Goal: Task Accomplishment & Management: Manage account settings

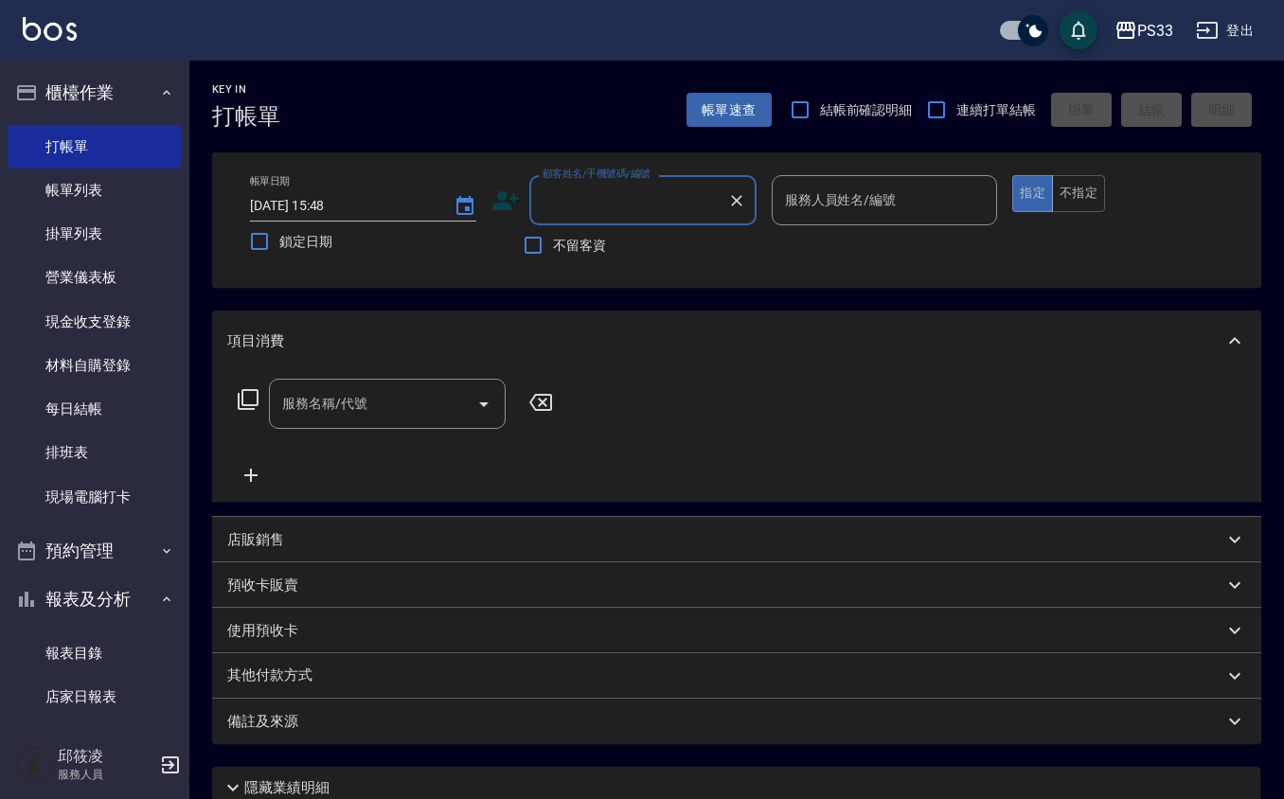
click at [945, 116] on input "連續打單結帳" at bounding box center [937, 110] width 40 height 40
checkbox input "true"
click at [682, 199] on input "顧客姓名/手機號碼/編號" at bounding box center [629, 200] width 182 height 33
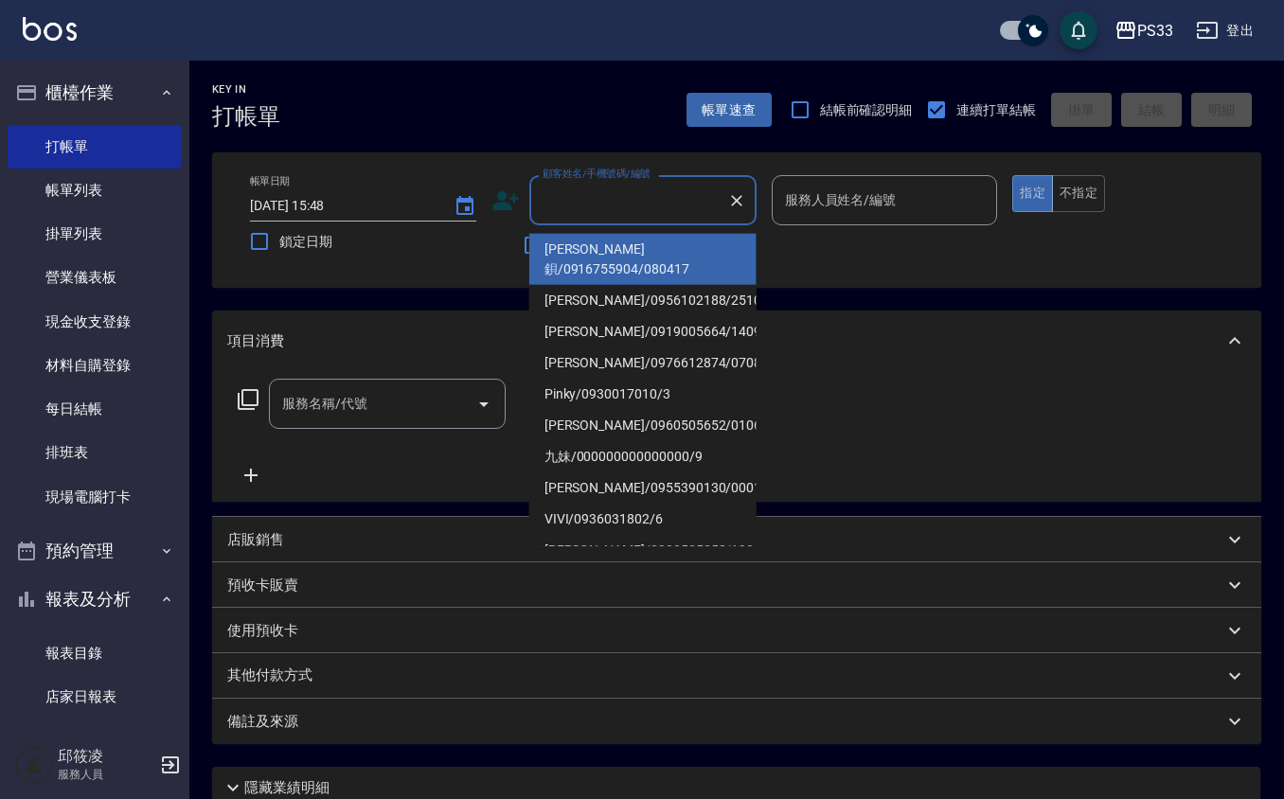
click at [483, 129] on div "Key In 打帳單 帳單速查 結帳前確認明細 連續打單結帳 掛單 結帳 明細" at bounding box center [725, 95] width 1072 height 69
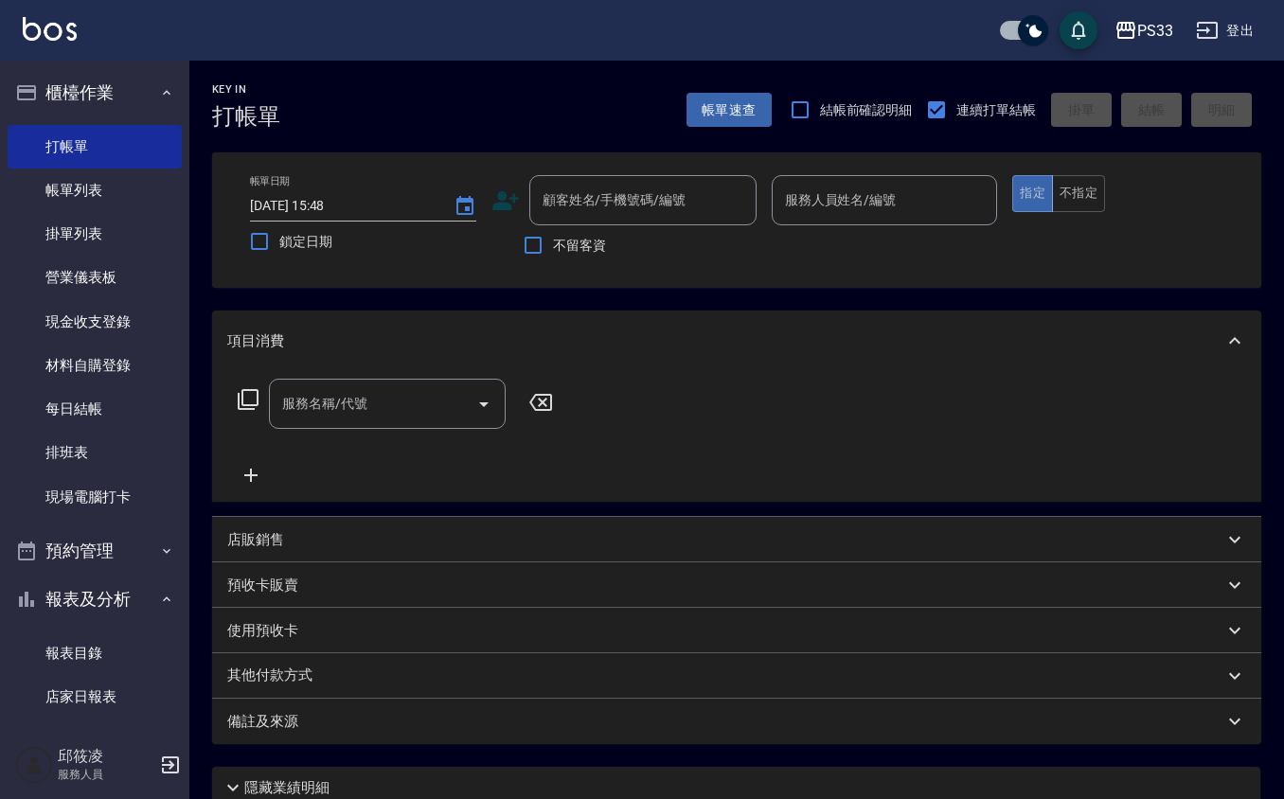
click at [511, 197] on icon at bounding box center [505, 200] width 27 height 19
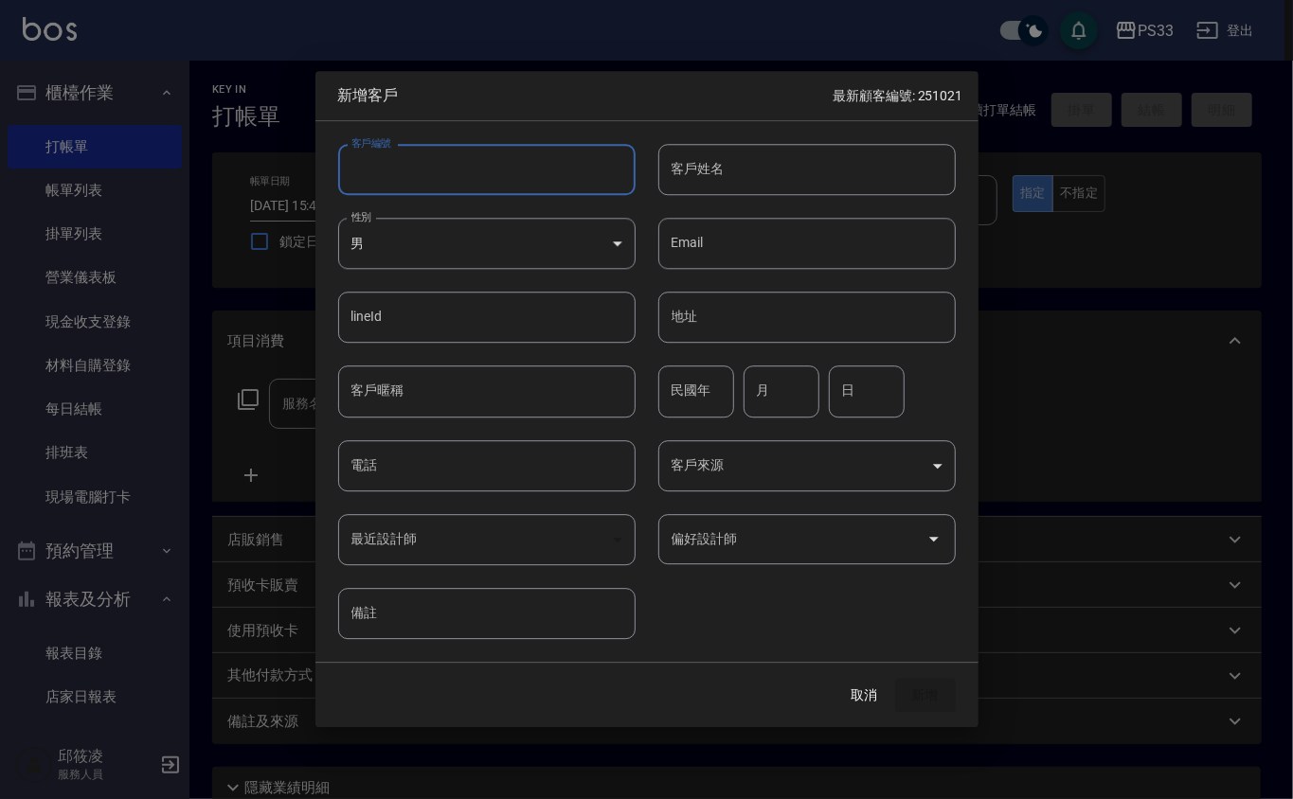
click at [521, 167] on input "客戶編號" at bounding box center [486, 169] width 297 height 51
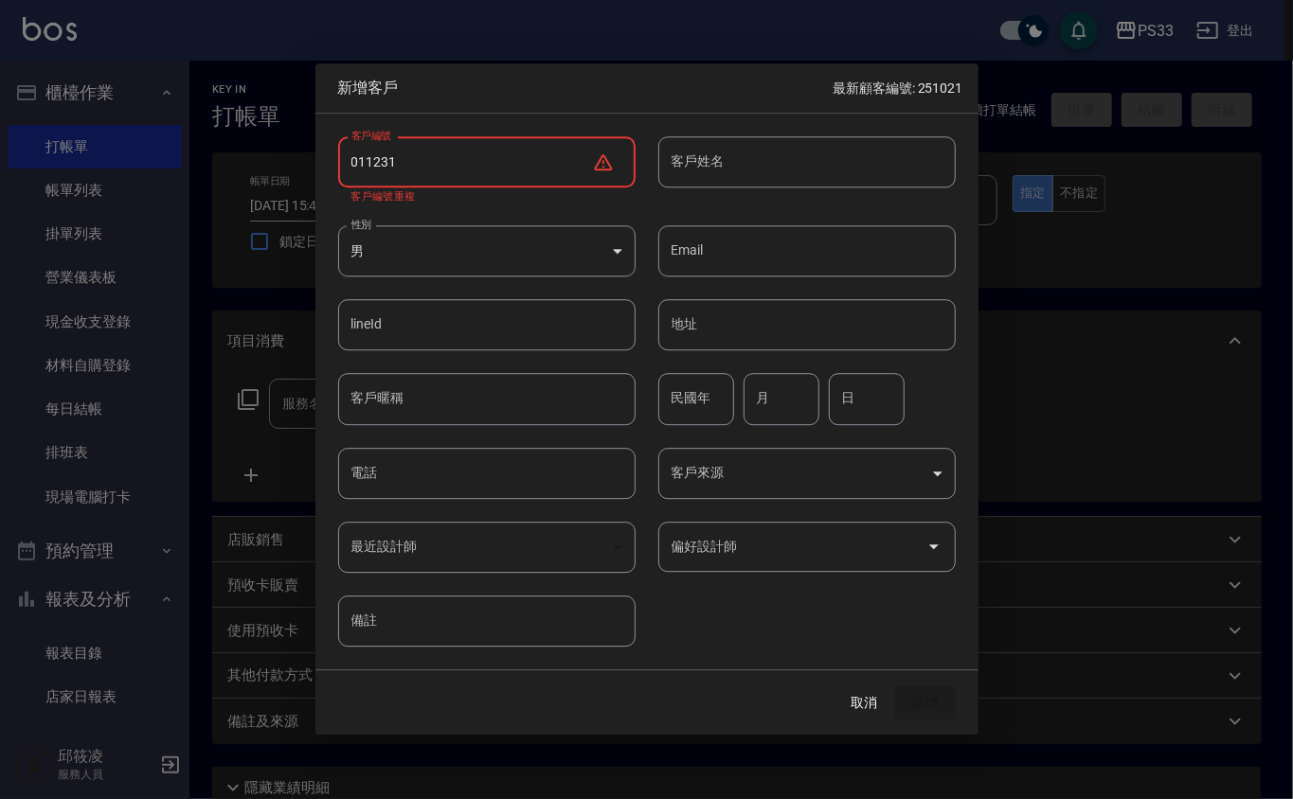
click at [362, 163] on input "011231" at bounding box center [465, 161] width 254 height 51
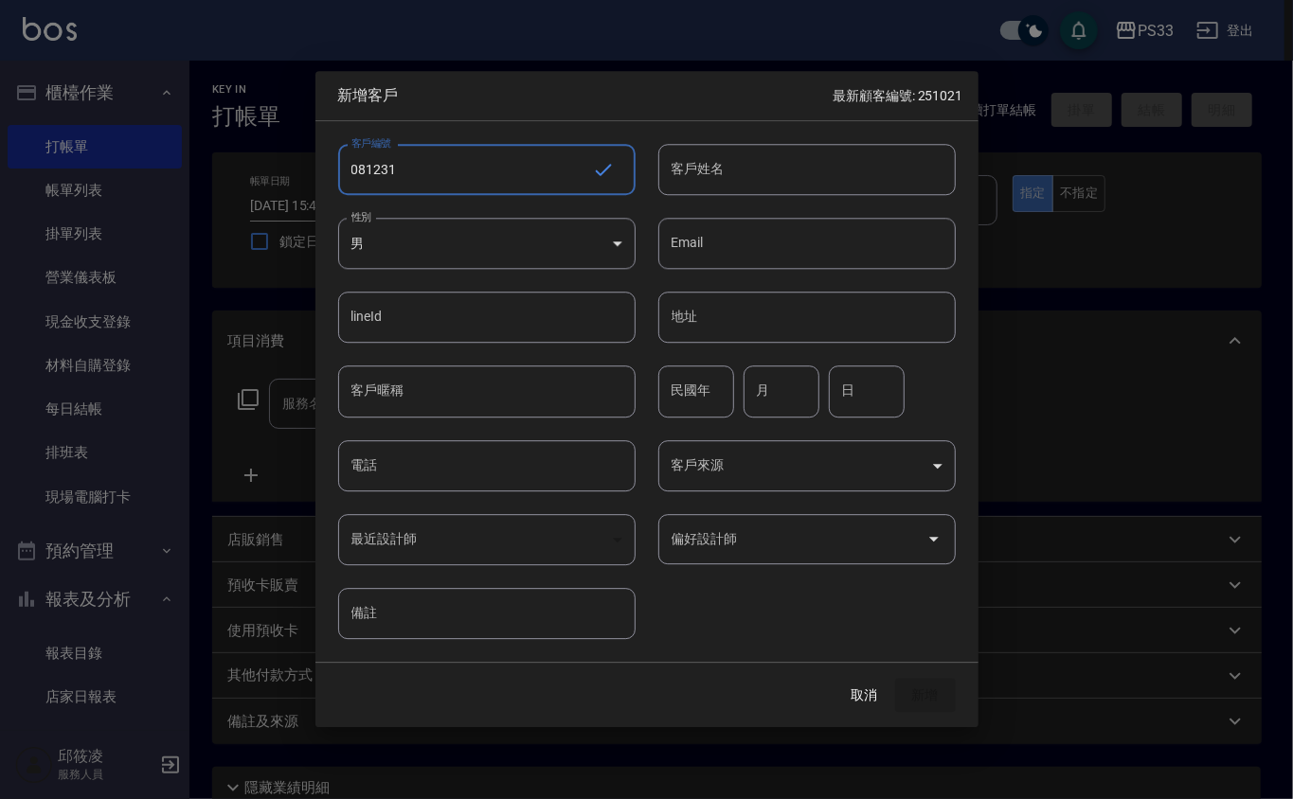
type input "081231"
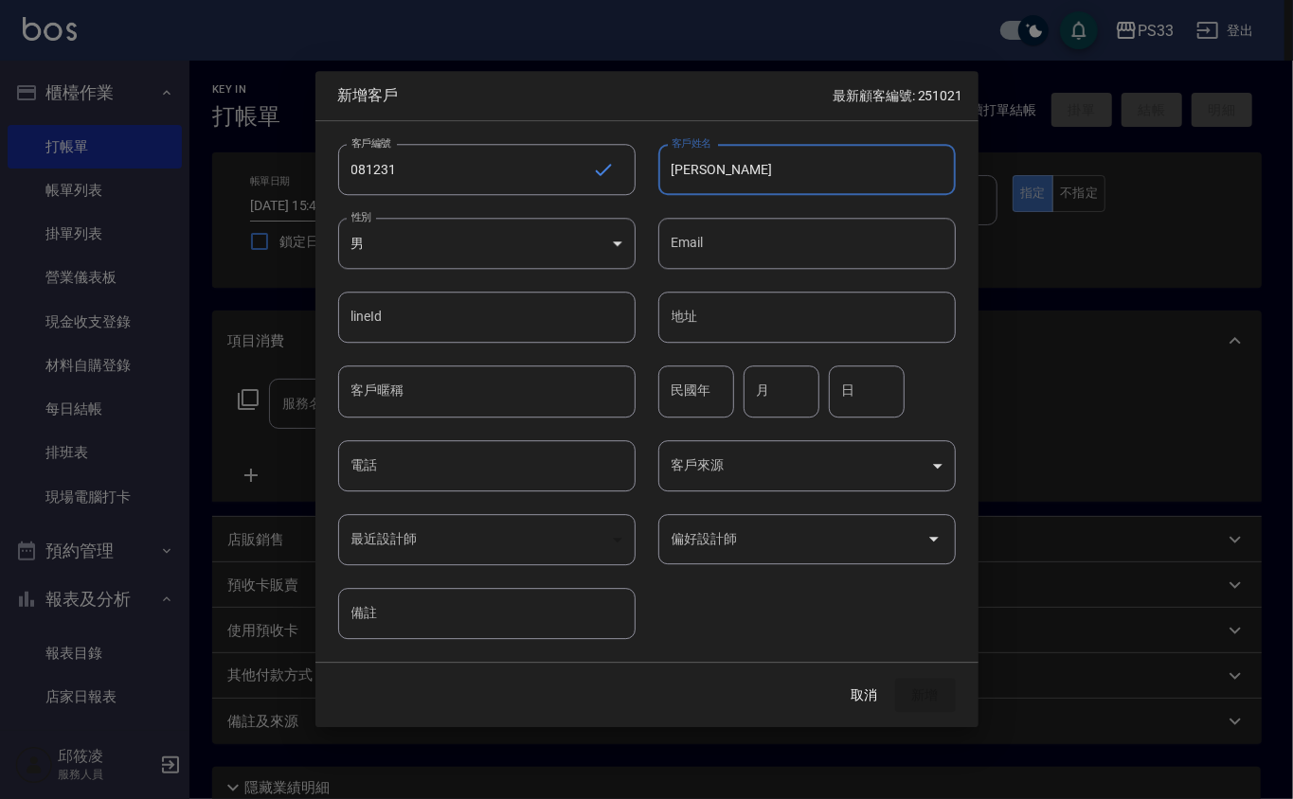
type input "王惠婷"
type input "81"
type input "12"
type input "31"
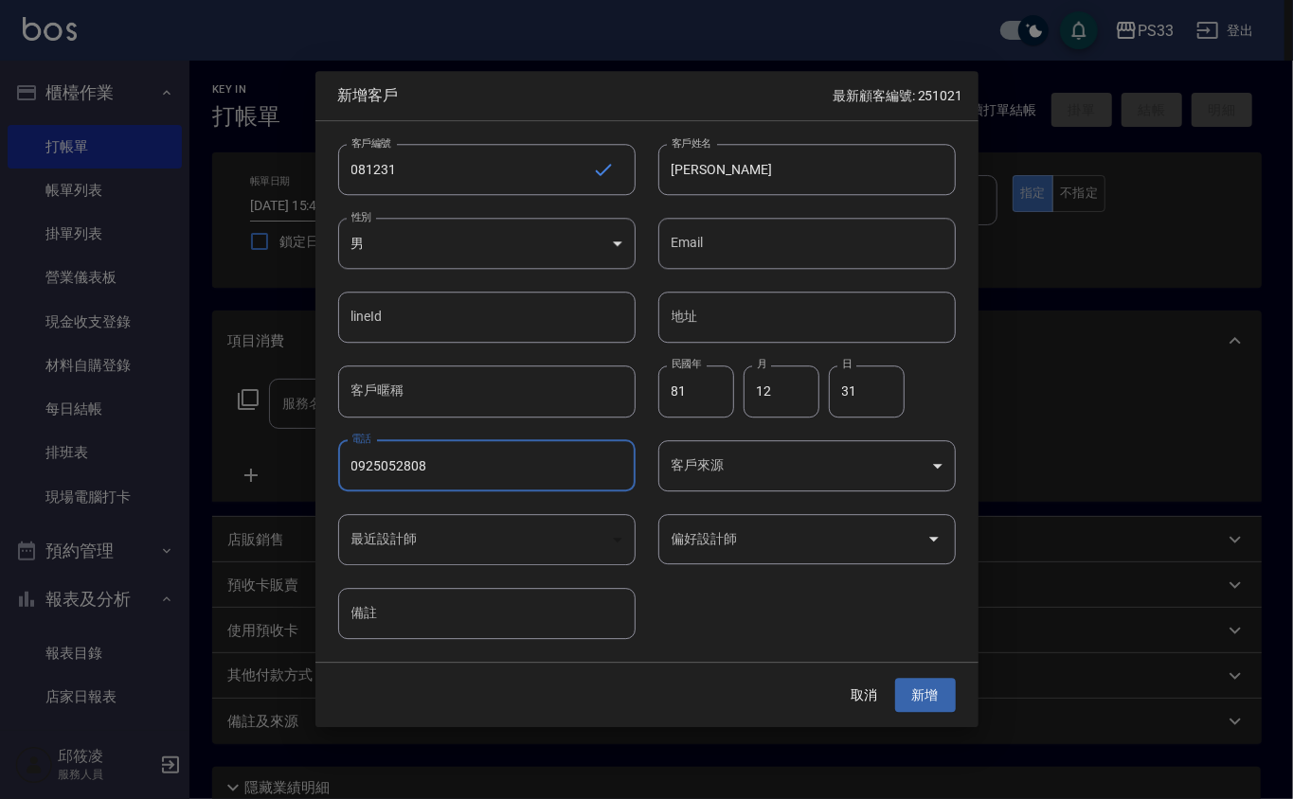
type input "0925052808"
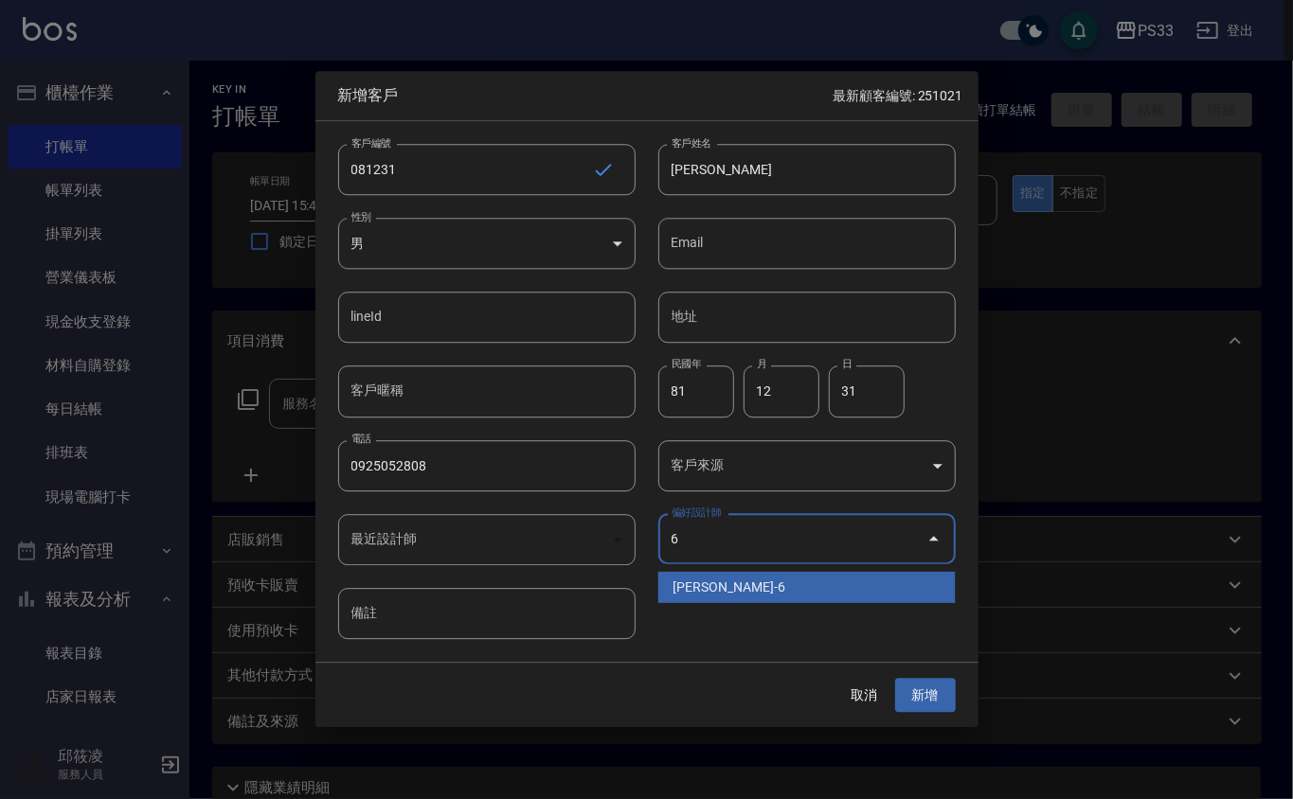
type input "黃育靜"
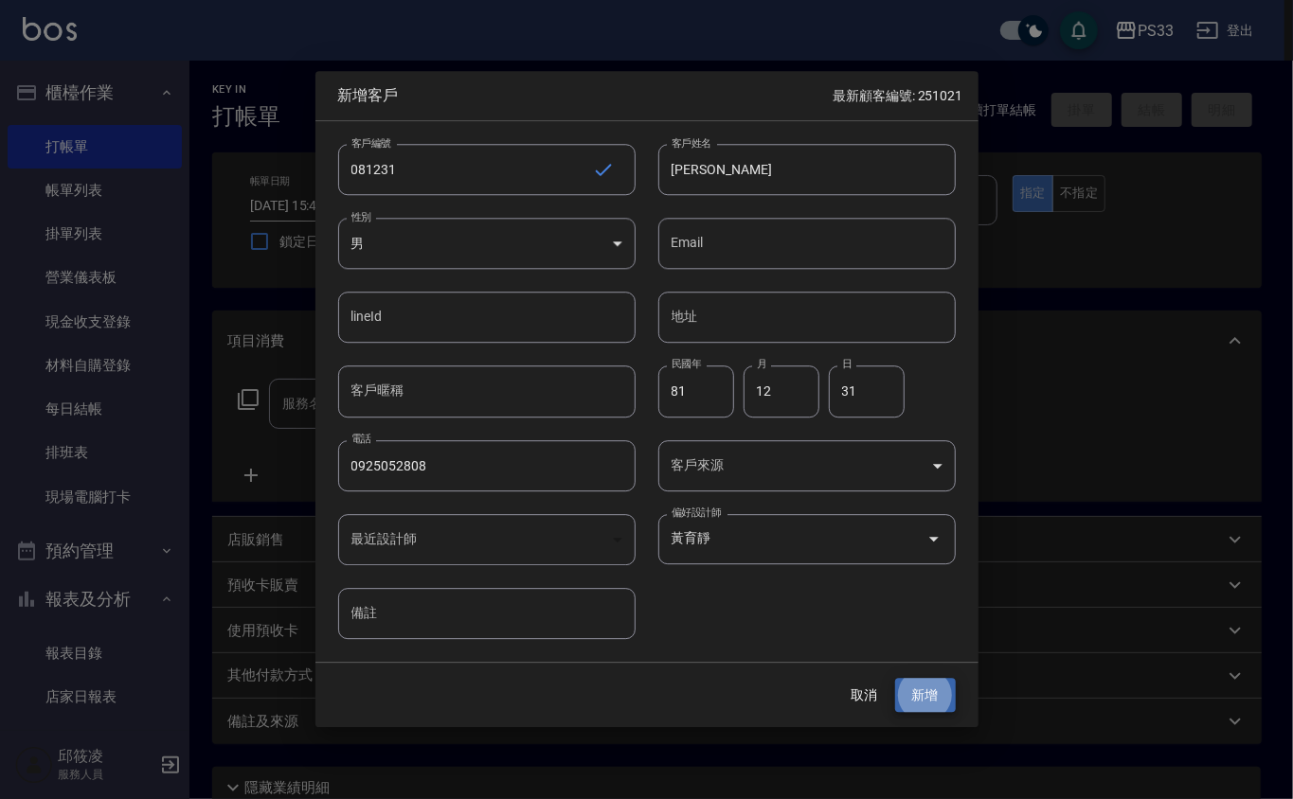
click at [895, 678] on button "新增" at bounding box center [925, 695] width 61 height 35
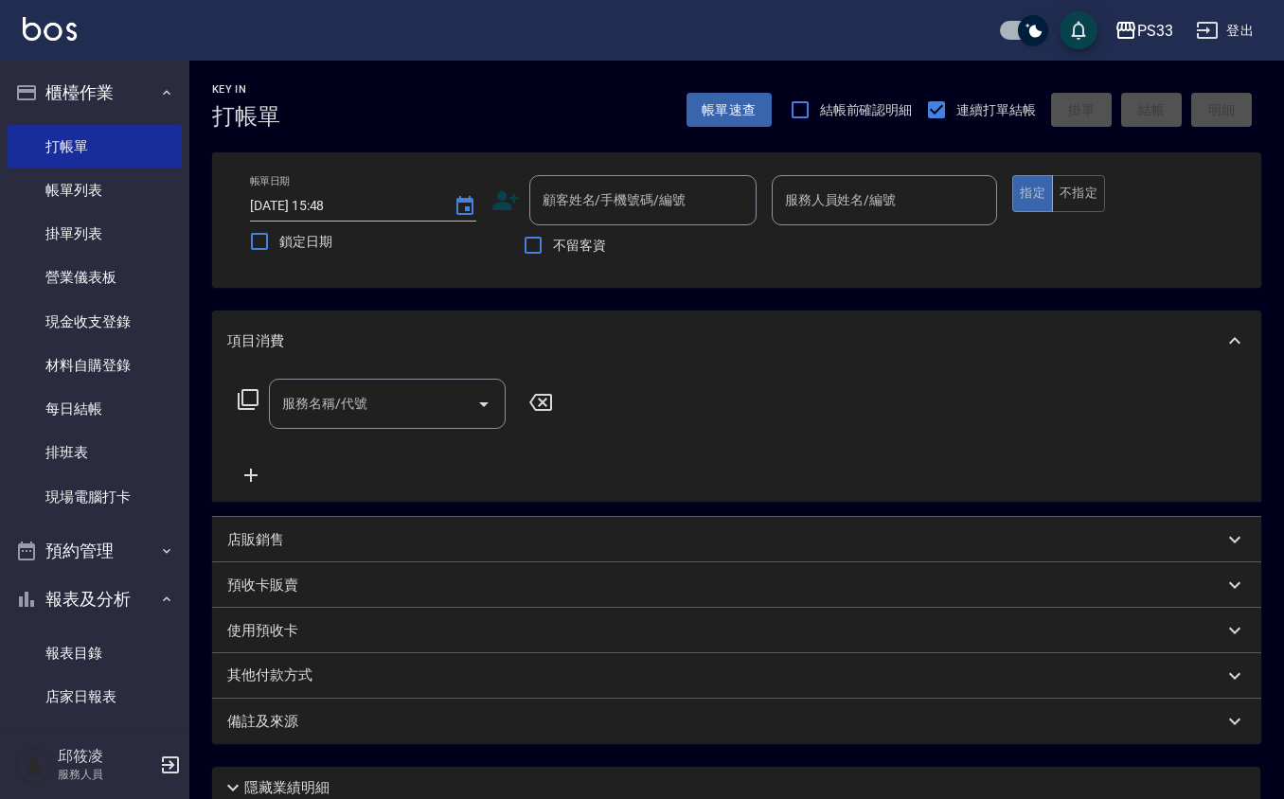
click at [509, 205] on icon at bounding box center [505, 200] width 27 height 19
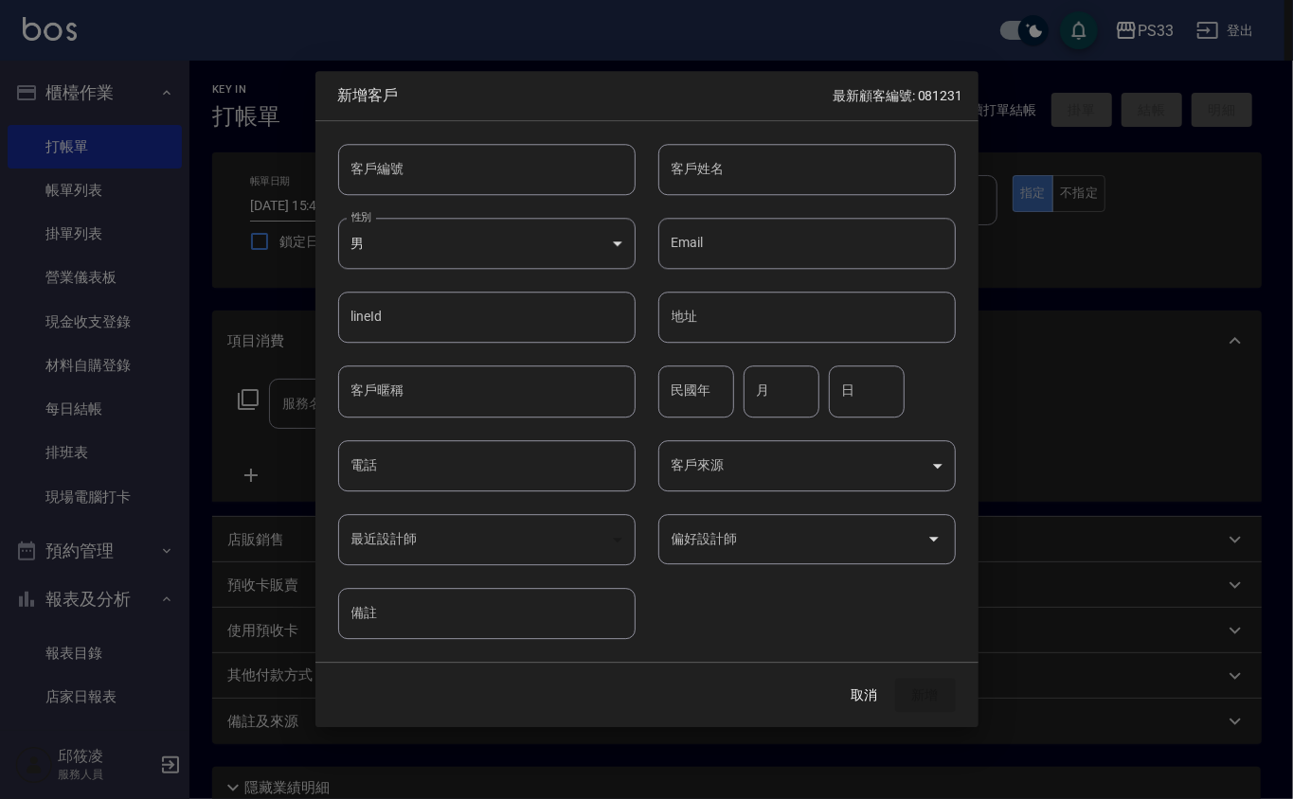
click at [527, 188] on input "客戶編號" at bounding box center [486, 169] width 297 height 51
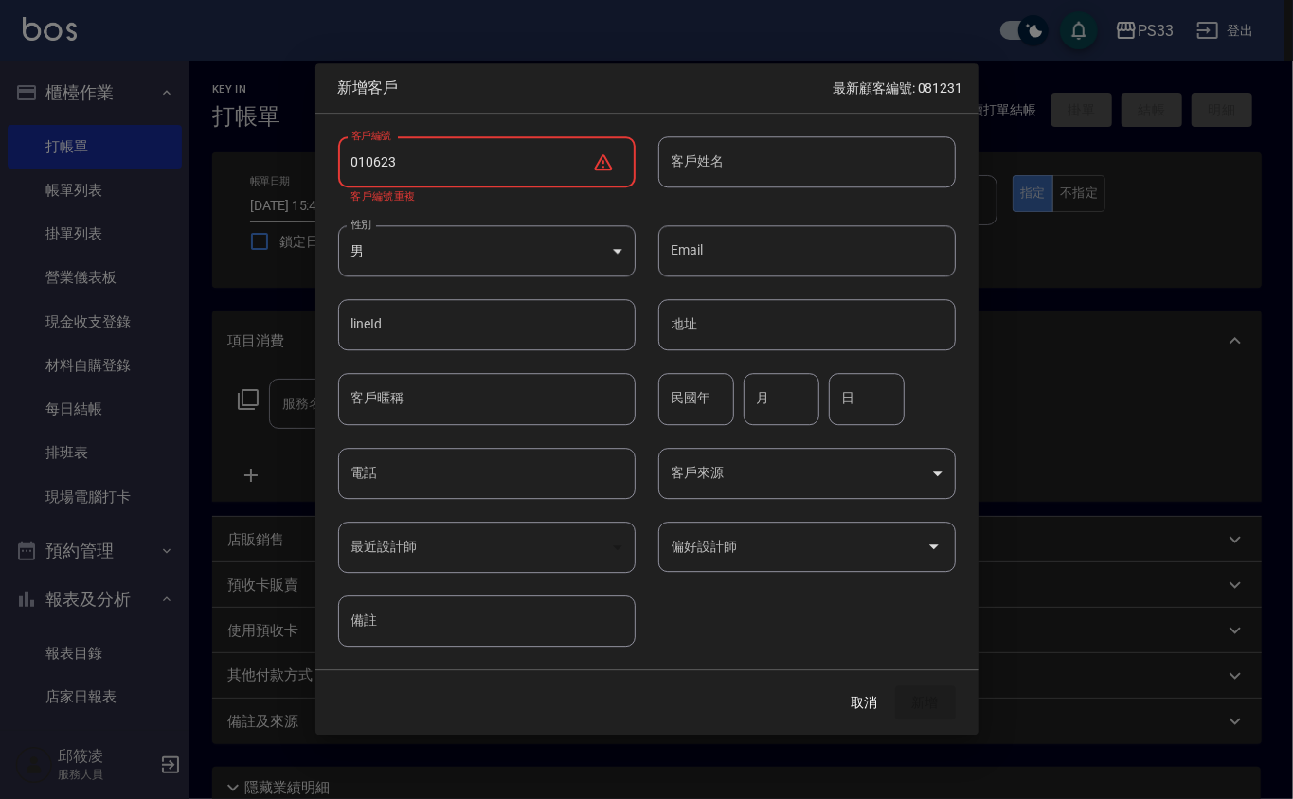
drag, startPoint x: 367, startPoint y: 163, endPoint x: 395, endPoint y: 156, distance: 28.3
click at [368, 163] on input "010623" at bounding box center [465, 161] width 254 height 51
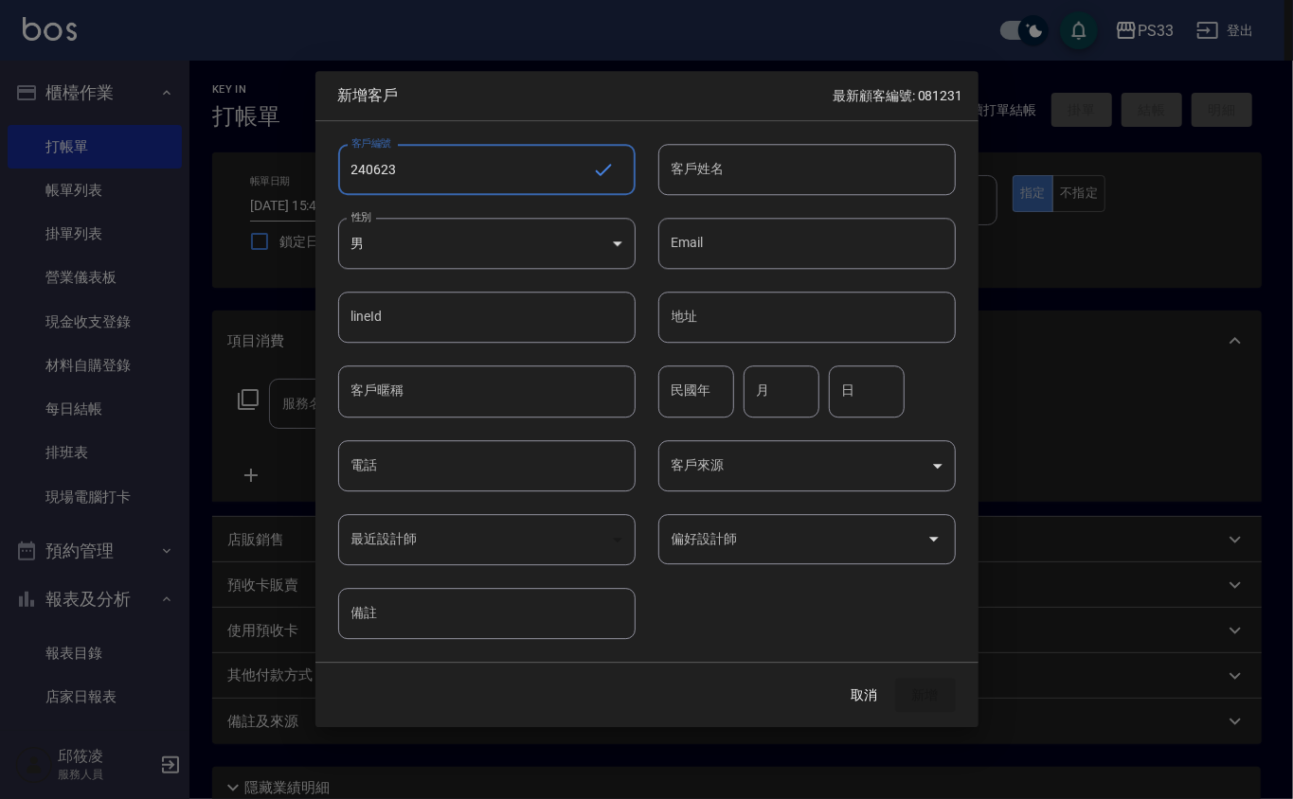
type input "240623"
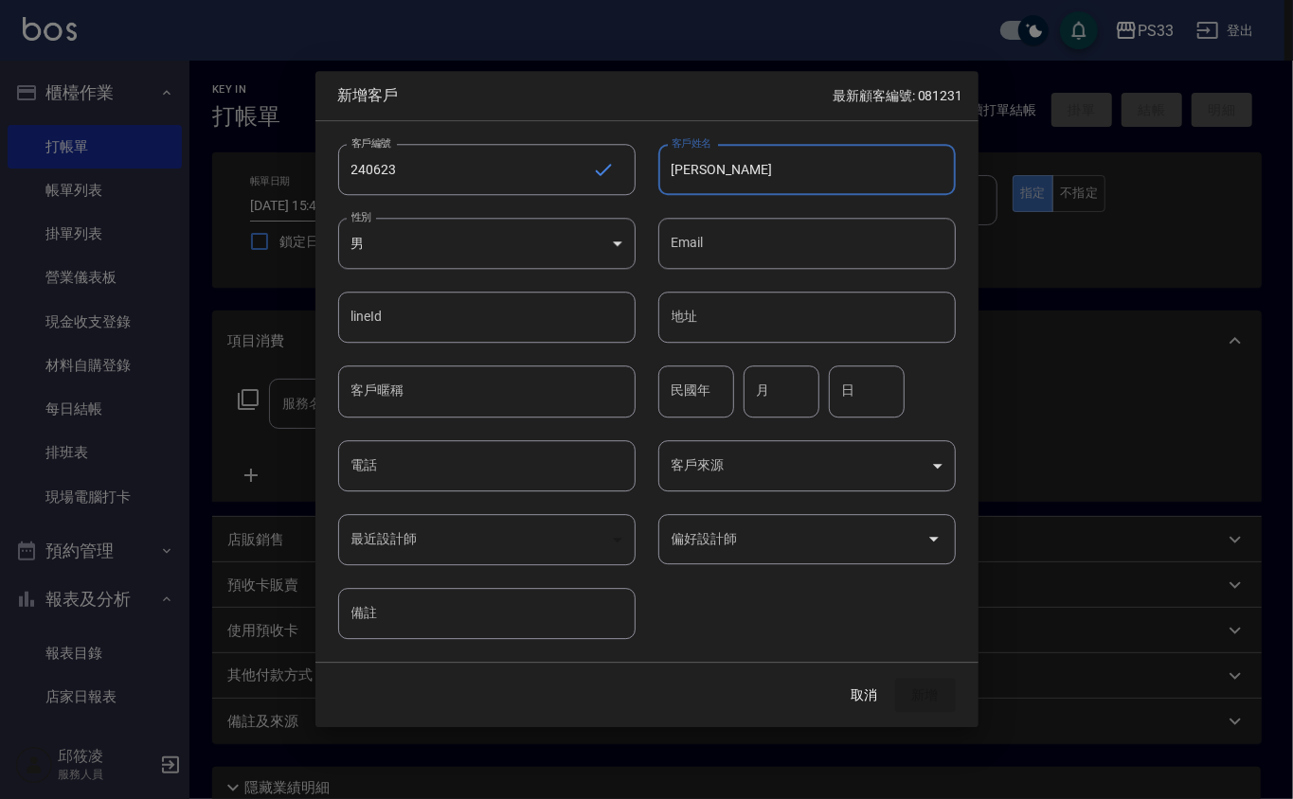
type input "廖婉晴"
type input "82"
type input "06"
type input "23"
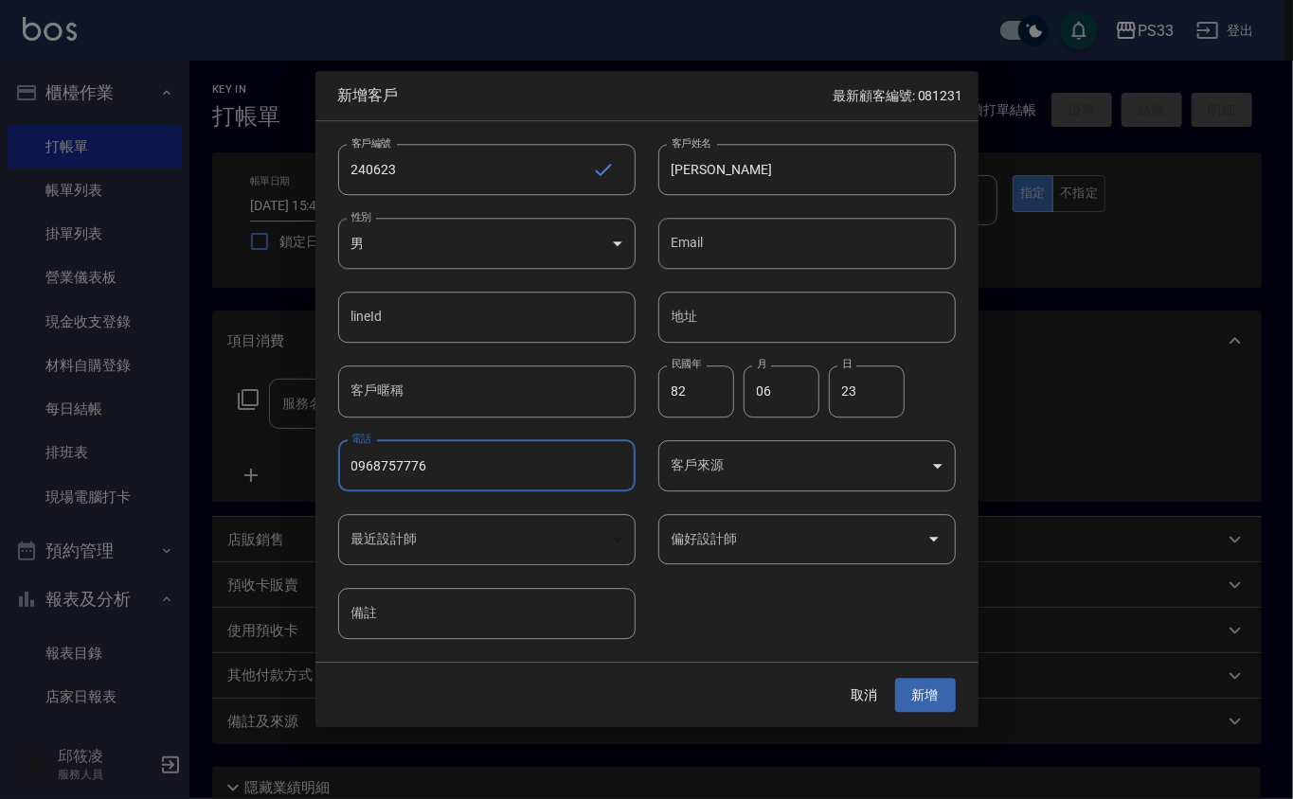
type input "0968757776"
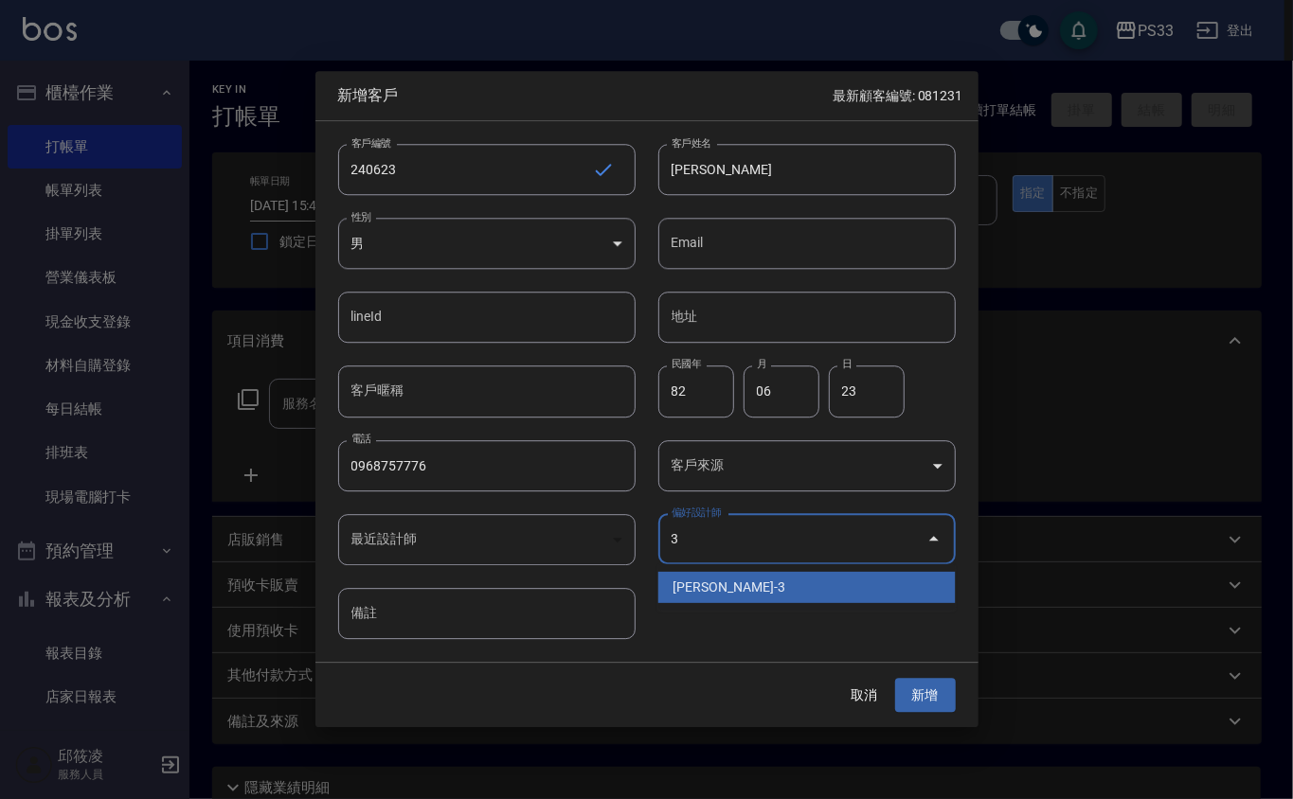
type input "[PERSON_NAME]"
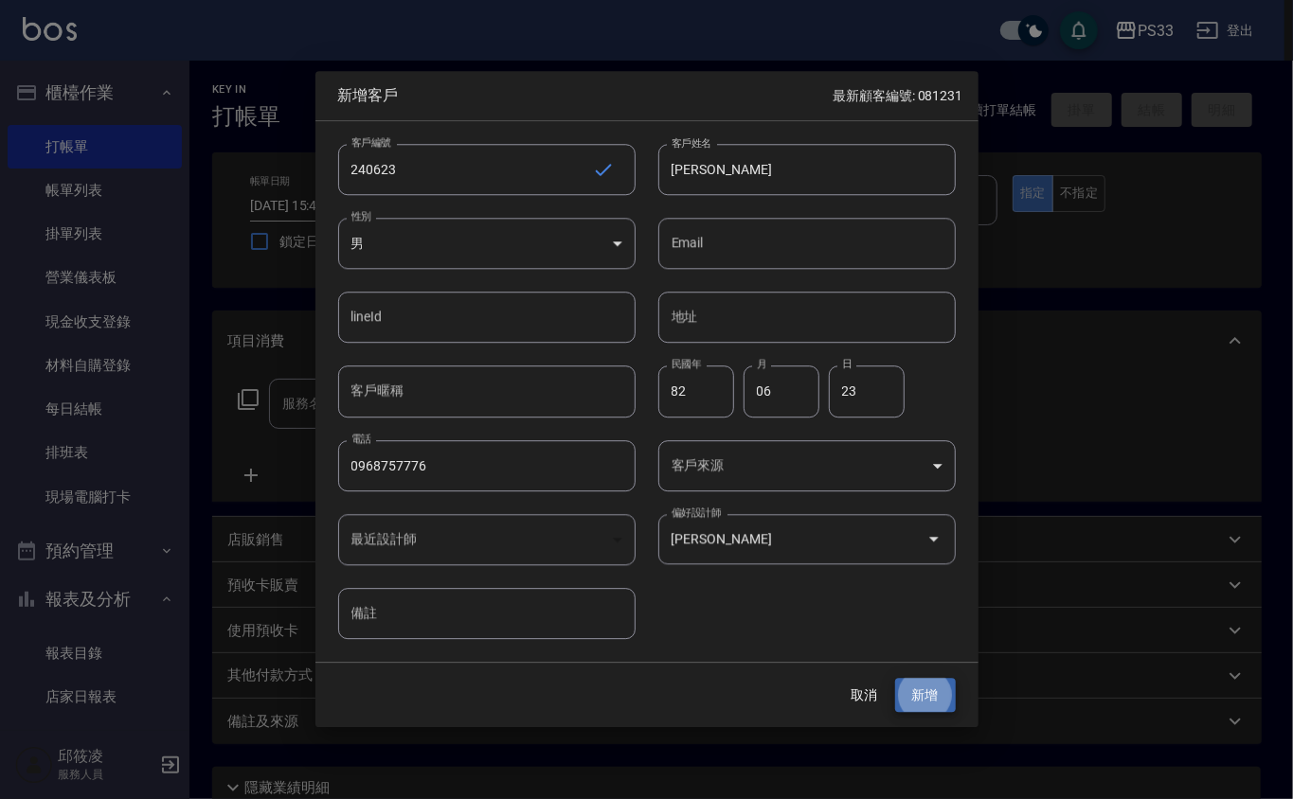
click at [895, 678] on button "新增" at bounding box center [925, 695] width 61 height 35
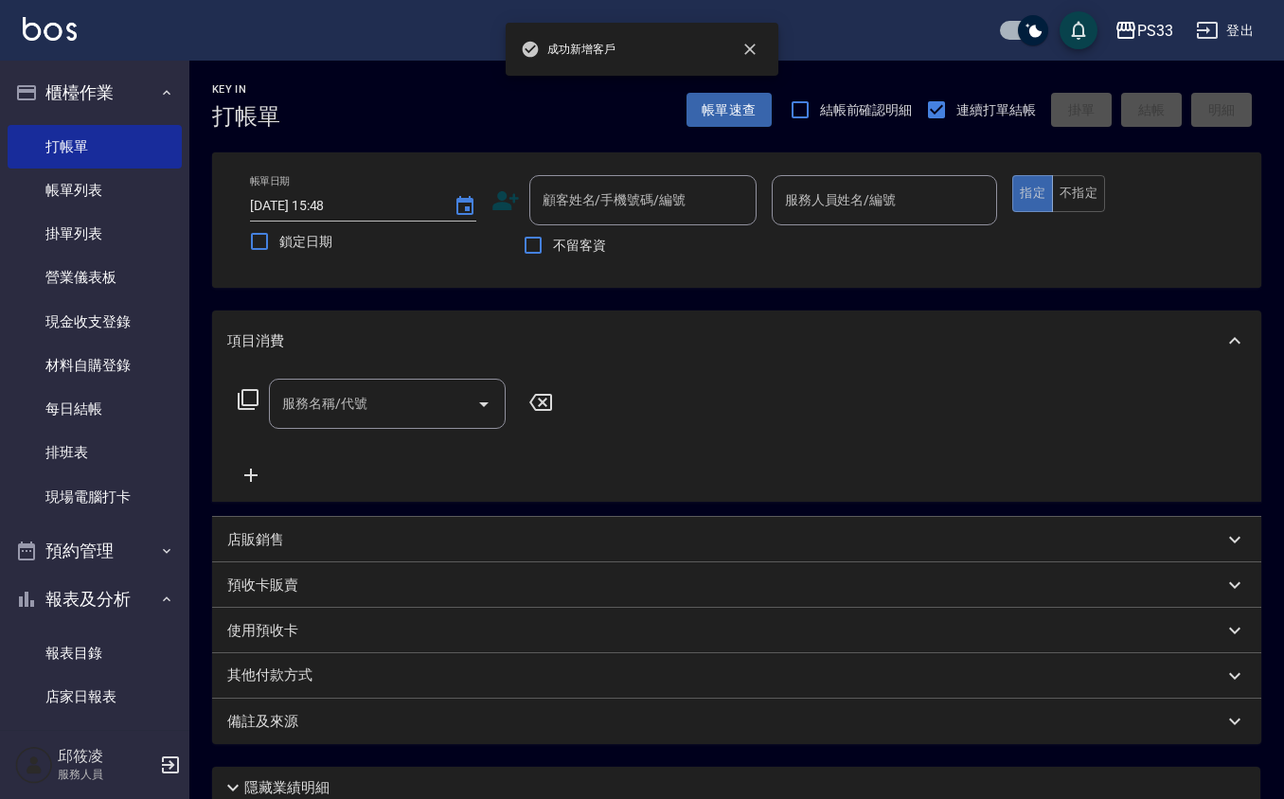
click at [513, 203] on icon at bounding box center [505, 201] width 28 height 28
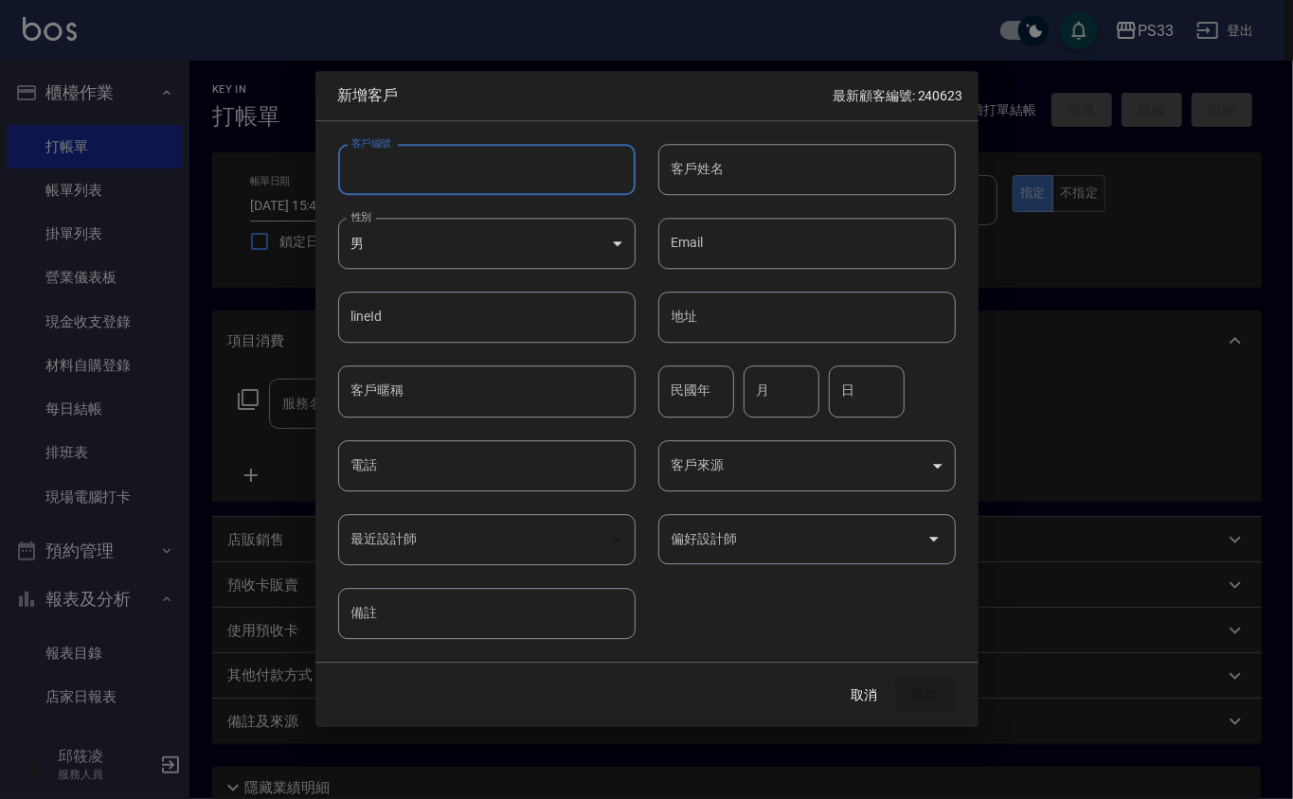
click at [527, 176] on input "客戶編號" at bounding box center [486, 169] width 297 height 51
type input "010503"
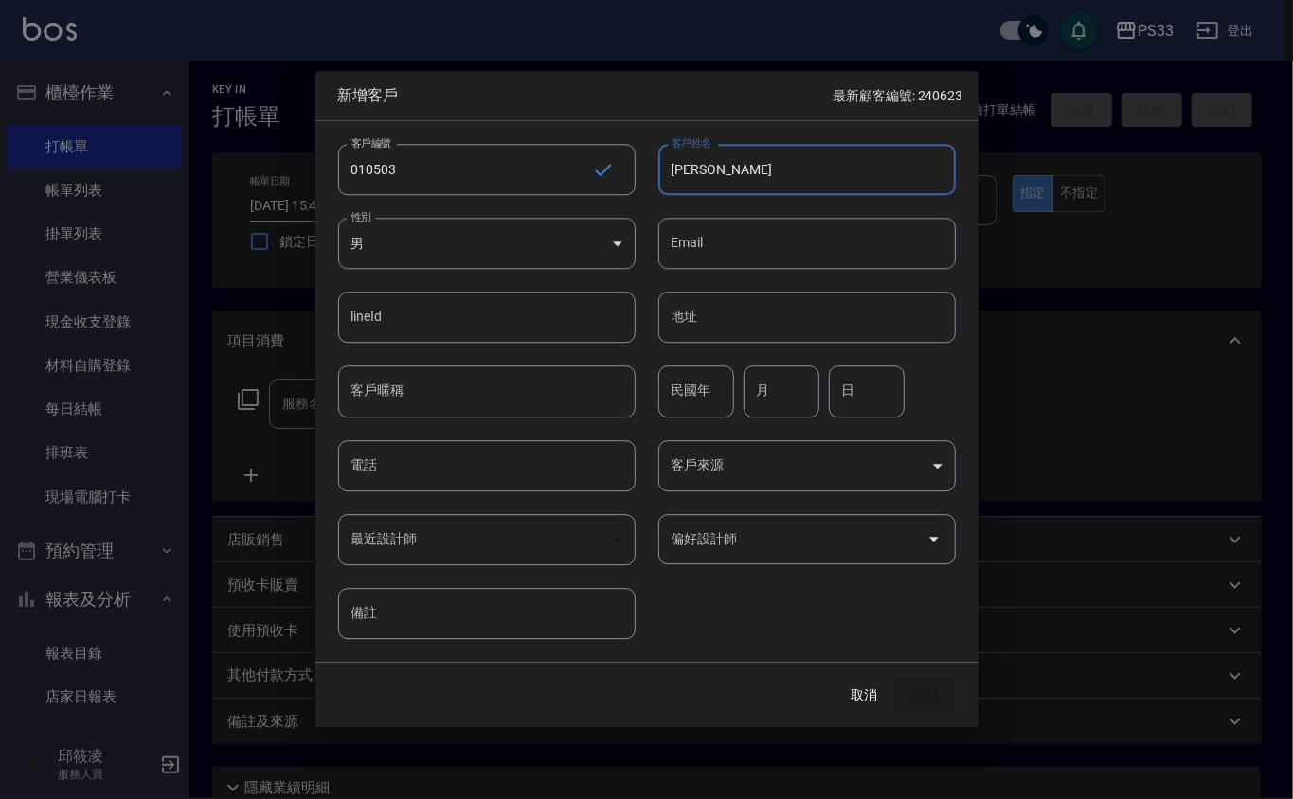
type input "林思妤"
click at [714, 384] on input "75" at bounding box center [696, 391] width 76 height 51
type input "71"
click at [800, 400] on input "月" at bounding box center [781, 391] width 76 height 51
type input "05"
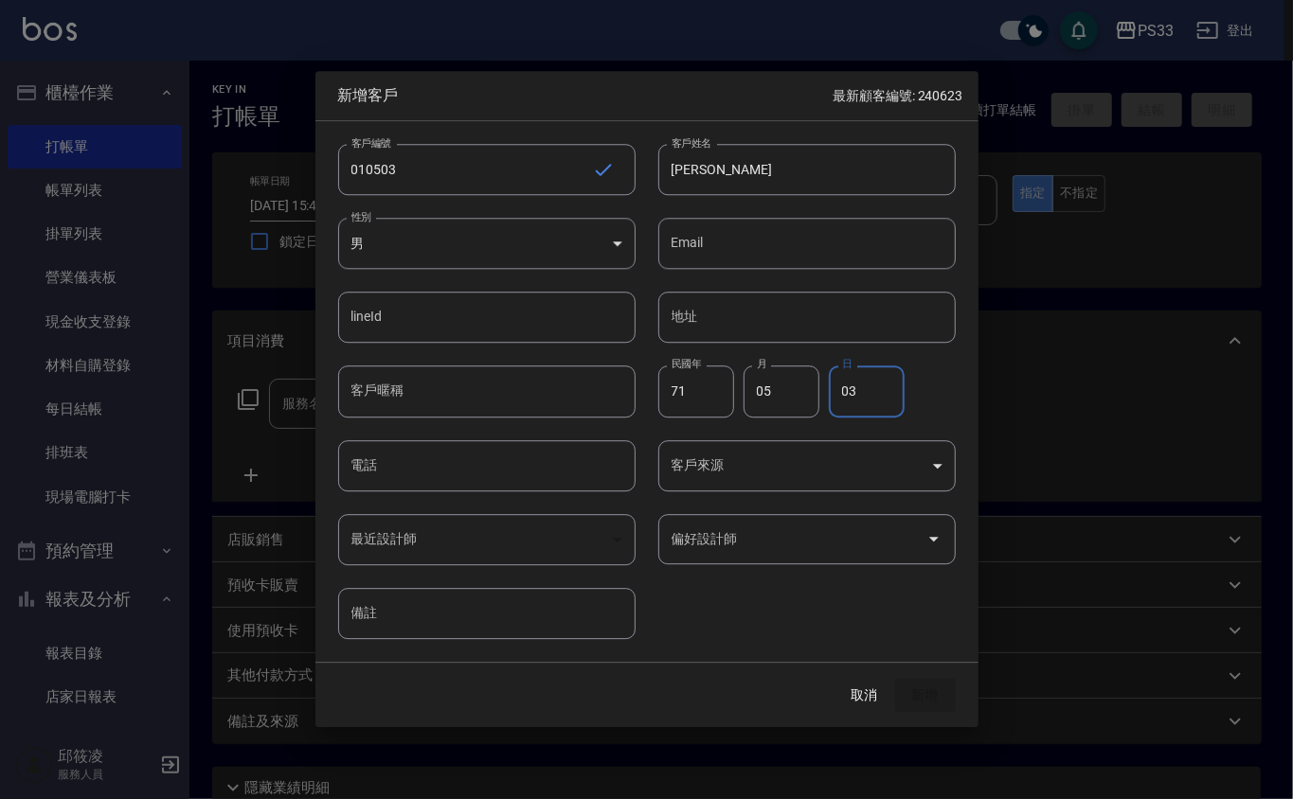
type input "03"
click at [511, 468] on input "電話" at bounding box center [486, 465] width 297 height 51
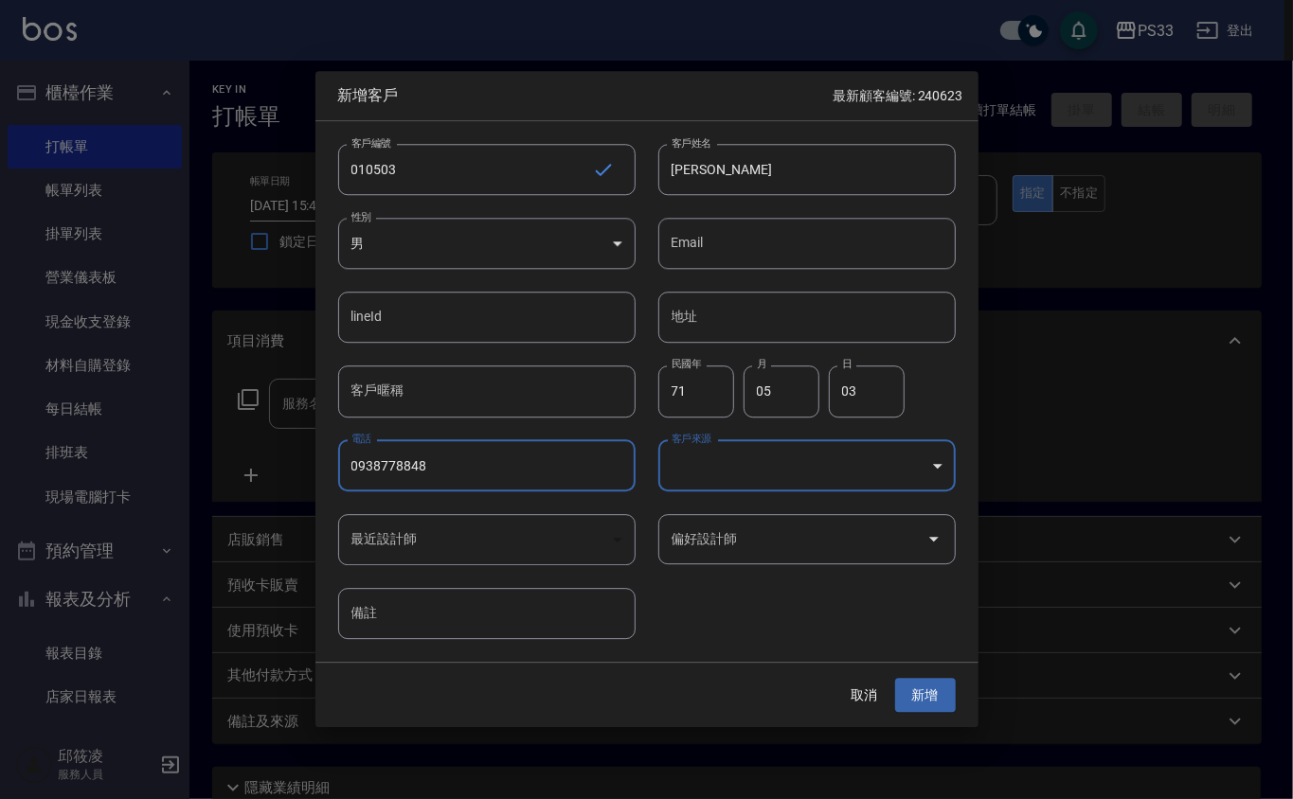
type input "0938778848"
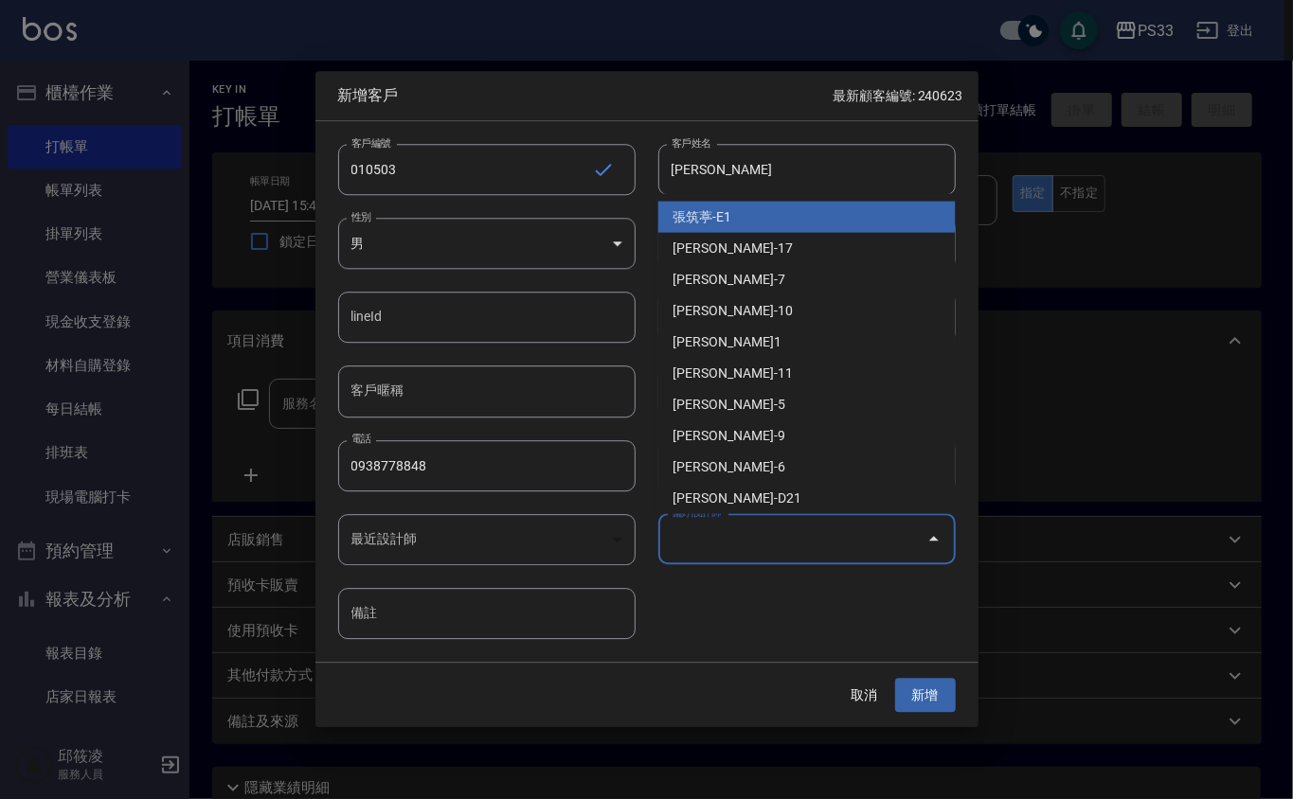
click at [780, 538] on input "偏好設計師" at bounding box center [793, 539] width 252 height 33
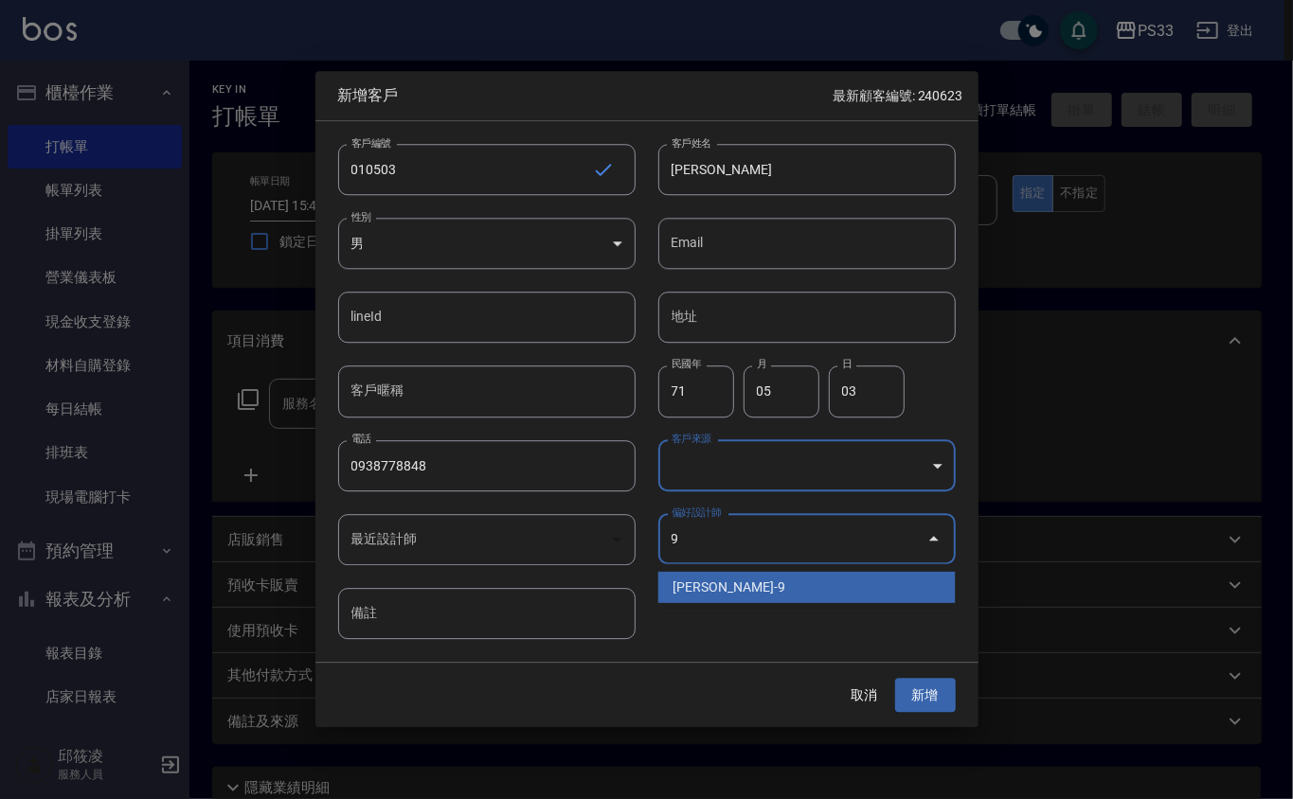
type input "許苡軒"
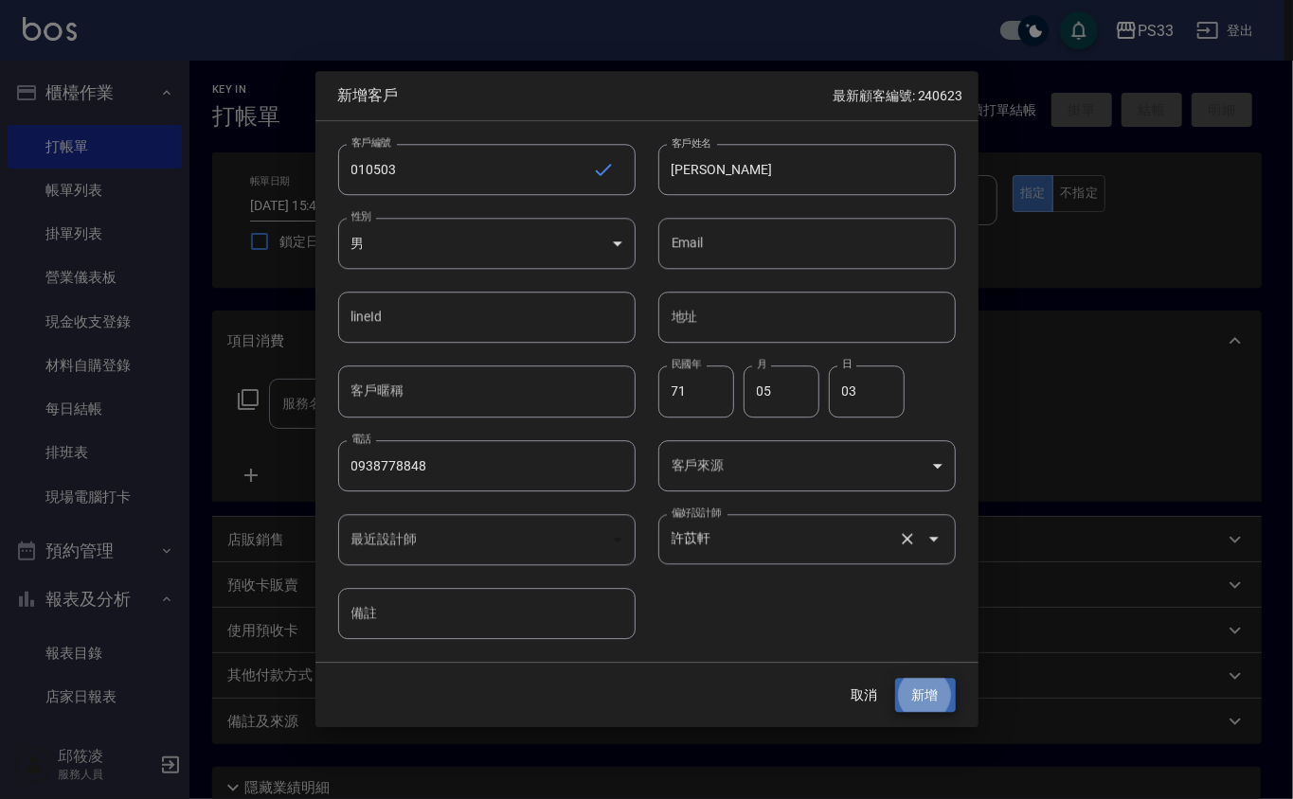
click at [895, 678] on button "新增" at bounding box center [925, 695] width 61 height 35
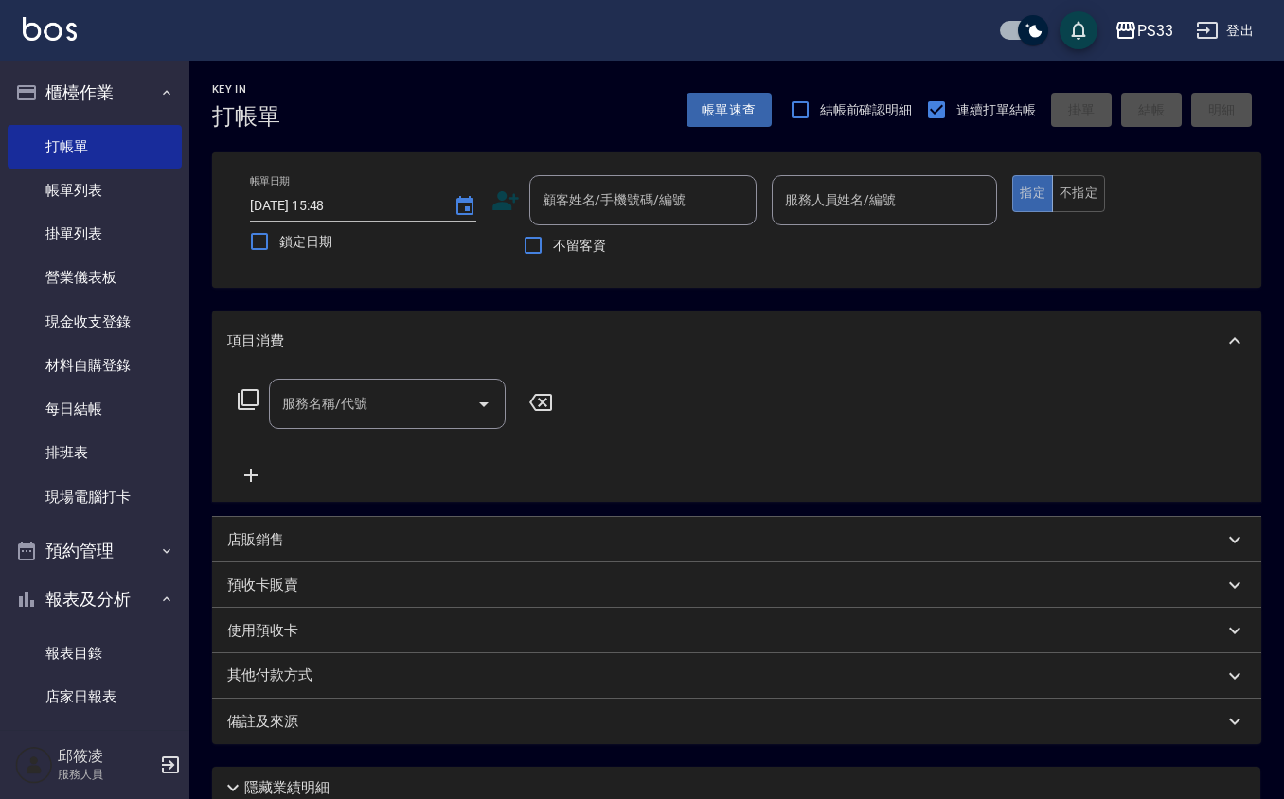
click at [520, 202] on div "顧客姓名/手機號碼/編號 顧客姓名/手機號碼/編號" at bounding box center [623, 200] width 265 height 50
click at [509, 190] on icon at bounding box center [505, 201] width 28 height 28
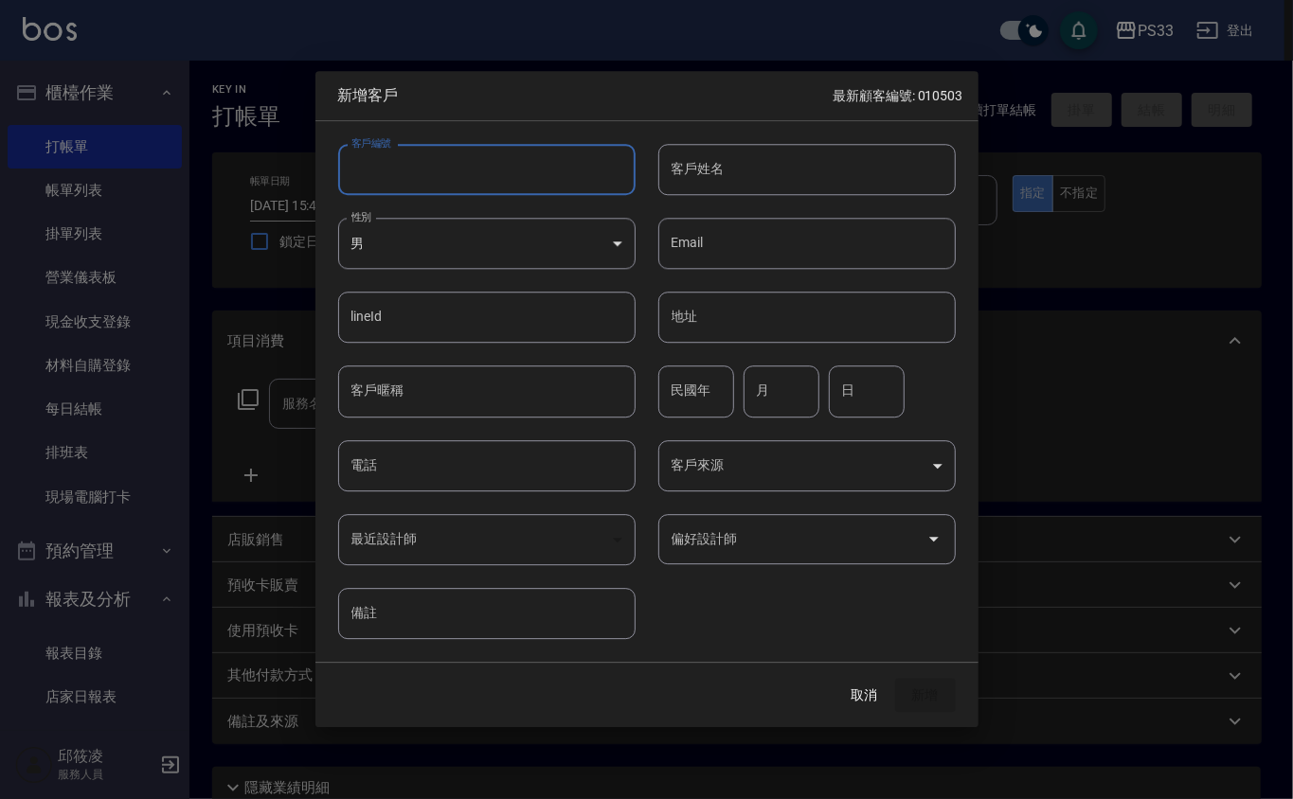
click at [536, 157] on input "客戶編號" at bounding box center [486, 169] width 297 height 51
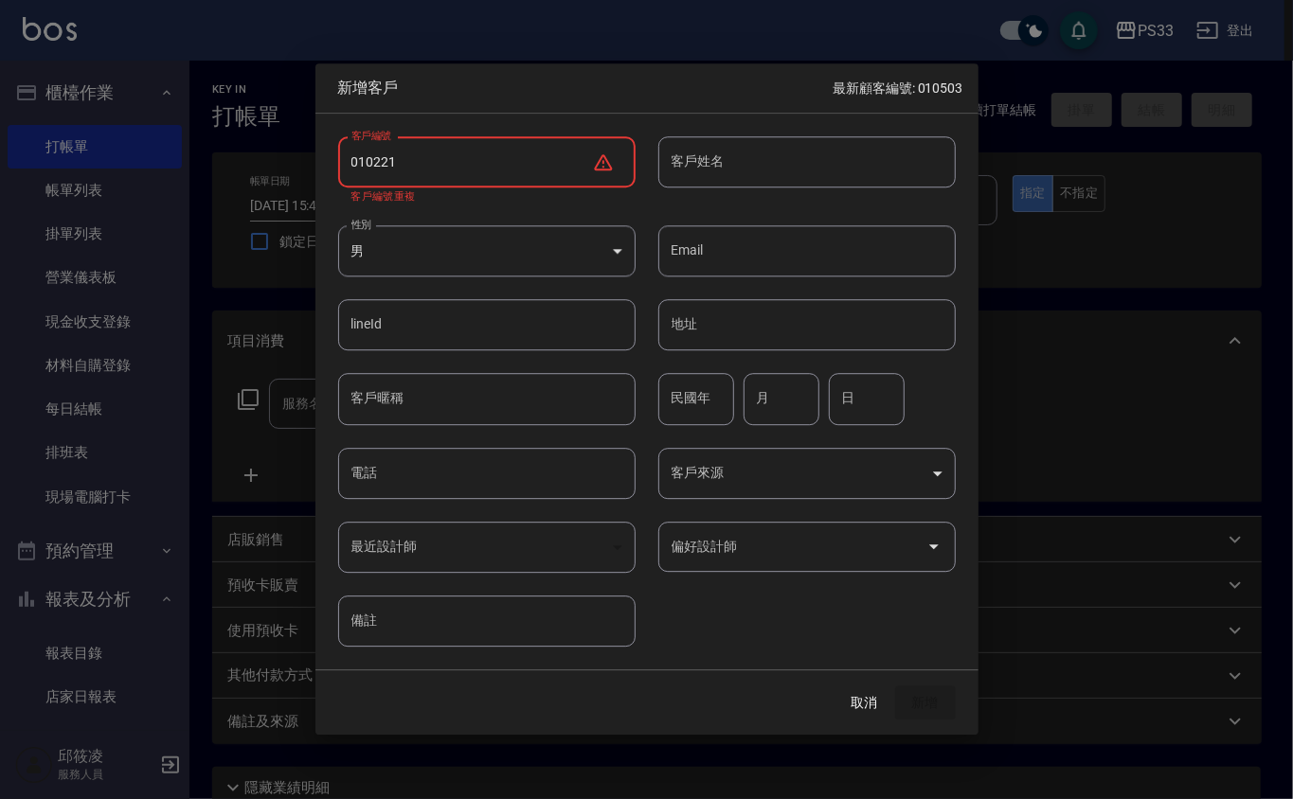
click at [364, 156] on input "010221" at bounding box center [465, 161] width 254 height 51
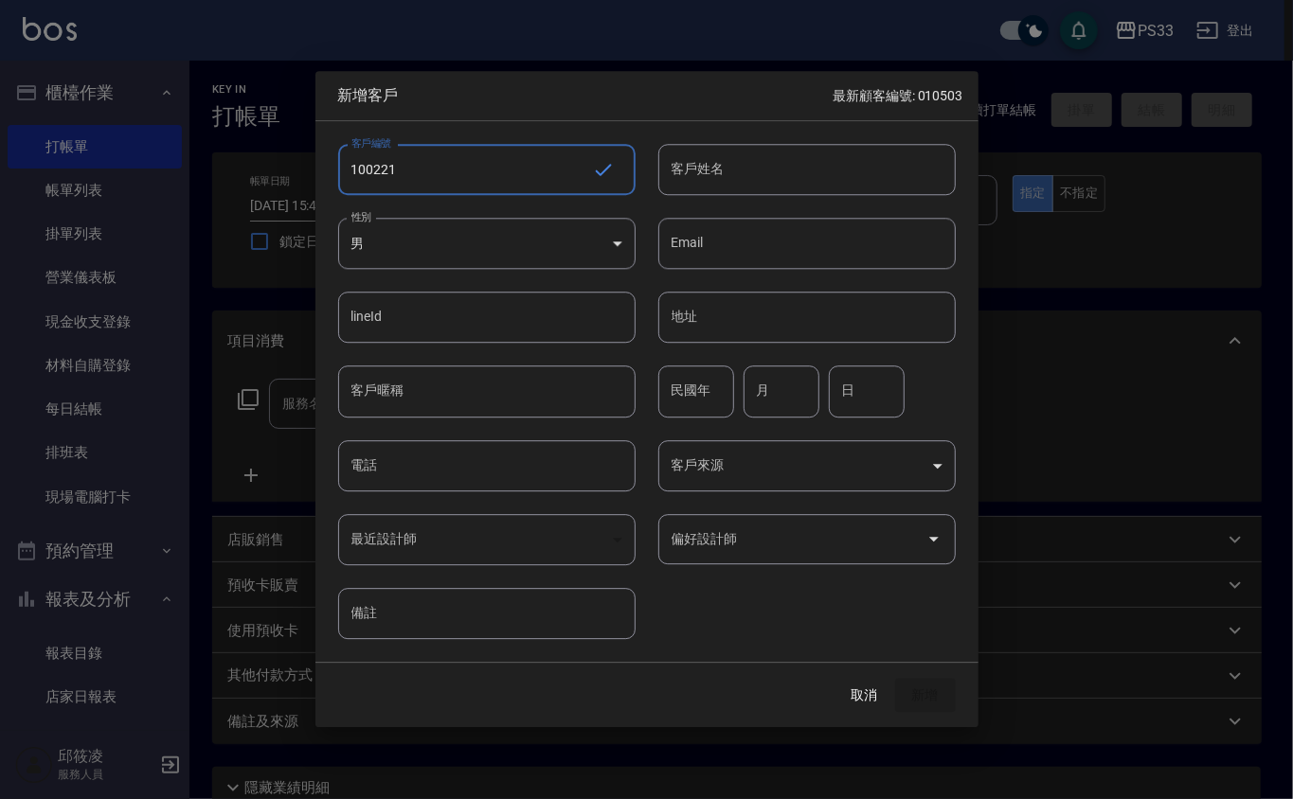
type input "100221"
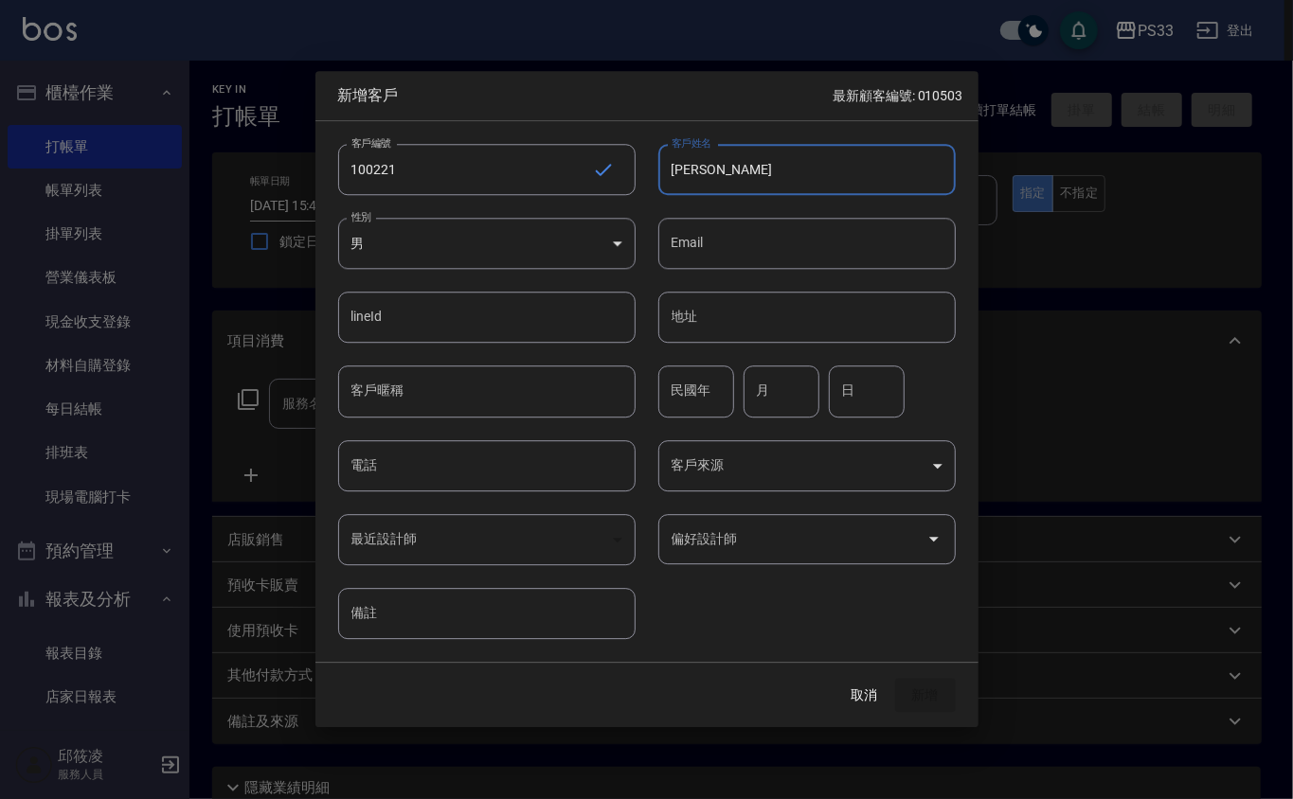
type input "陳春真"
type input "57"
type input "02"
type input "21"
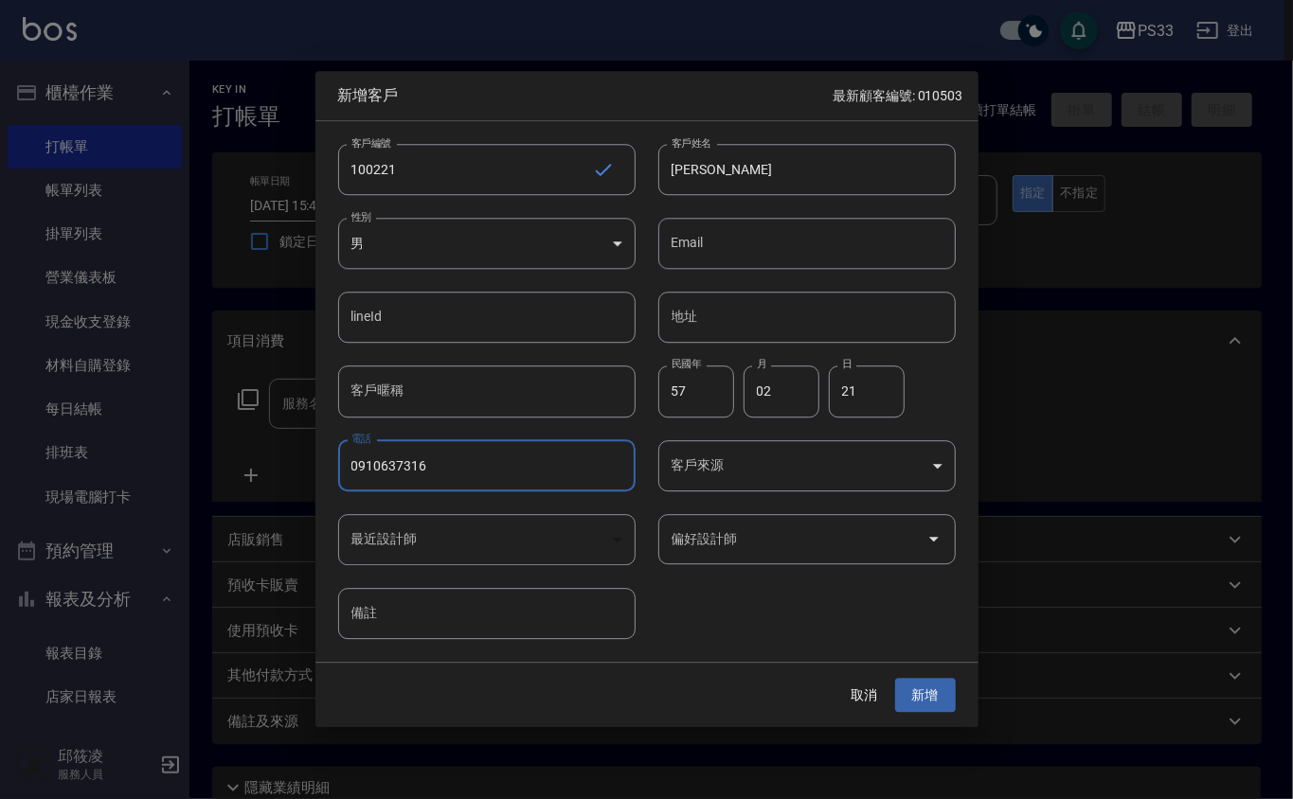
type input "0910637316"
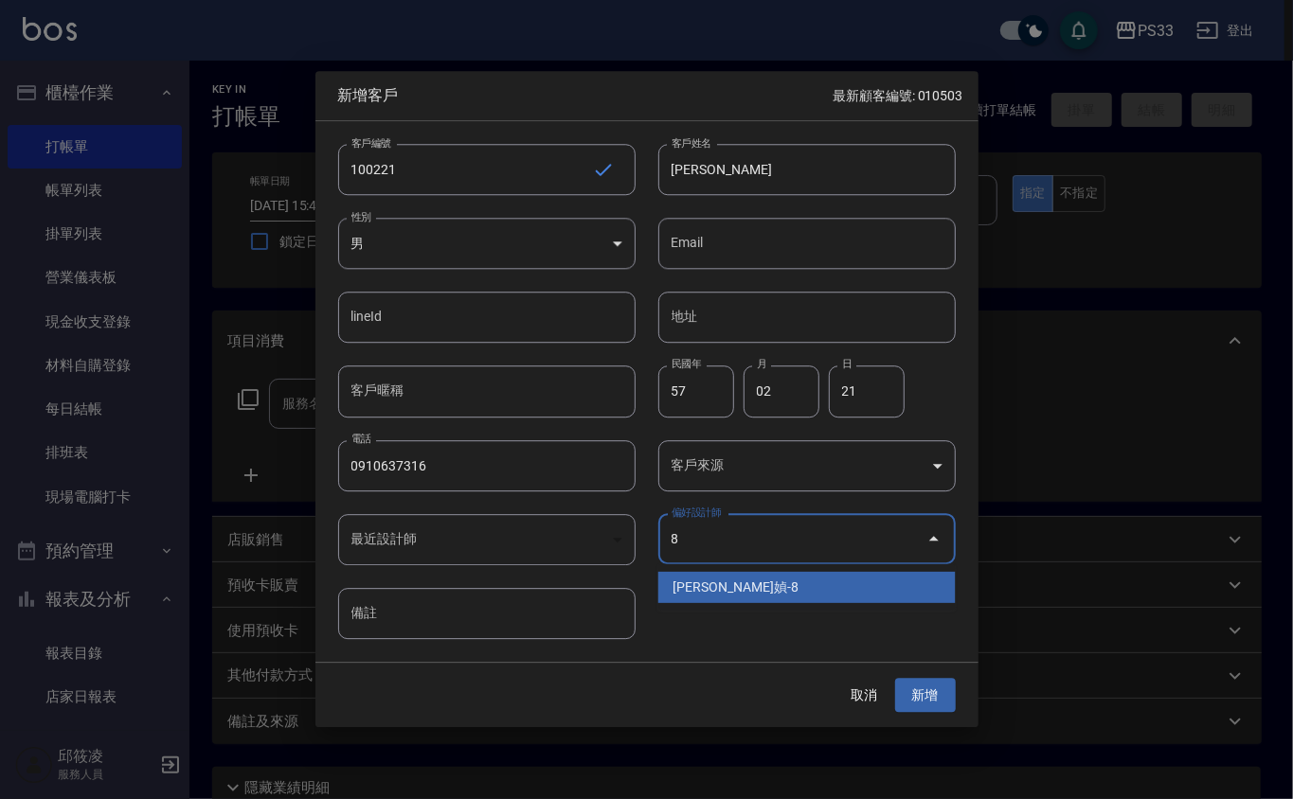
type input "[PERSON_NAME]媜"
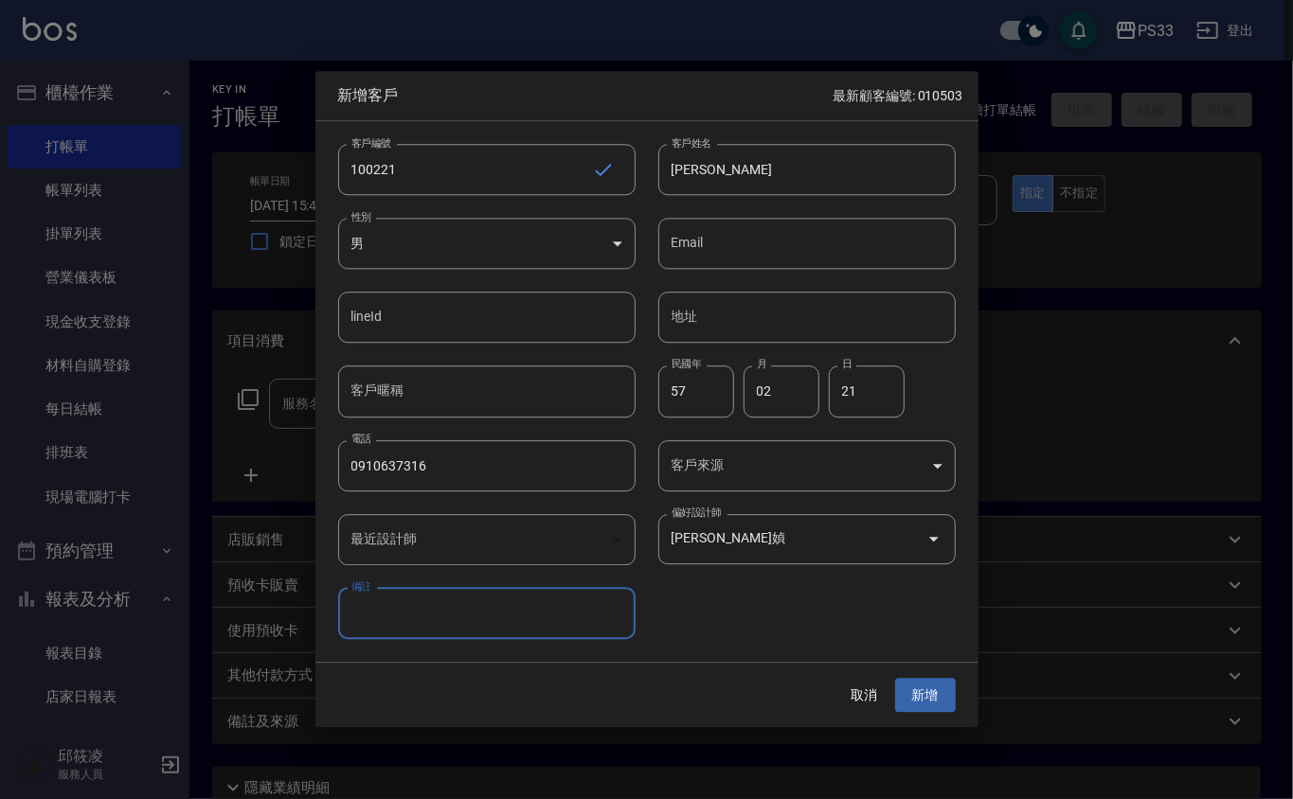
click at [895, 678] on button "新增" at bounding box center [925, 695] width 61 height 35
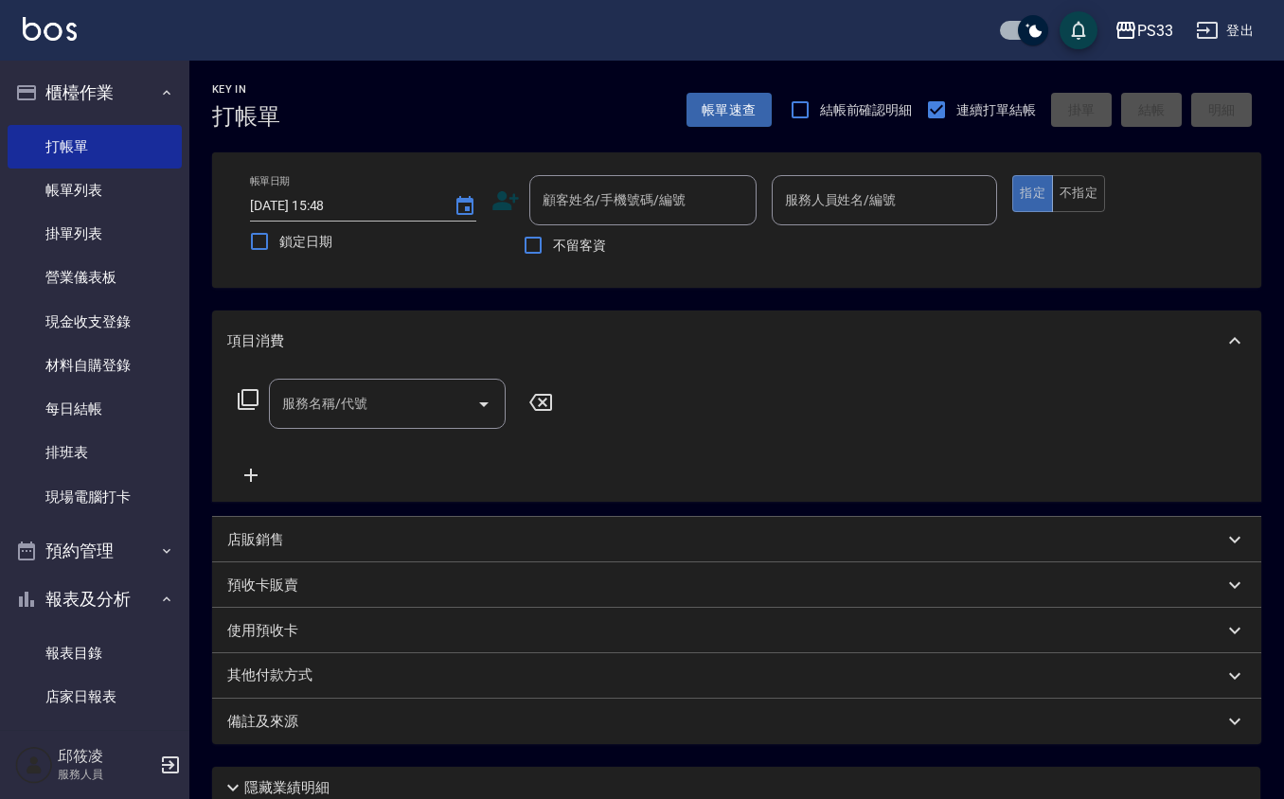
click at [509, 194] on icon at bounding box center [505, 201] width 28 height 28
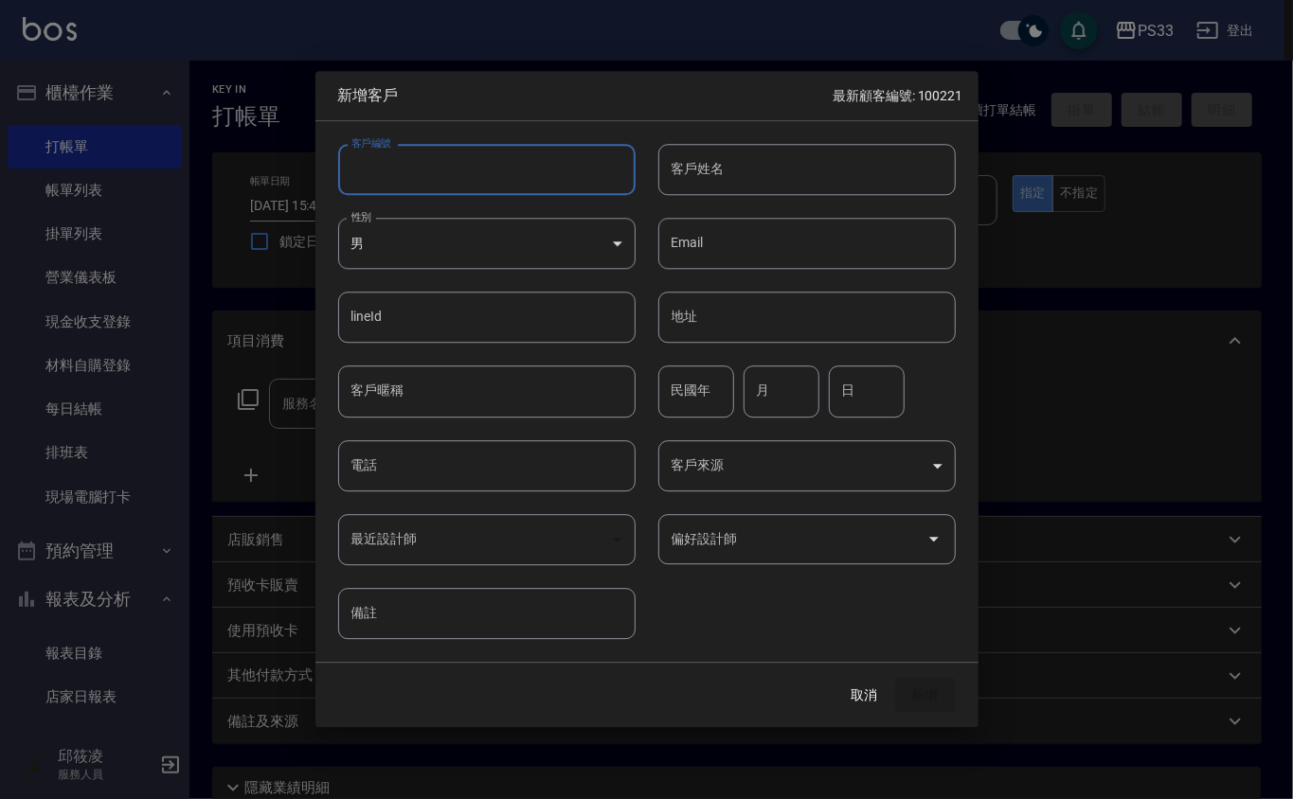
click at [535, 163] on input "客戶編號" at bounding box center [486, 169] width 297 height 51
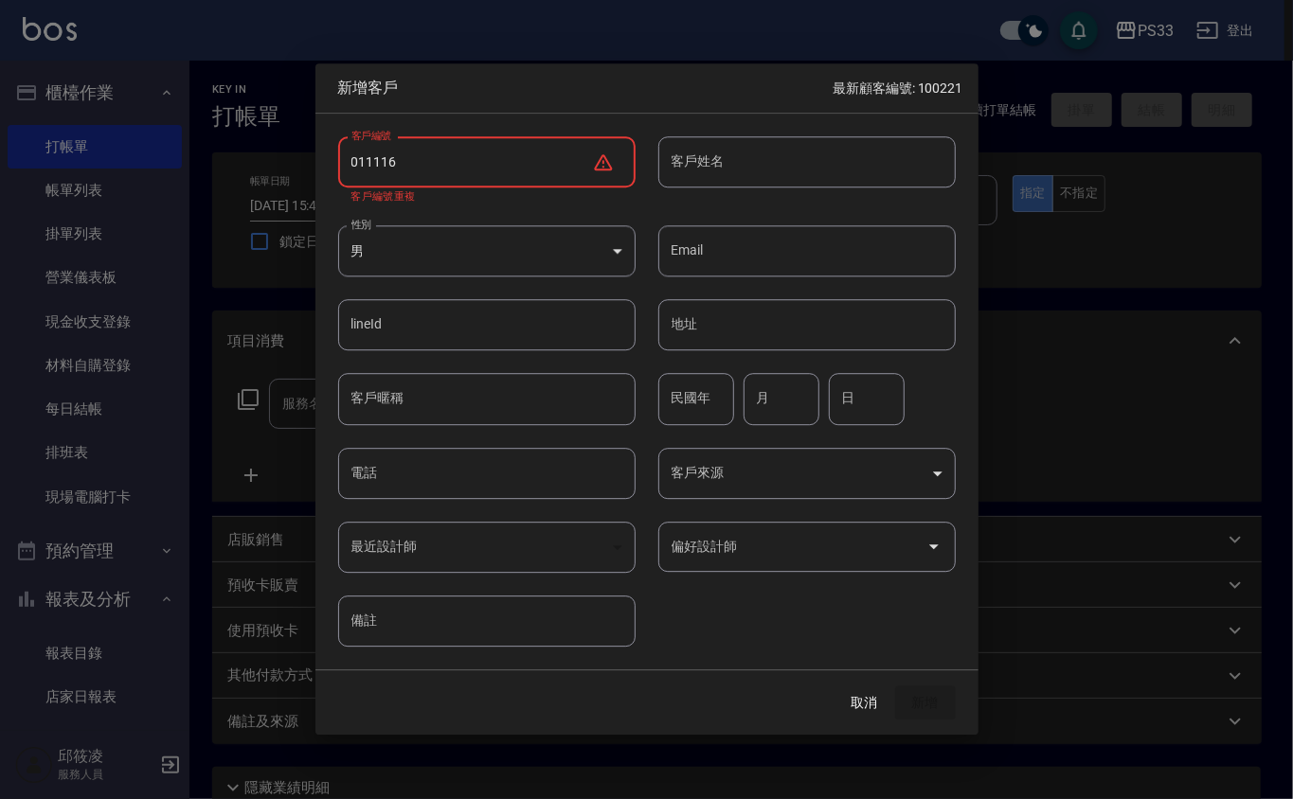
drag, startPoint x: 362, startPoint y: 157, endPoint x: 380, endPoint y: 153, distance: 18.4
click at [372, 157] on input "011116" at bounding box center [465, 161] width 254 height 51
click at [445, 176] on input "011116" at bounding box center [465, 161] width 254 height 51
click at [366, 164] on input "011116" at bounding box center [465, 161] width 254 height 51
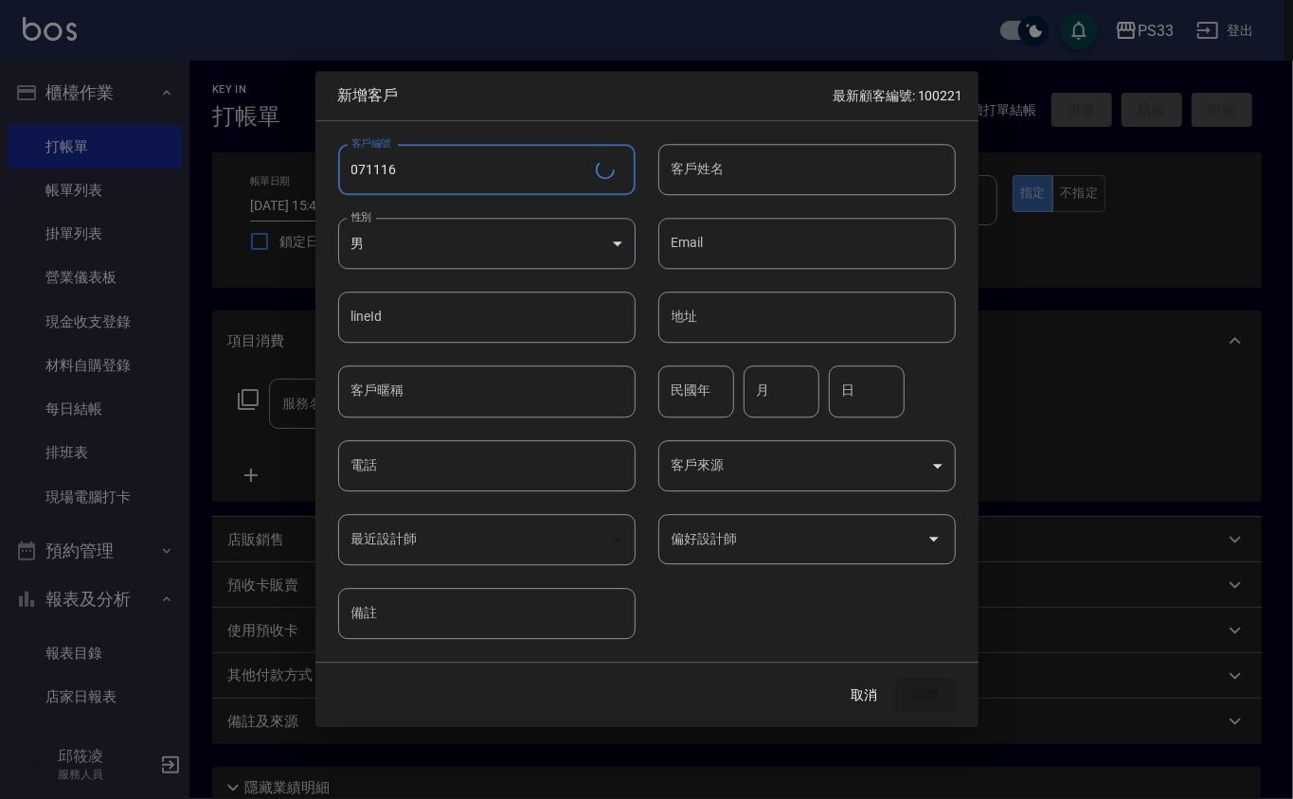
type input "071116"
click at [759, 188] on input "客戶姓名" at bounding box center [806, 169] width 297 height 51
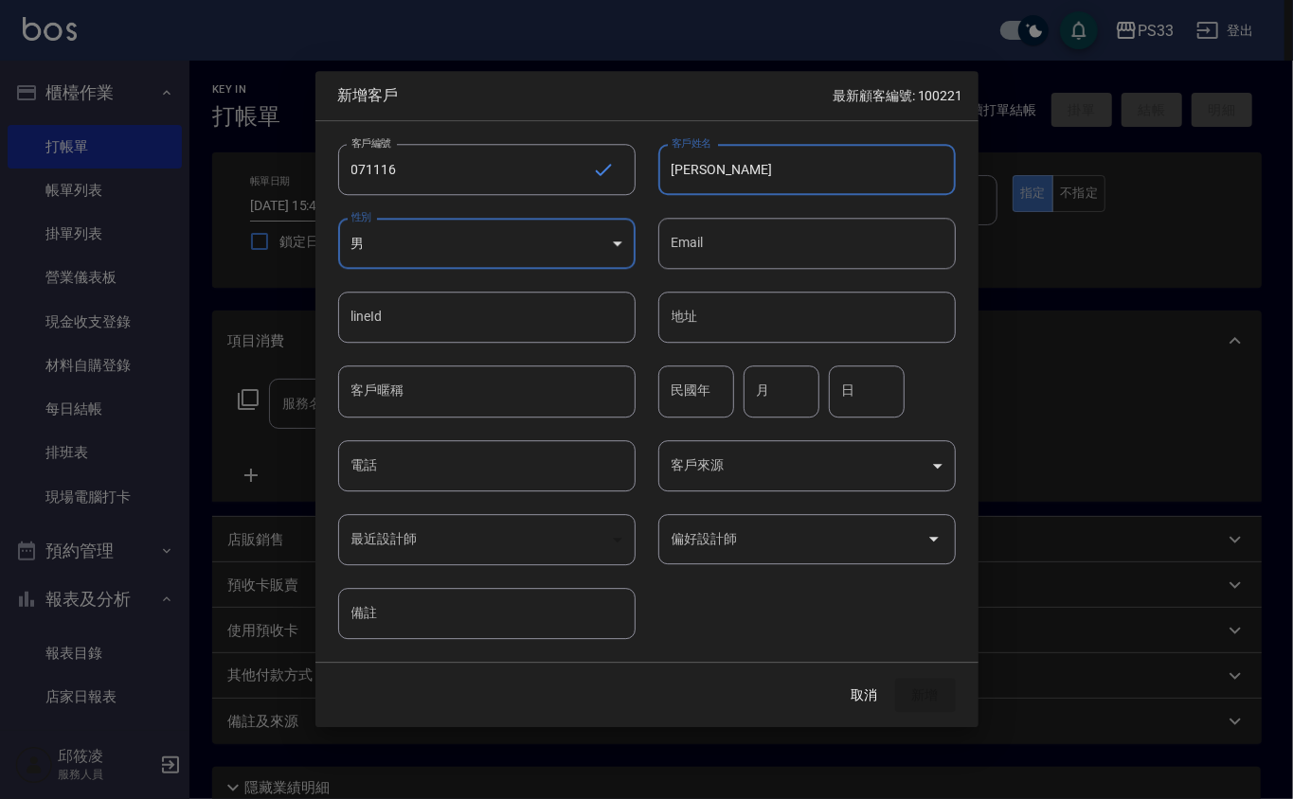
type input "王念慈"
click at [689, 388] on div "民國年 民國年" at bounding box center [696, 391] width 76 height 51
drag, startPoint x: 689, startPoint y: 388, endPoint x: 675, endPoint y: 390, distance: 14.3
click at [675, 390] on input "民國年" at bounding box center [696, 391] width 76 height 51
type input "79"
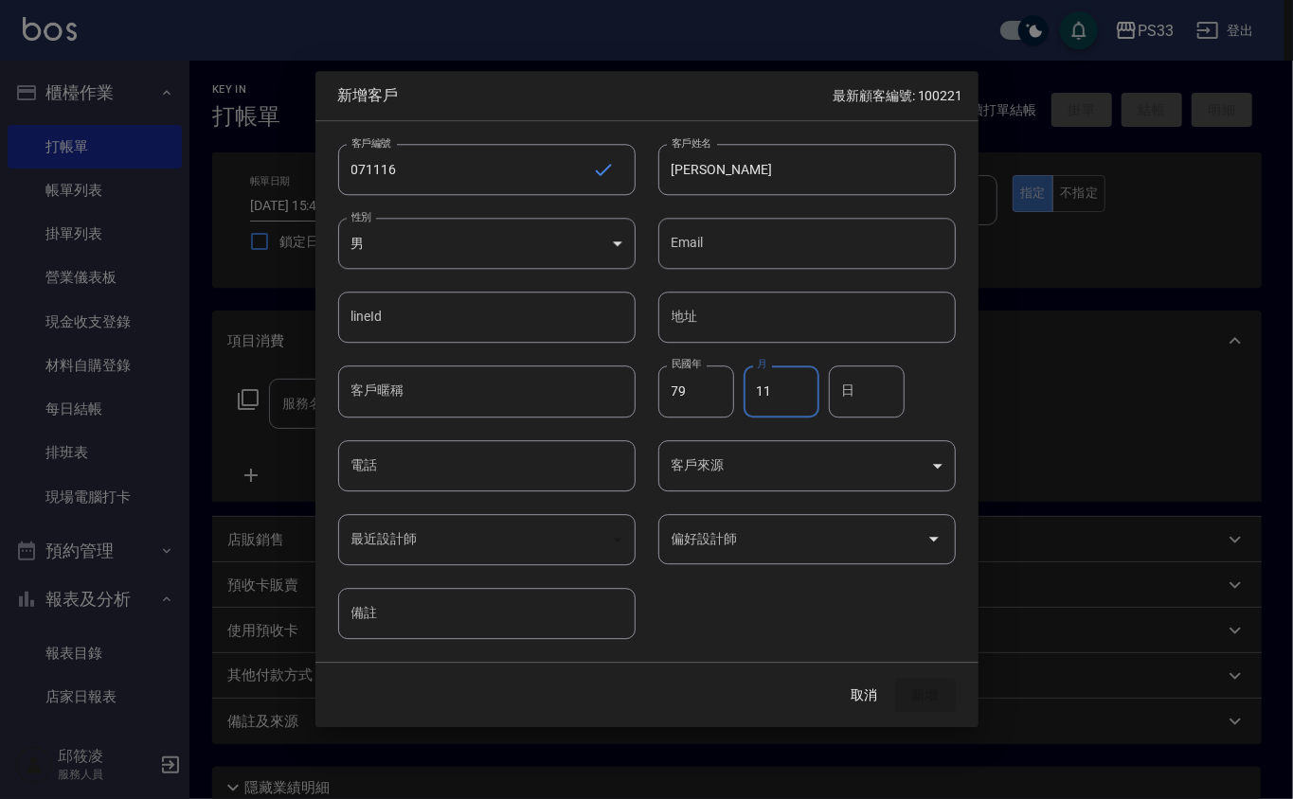
type input "11"
type input "16"
type input "0977400147"
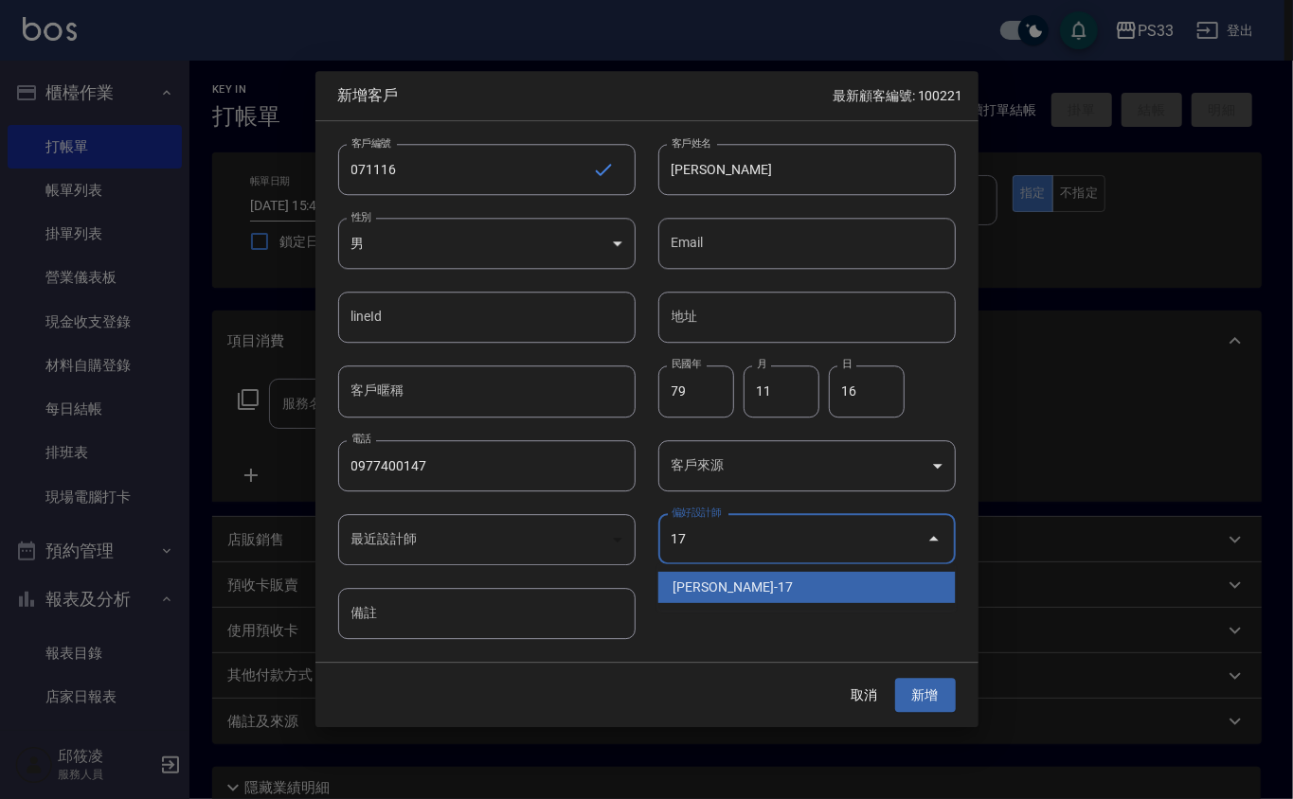
type input "張嘉珮"
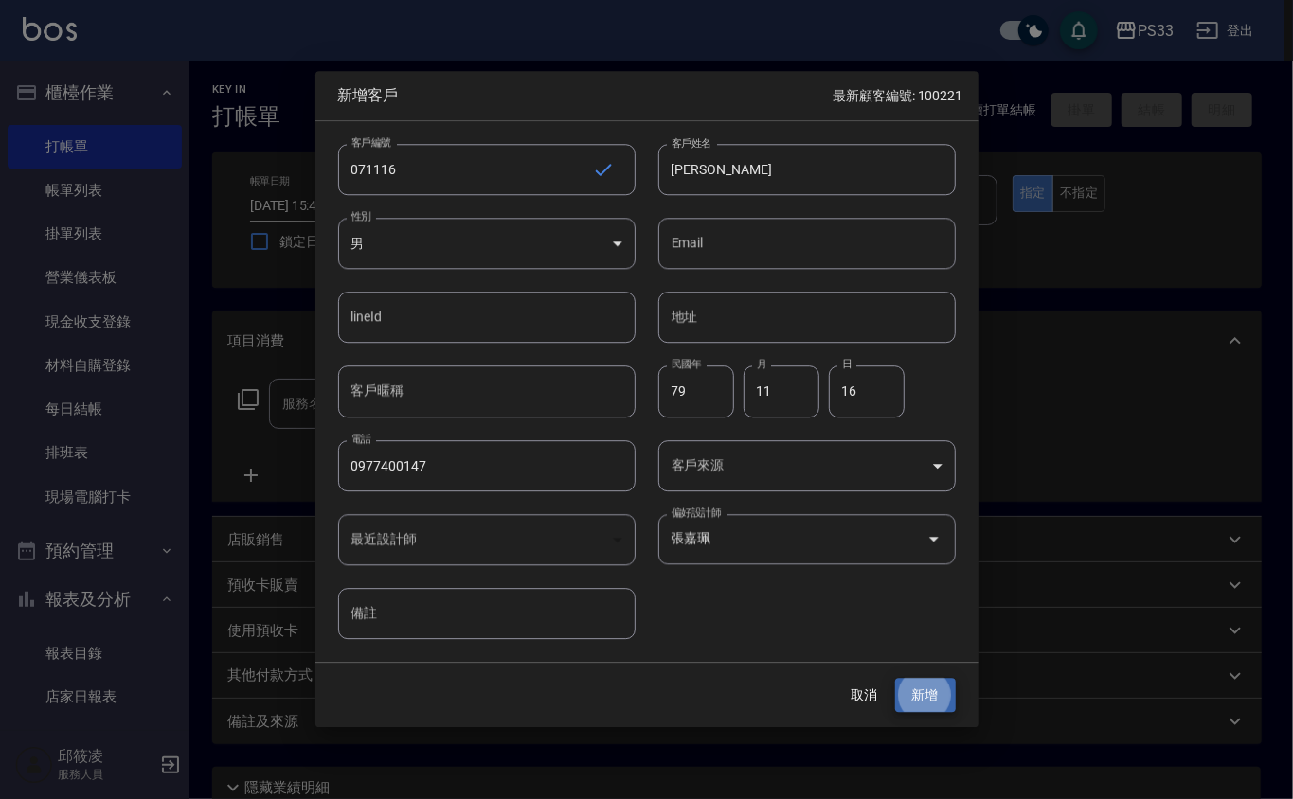
click at [895, 678] on button "新增" at bounding box center [925, 695] width 61 height 35
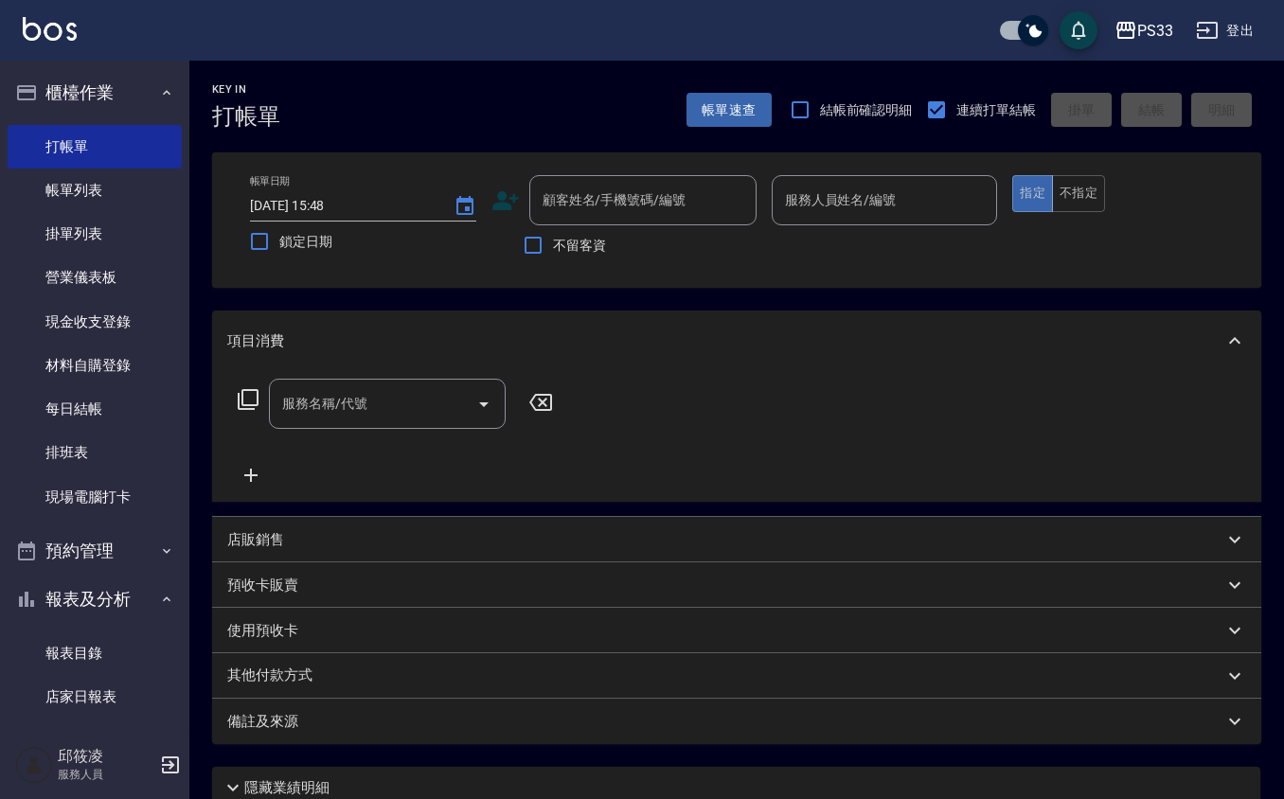
click at [500, 194] on icon at bounding box center [505, 200] width 27 height 19
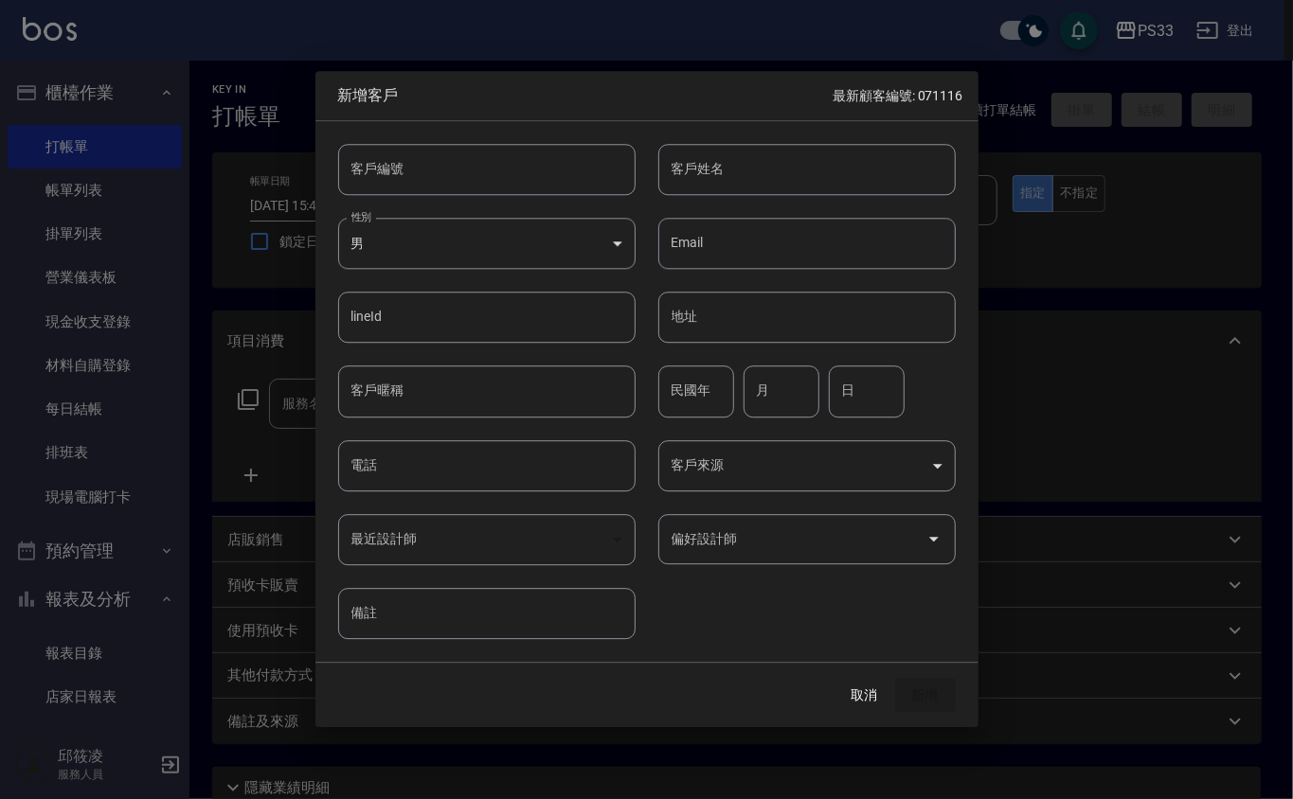
click at [505, 189] on input "客戶編號" at bounding box center [486, 169] width 297 height 51
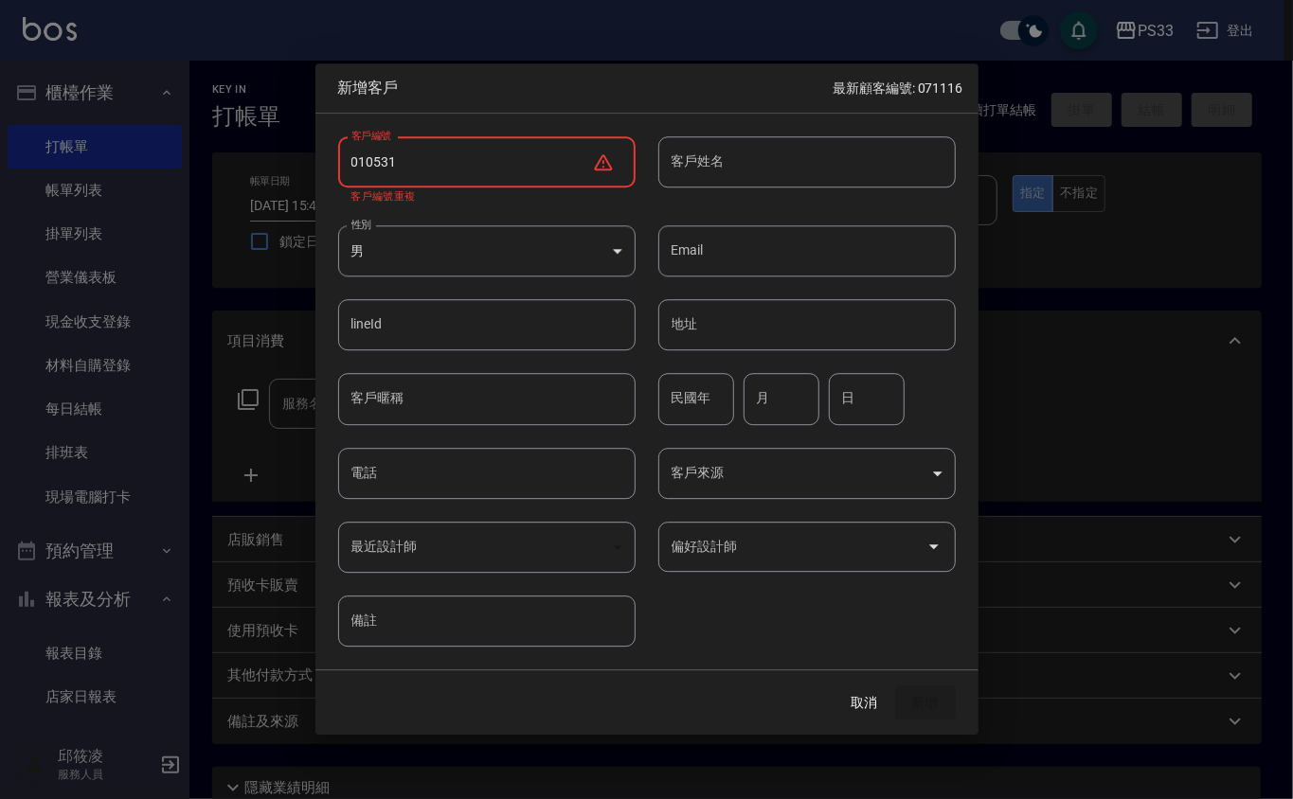
drag, startPoint x: 361, startPoint y: 159, endPoint x: 375, endPoint y: 146, distance: 19.4
click at [365, 155] on input "010531" at bounding box center [465, 161] width 254 height 51
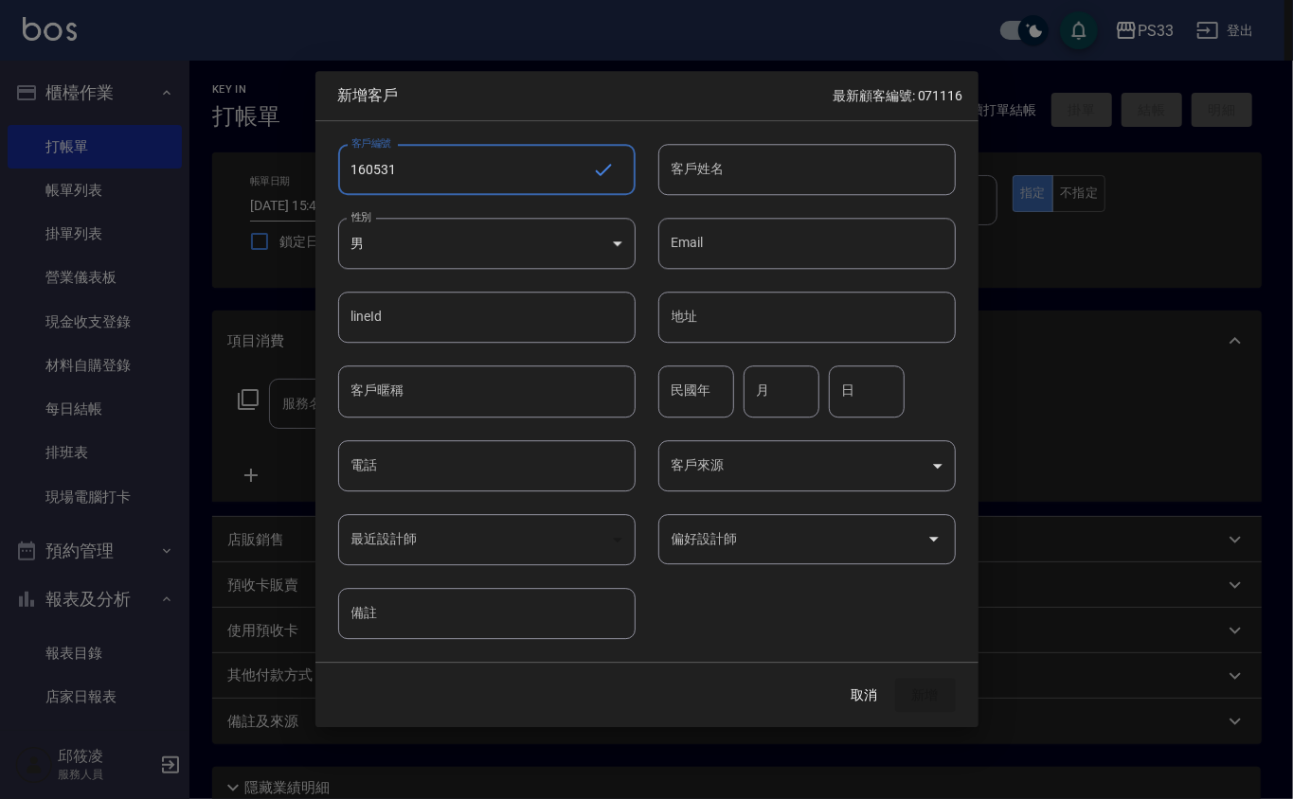
type input "160531"
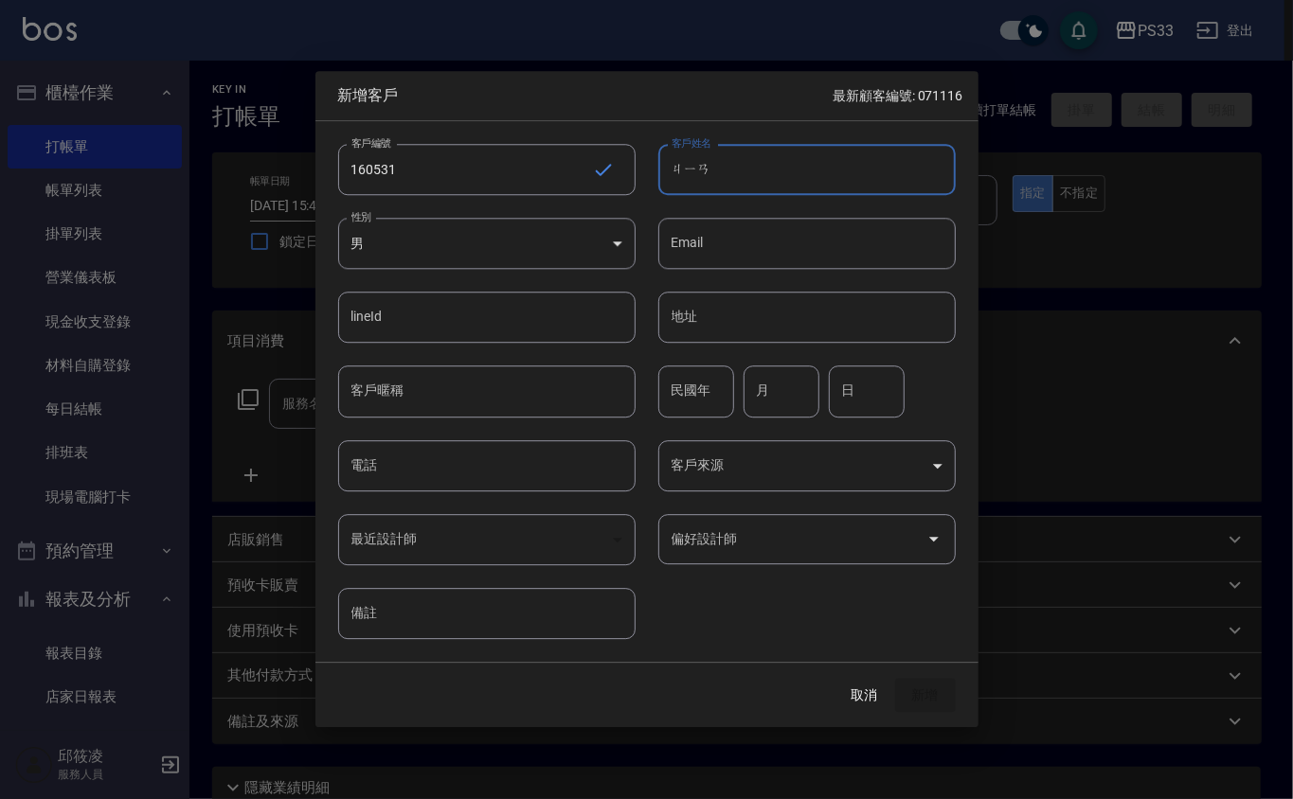
type input "檢"
type input "簡詩雅"
type input "00"
type input "05"
type input "31"
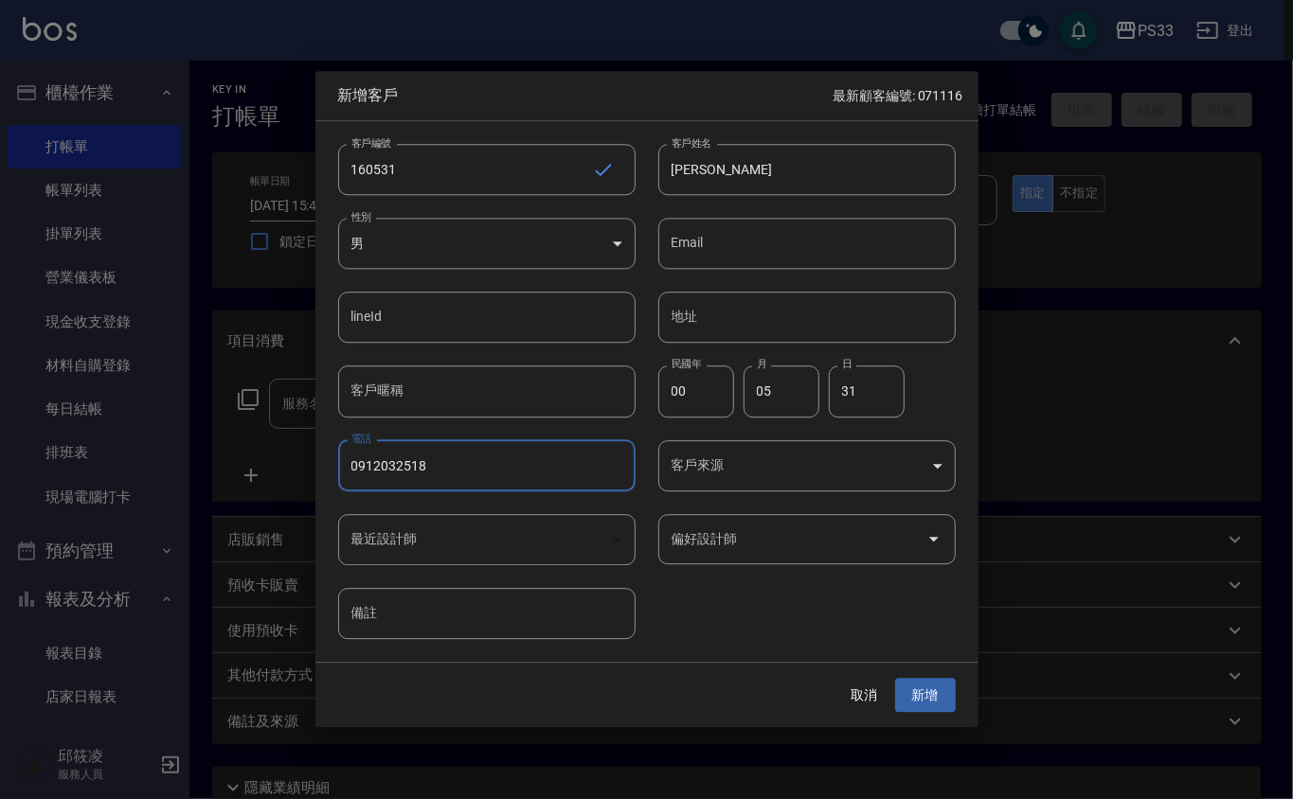
type input "0912032518"
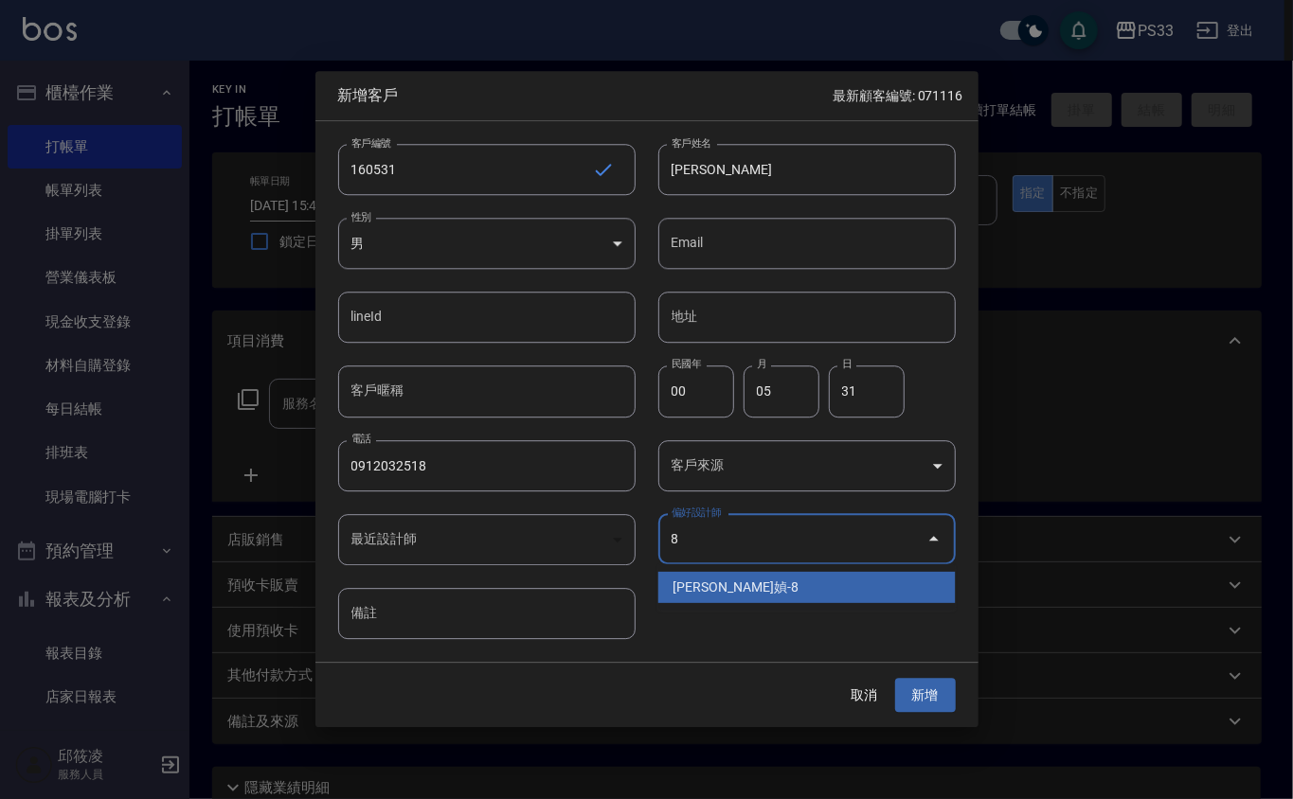
type input "[PERSON_NAME]媜"
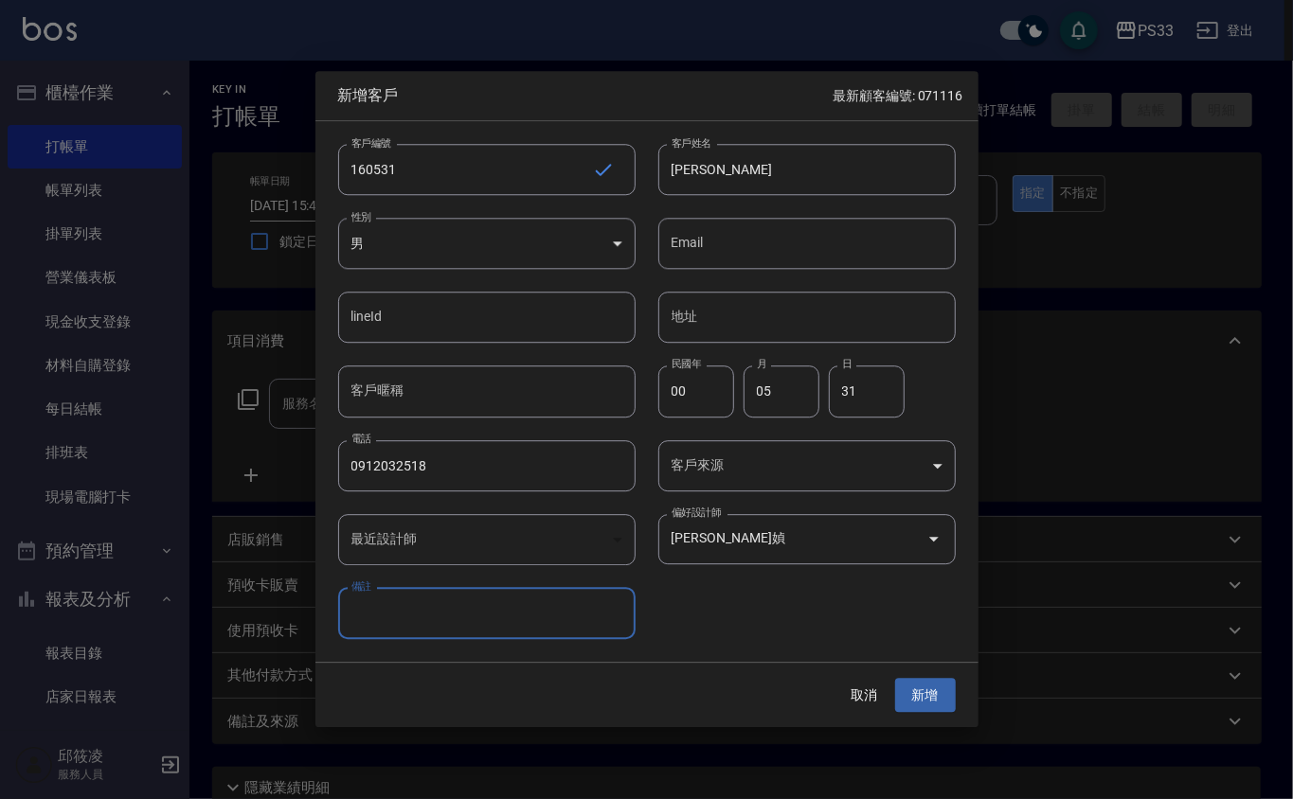
click at [895, 678] on button "新增" at bounding box center [925, 695] width 61 height 35
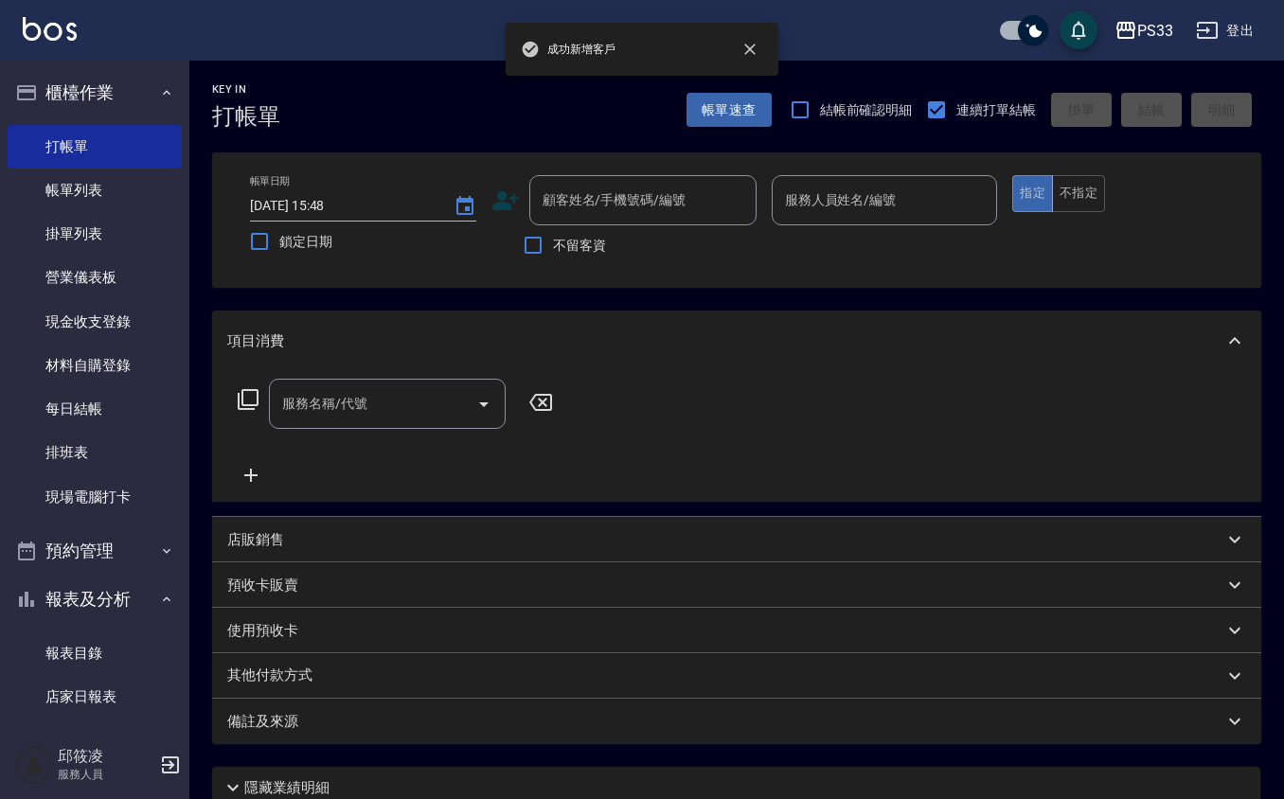
click at [494, 190] on icon at bounding box center [505, 201] width 28 height 28
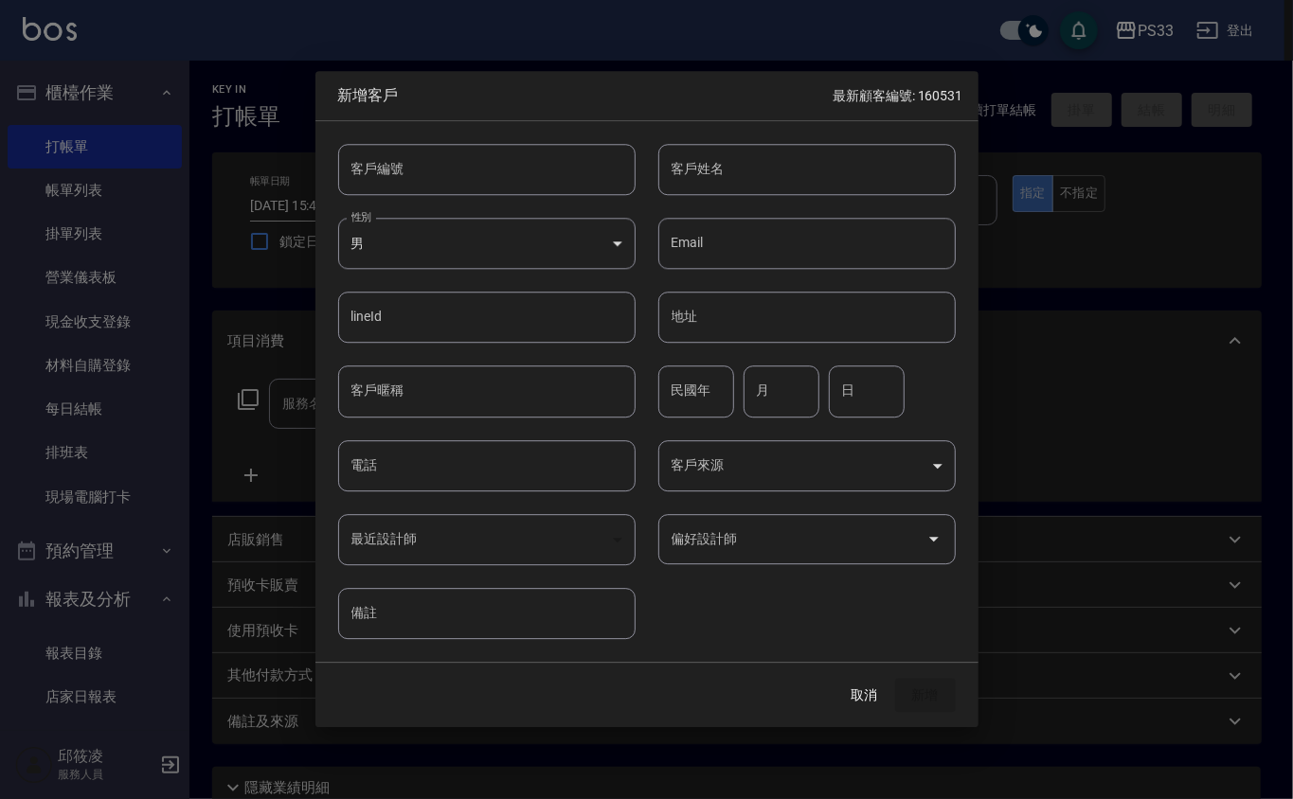
click at [509, 172] on input "客戶編號" at bounding box center [486, 169] width 297 height 51
type input "010519"
type input "曾曉萍"
type input "71"
type input "05"
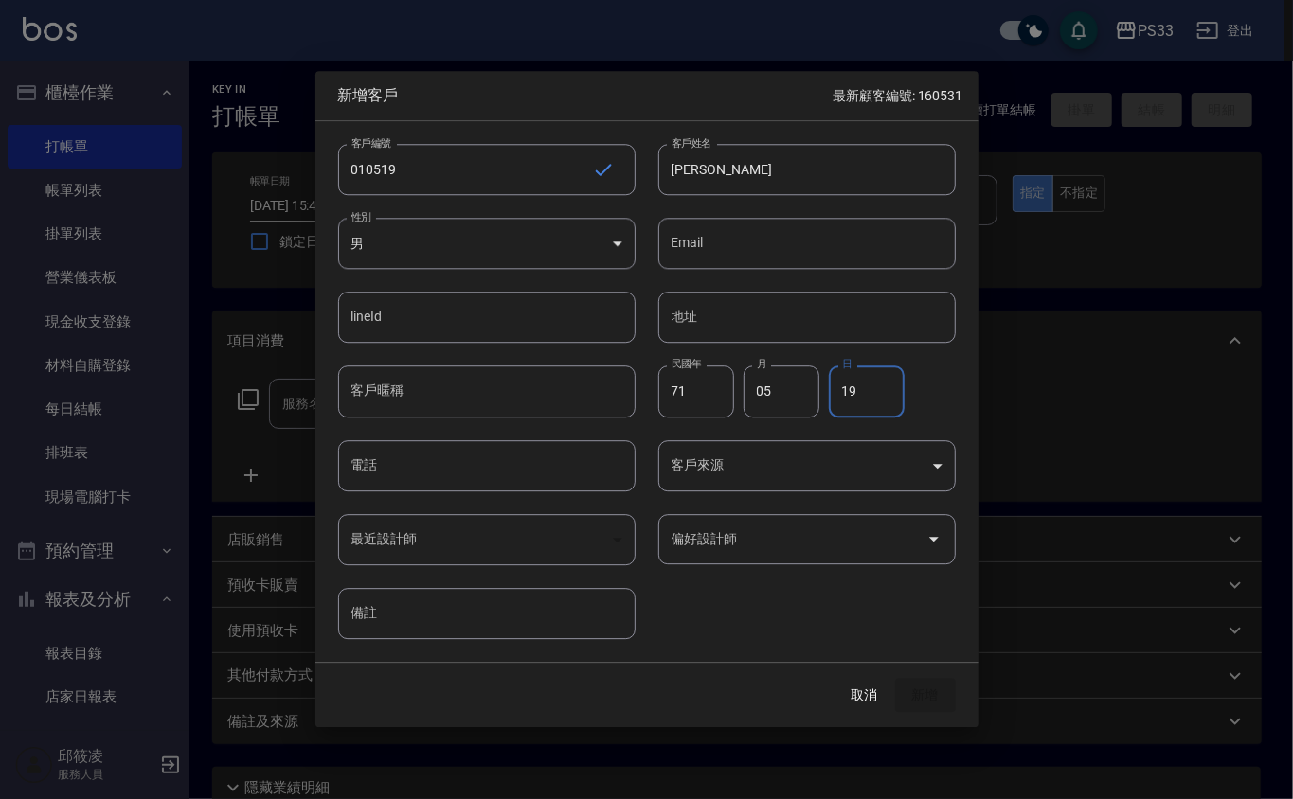
type input "19"
type input "0930660472"
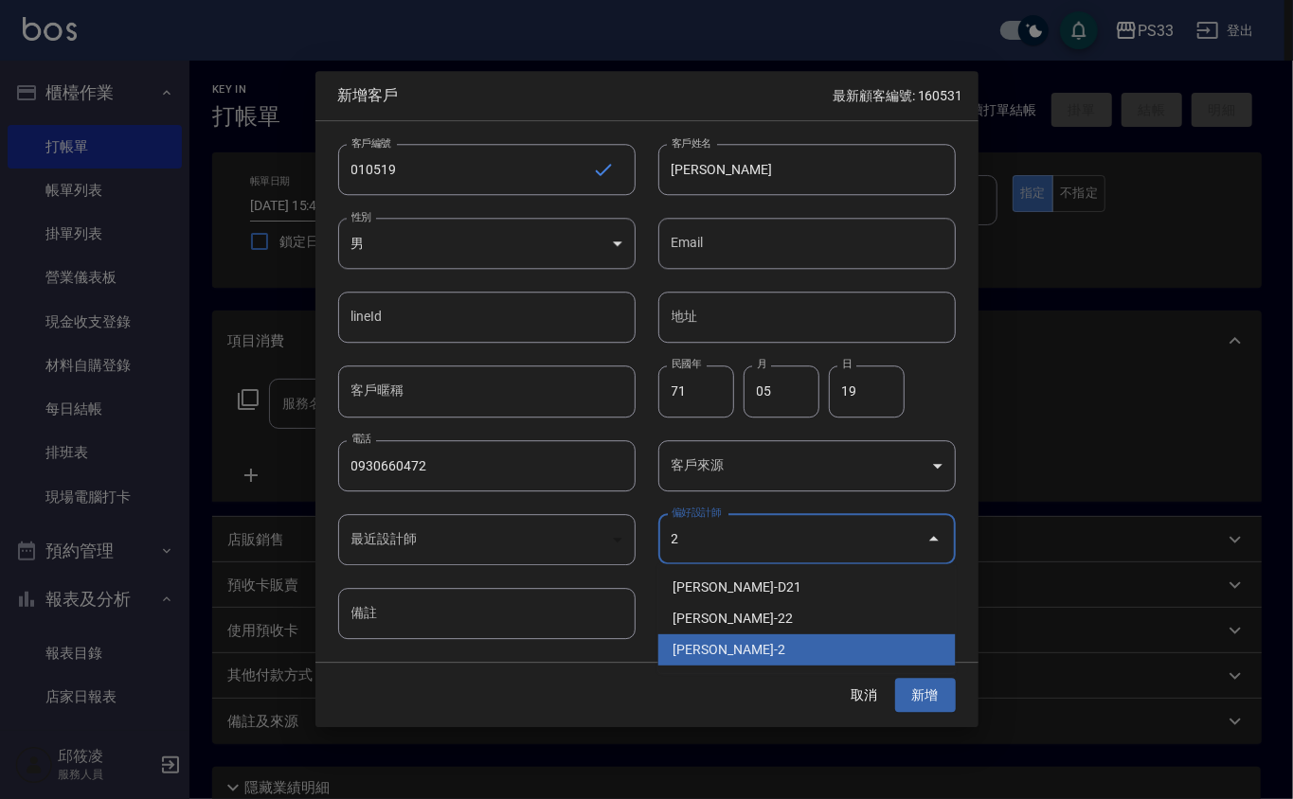
type input "沈奕妤"
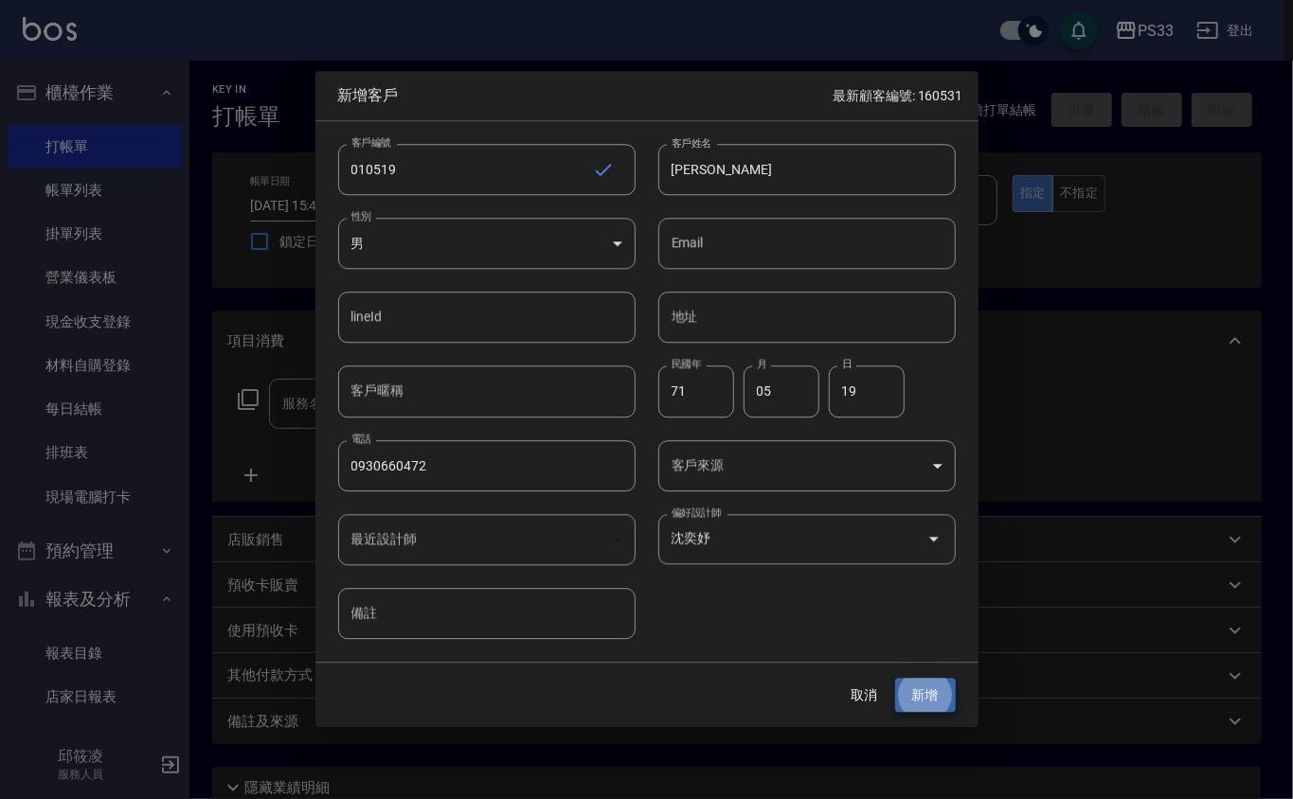
click at [895, 678] on button "新增" at bounding box center [925, 695] width 61 height 35
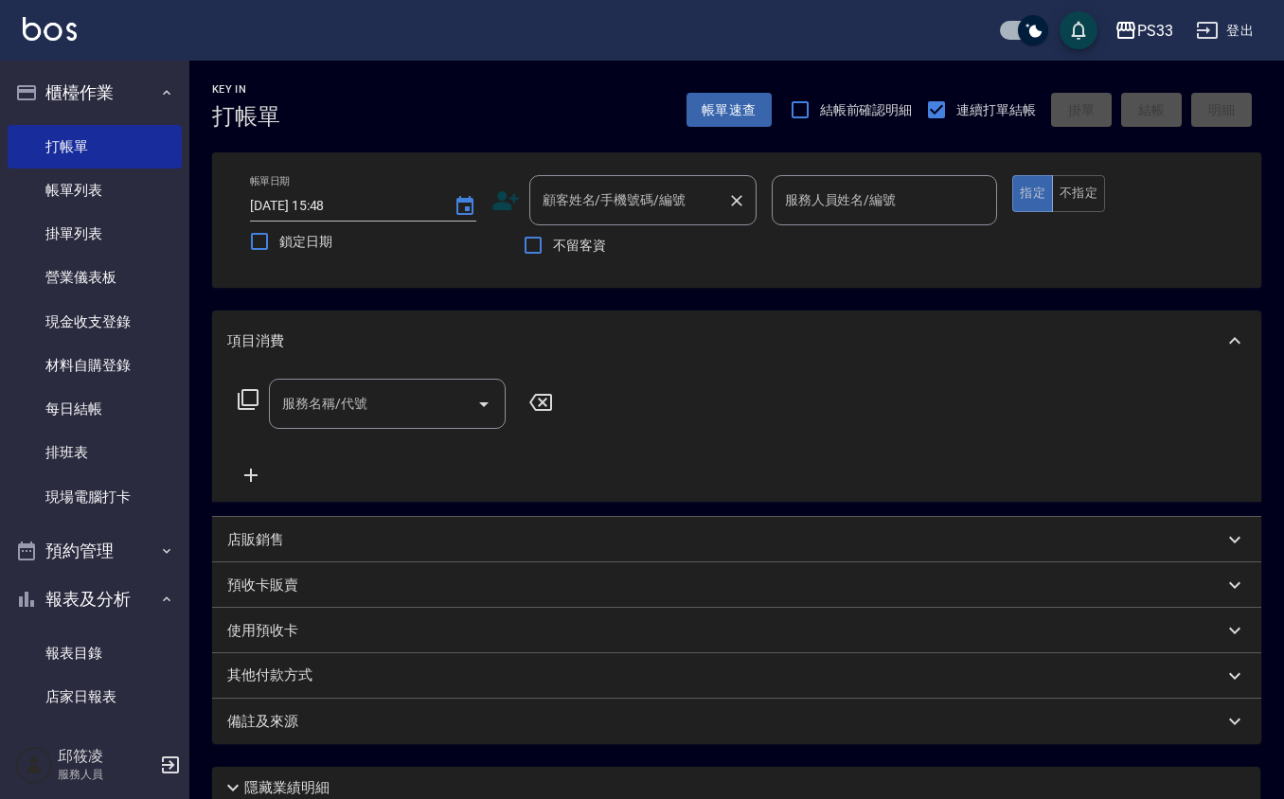
click at [672, 202] on input "顧客姓名/手機號碼/編號" at bounding box center [629, 200] width 182 height 33
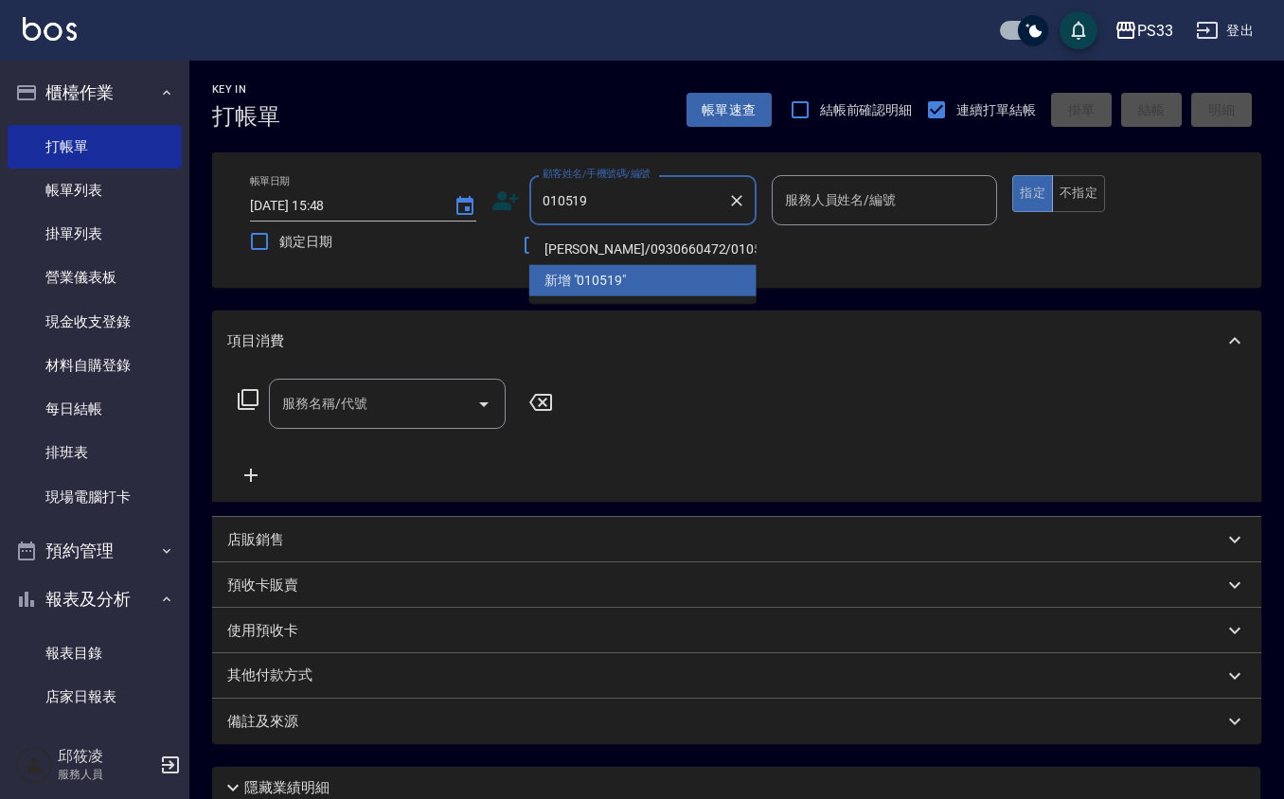
type input "曾曉萍/0930660472/010519"
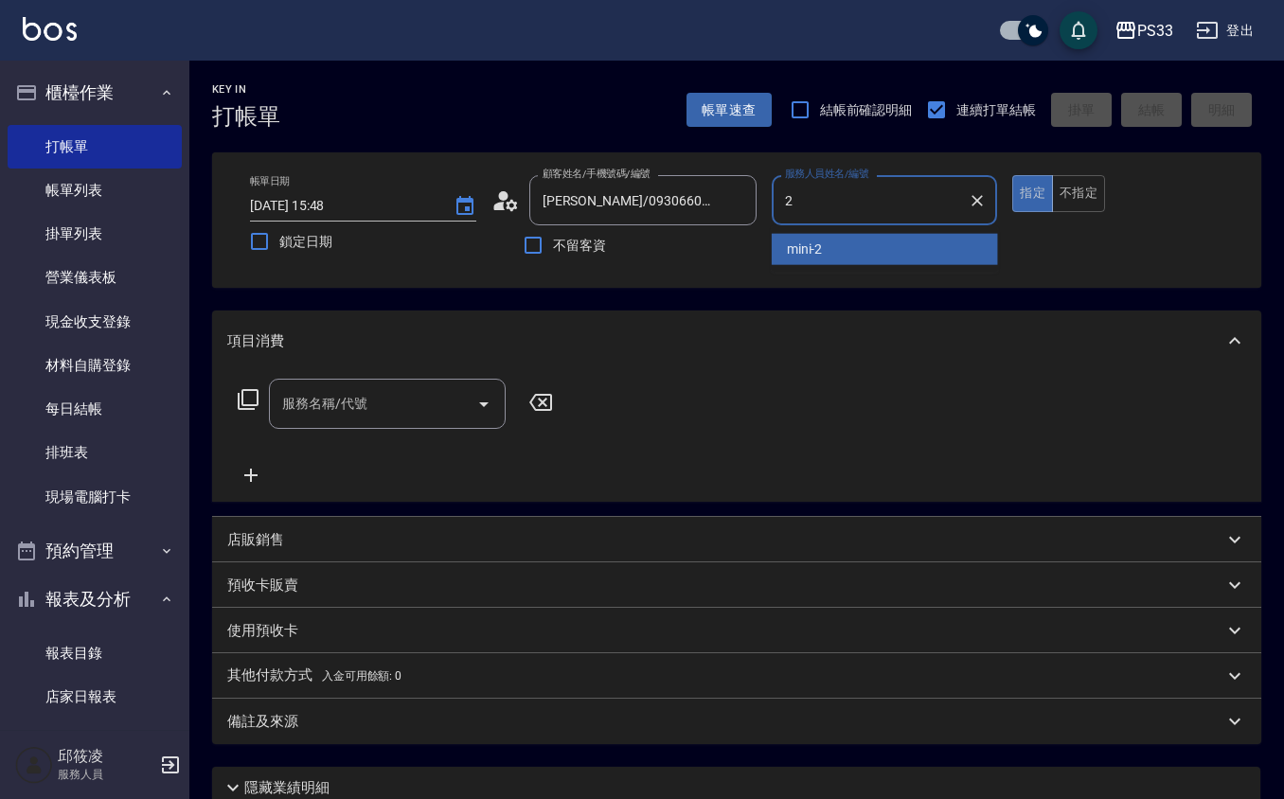
type input "mini-2"
type button "true"
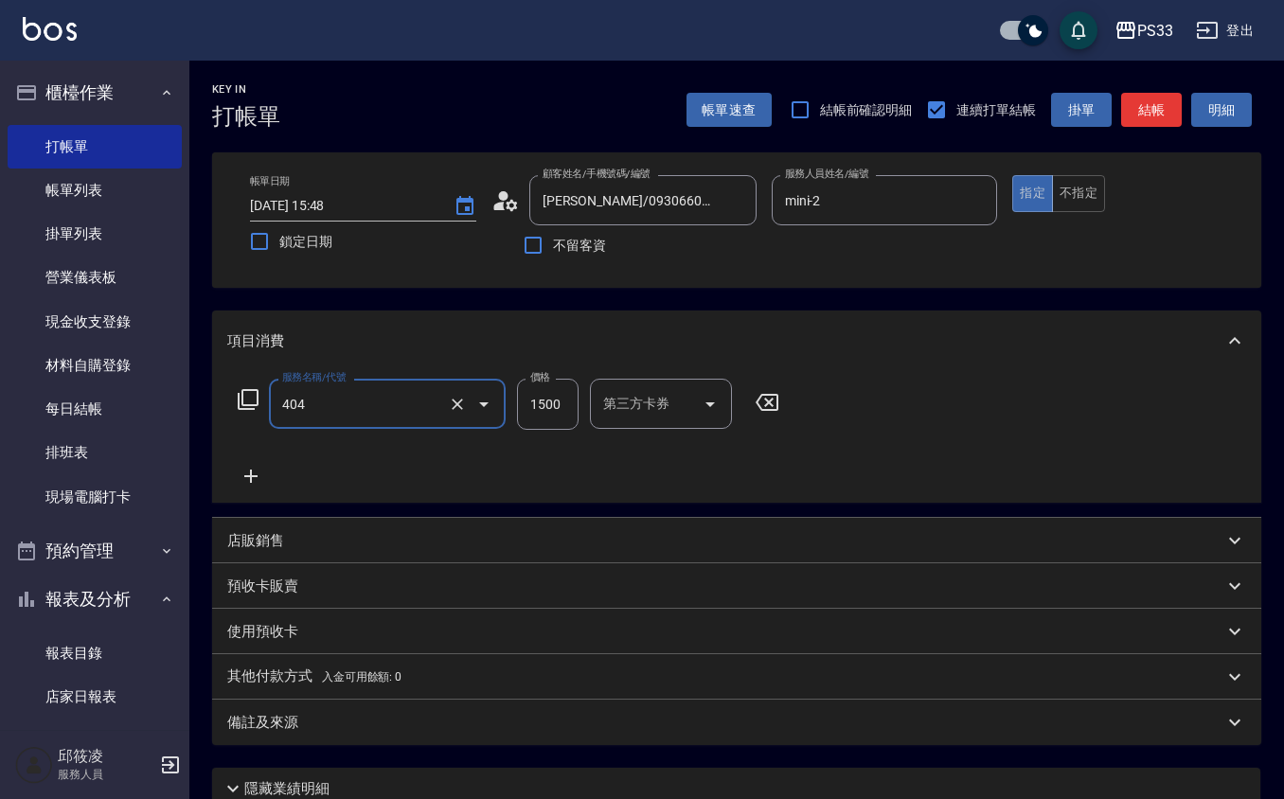
type input "設計染髮(404)"
type input "1399"
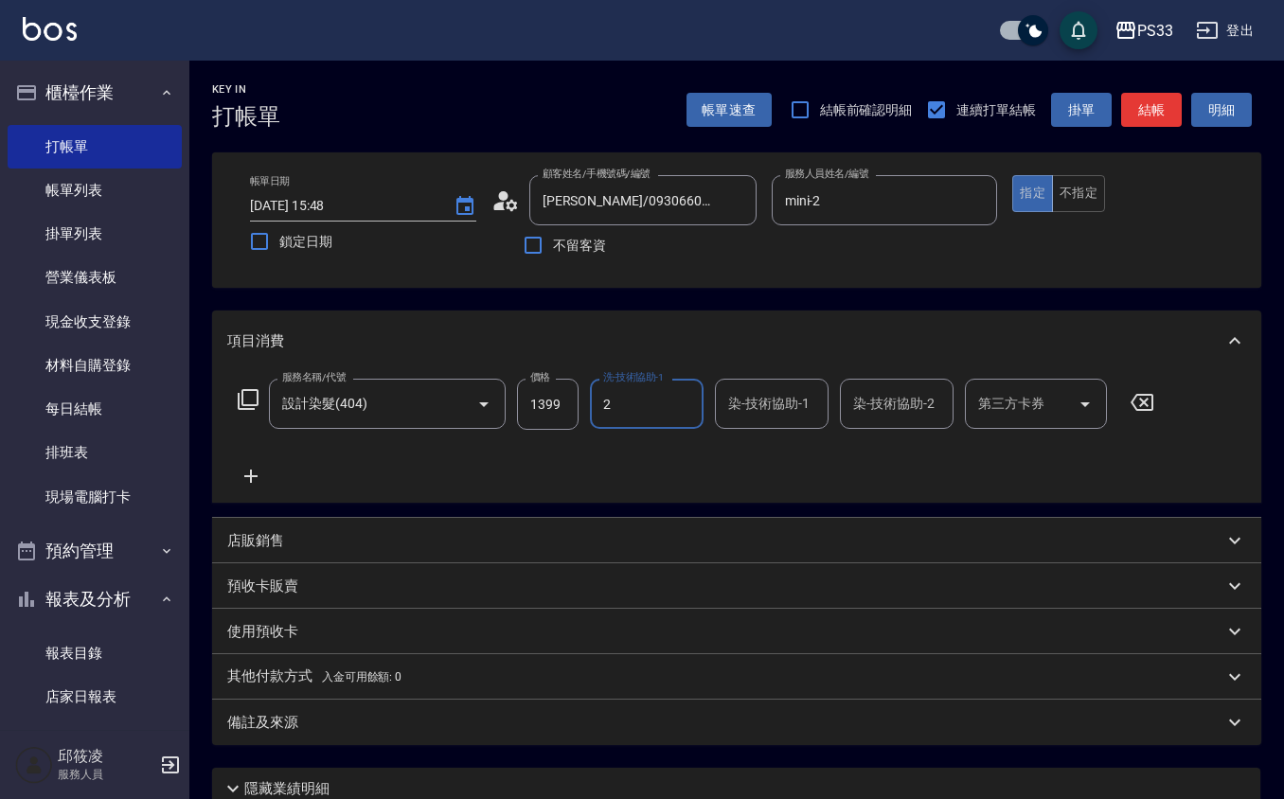
type input "mini-2"
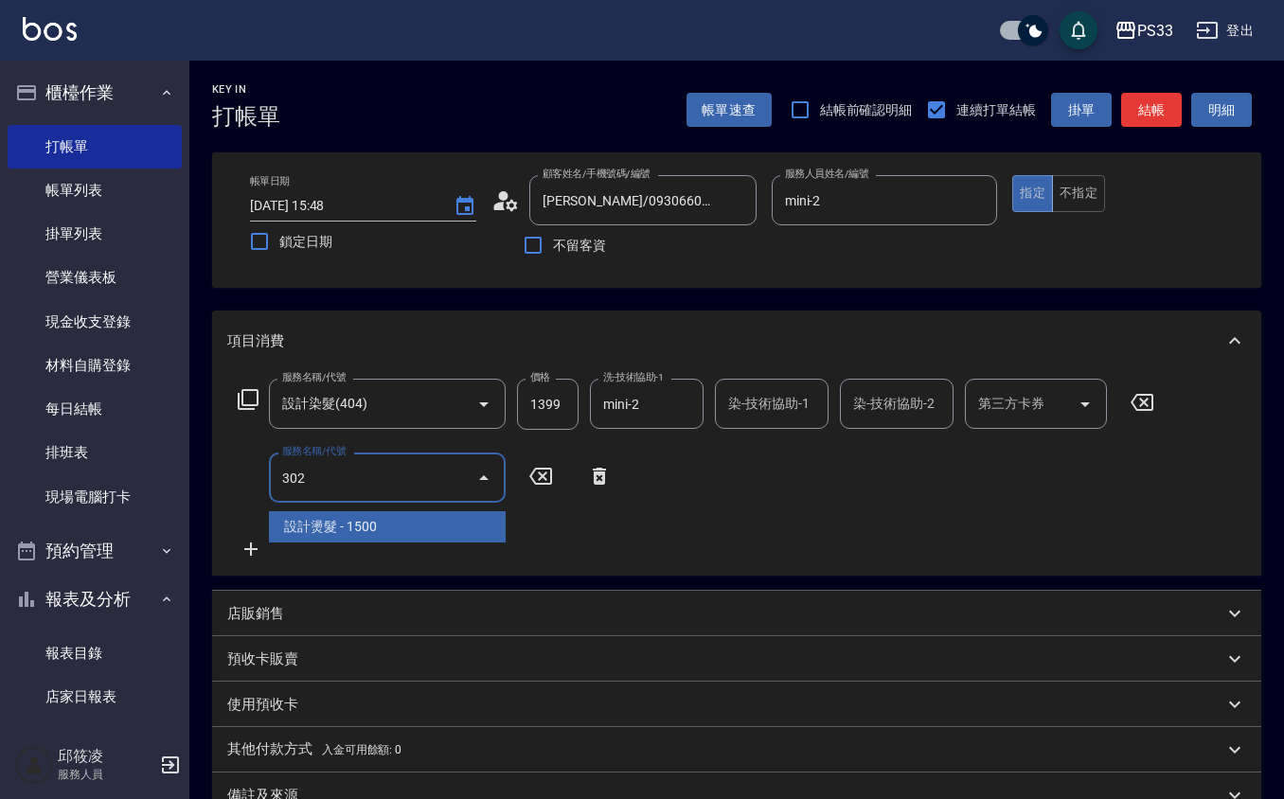
type input "設計燙髮(302)"
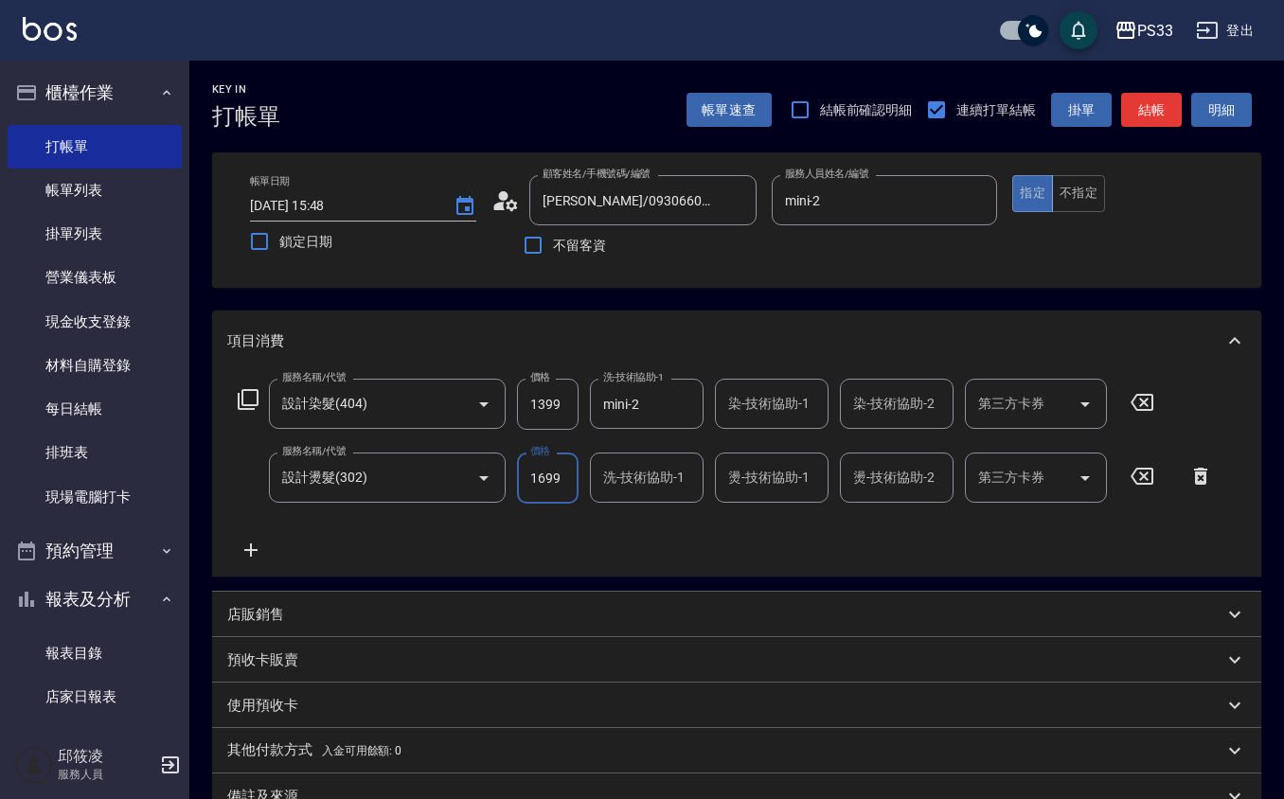
type input "1699"
type input "mini-2"
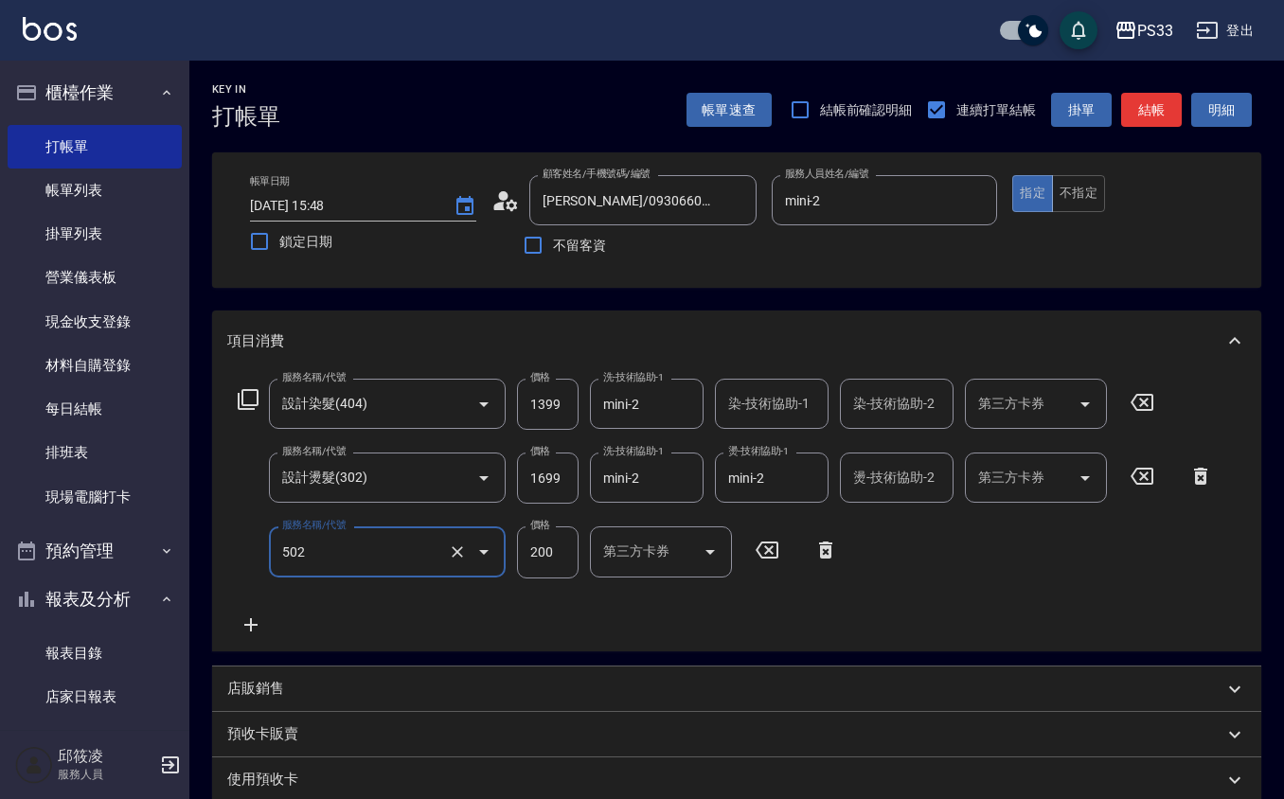
type input "自備護髮(502)"
type input "400"
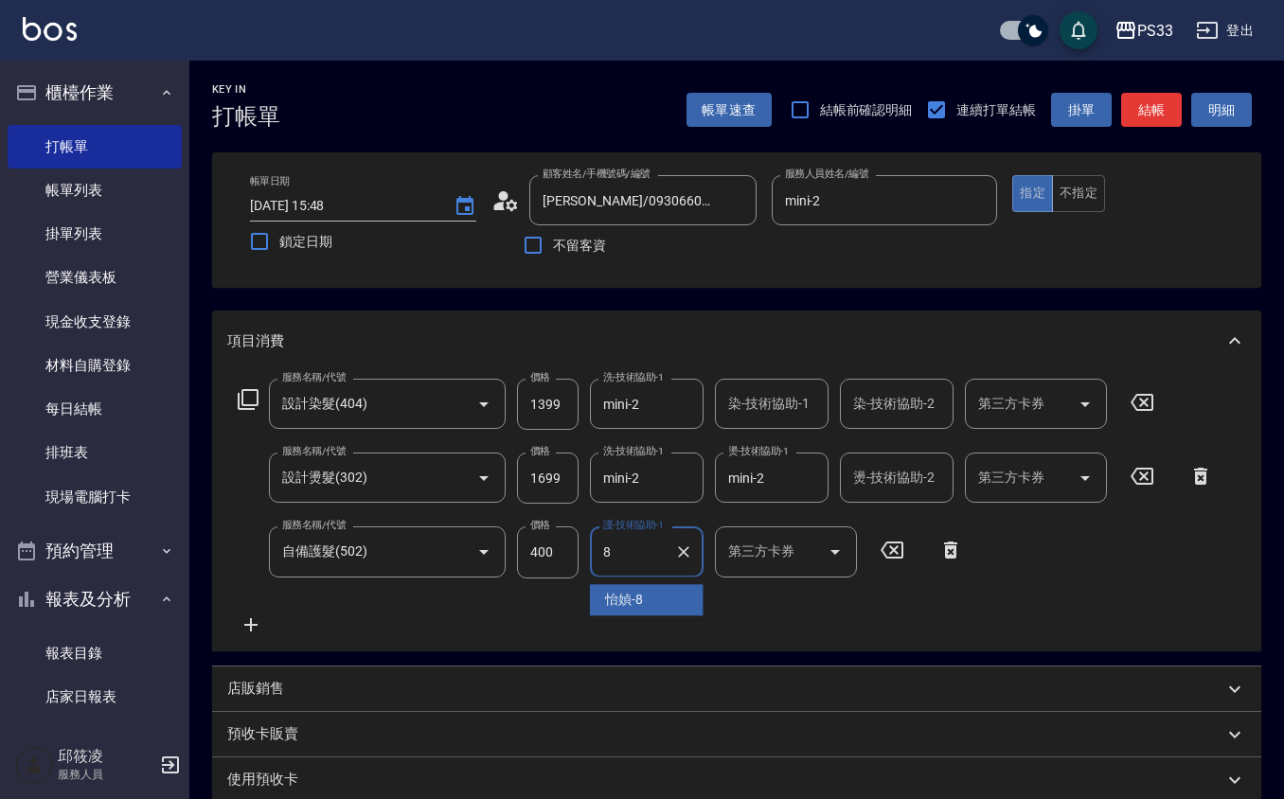
type input "怡媜-8"
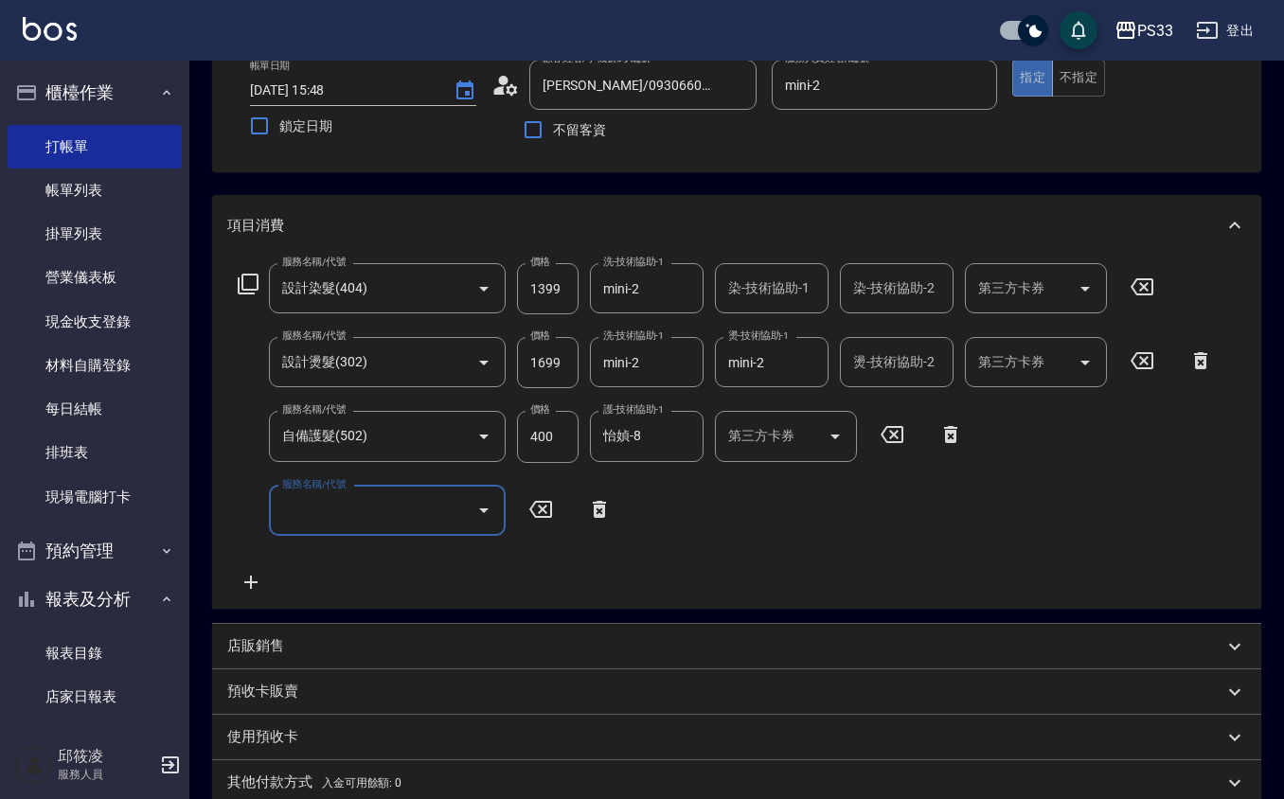
scroll to position [252, 0]
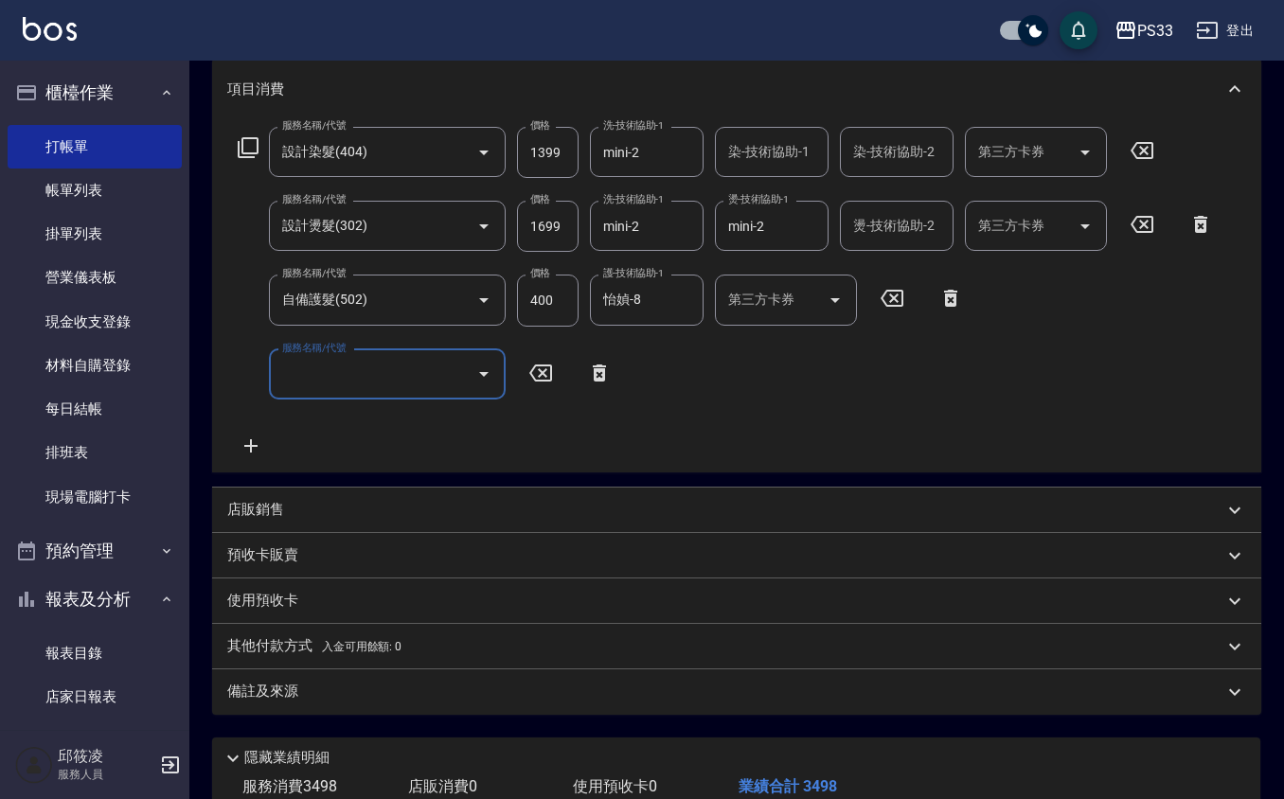
click at [280, 508] on p "店販銷售" at bounding box center [255, 510] width 57 height 20
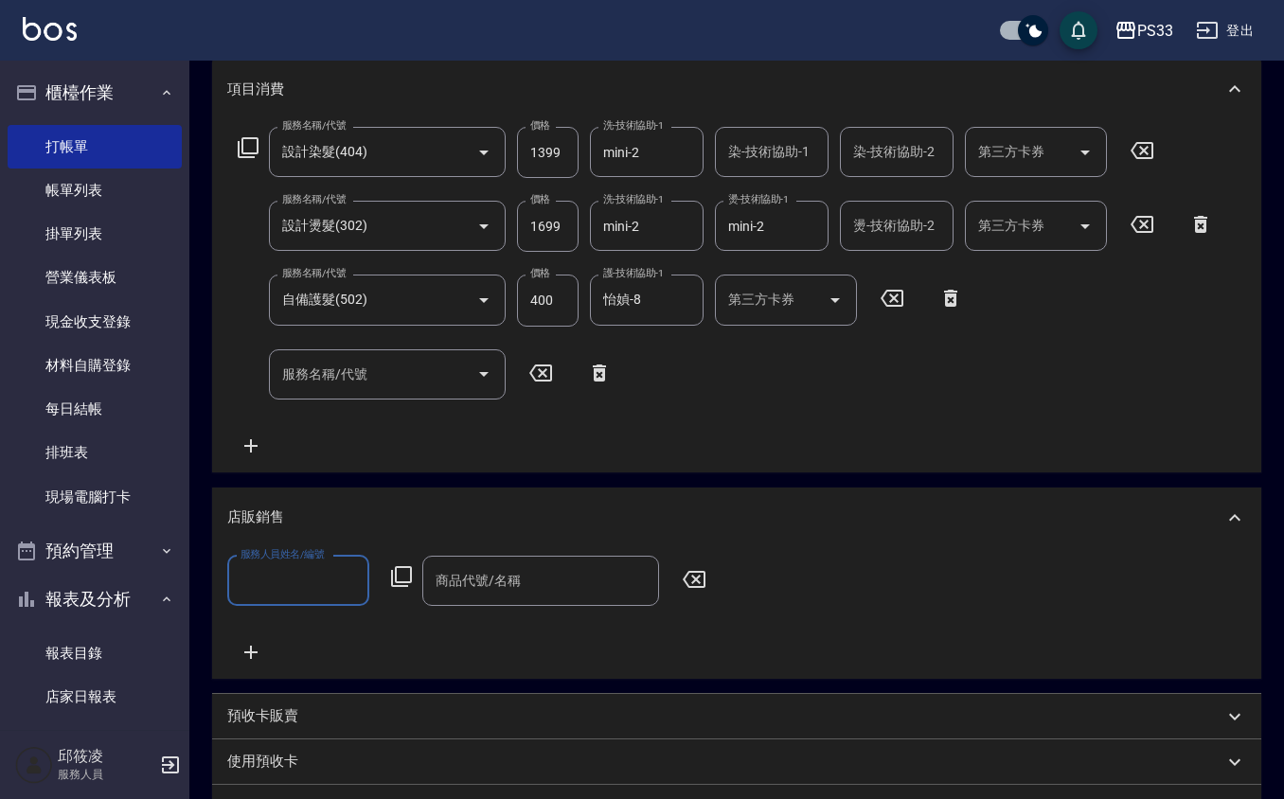
scroll to position [1, 0]
type input "8"
type input "mini-2"
click at [405, 569] on icon at bounding box center [401, 576] width 23 height 23
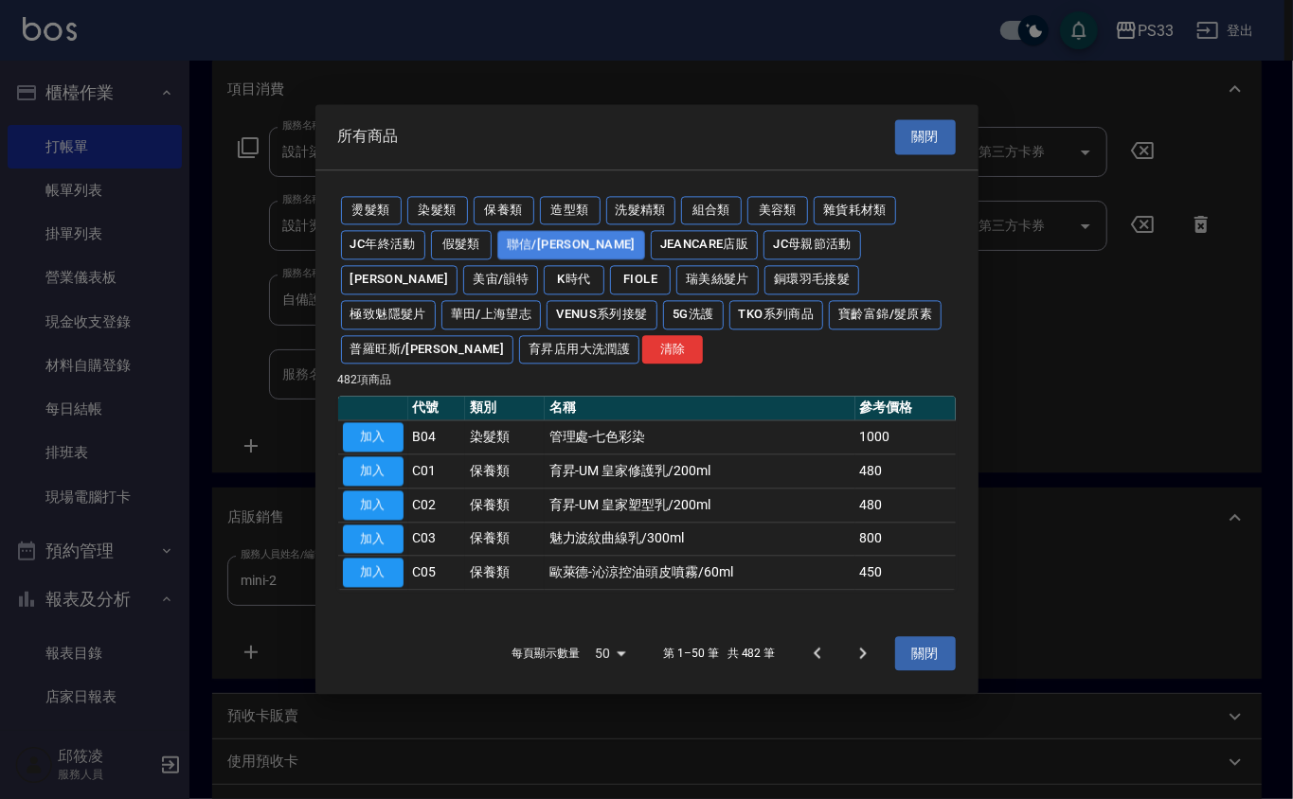
click at [528, 250] on button "聯信/鳥慧" at bounding box center [571, 245] width 148 height 29
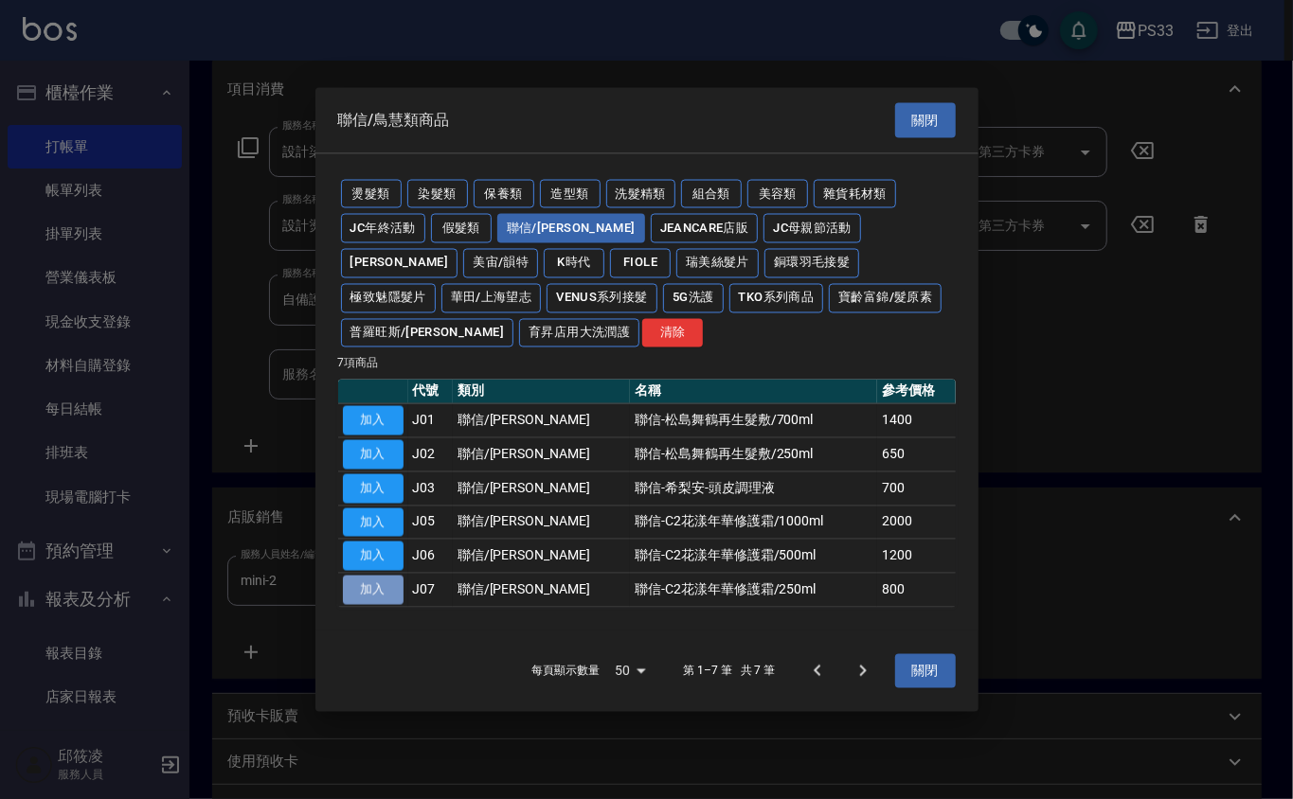
click at [368, 589] on button "加入" at bounding box center [373, 590] width 61 height 29
type input "聯信-C2花漾年華修護霜/250ml"
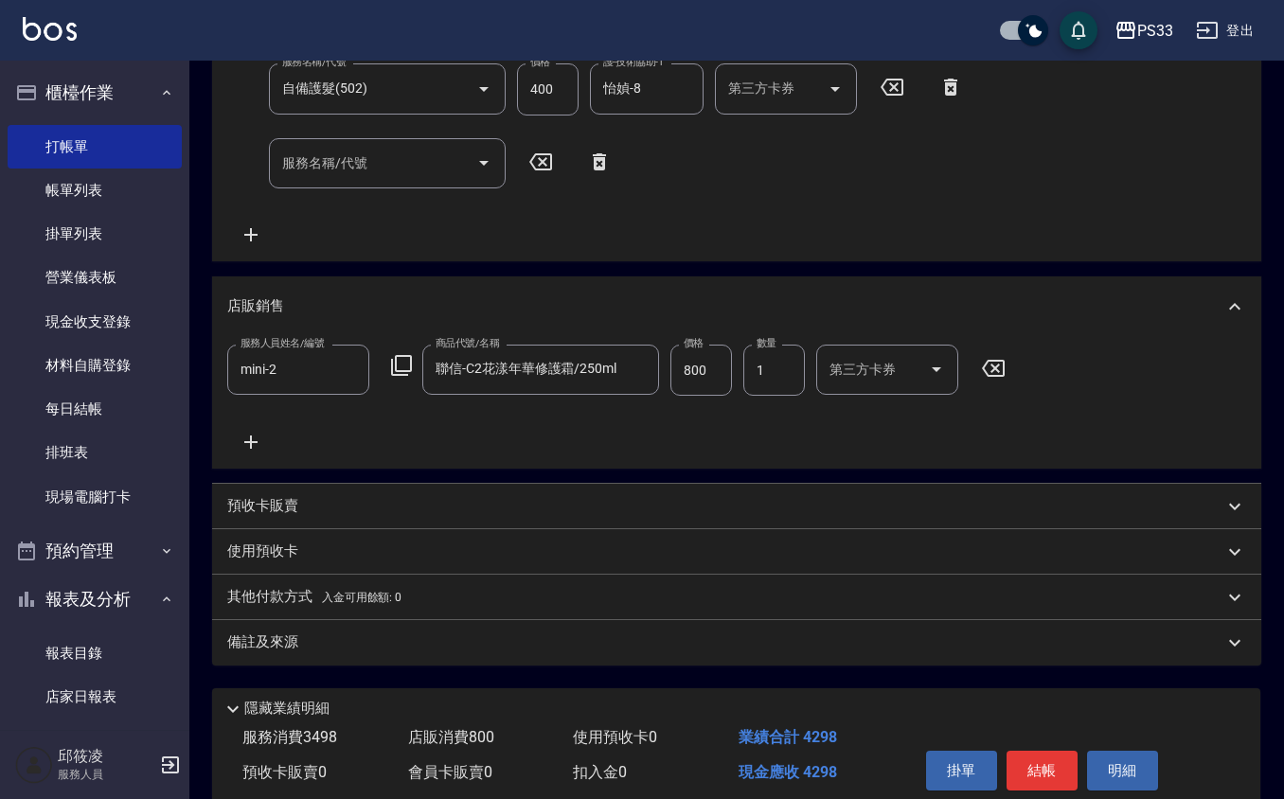
scroll to position [505, 0]
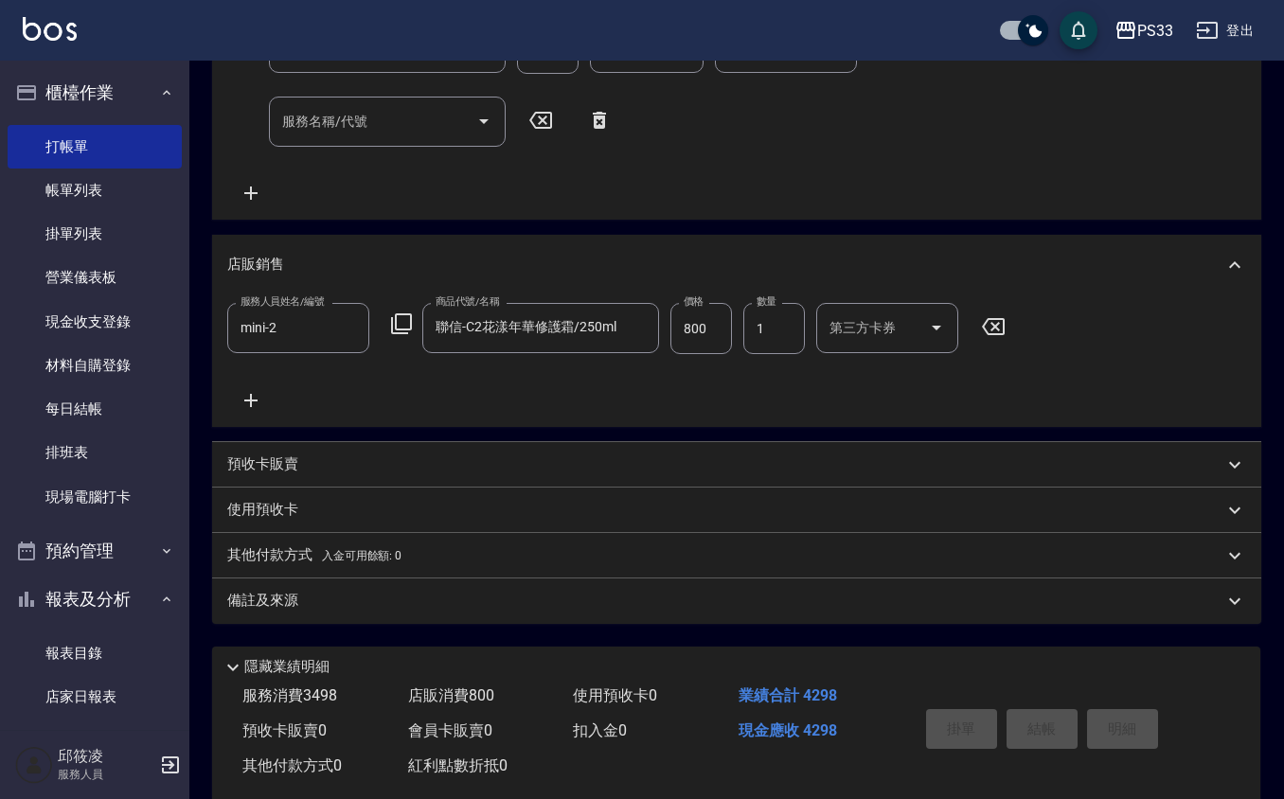
type input "2025/09/25 19:00"
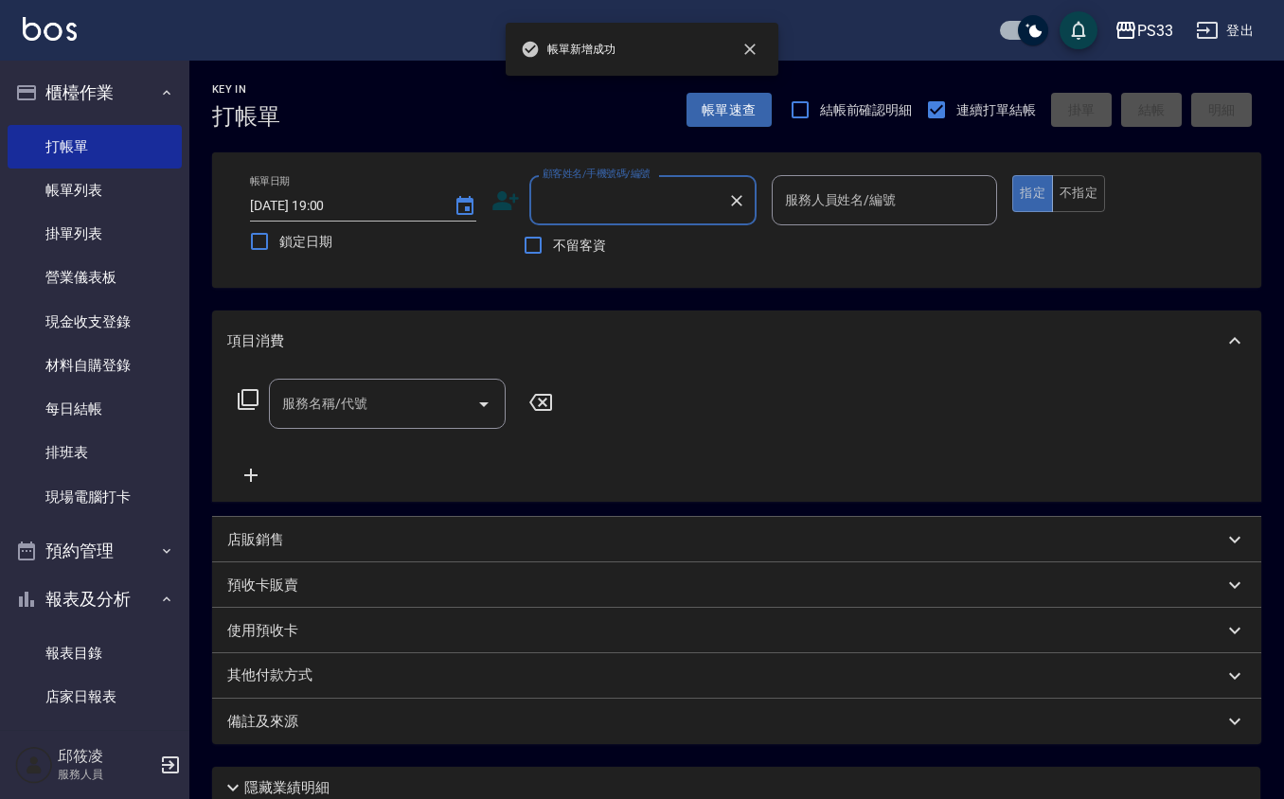
scroll to position [0, 0]
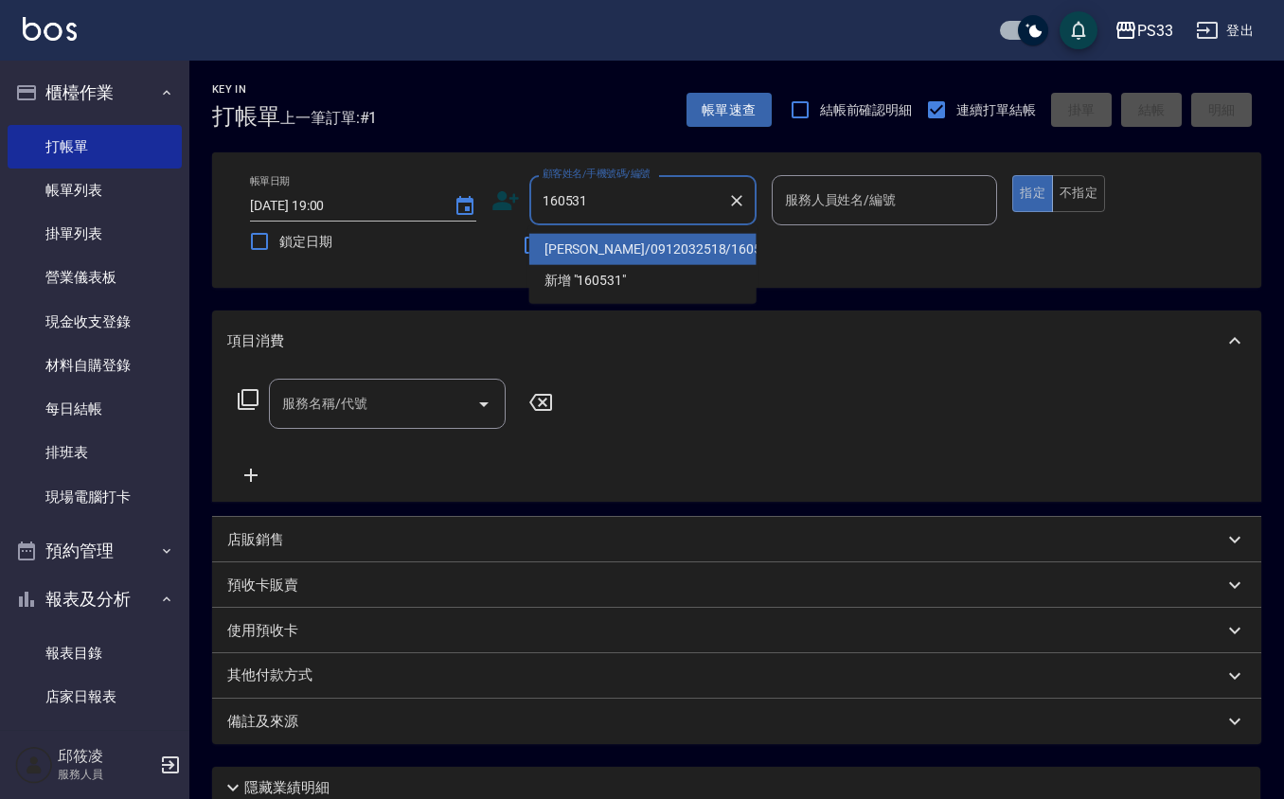
type input "簡詩雅/0912032518/160531"
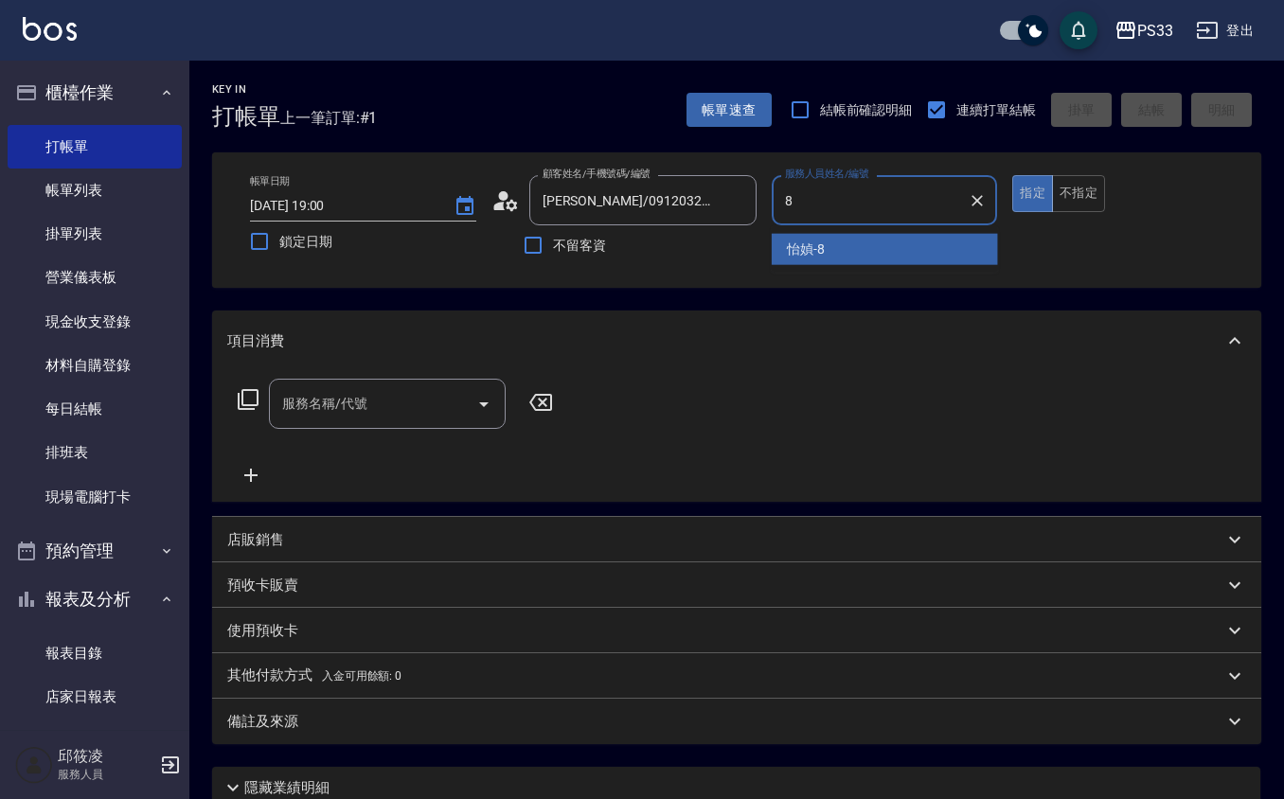
type input "怡媜-8"
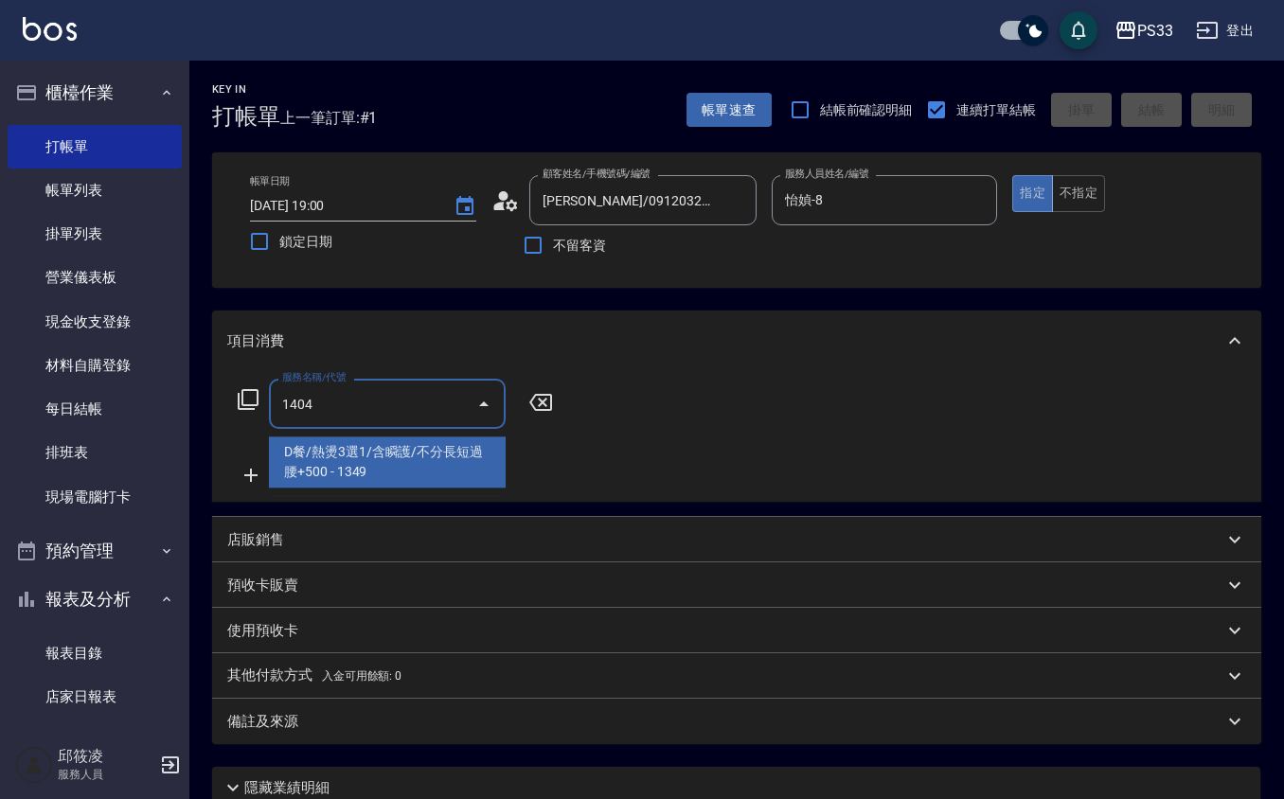
type input "D餐/熱燙3選1/含瞬護/不分長短過腰+500(1404)"
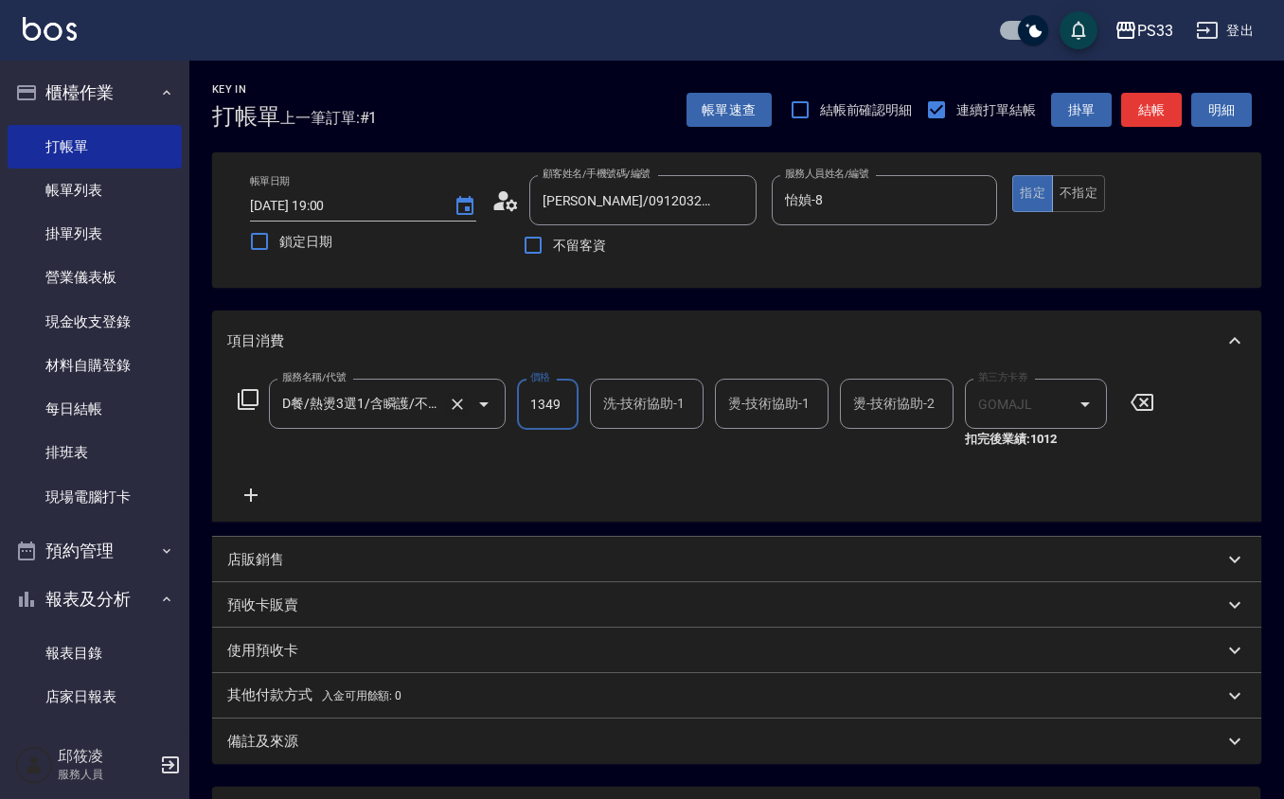
click at [469, 405] on button "Open" at bounding box center [484, 404] width 30 height 30
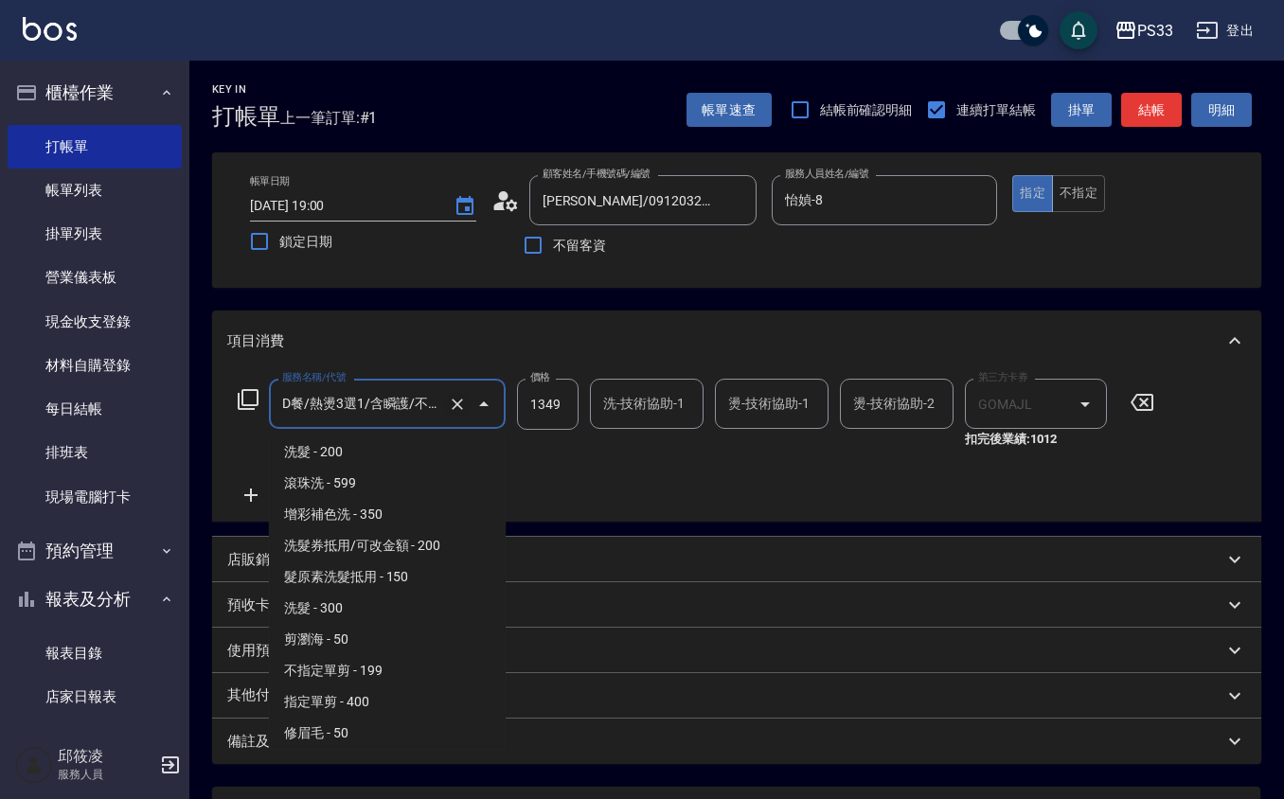
scroll to position [3011, 0]
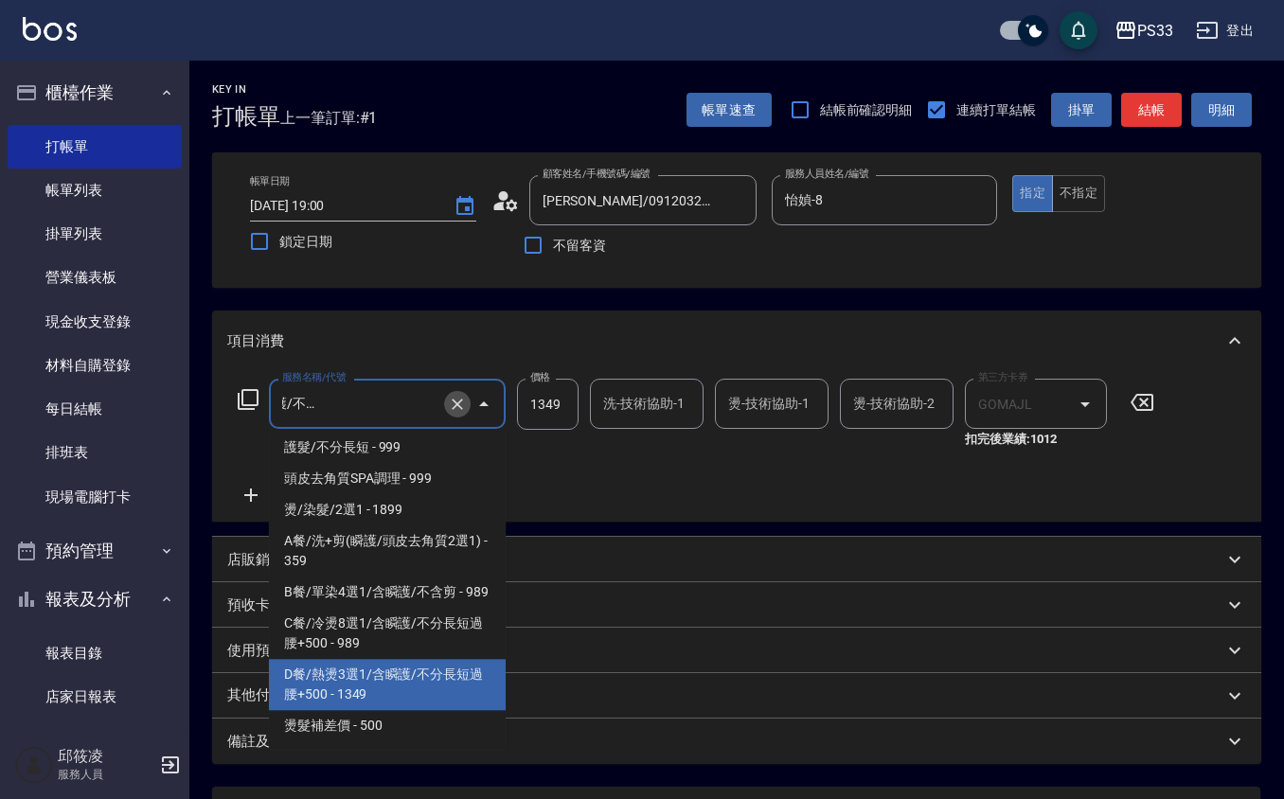
click at [458, 414] on button "Clear" at bounding box center [457, 404] width 27 height 27
click at [459, 399] on icon "Clear" at bounding box center [457, 404] width 19 height 19
type input "1"
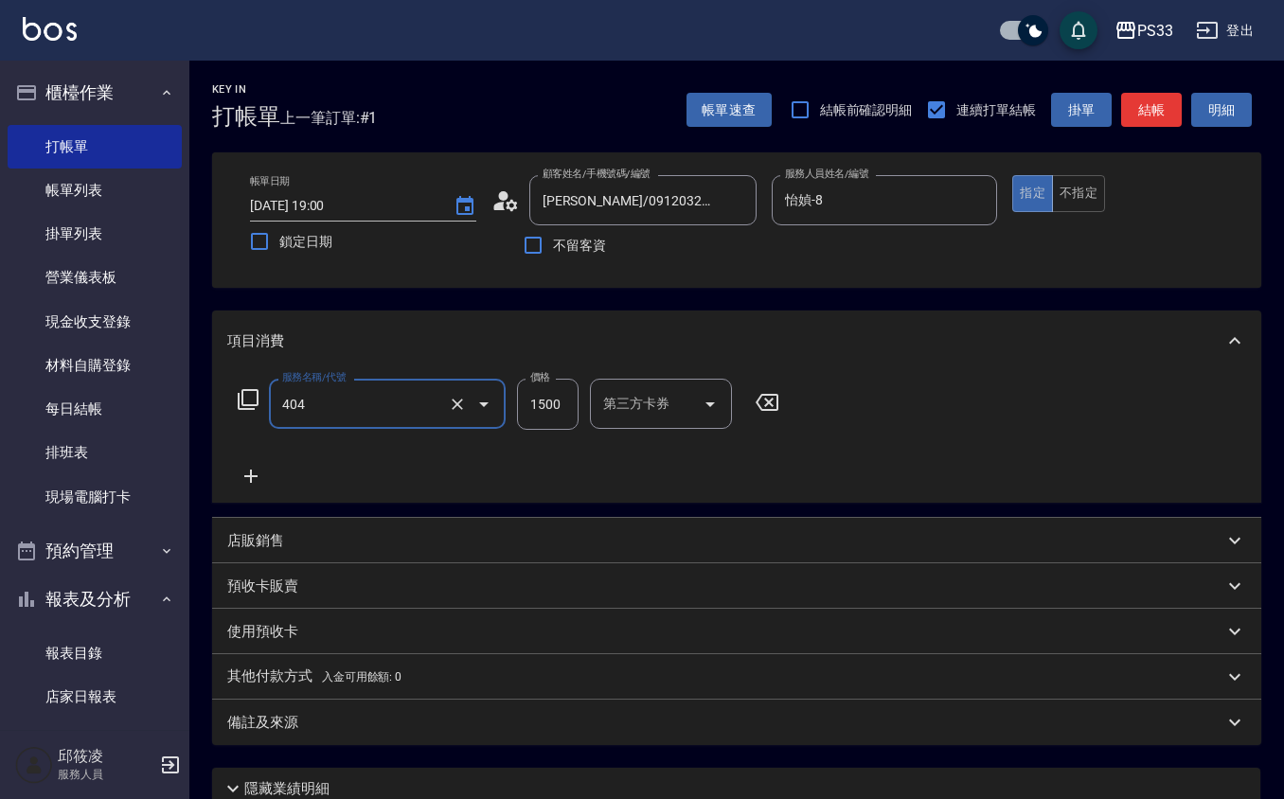
type input "設計染髮(404)"
type input "1099"
type input "怡媜-8"
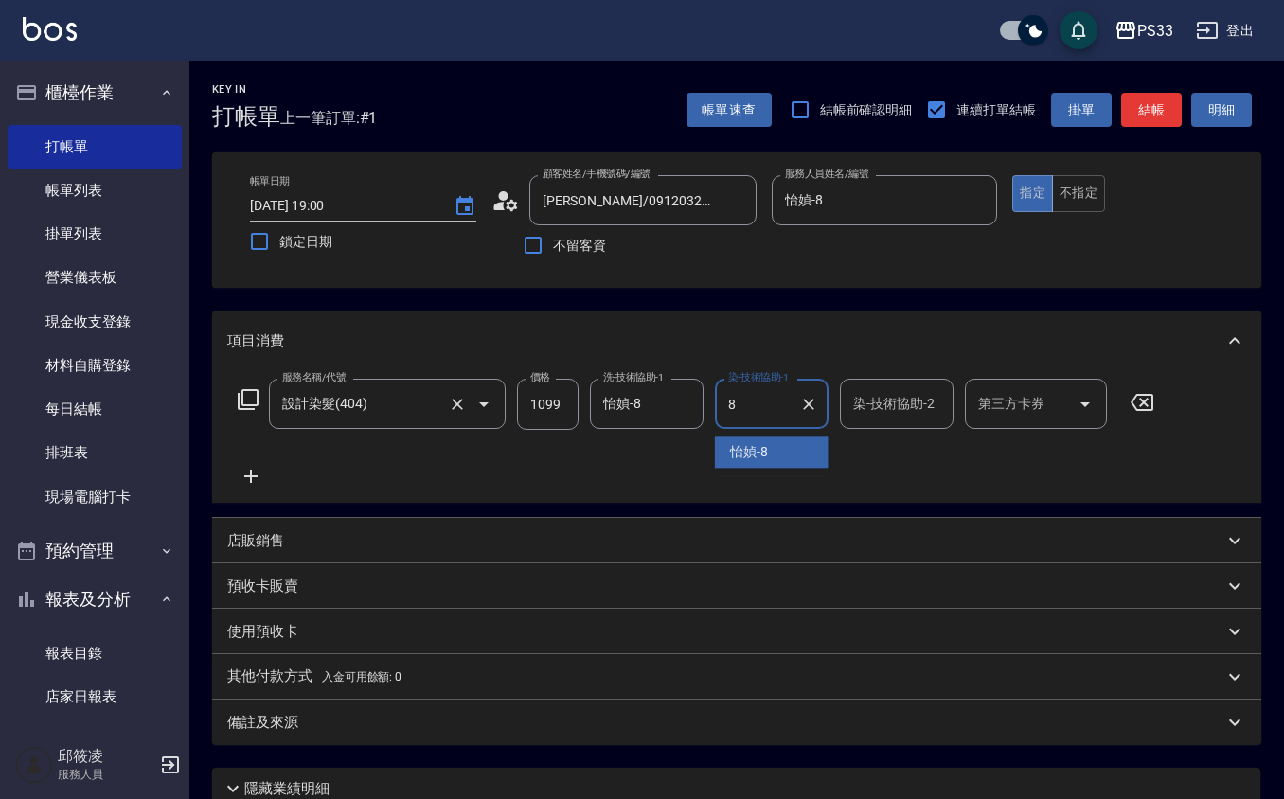
type input "怡媜-8"
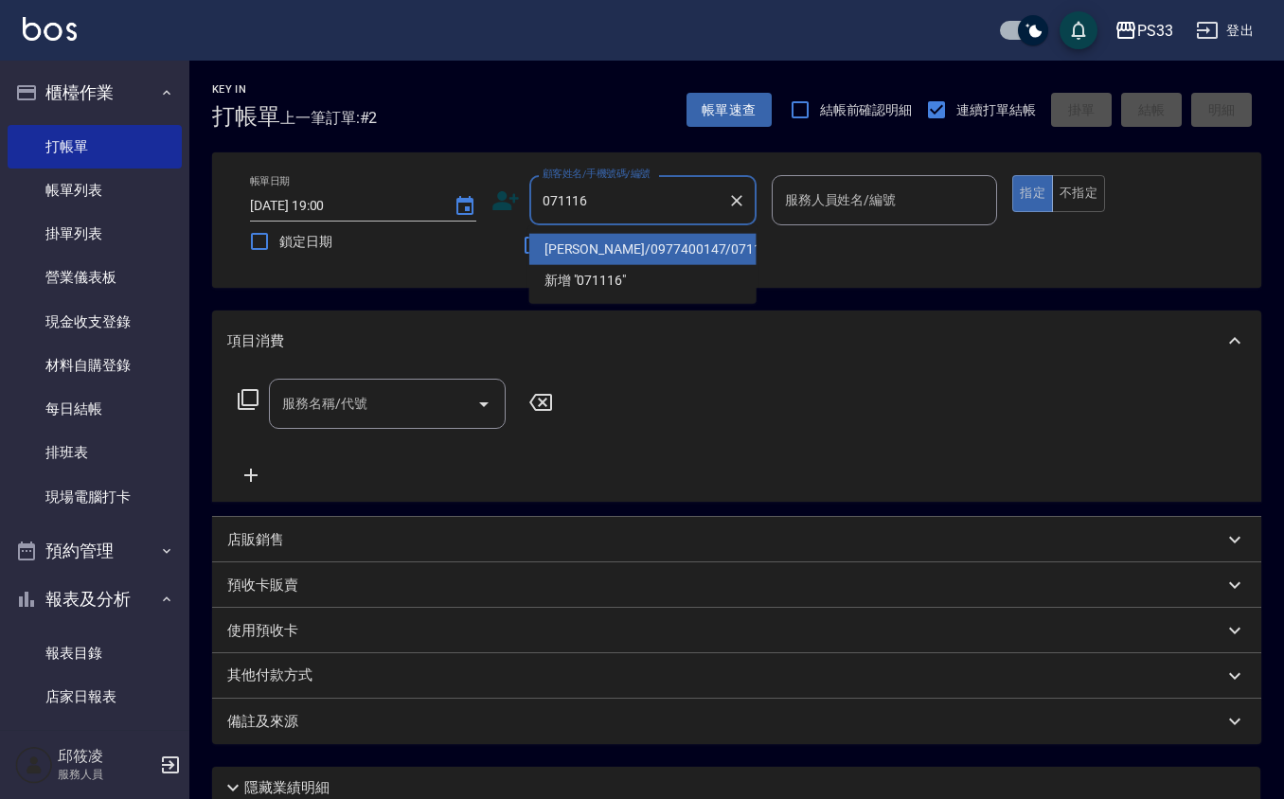
type input "王念慈/0977400147/071116"
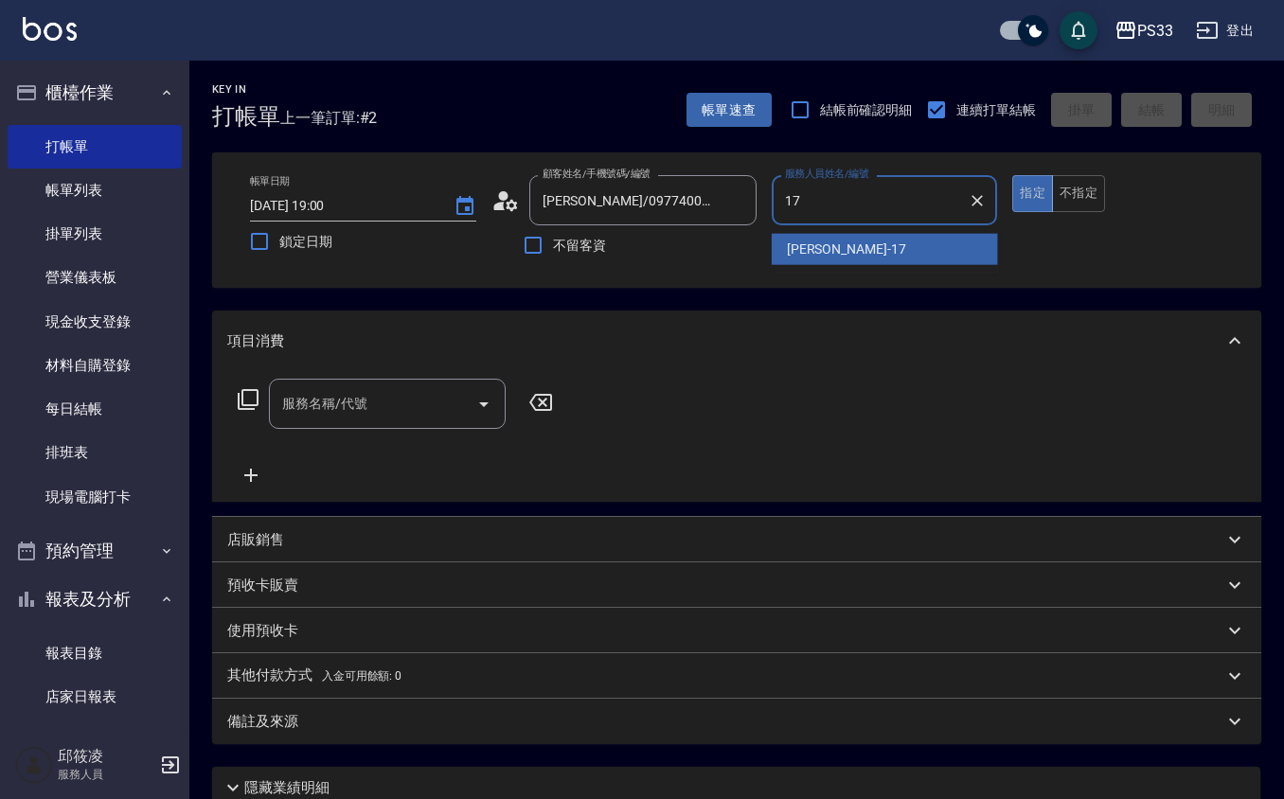
type input "嘉珮-17"
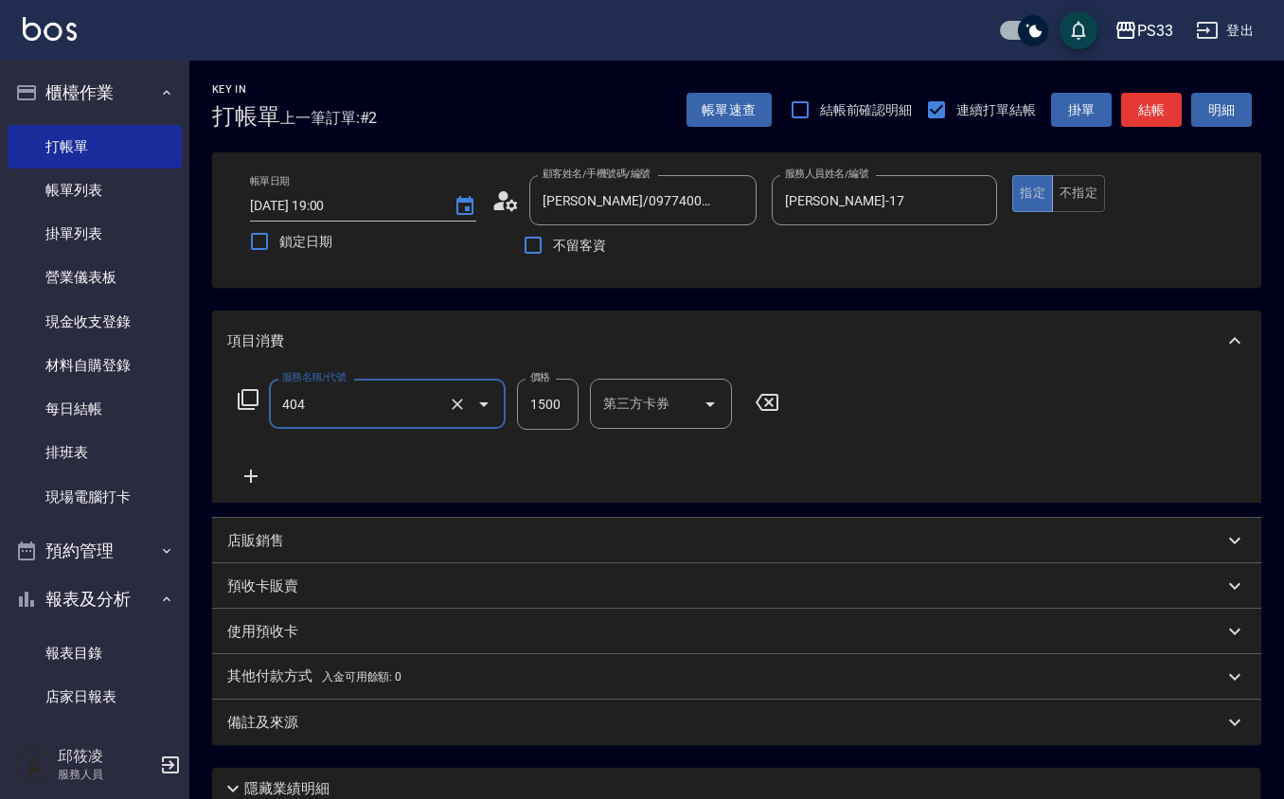
type input "設計染髮(404)"
type input "1299"
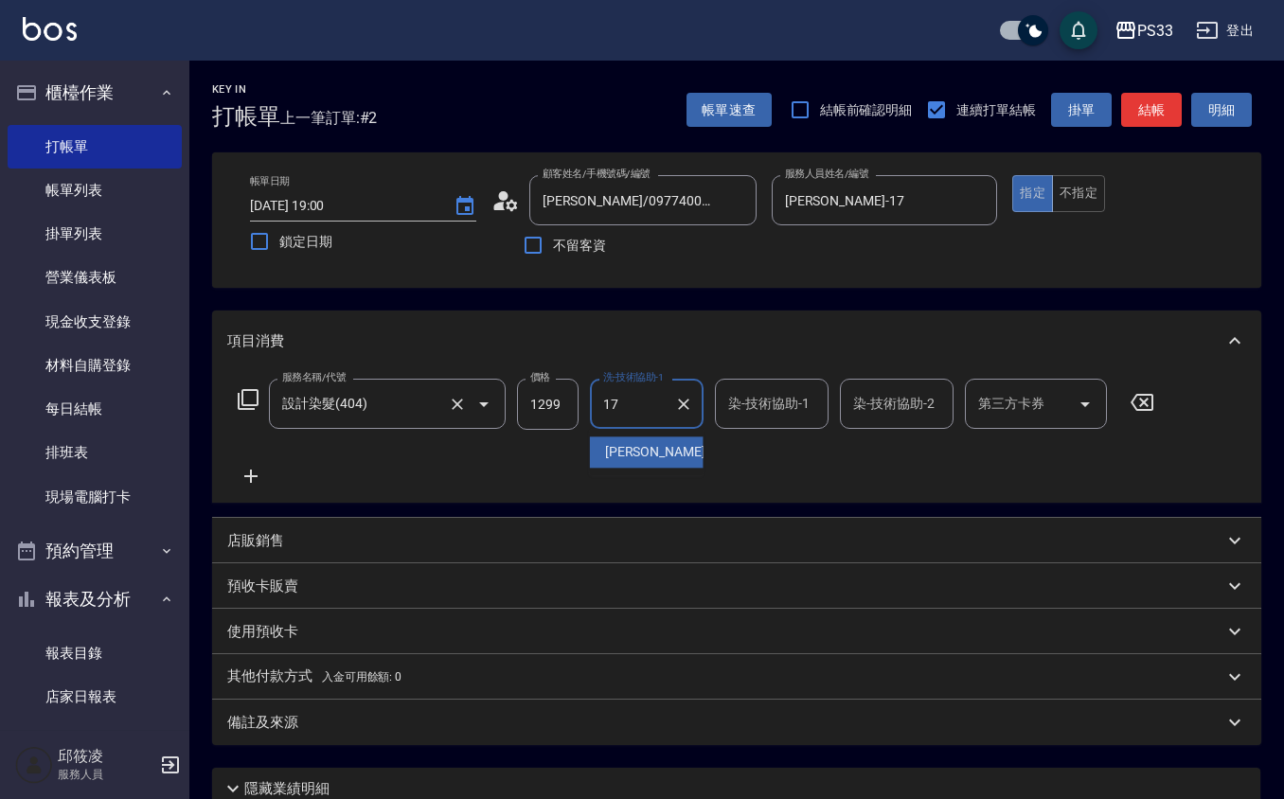
type input "嘉珮-17"
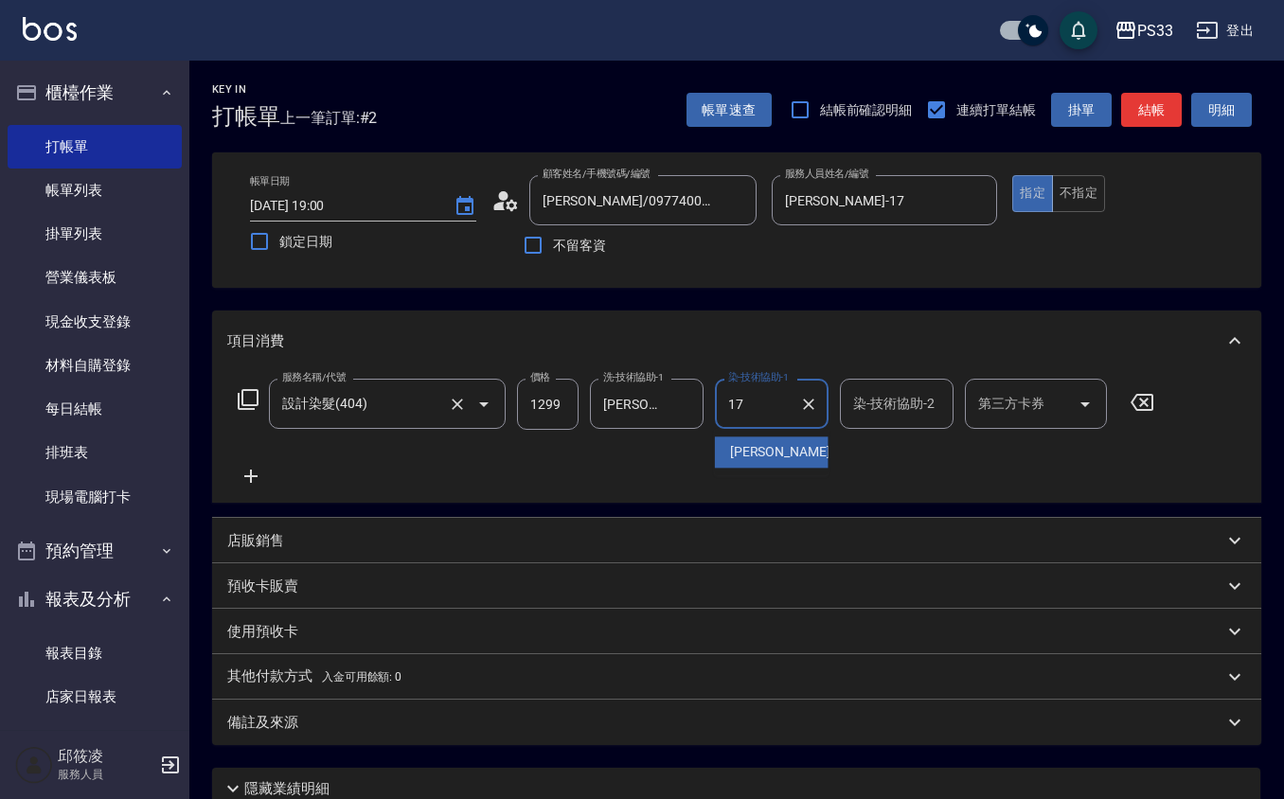
type input "嘉珮-17"
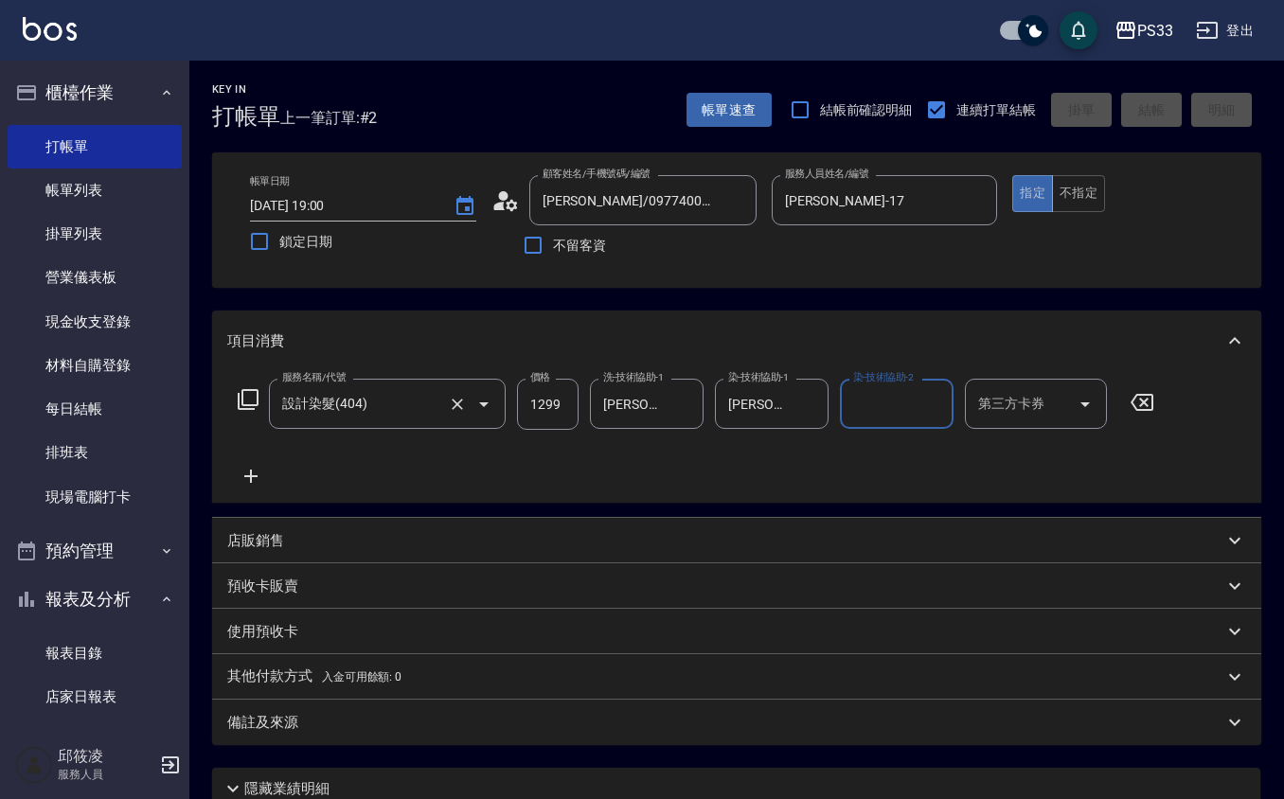
type input "2025/09/25 19:01"
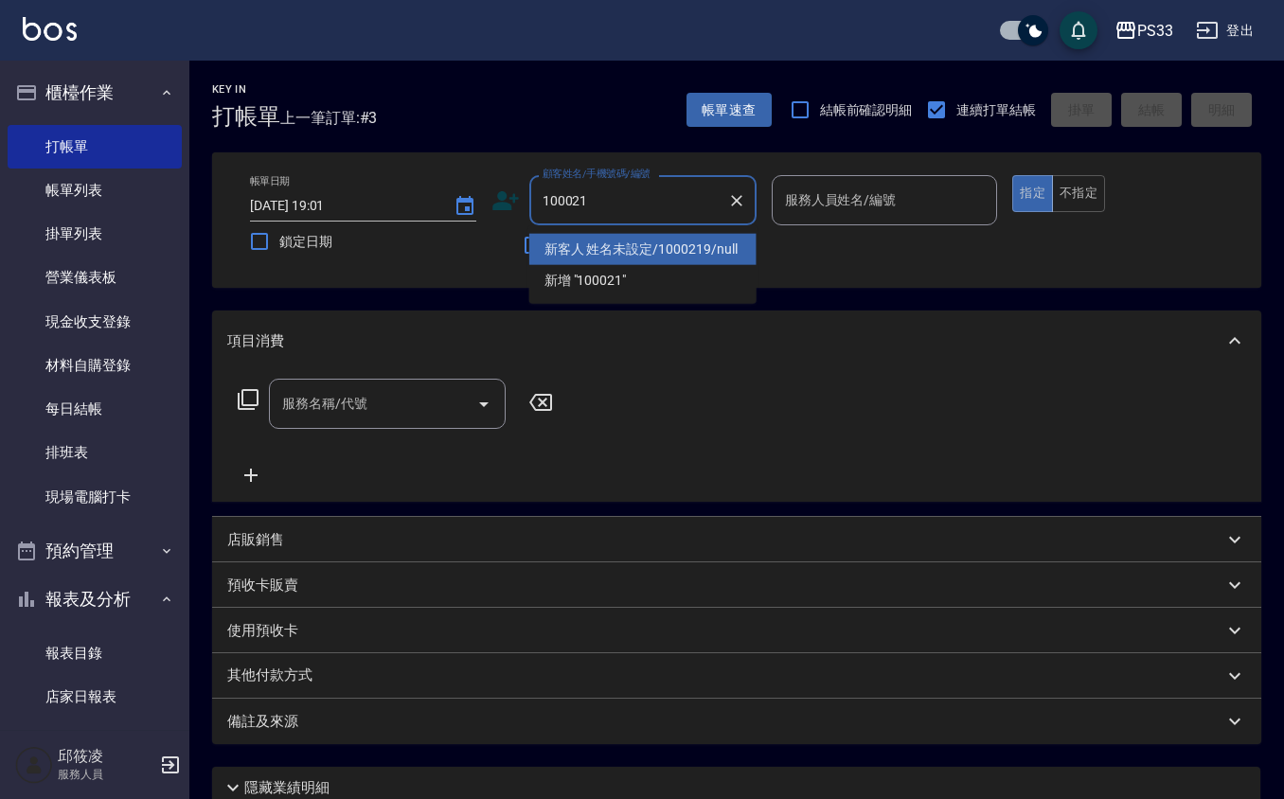
type input "新客人 姓名未設定/1000219/null"
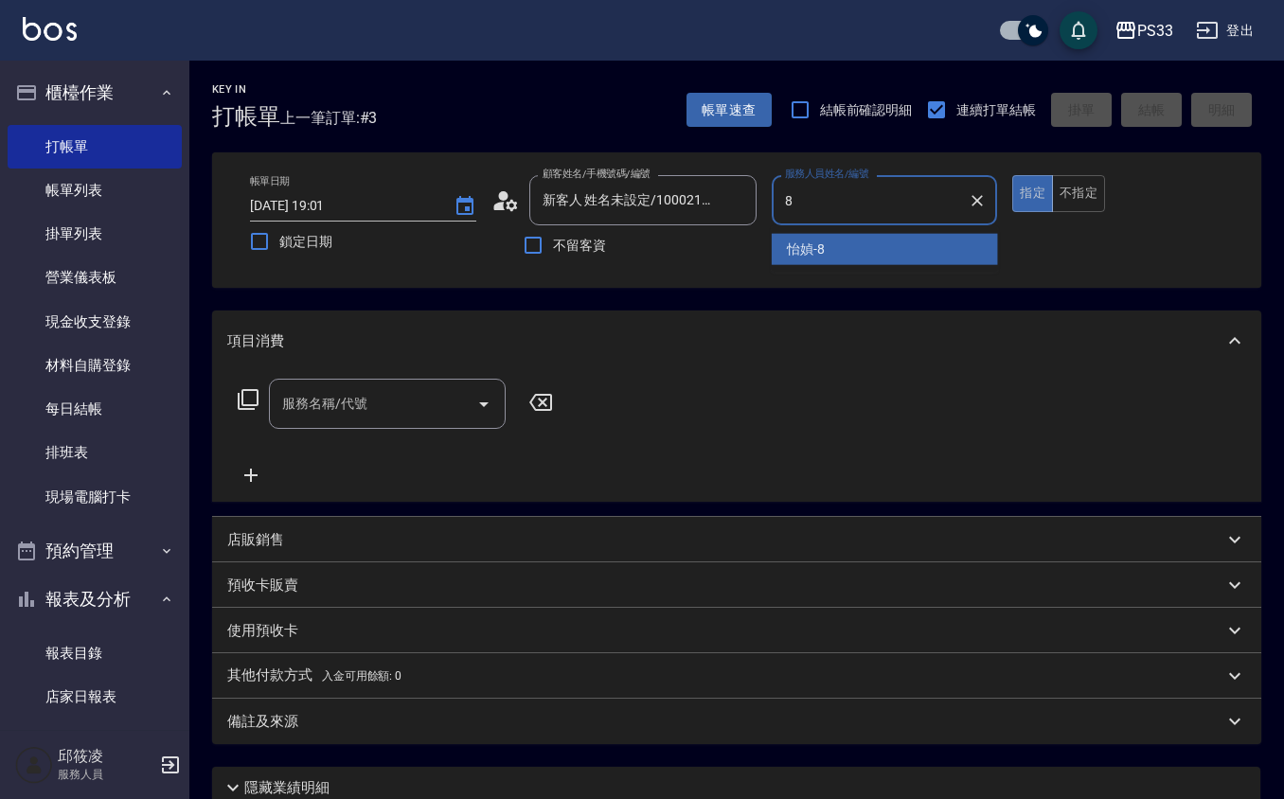
type input "怡媜-8"
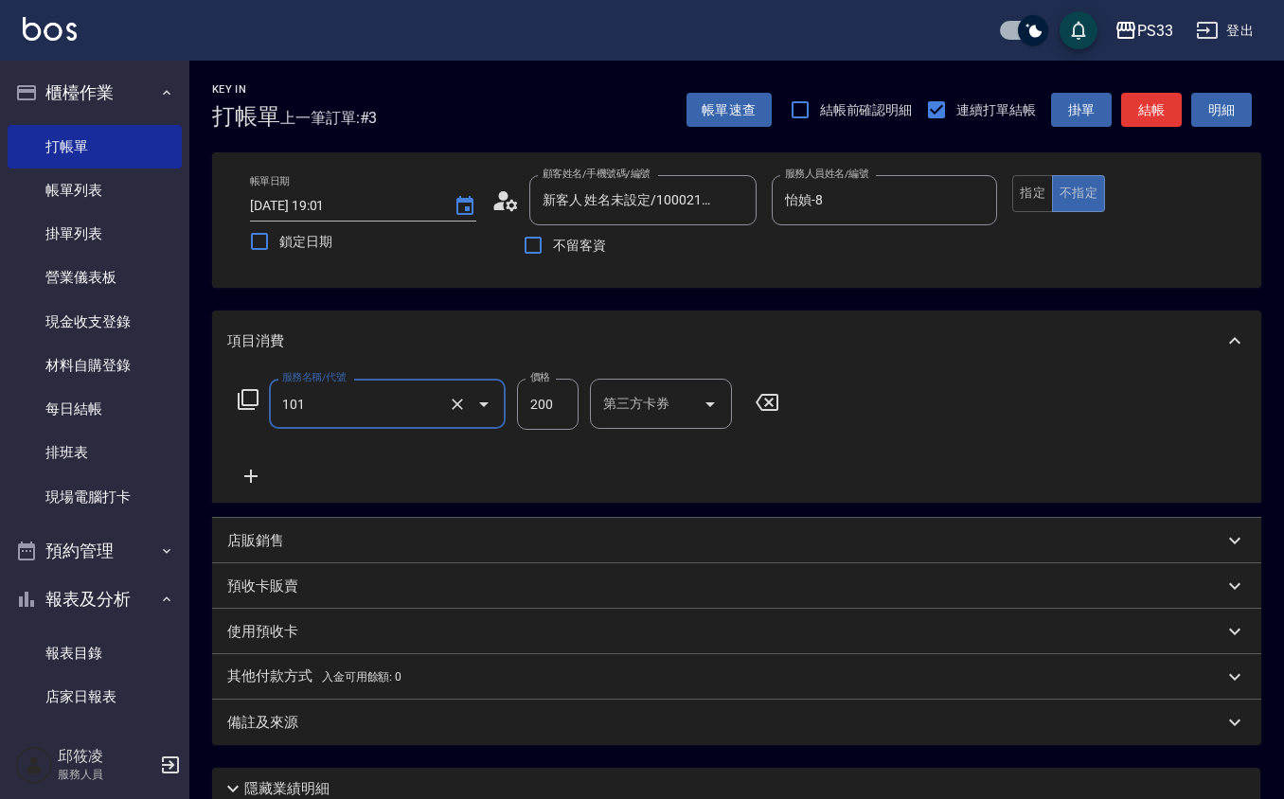
type input "洗髮(101)"
type input "300"
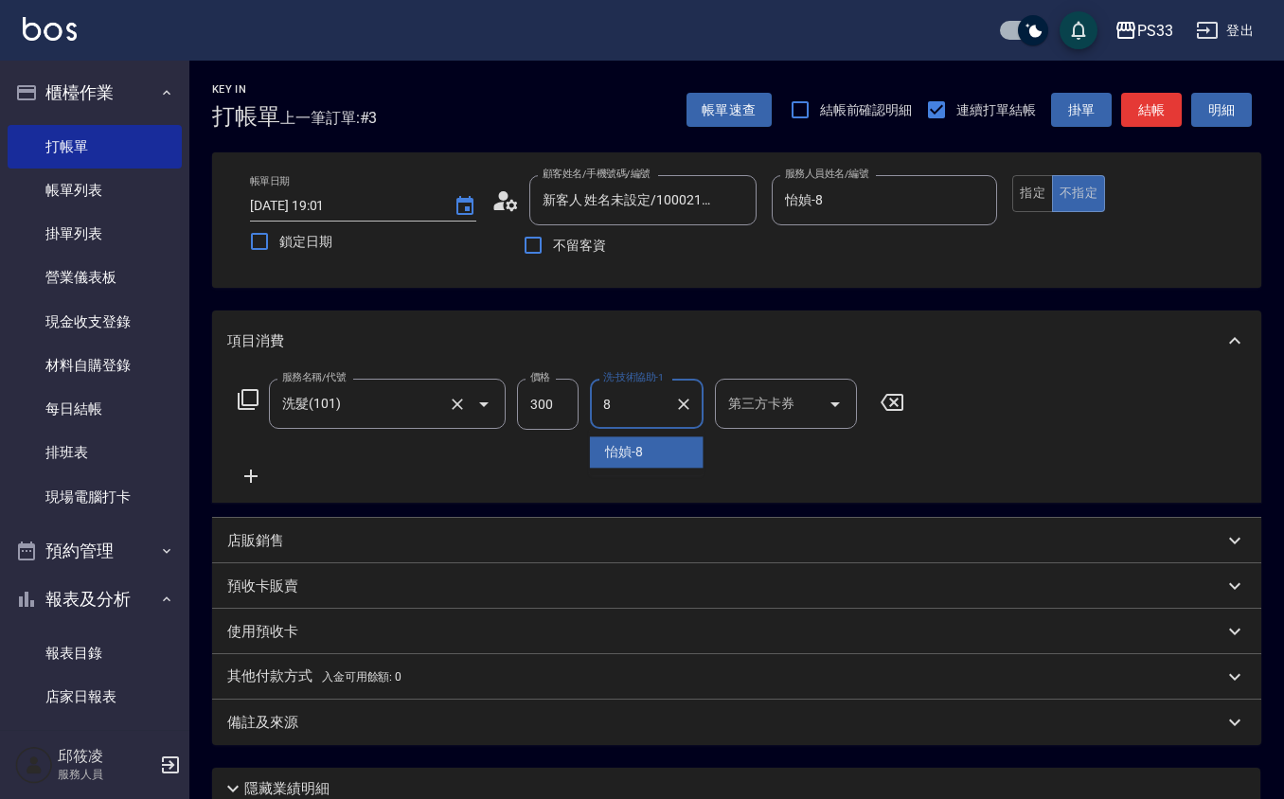
type input "怡媜-8"
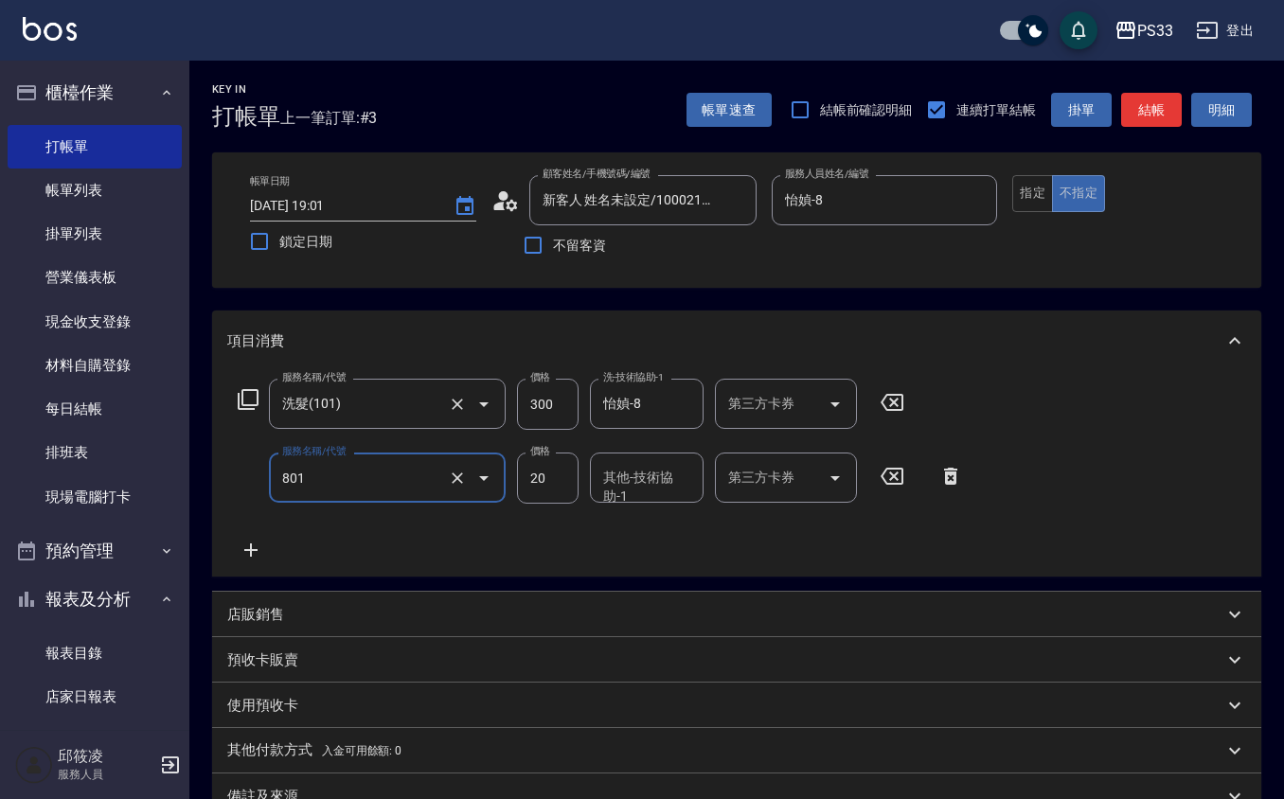
type input "潤絲(801)"
type input "10"
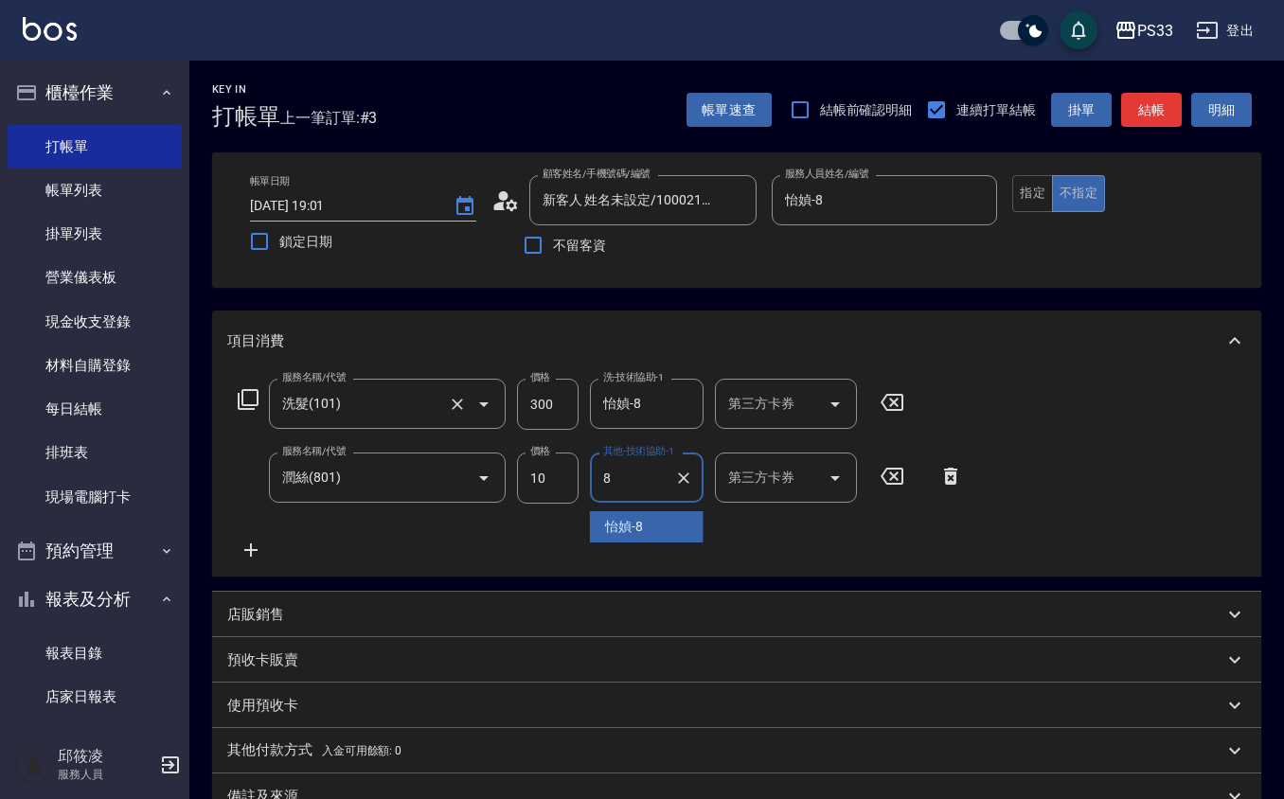
type input "怡媜-8"
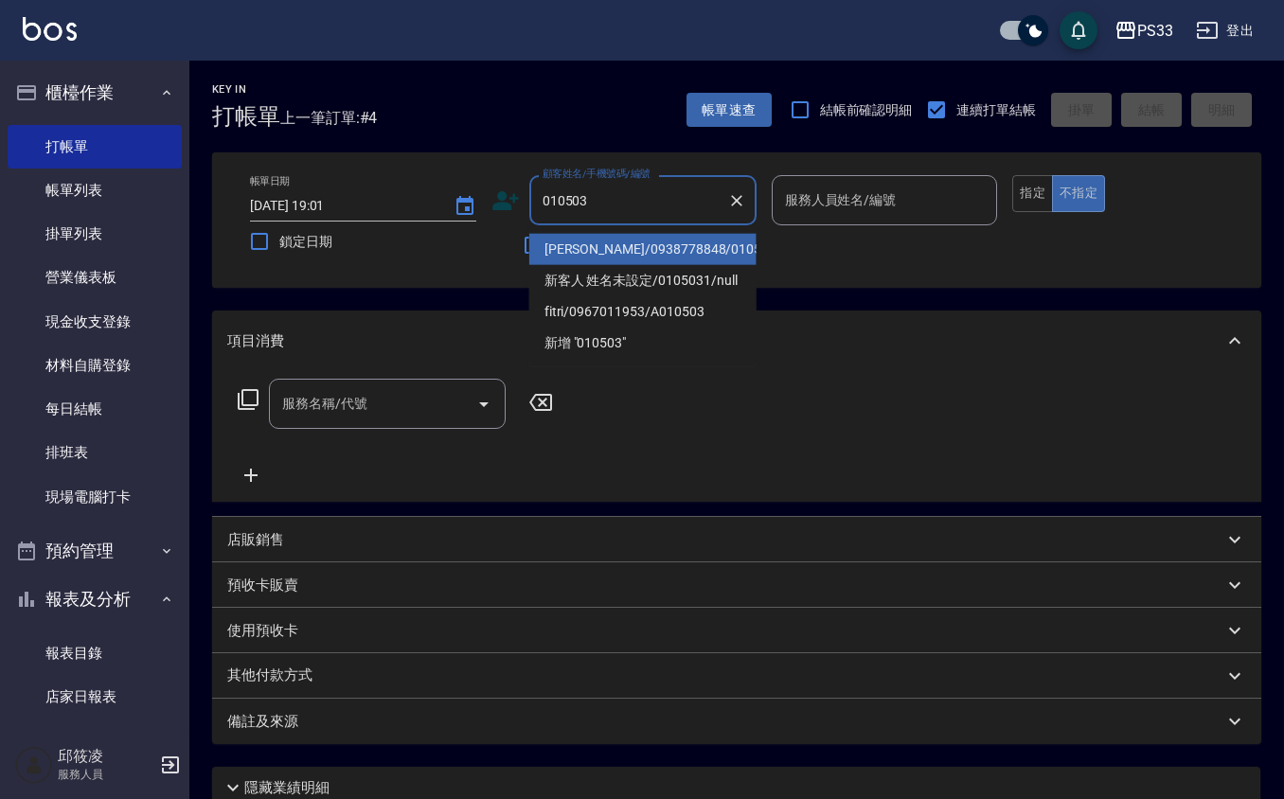
type input "林思妤/0938778848/010503"
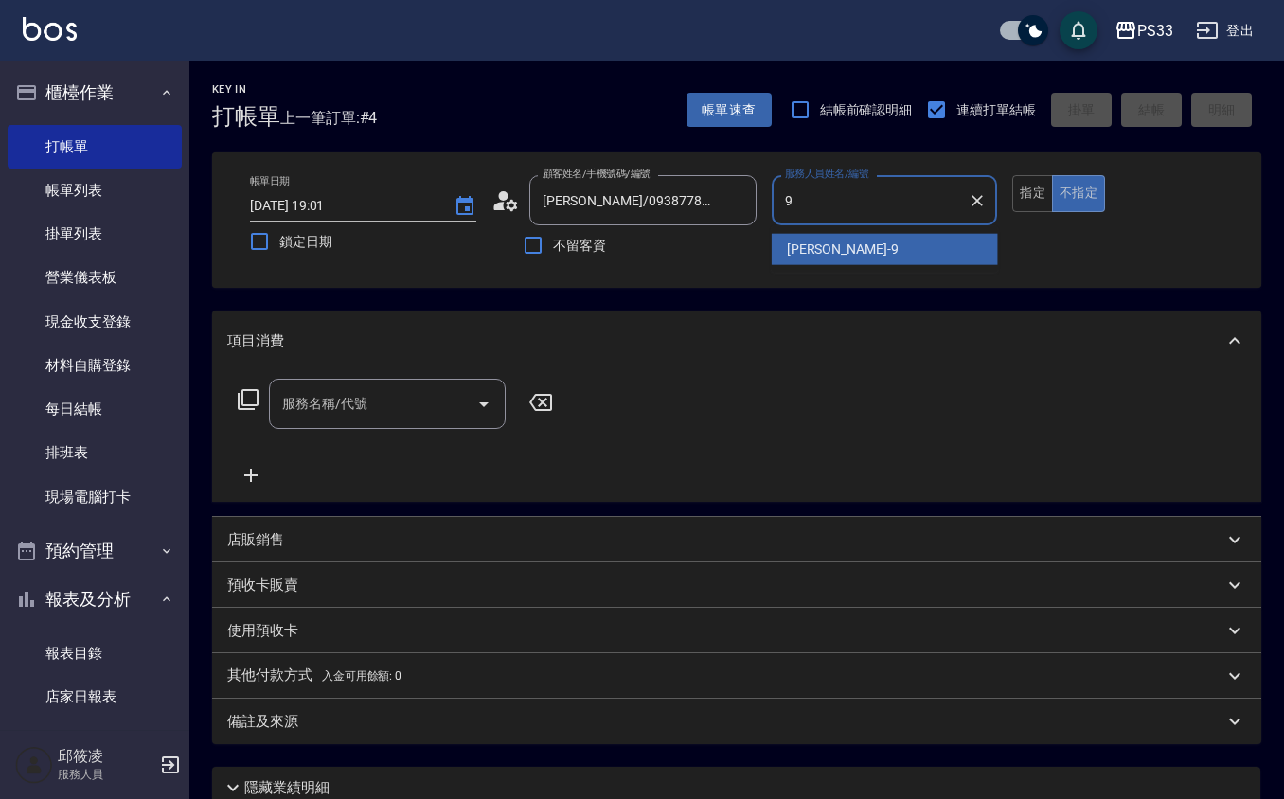
type input "苡軒-9"
type button "false"
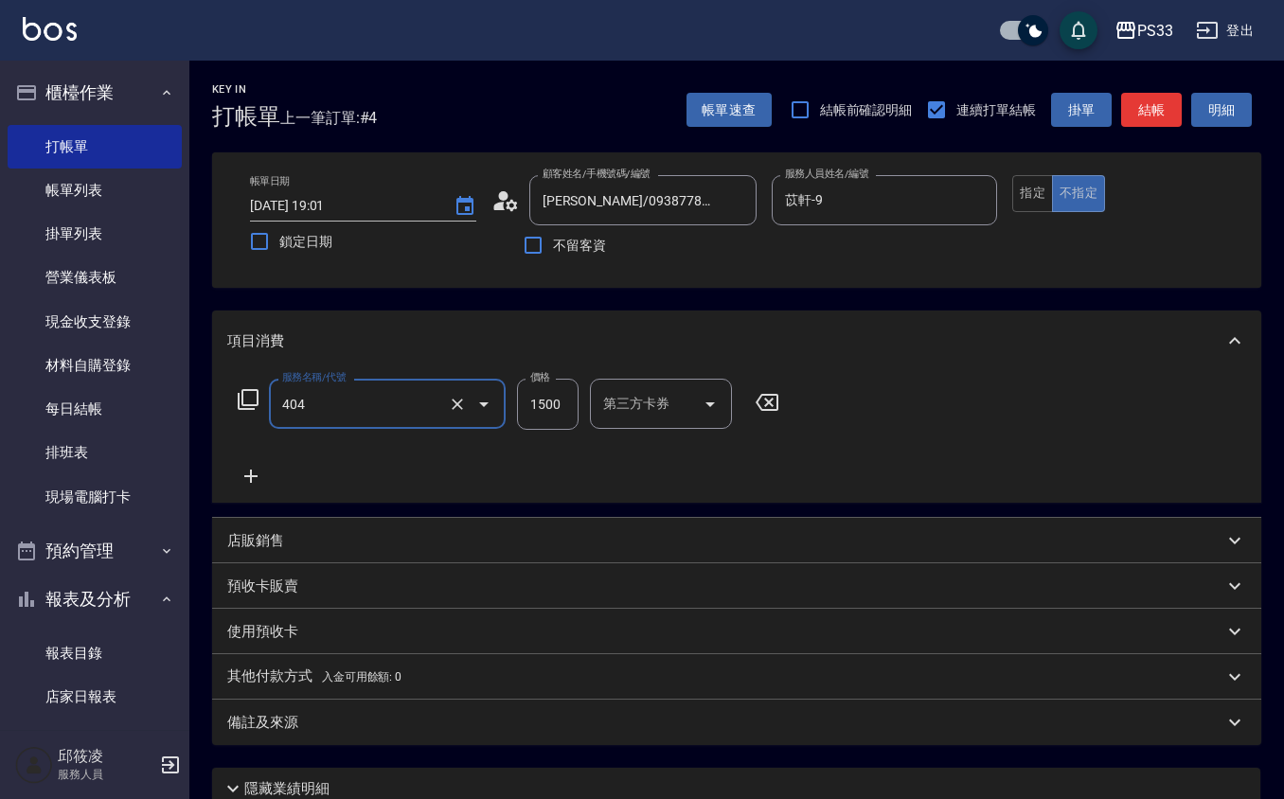
type input "設計染髮(404)"
type input "1099"
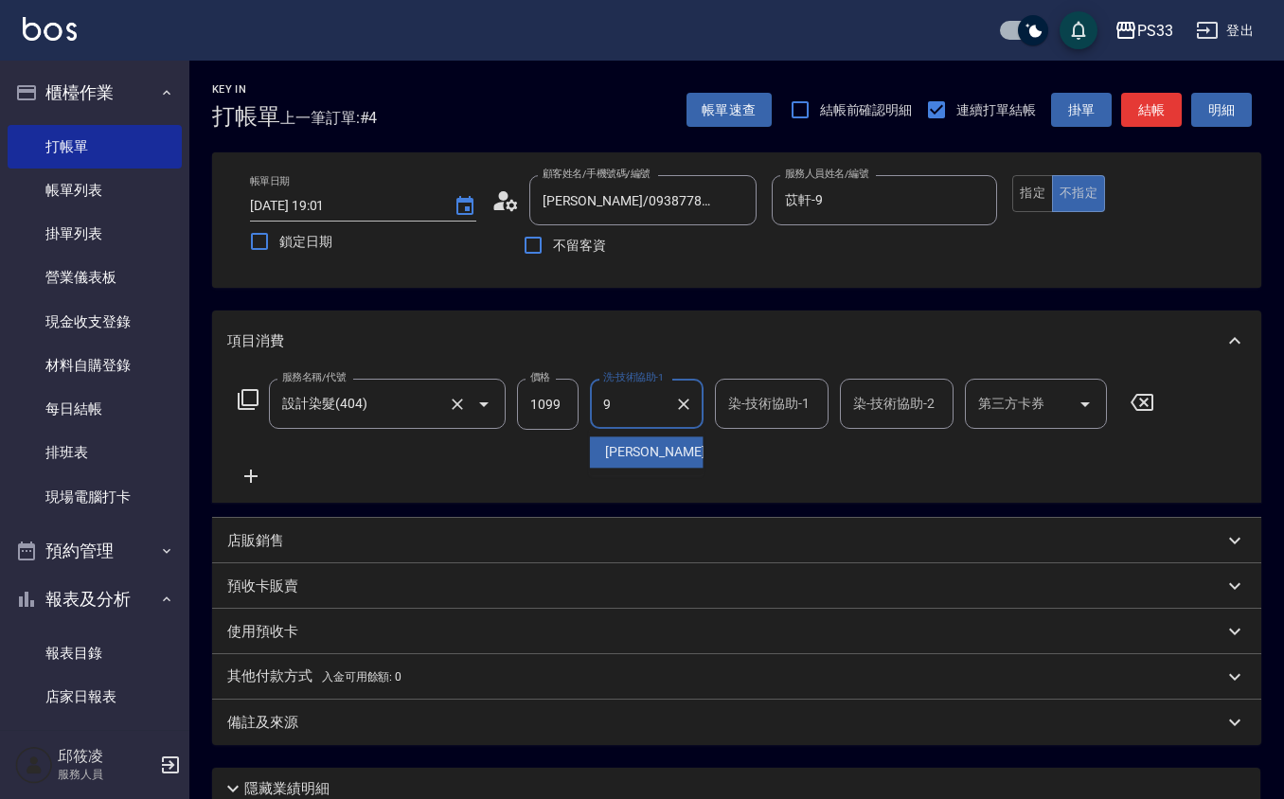
type input "苡軒-9"
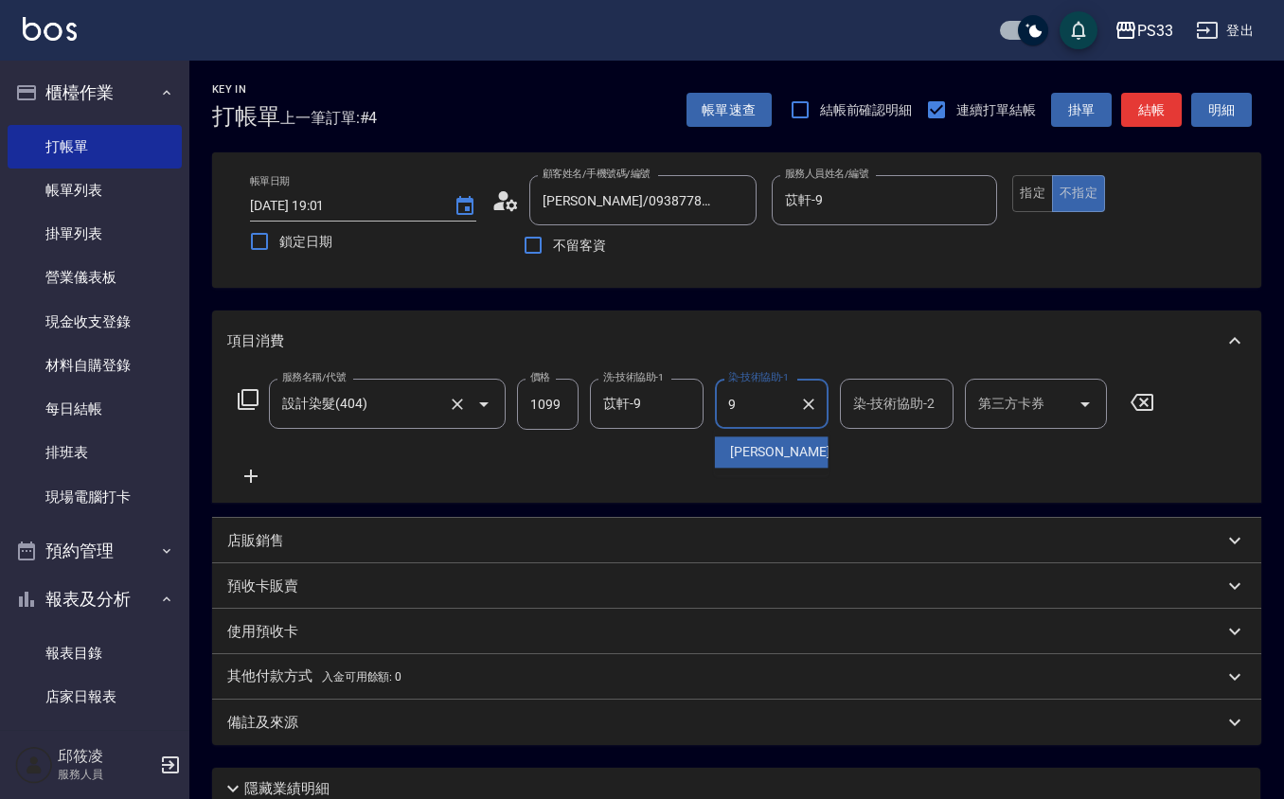
type input "苡軒-9"
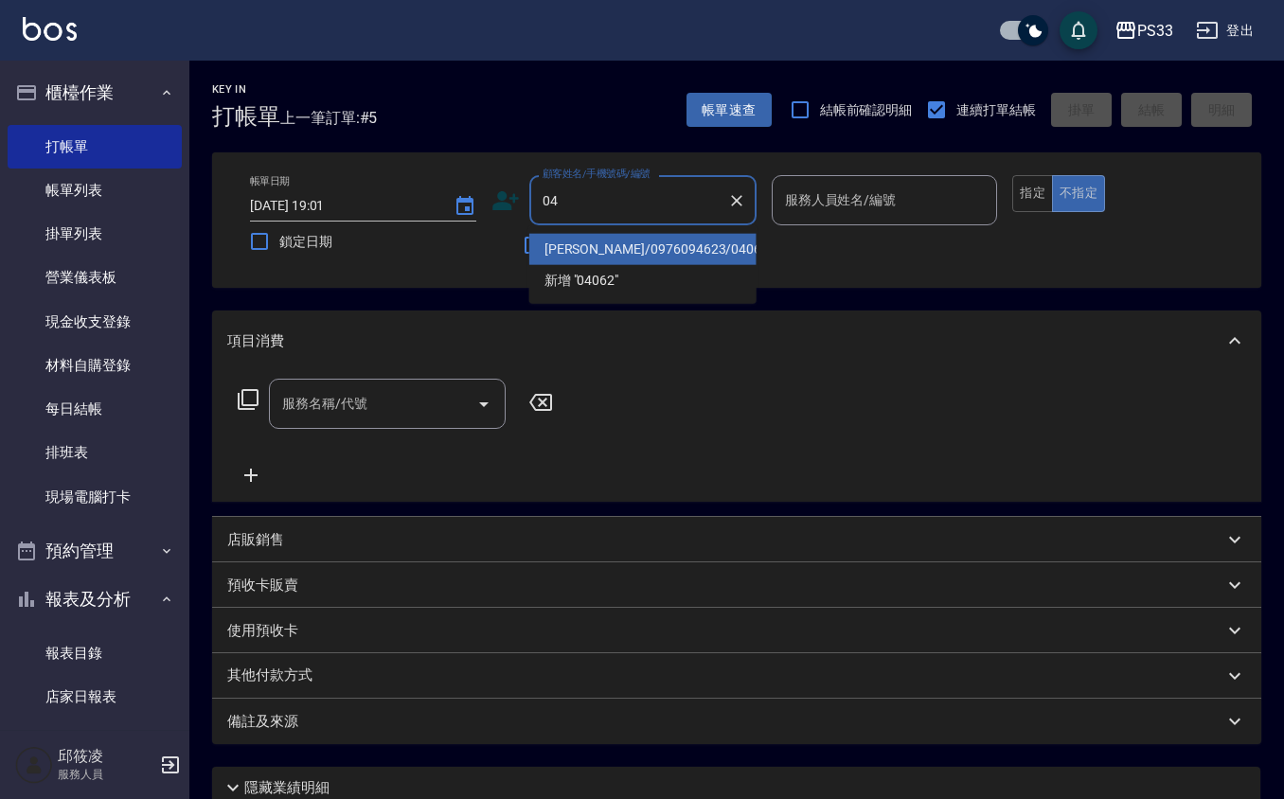
type input "0"
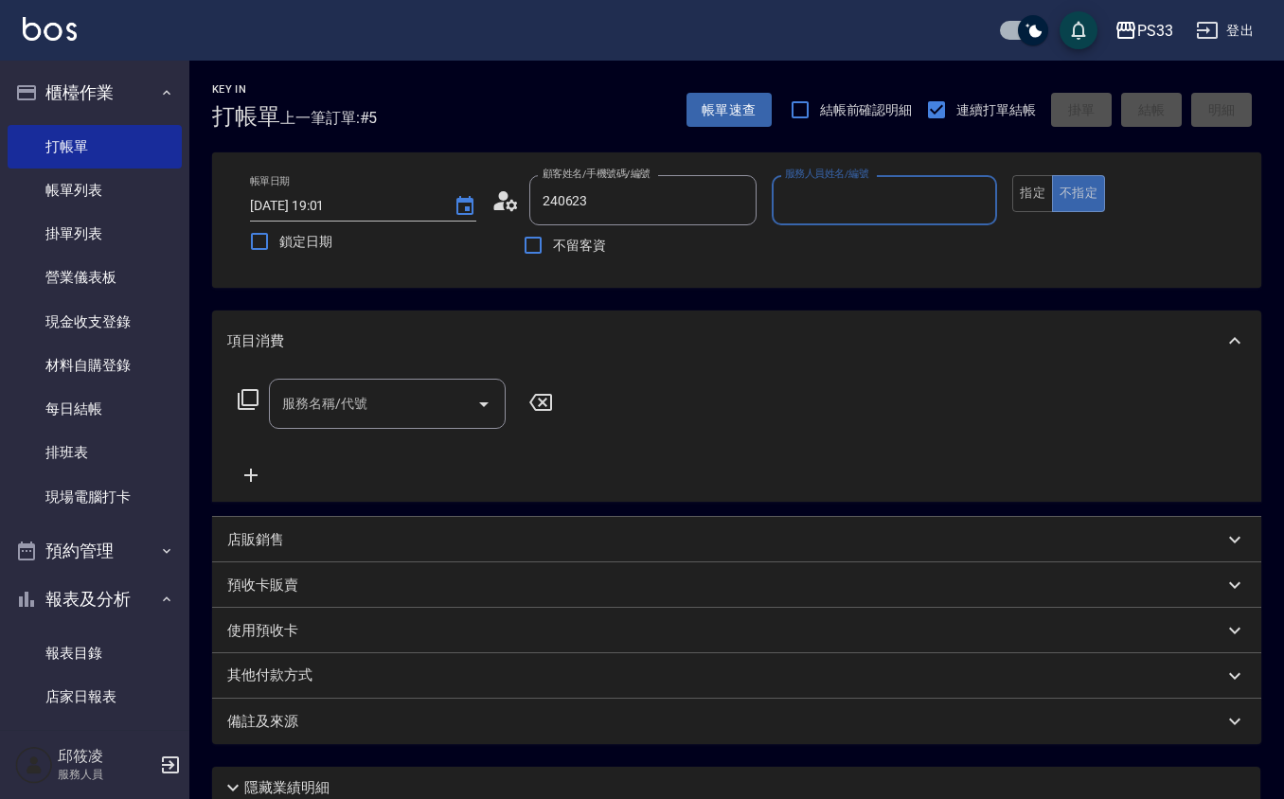
type input "廖婉晴/0968757776/240623"
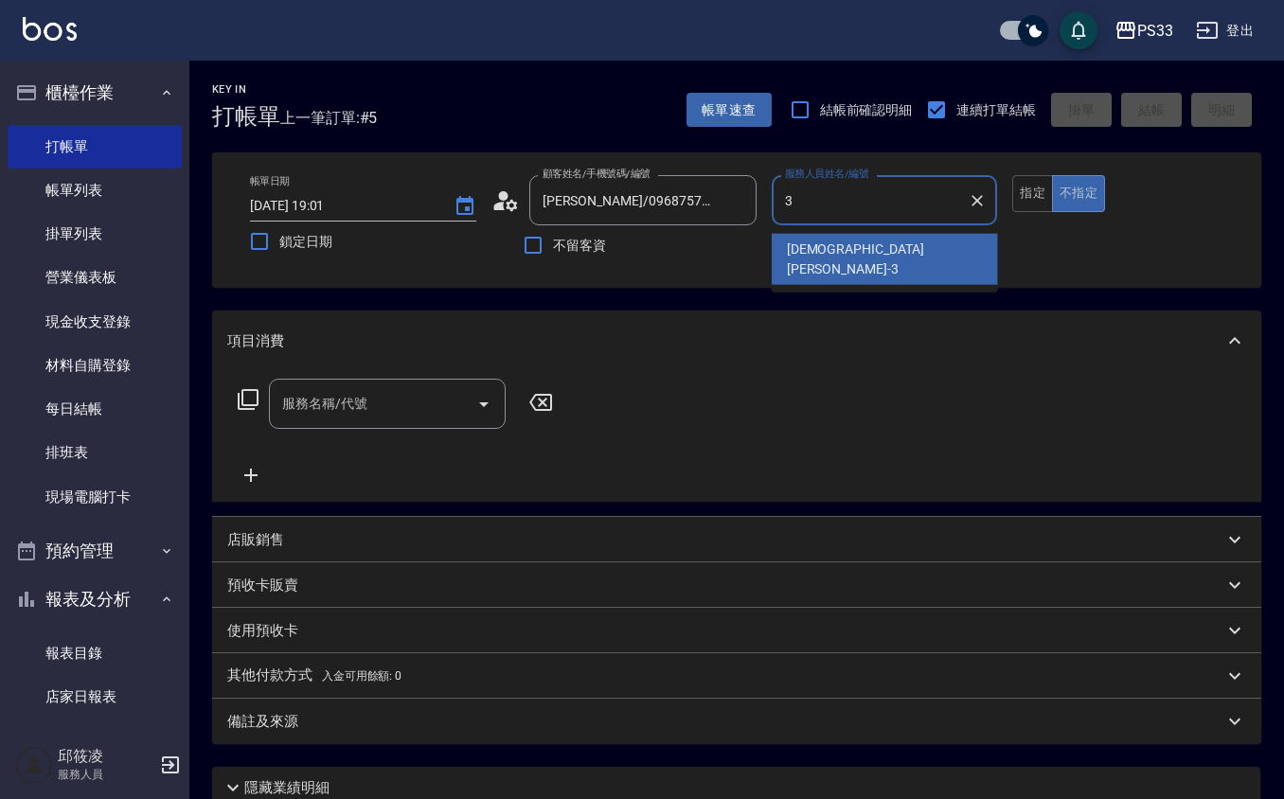
type input "瑜瑄-3"
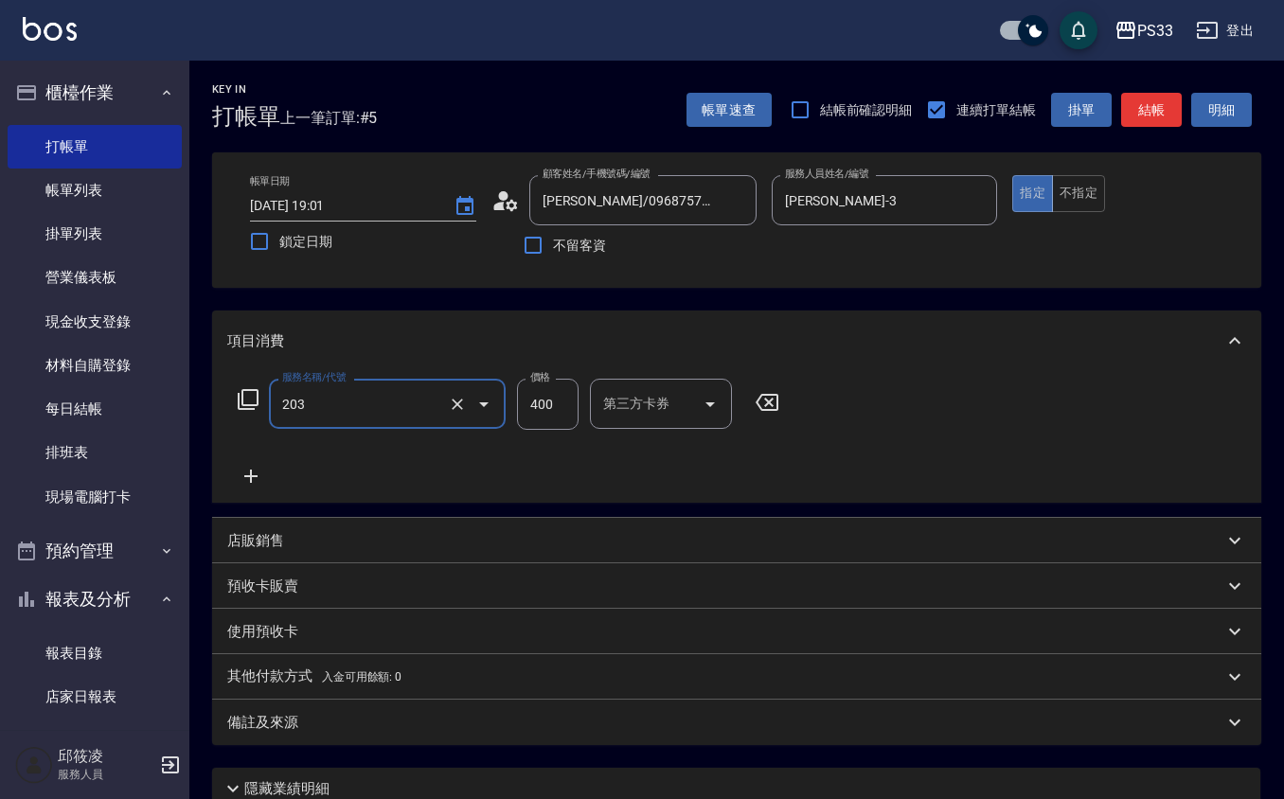
type input "指定單剪(203)"
type input "200"
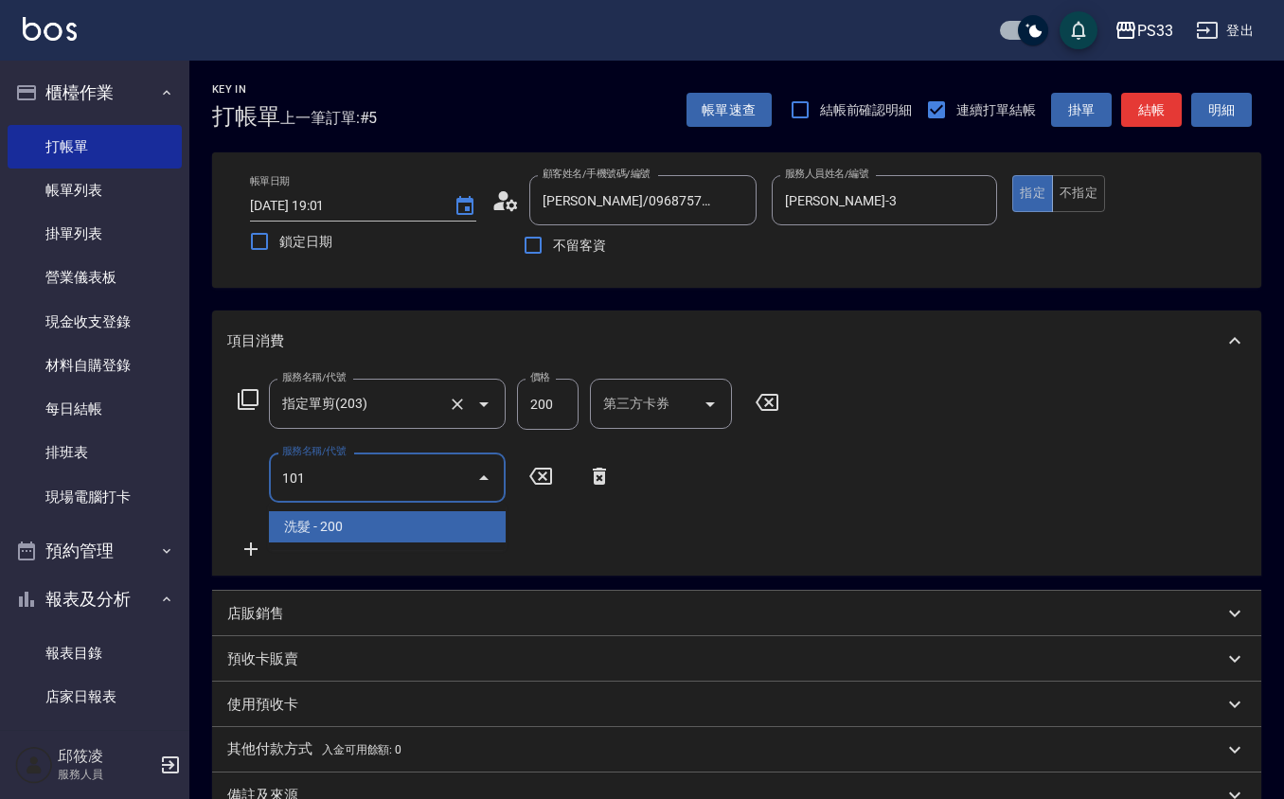
type input "洗髮(101)"
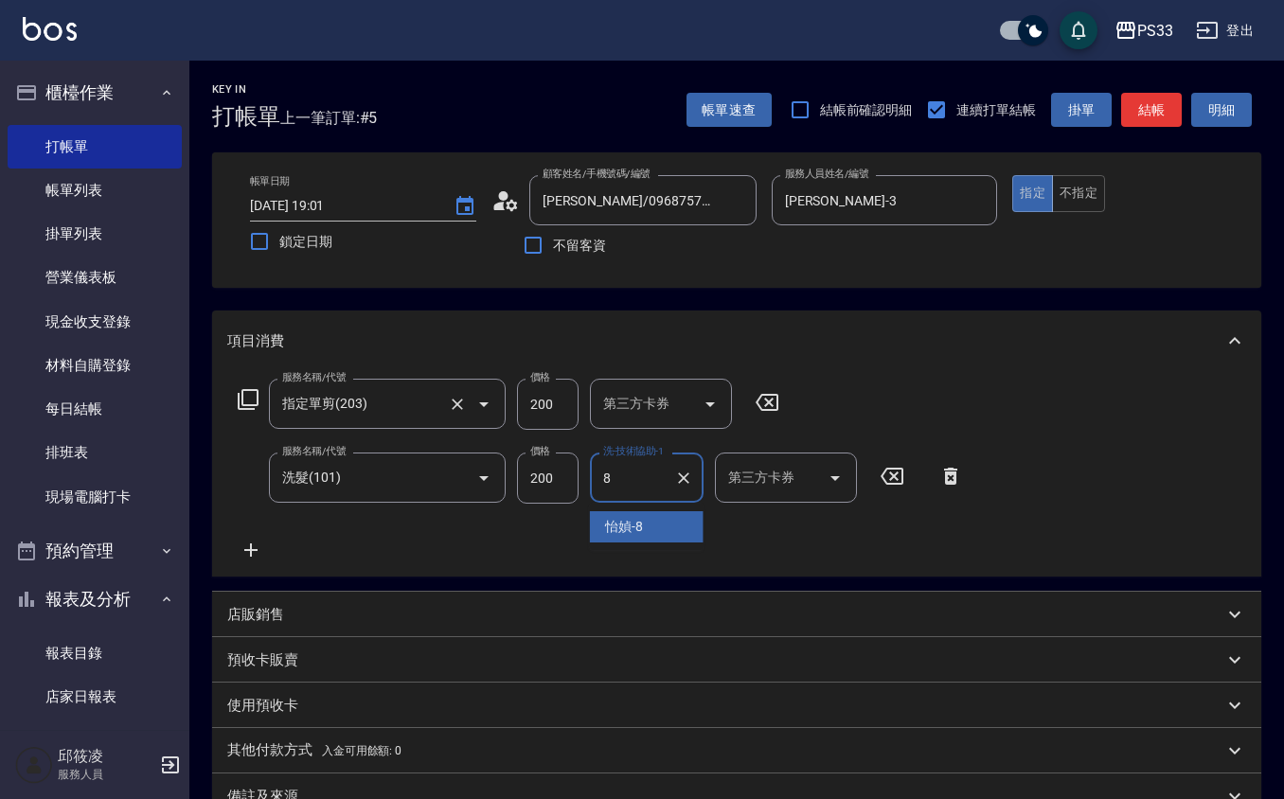
type input "怡媜-8"
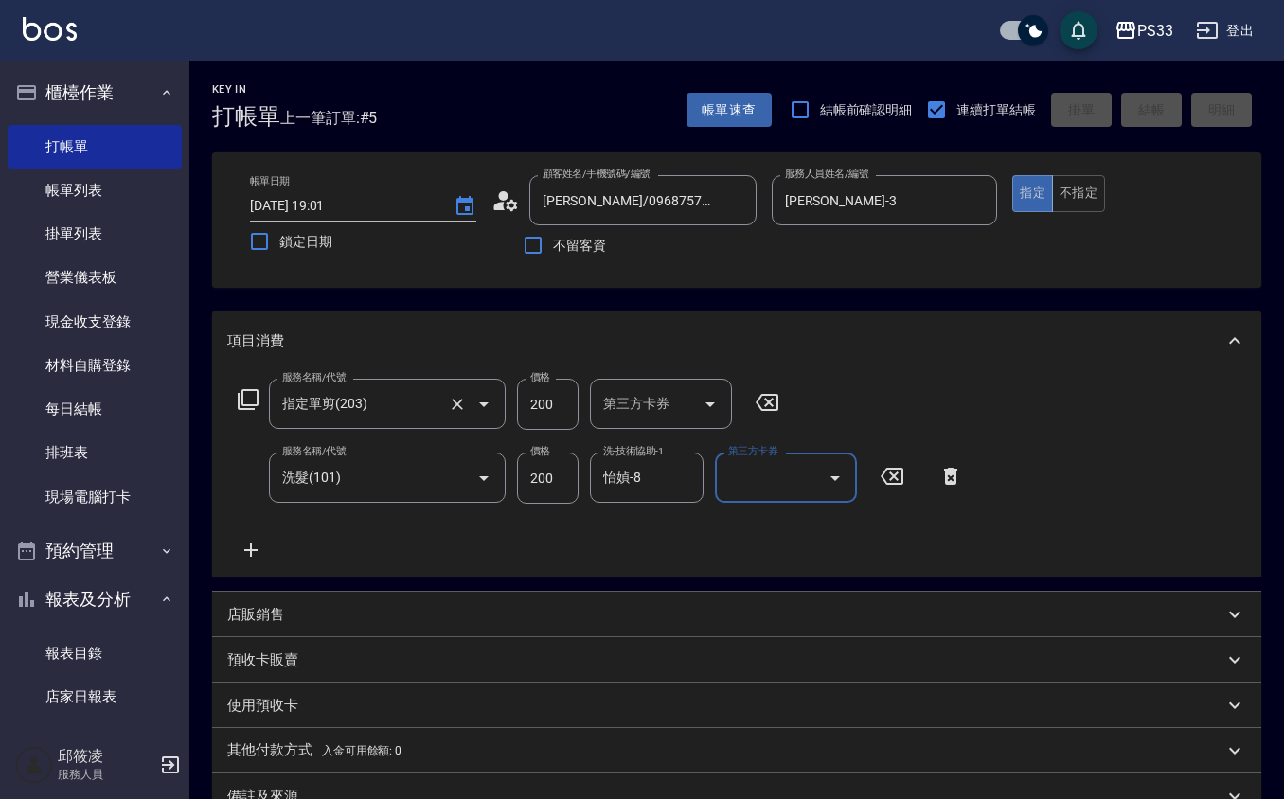
type input "2025/09/25 19:03"
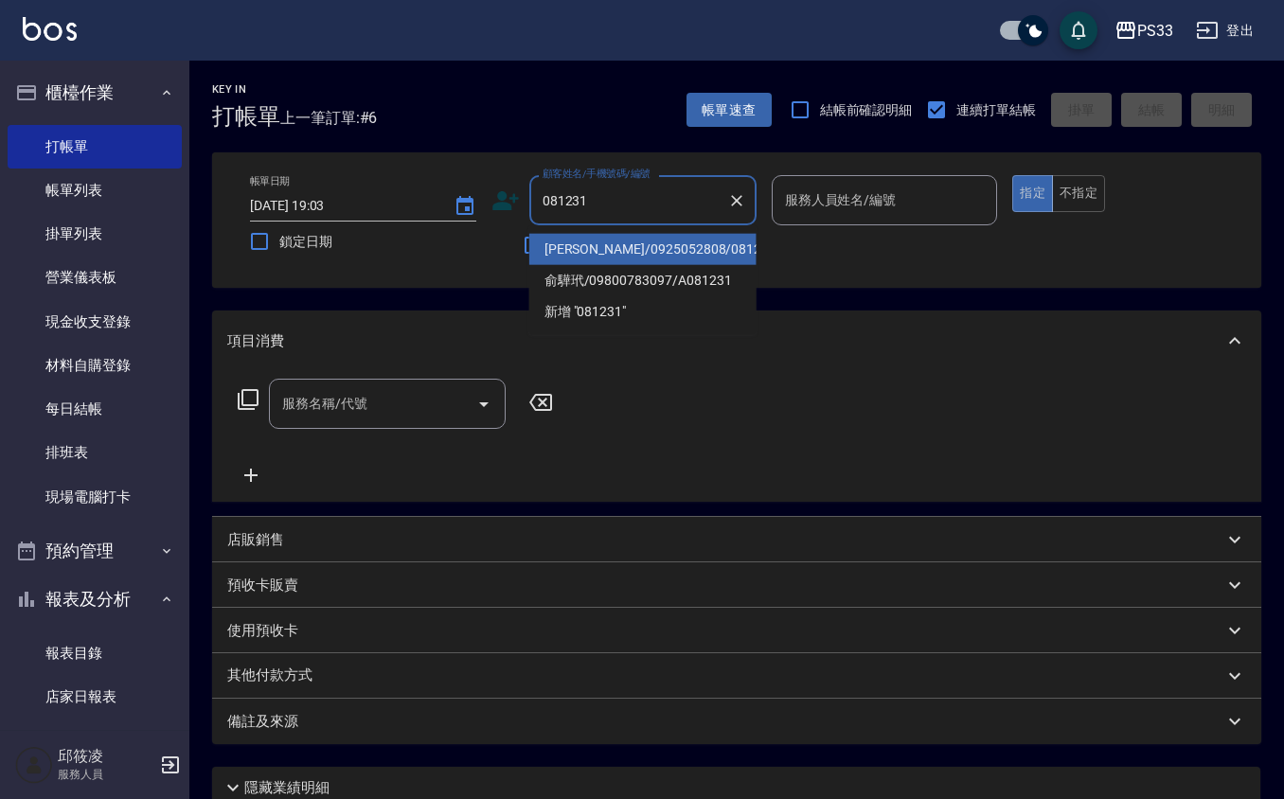
type input "王惠婷/0925052808/081231"
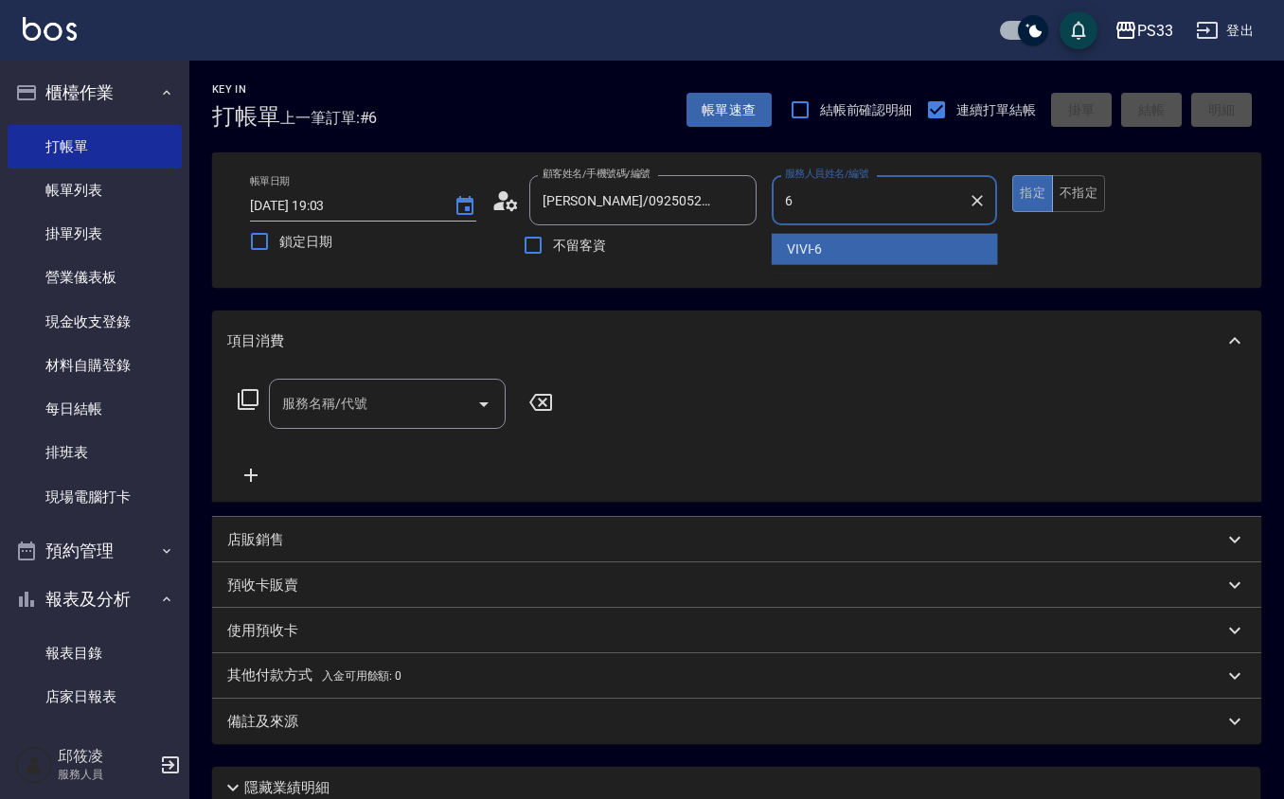
type input "VIVI-6"
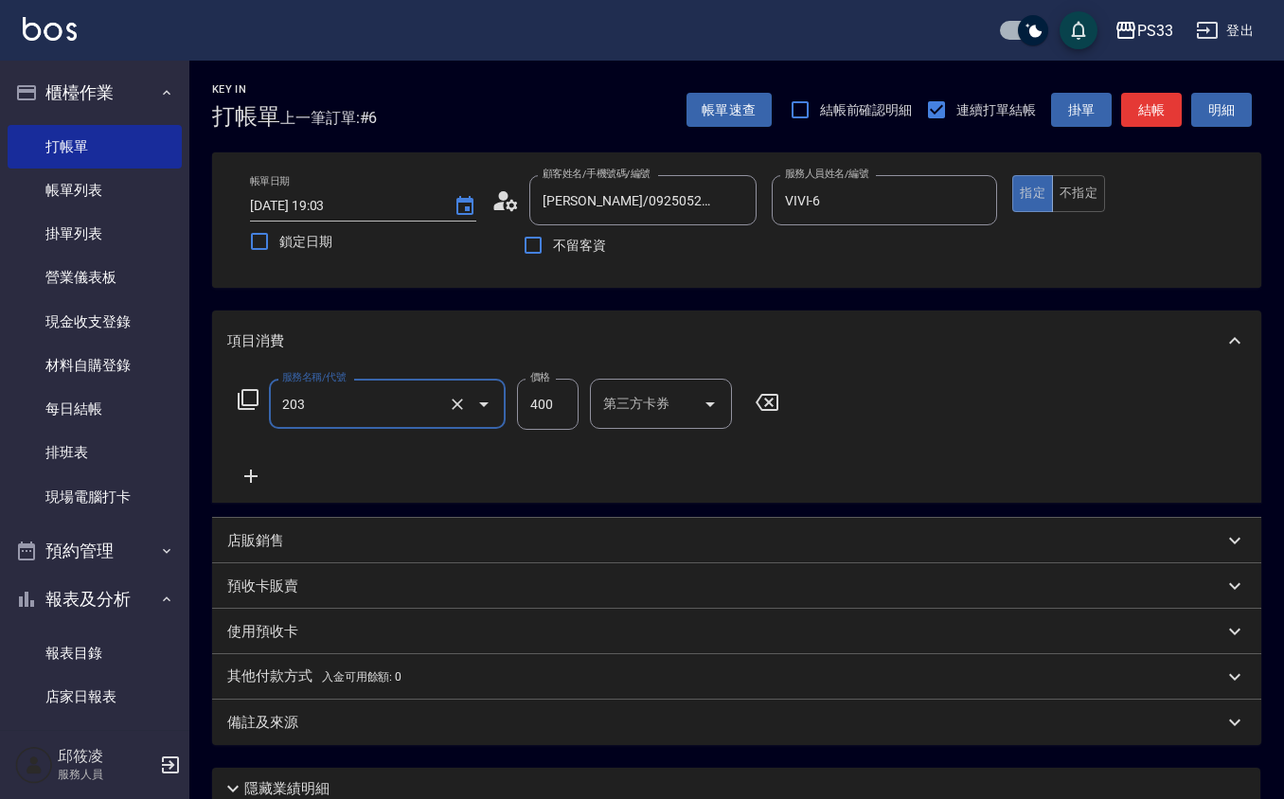
type input "指定單剪(203)"
type input "300"
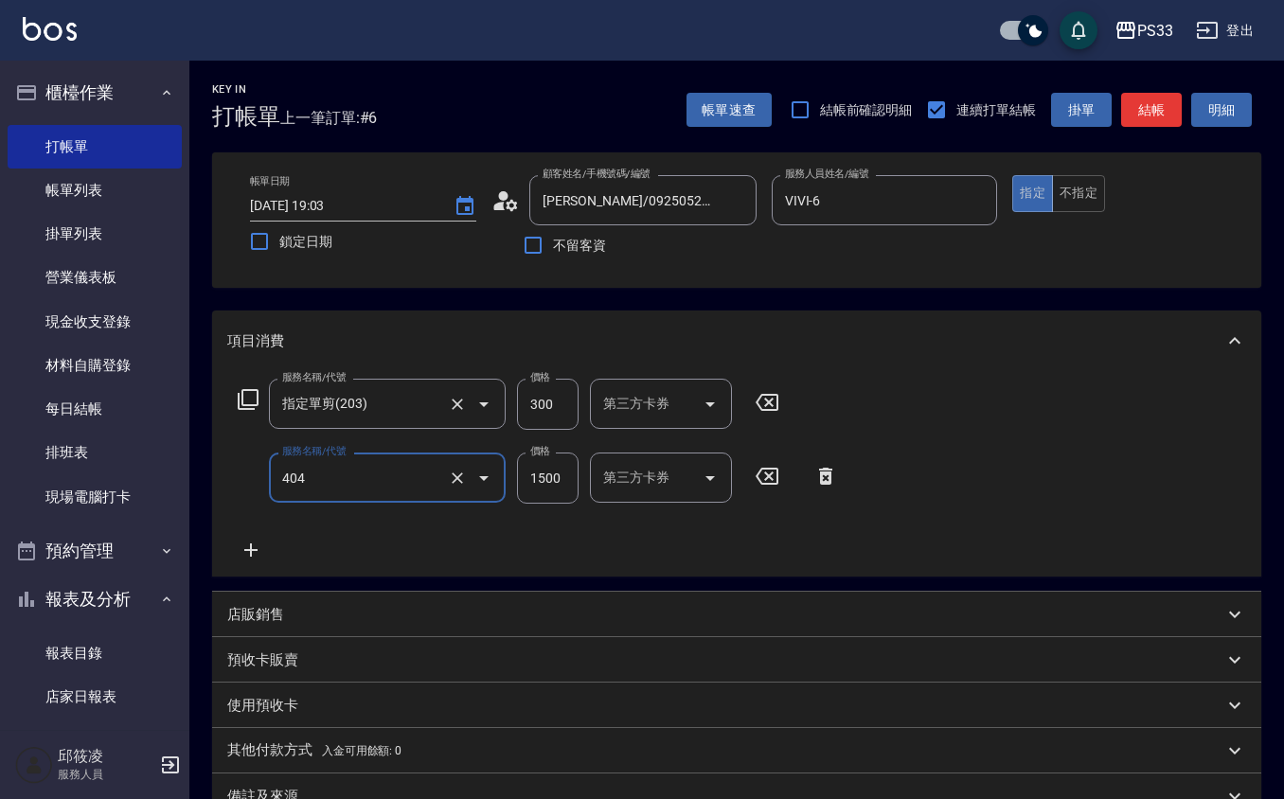
type input "設計染髮(404)"
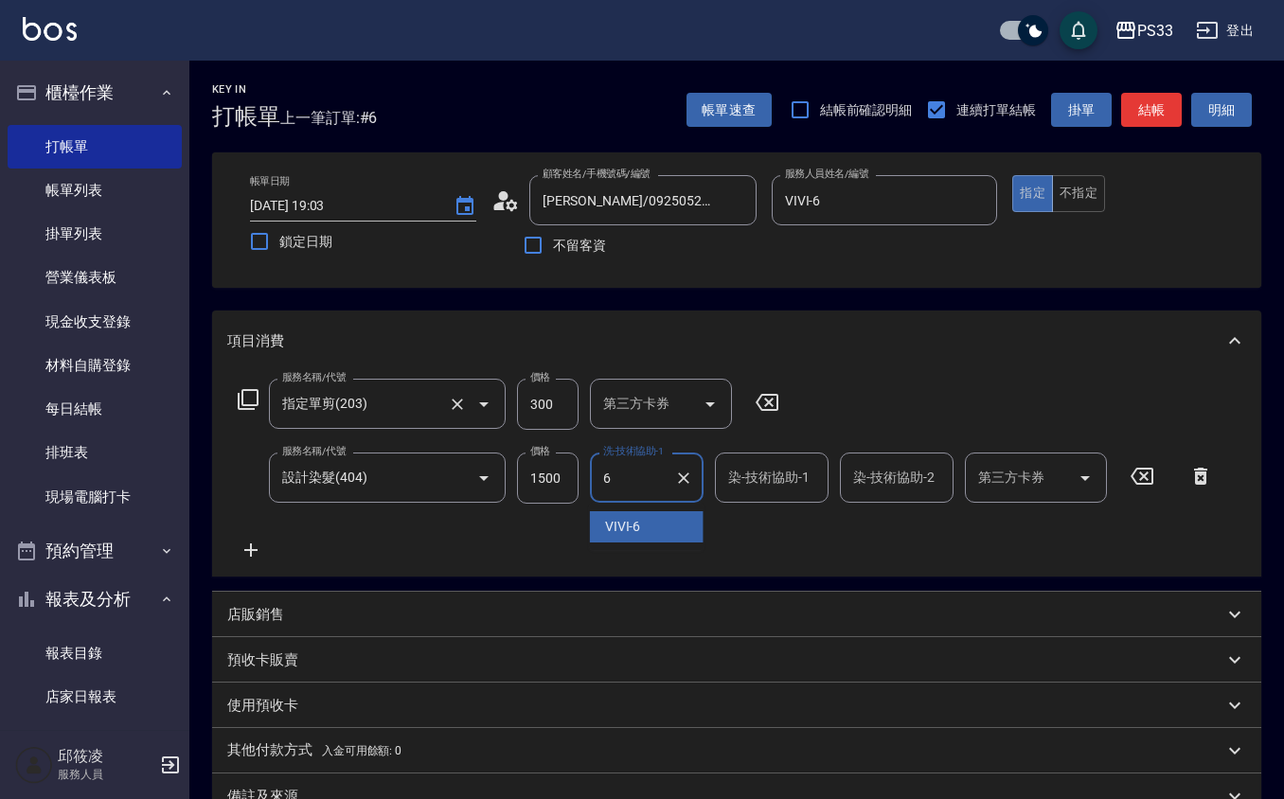
type input "VIVI-6"
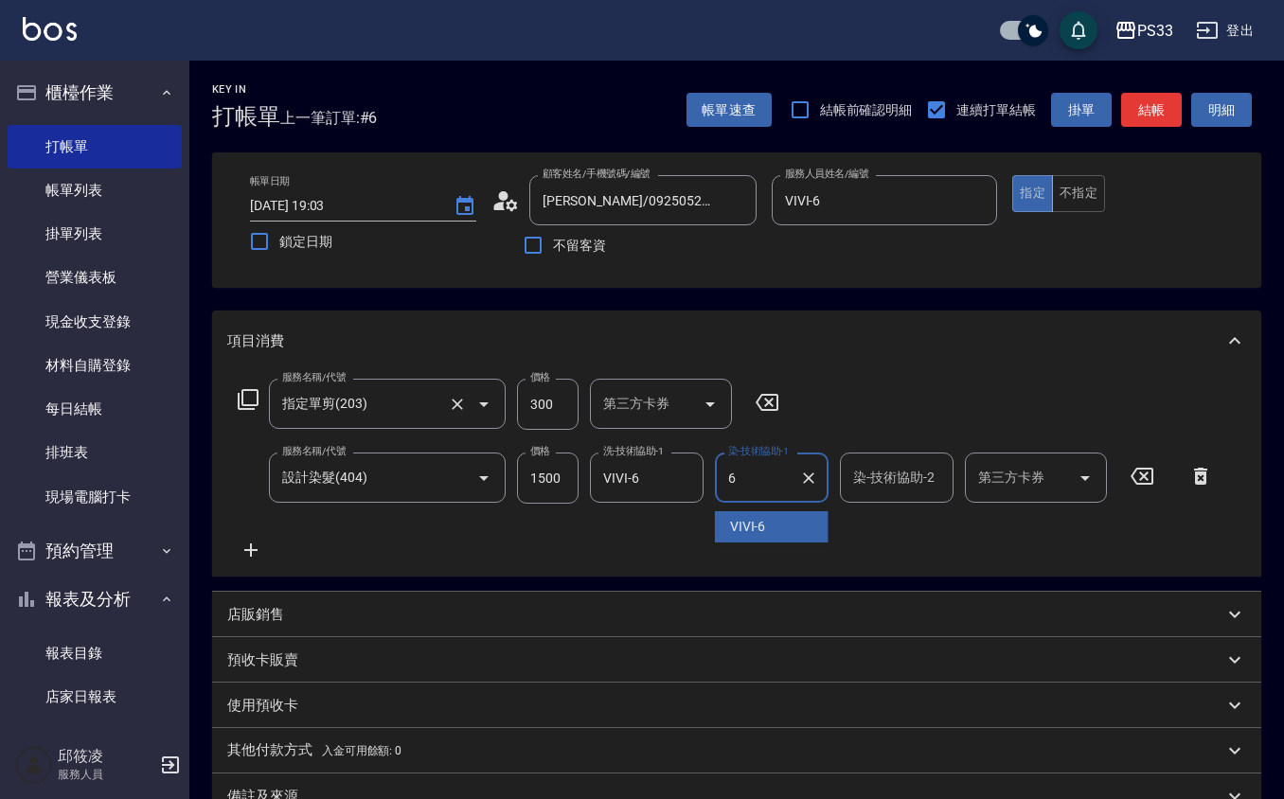
type input "VIVI-6"
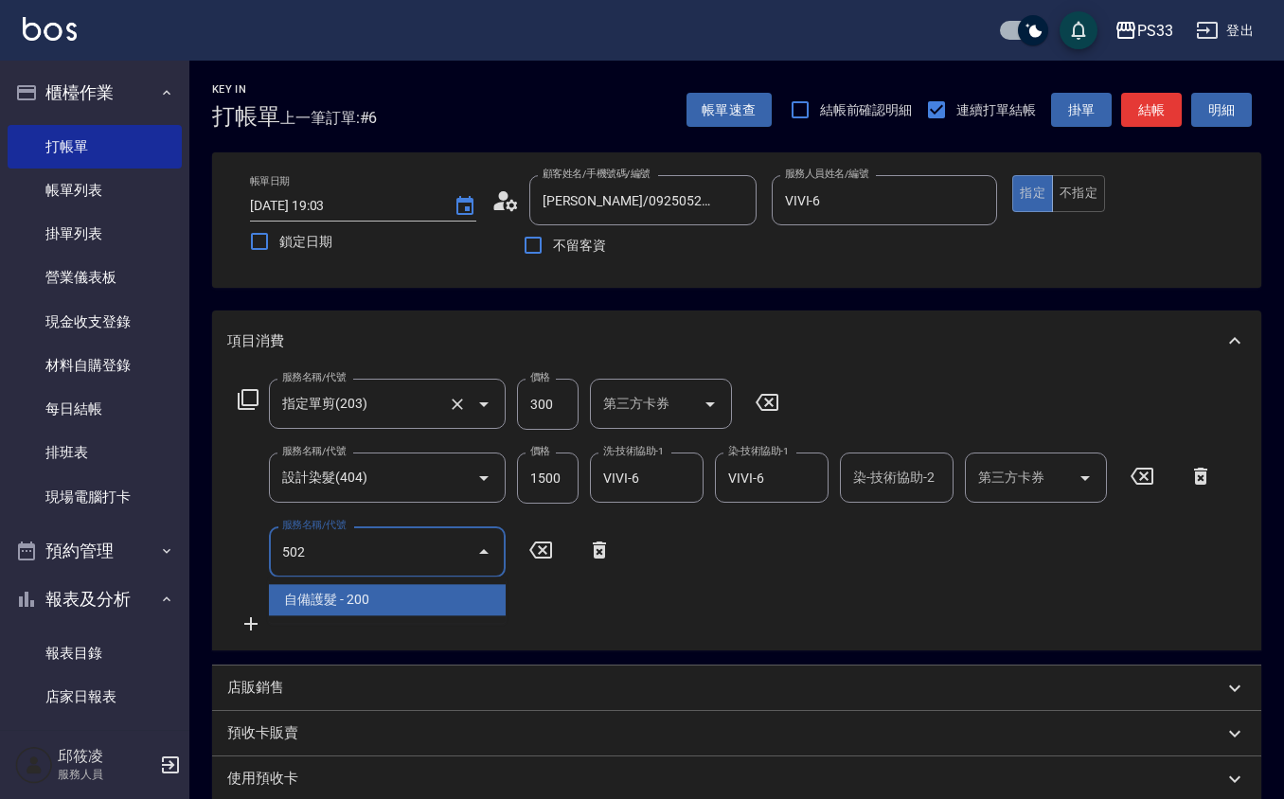
type input "自備護髮(502)"
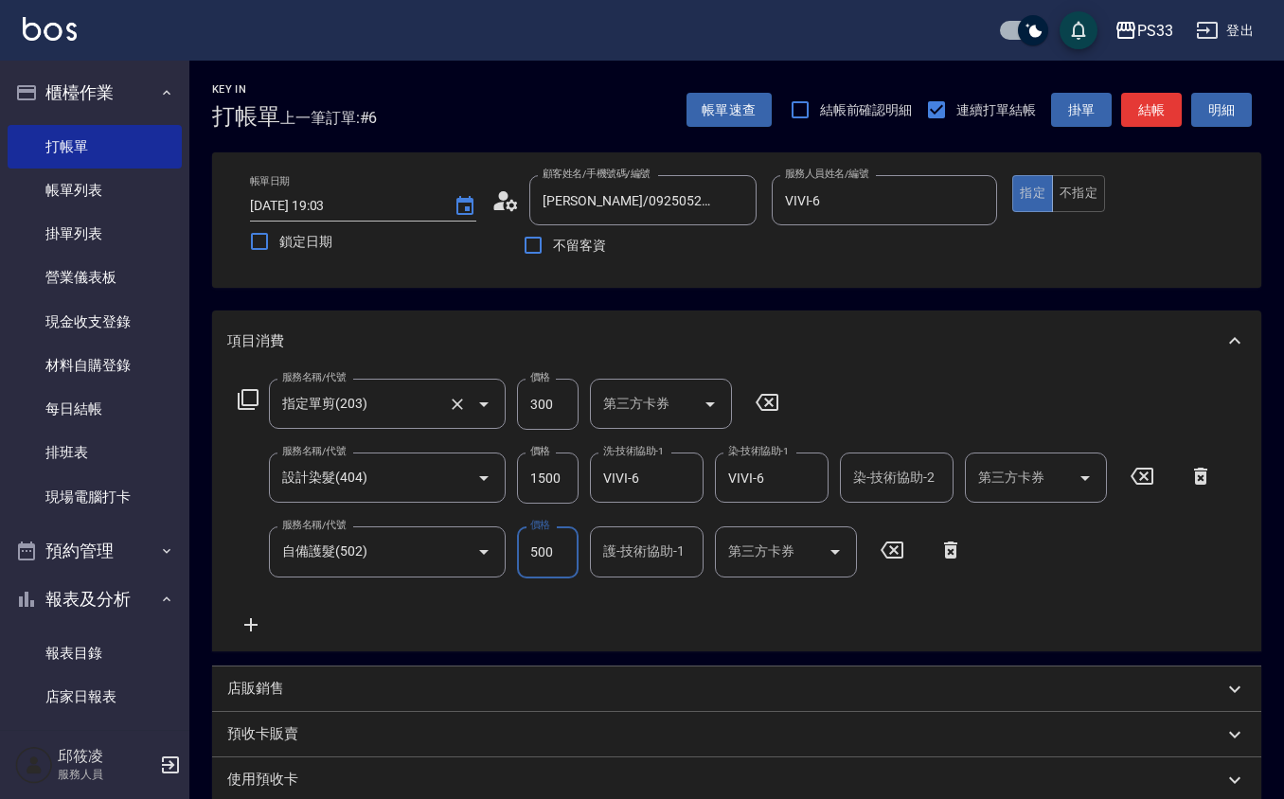
type input "500"
type input "怡媜-8"
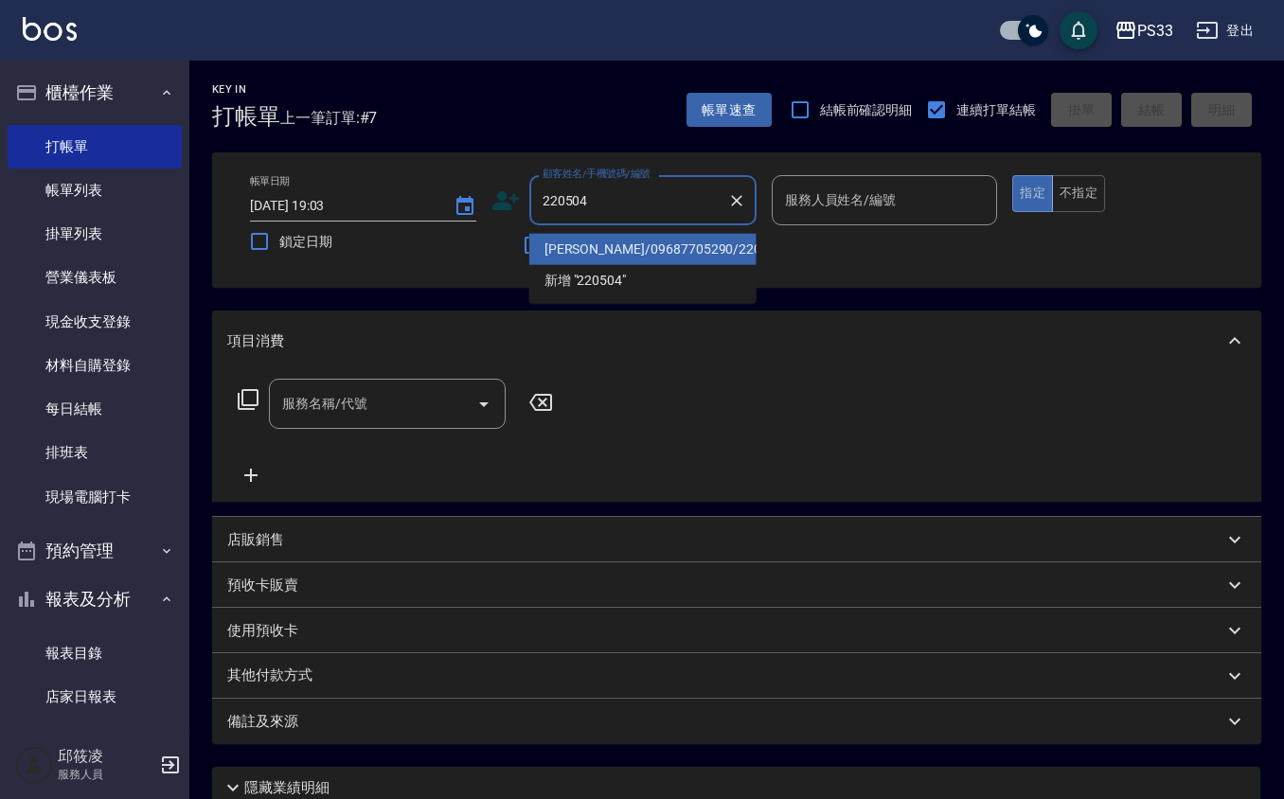
type input "王俊翔/09687705290/220504"
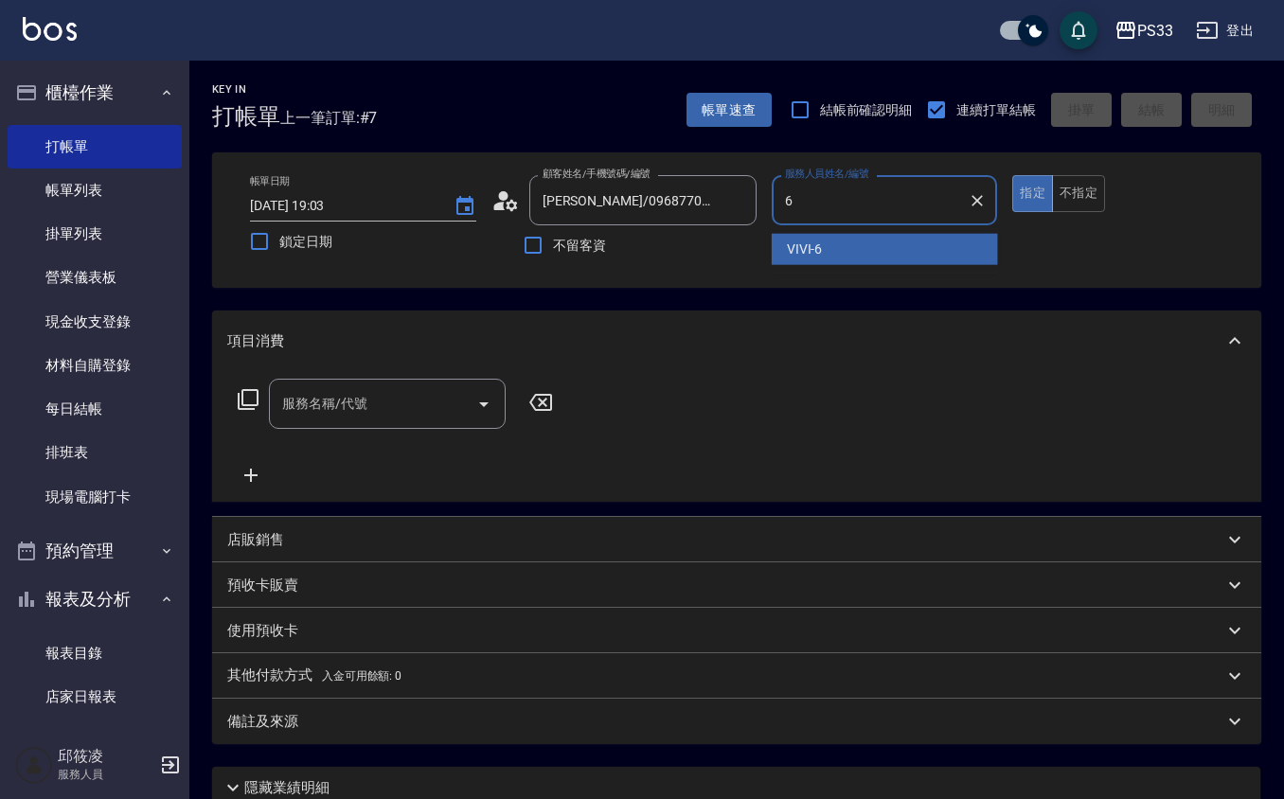
type input "VIVI-6"
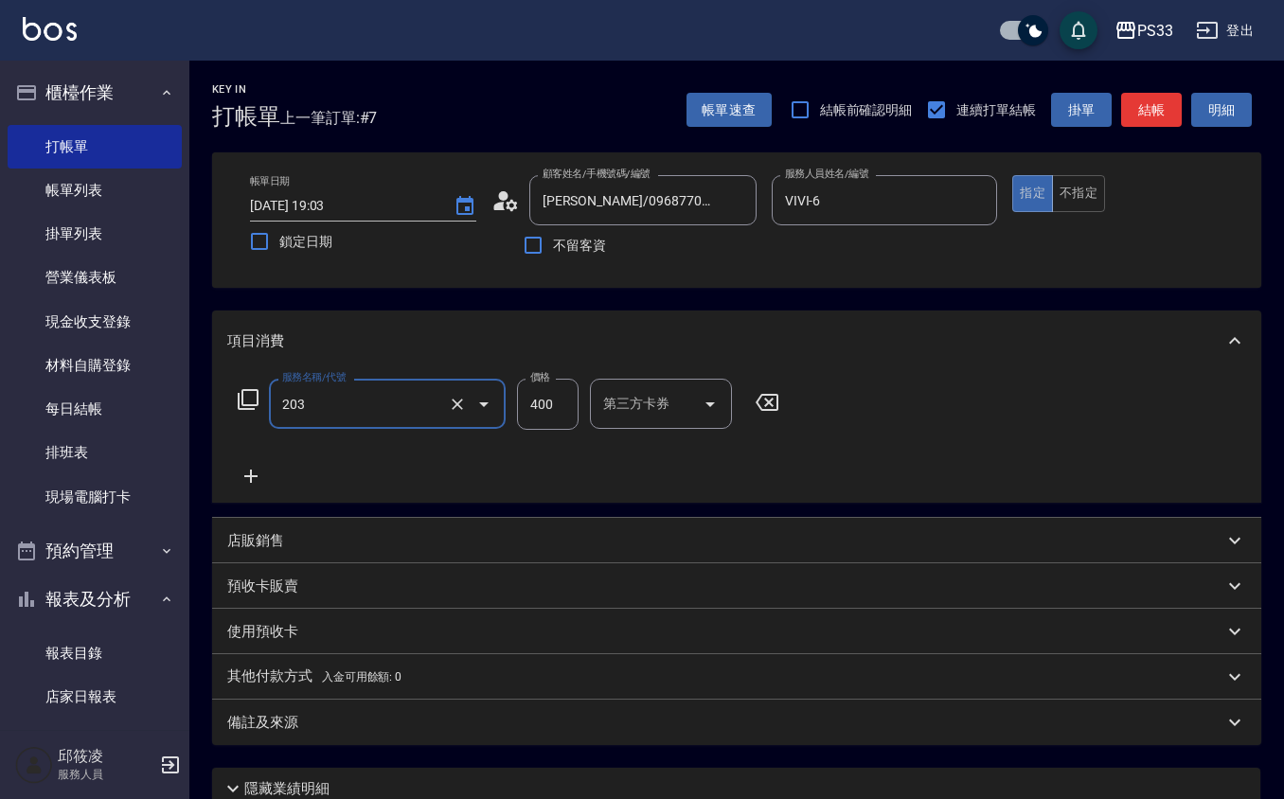
type input "指定單剪(203)"
type input "300"
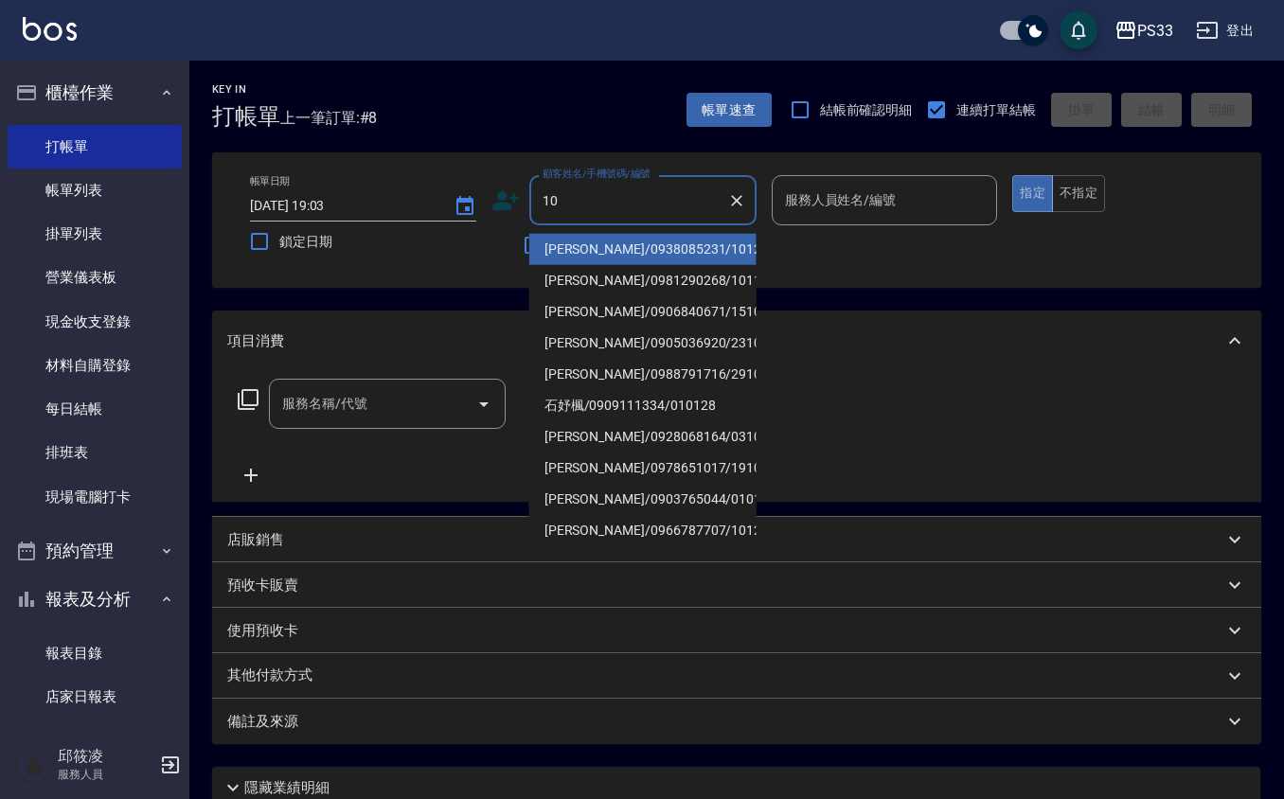
type input "林芳儀/0938085231/101216"
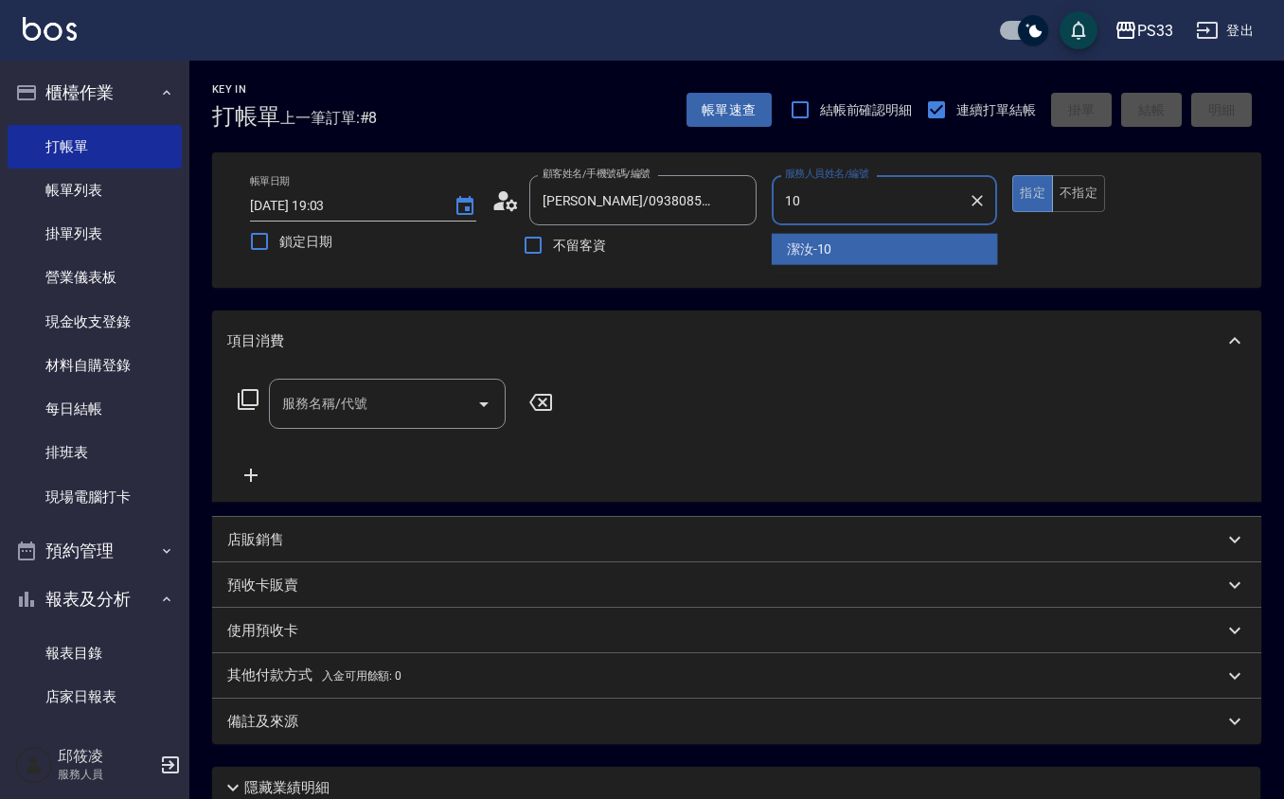
type input "潔汝-10"
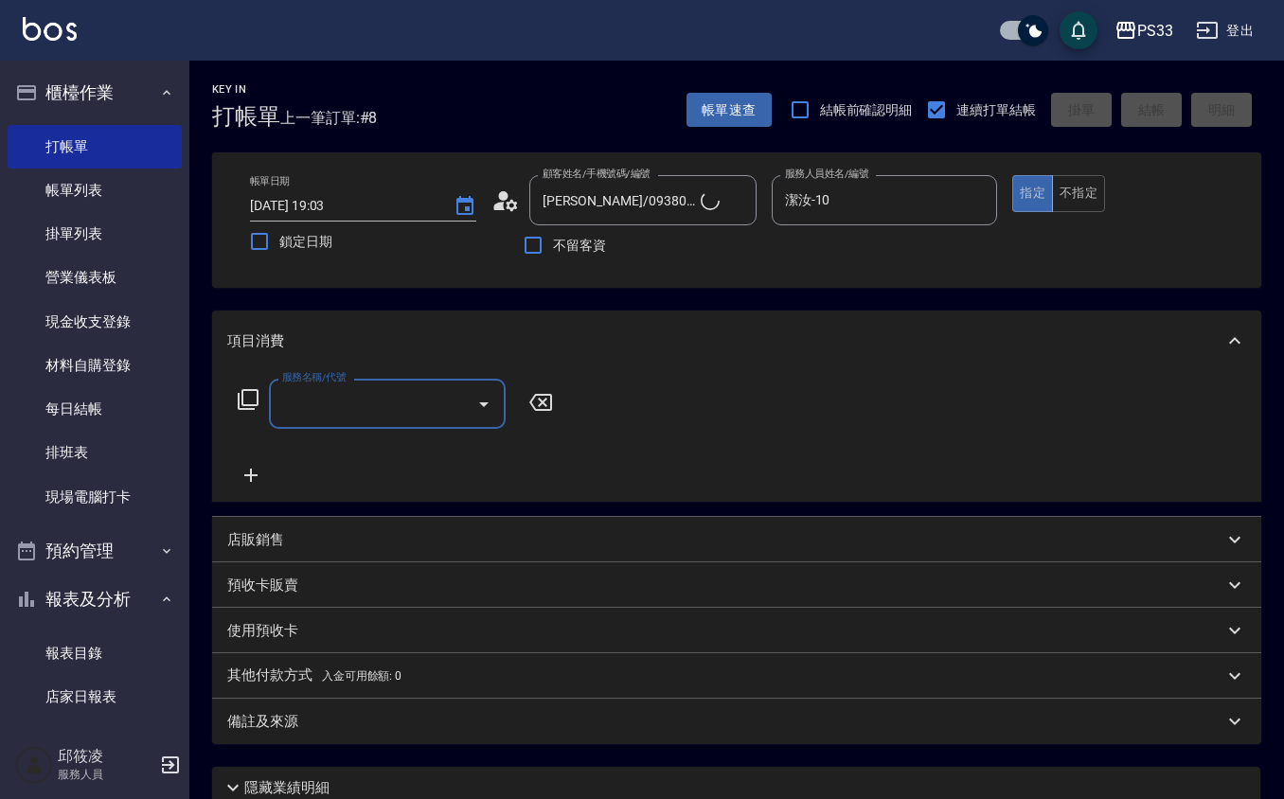
type input "艾瑞/10/10"
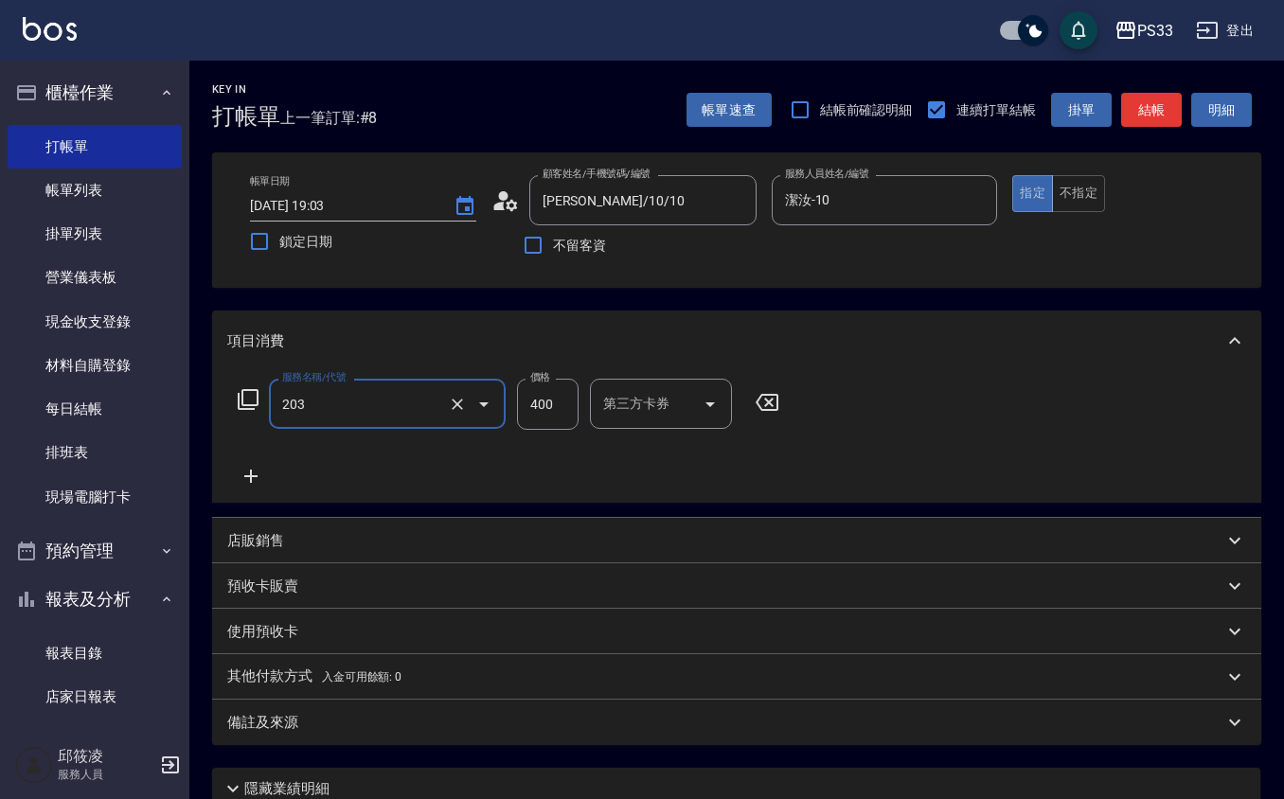
type input "指定單剪(203)"
type input "200"
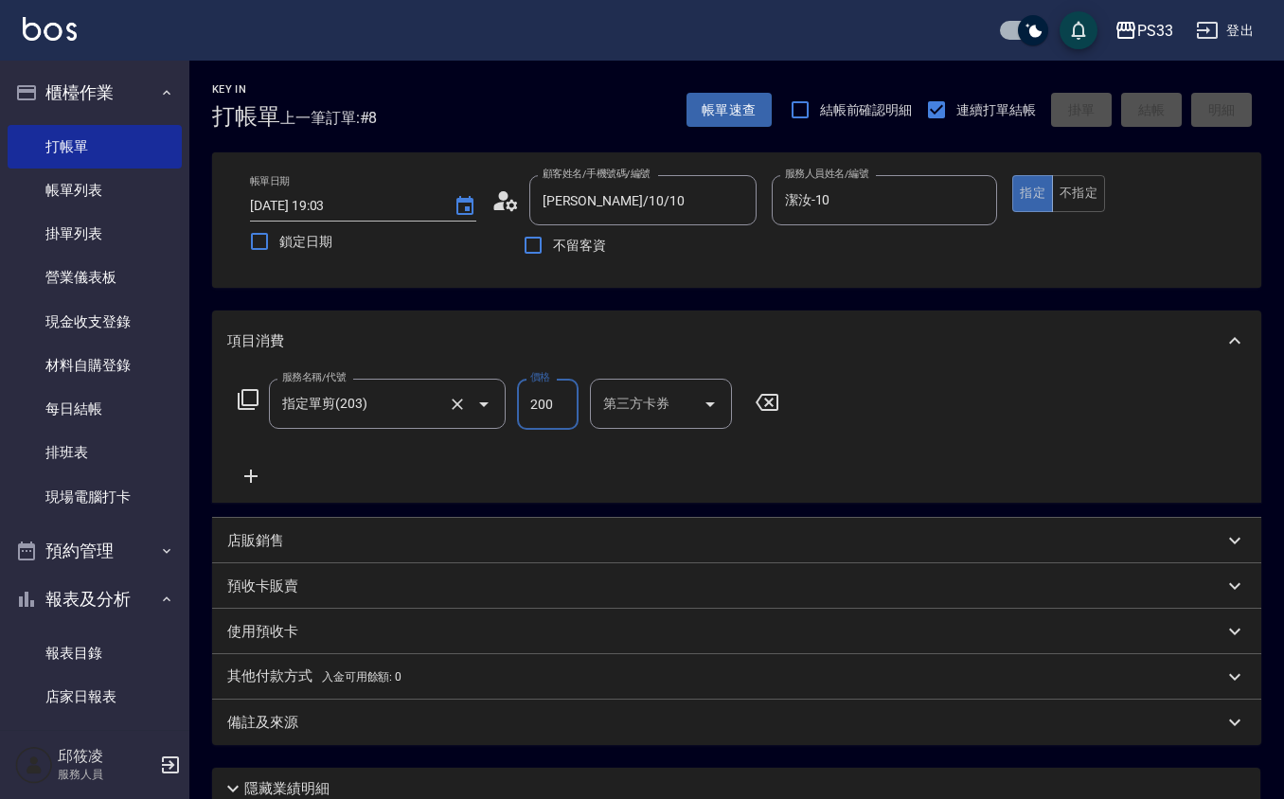
type input "2025/09/25 19:04"
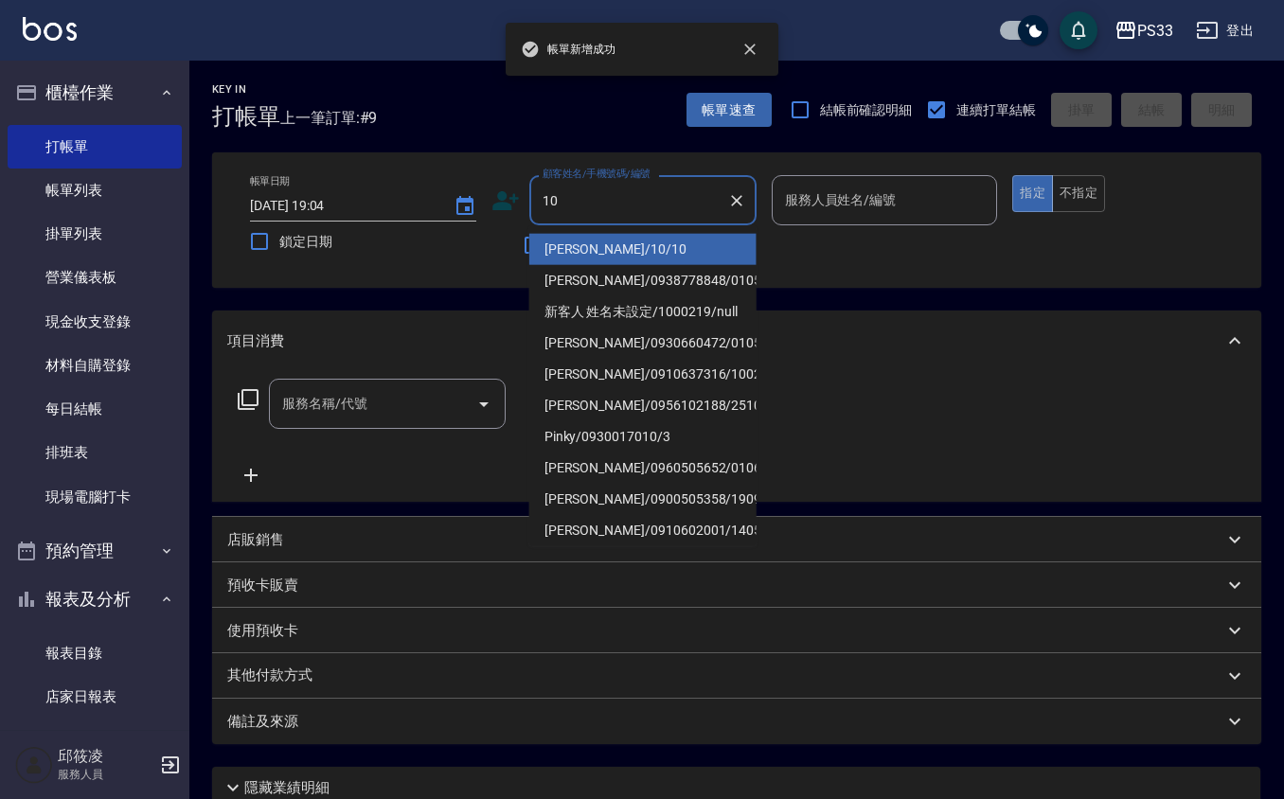
type input "艾瑞/10/10"
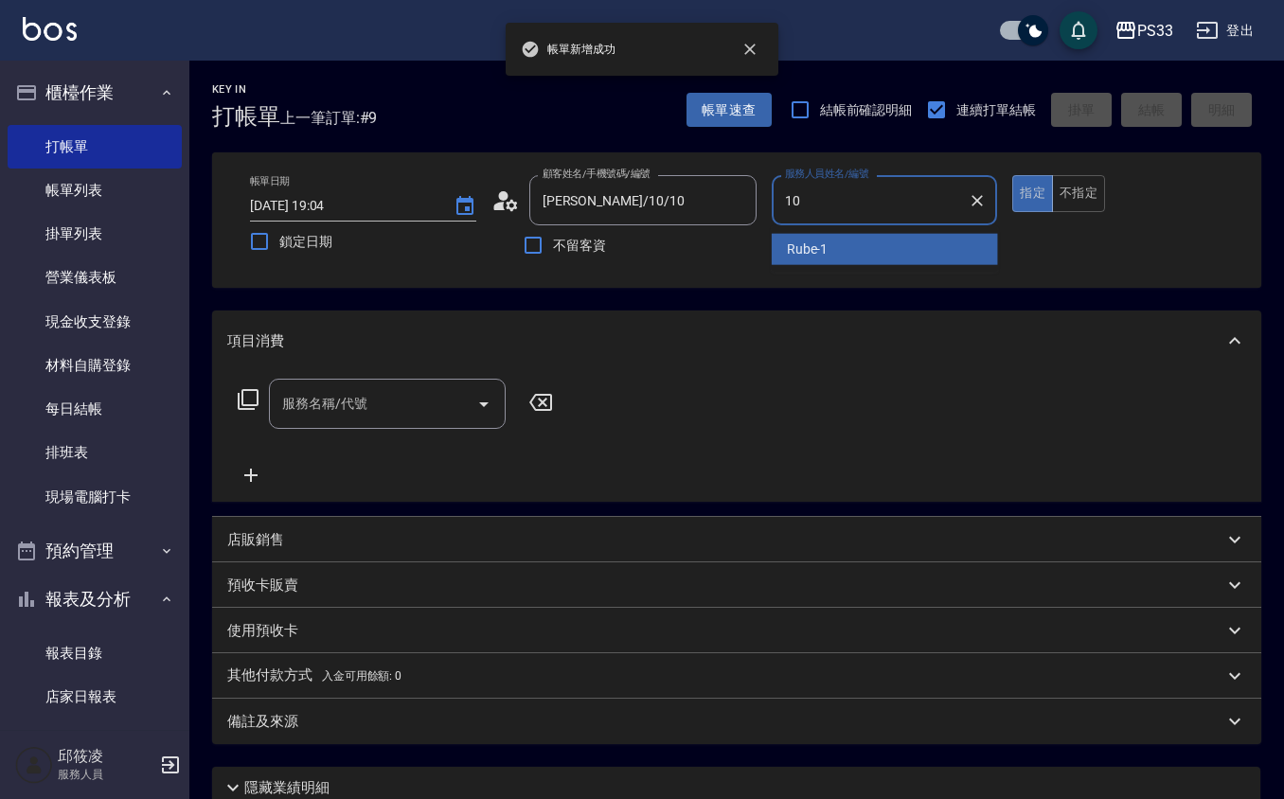
type input "潔汝-10"
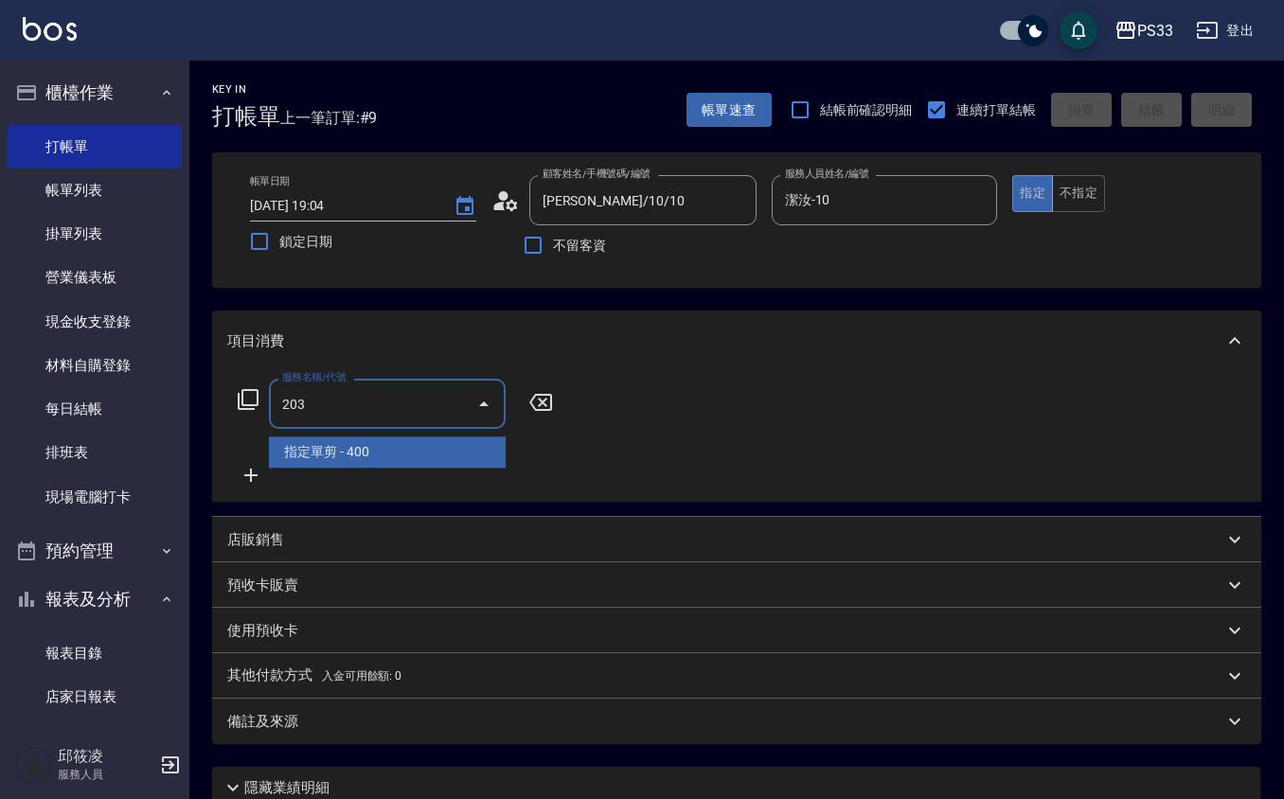
type input "指定單剪(203)"
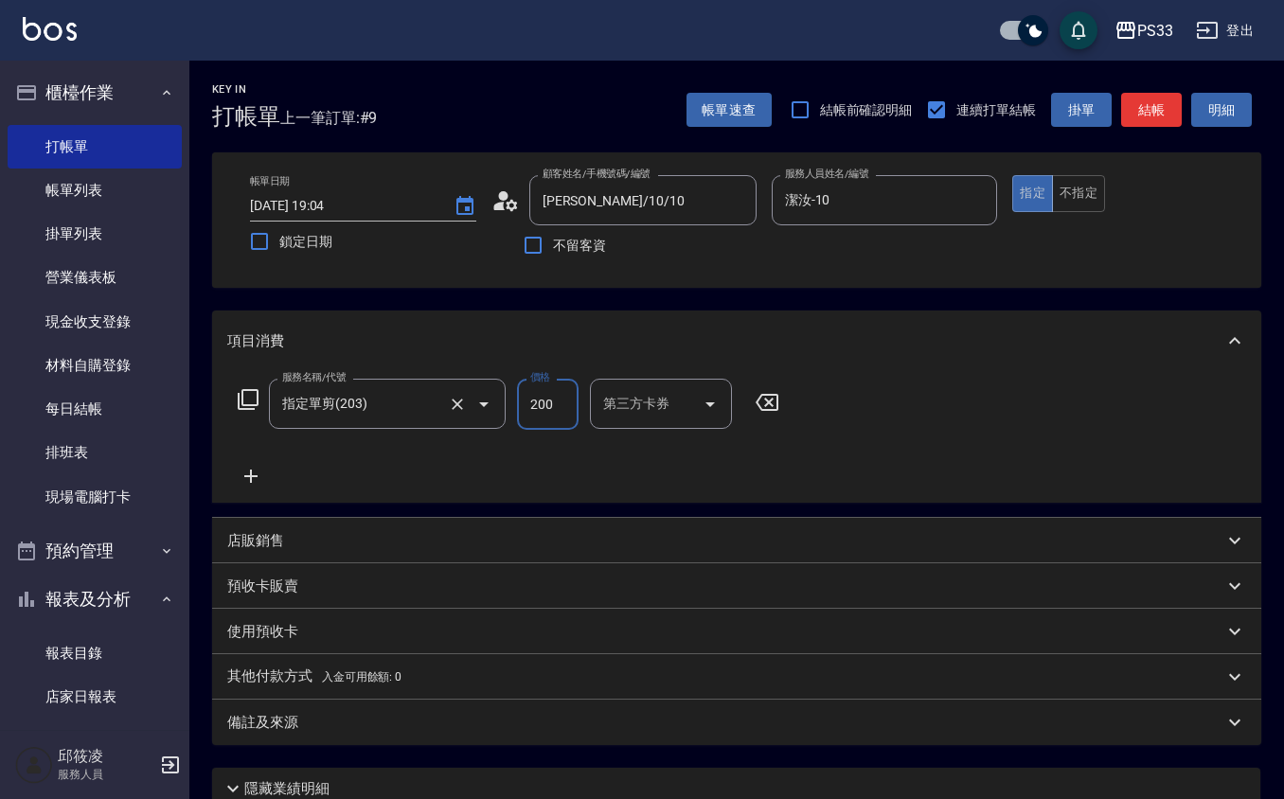
type input "200"
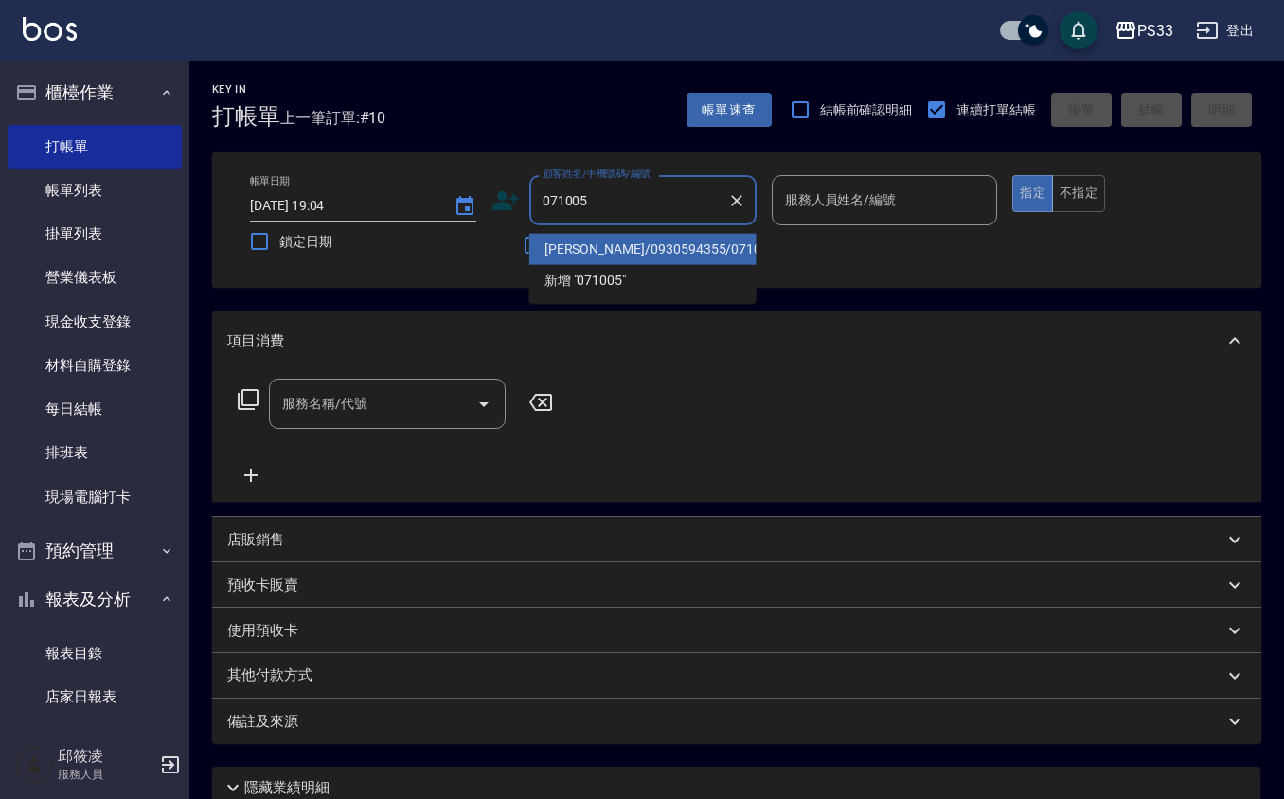
type input "黃彥誠/0930594355/071005"
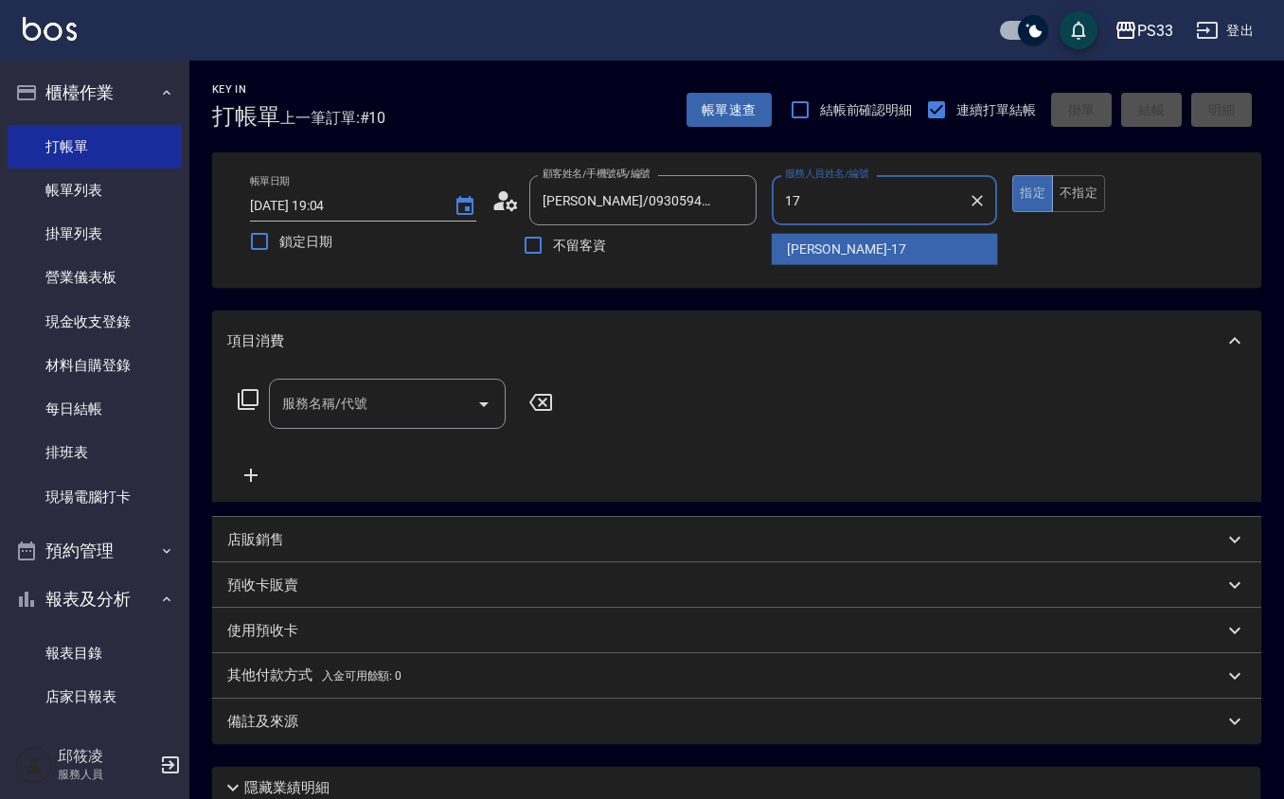
type input "嘉珮-17"
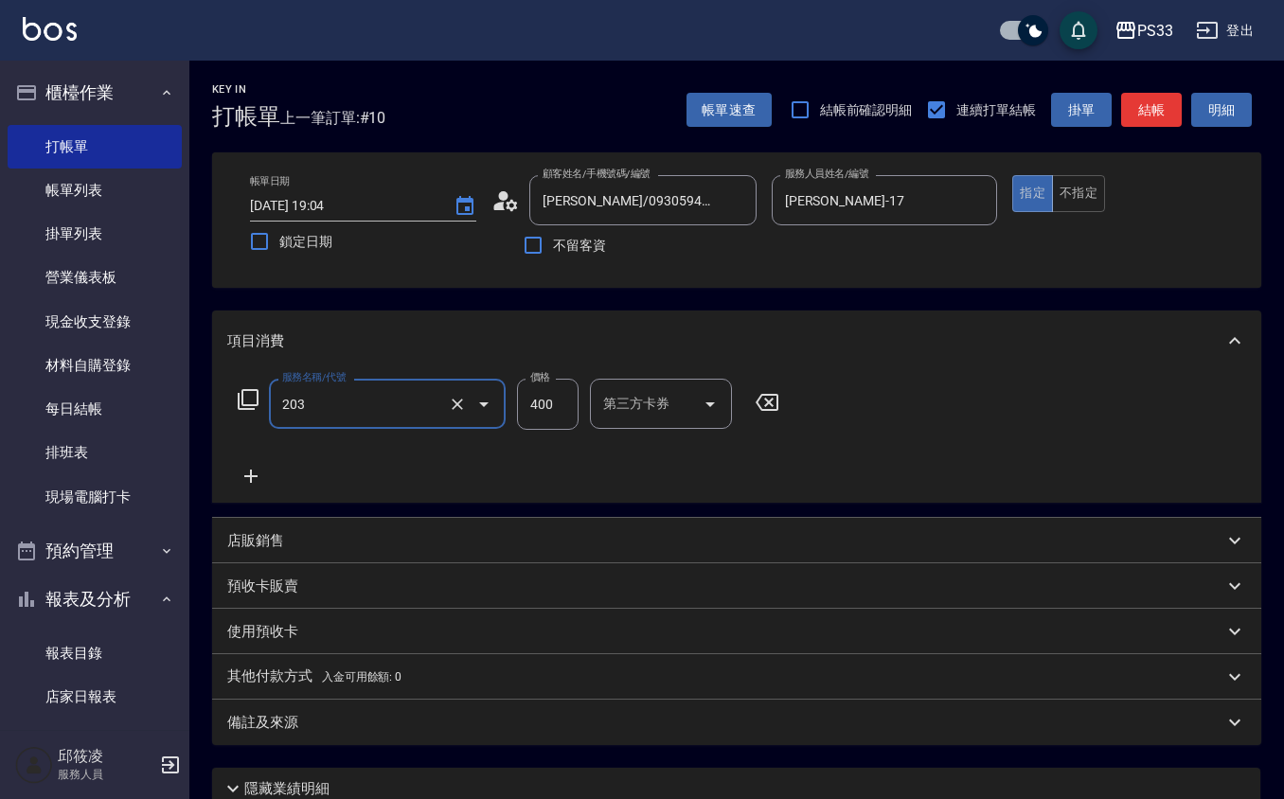
type input "指定單剪(203)"
type input "200"
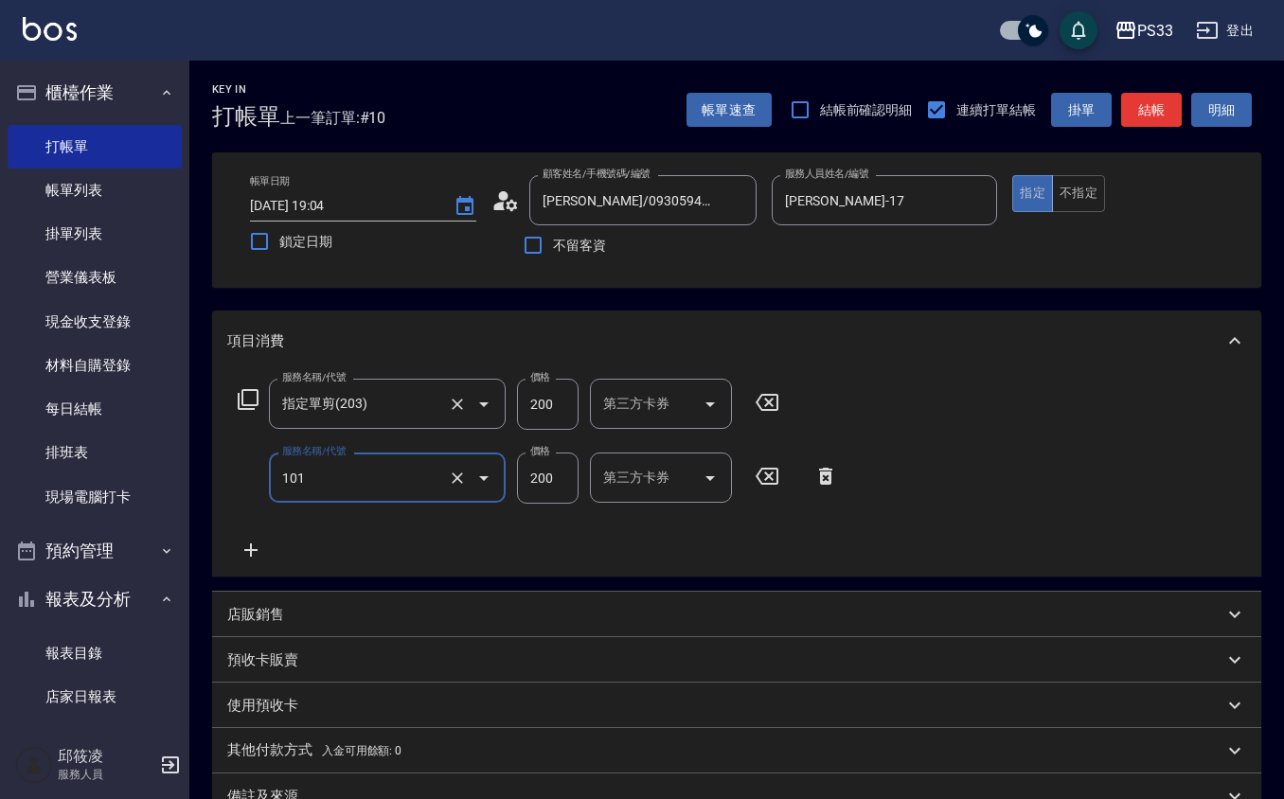
type input "洗髮(101)"
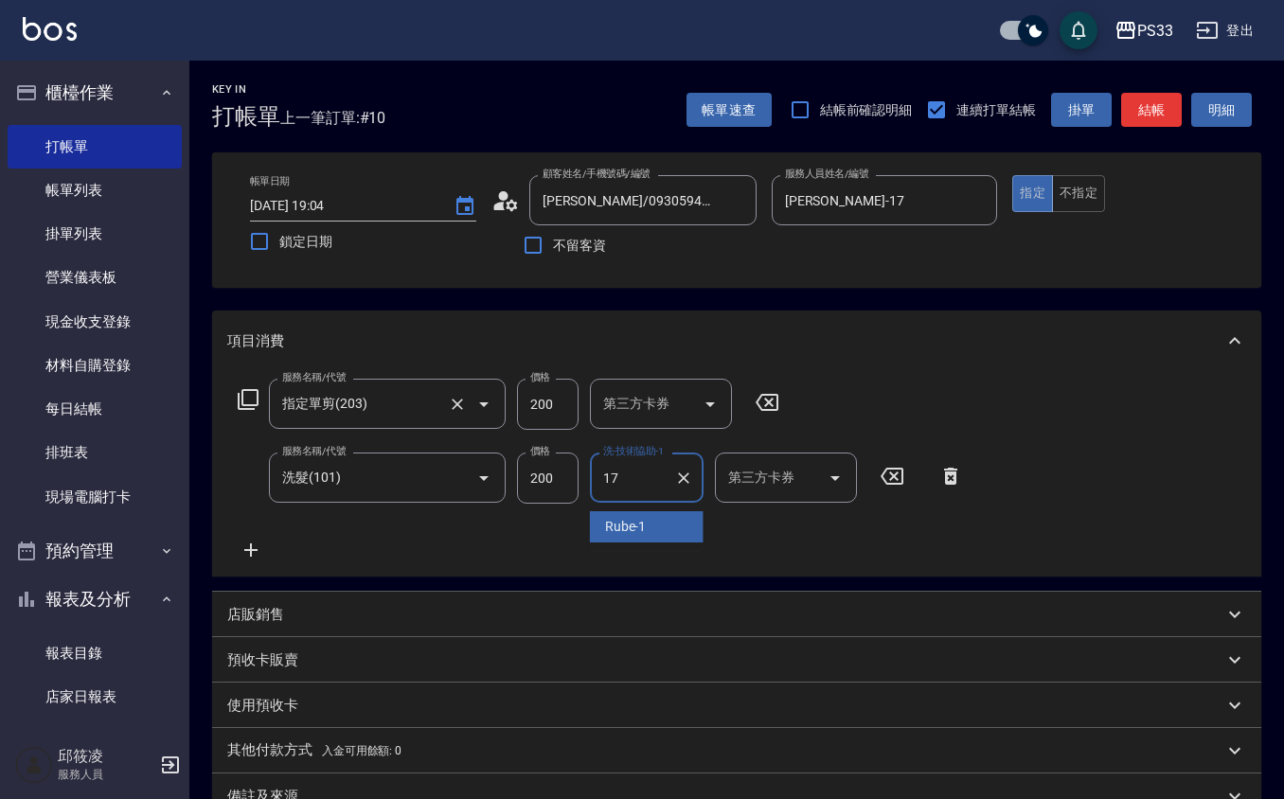
type input "嘉珮-17"
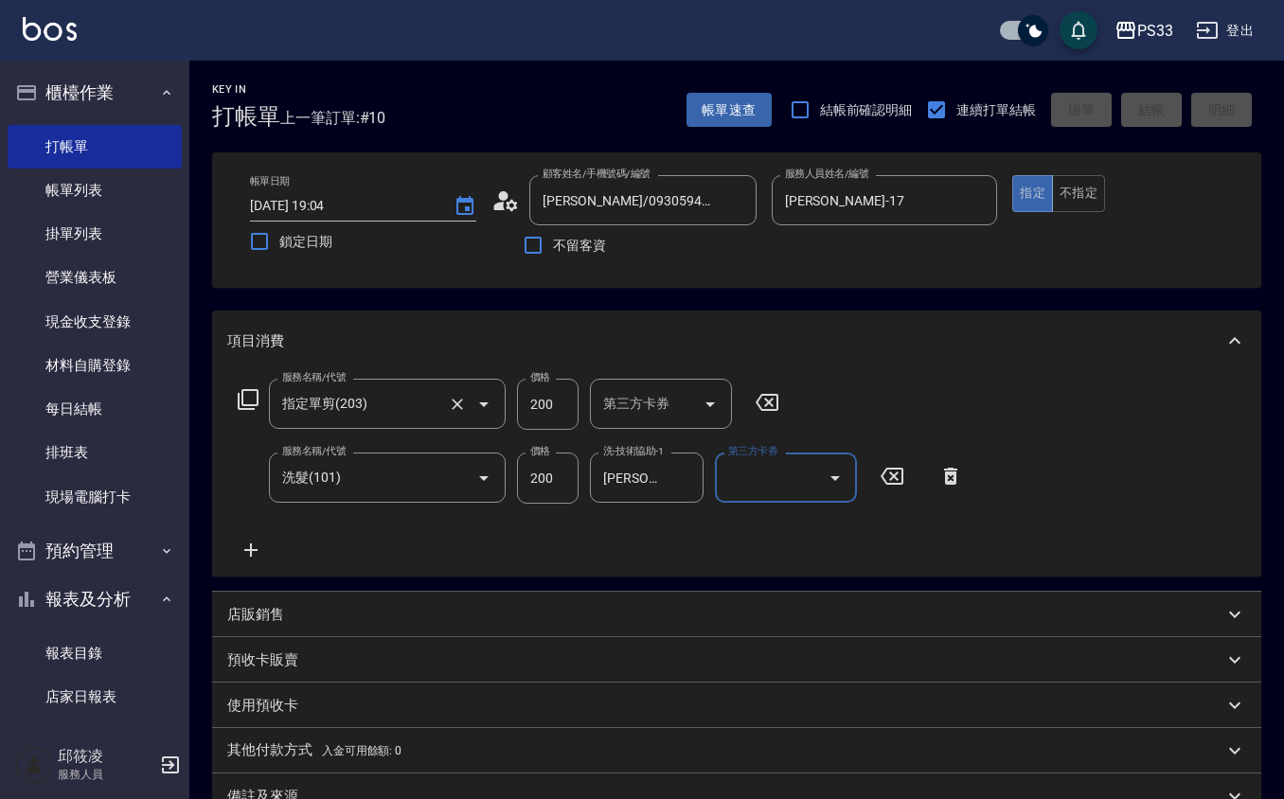
type input "2025/09/25 19:05"
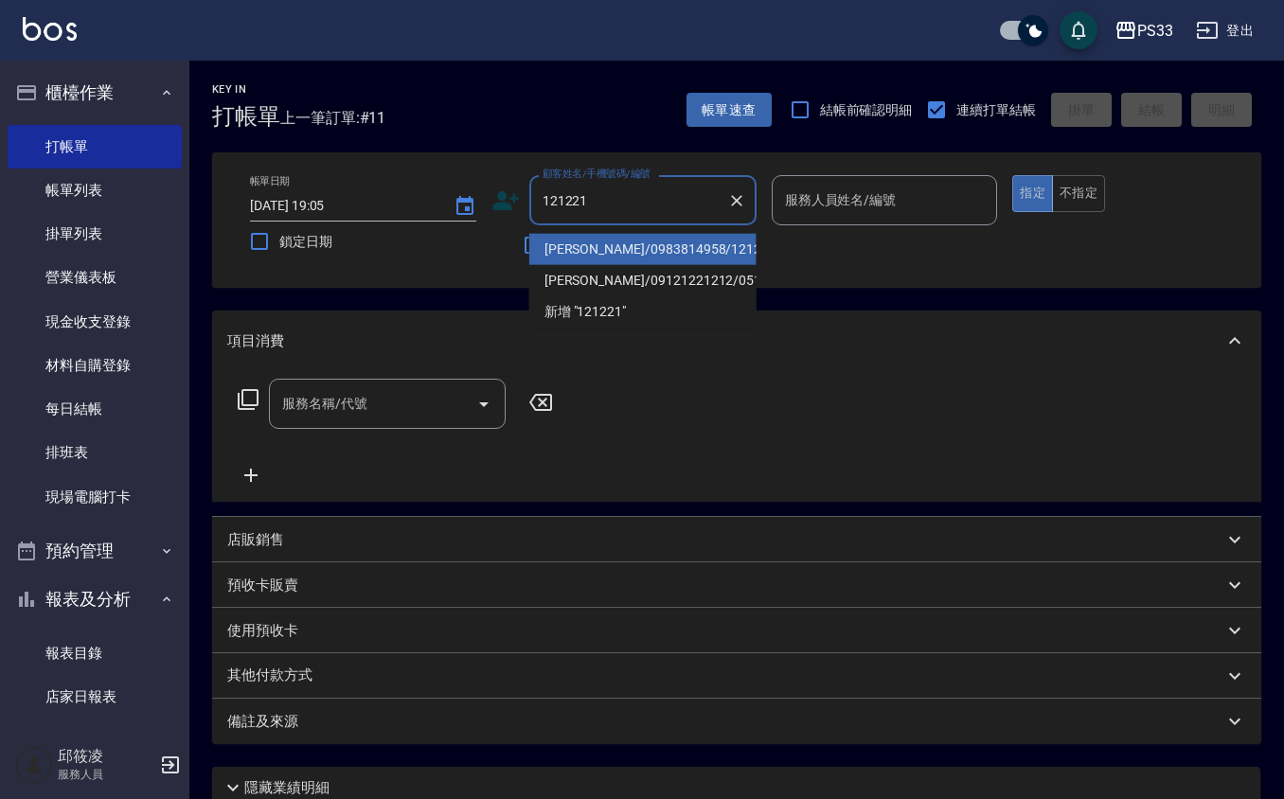
type input "曾中平/0983814958/121221"
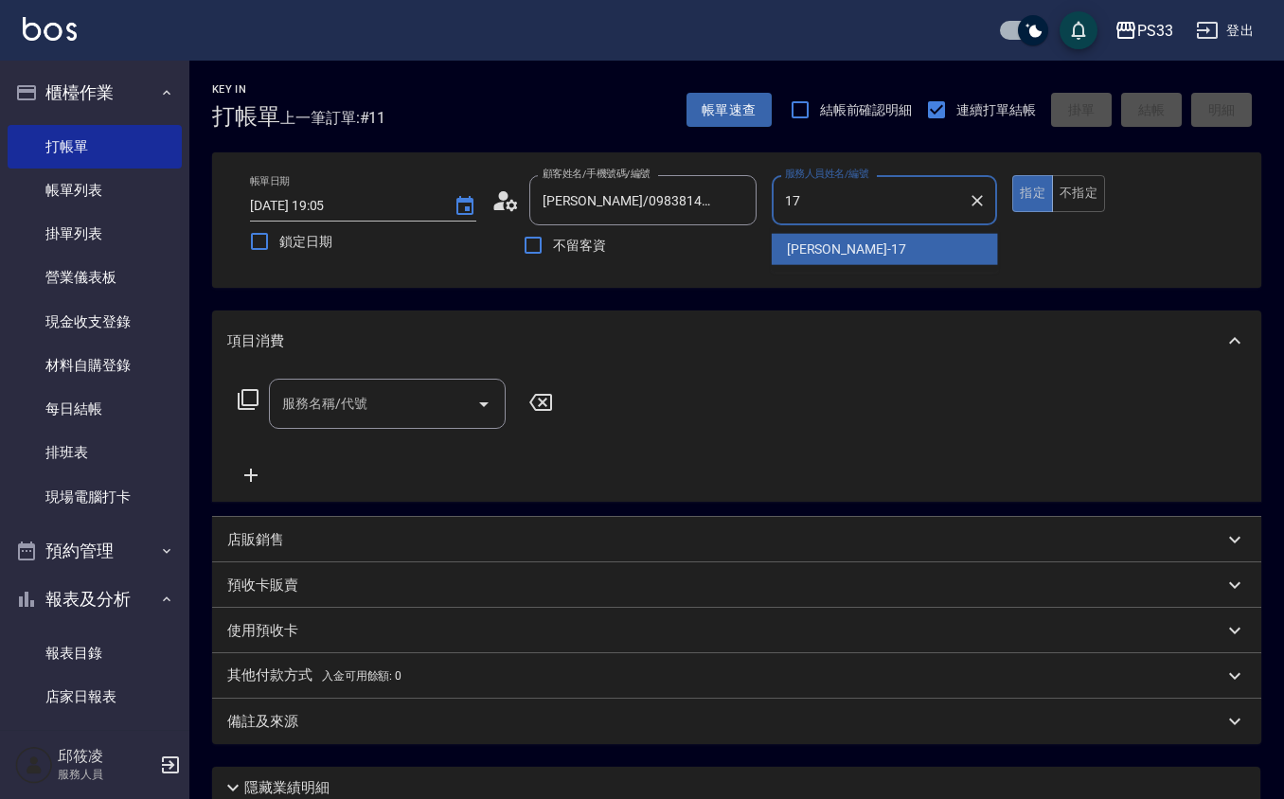
type input "嘉珮-17"
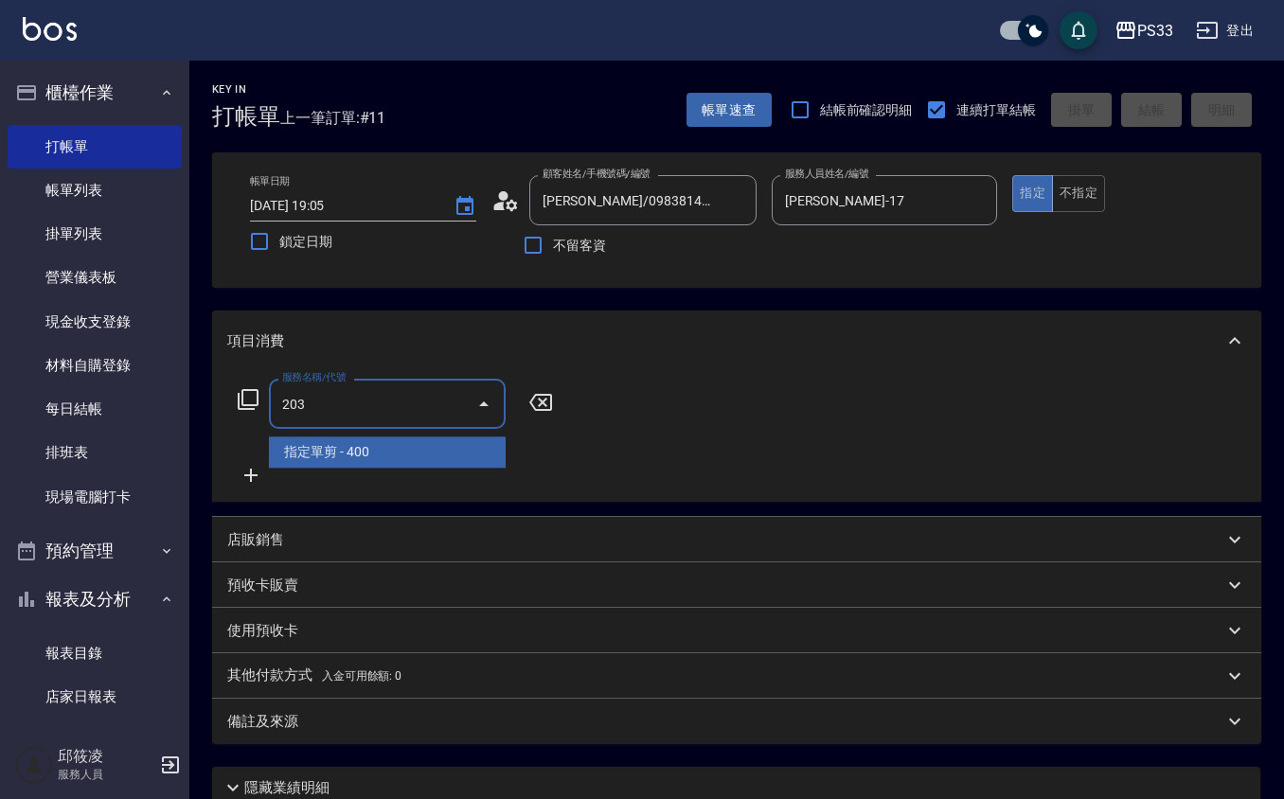
type input "指定單剪(203)"
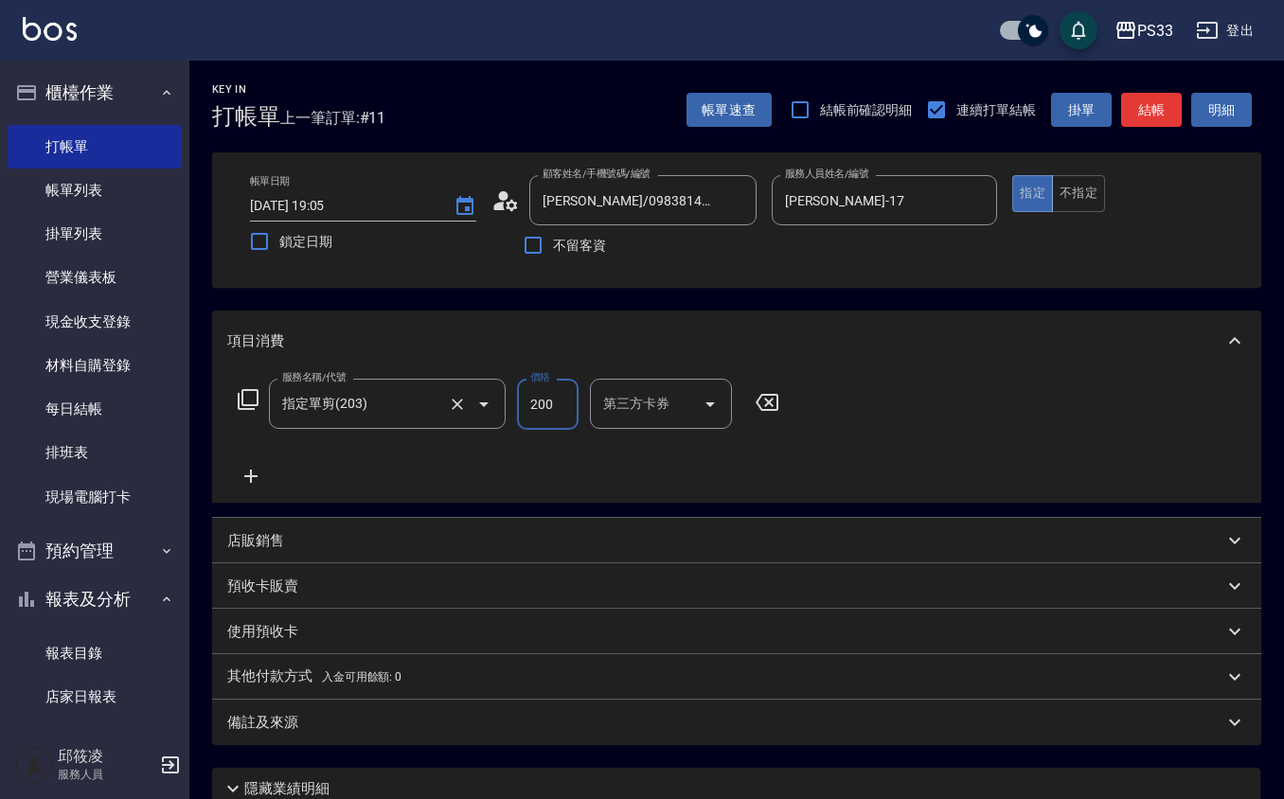
type input "200"
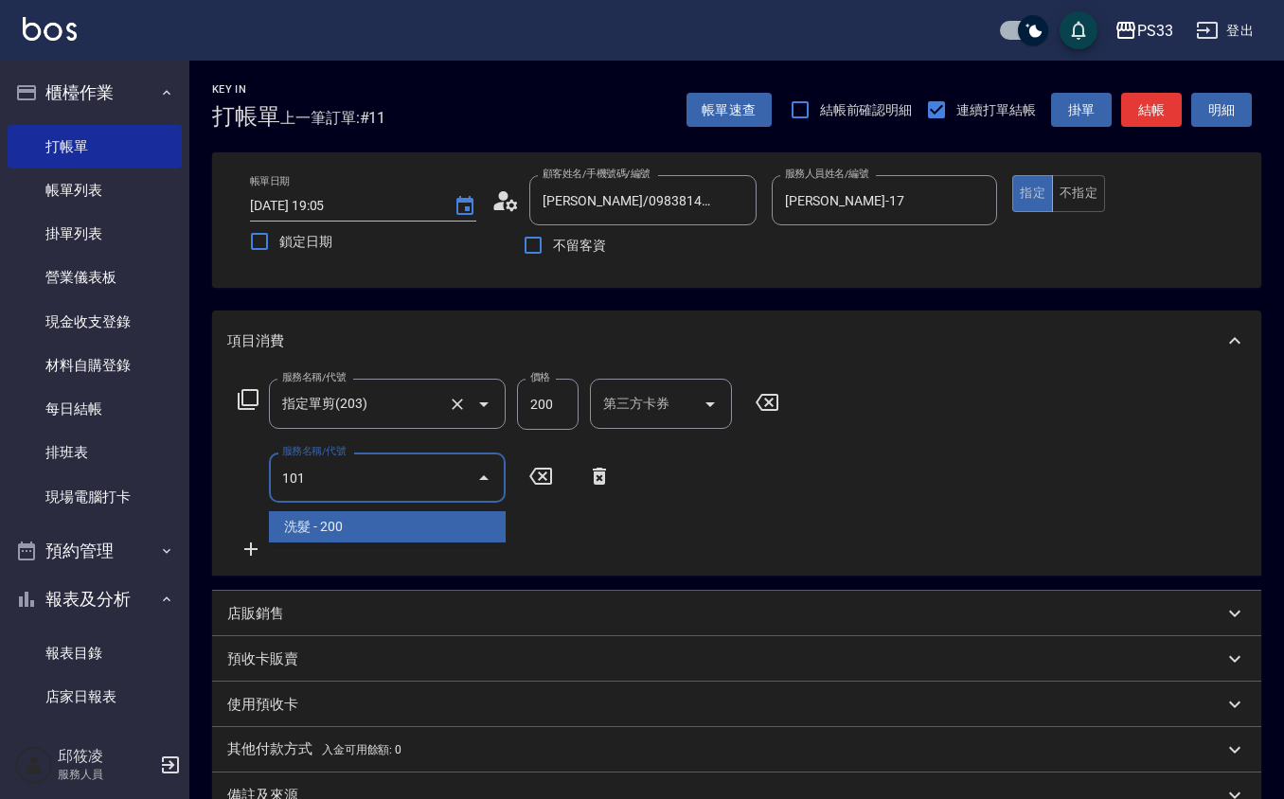
type input "洗髮(101)"
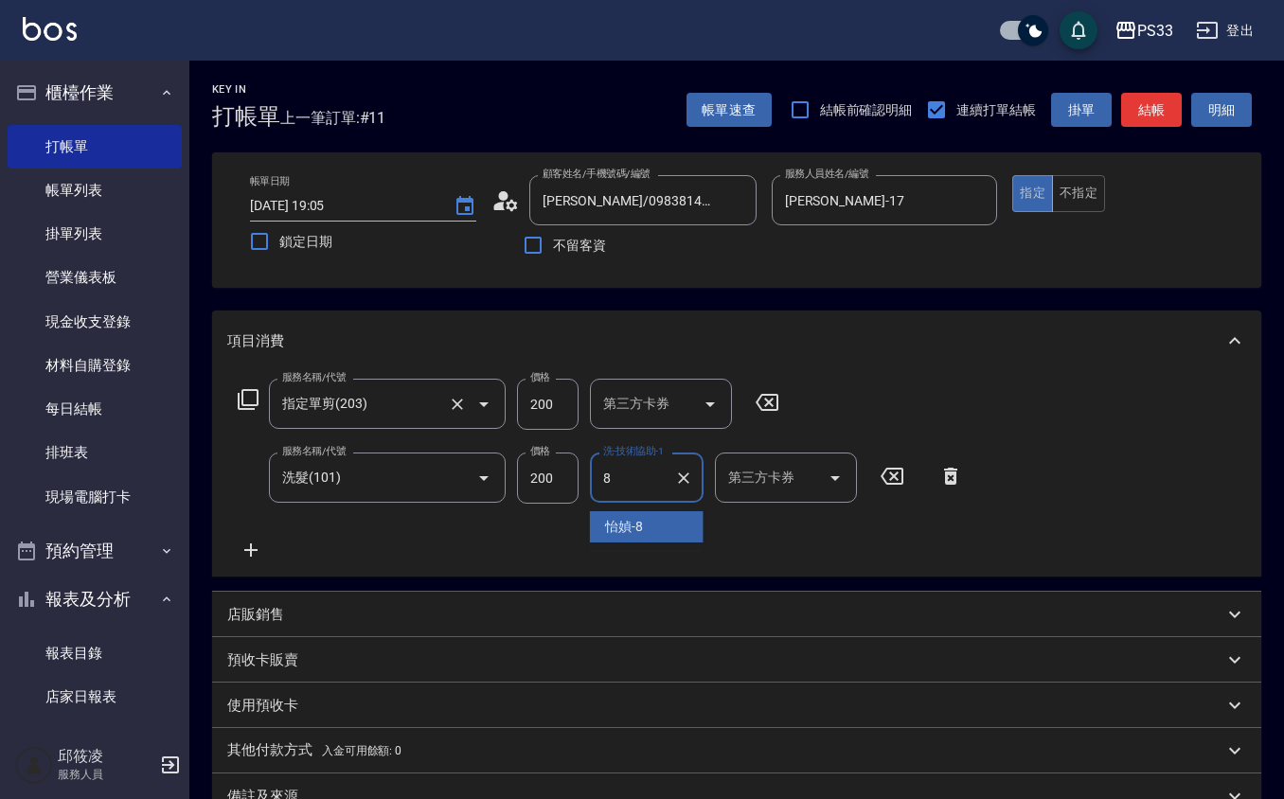
type input "怡媜-8"
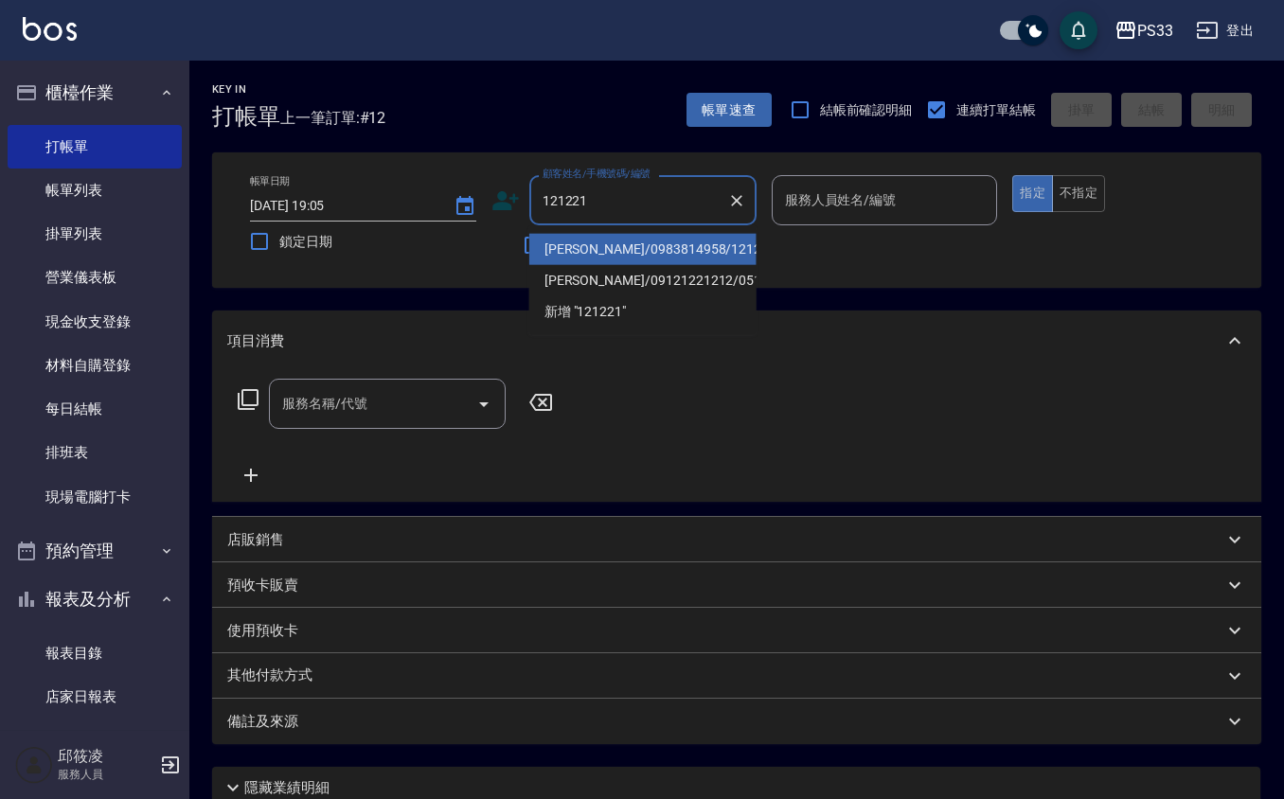
type input "曾中平/0983814958/121221"
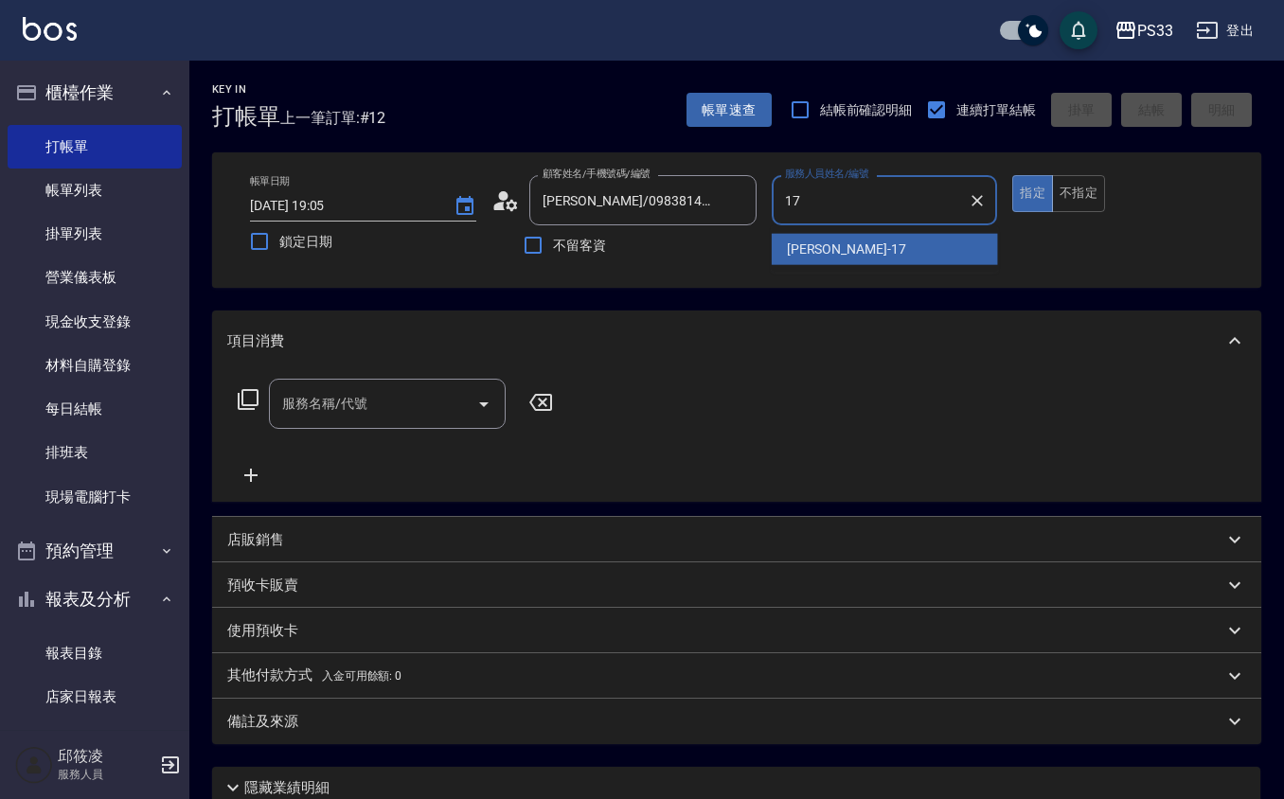
type input "嘉珮-17"
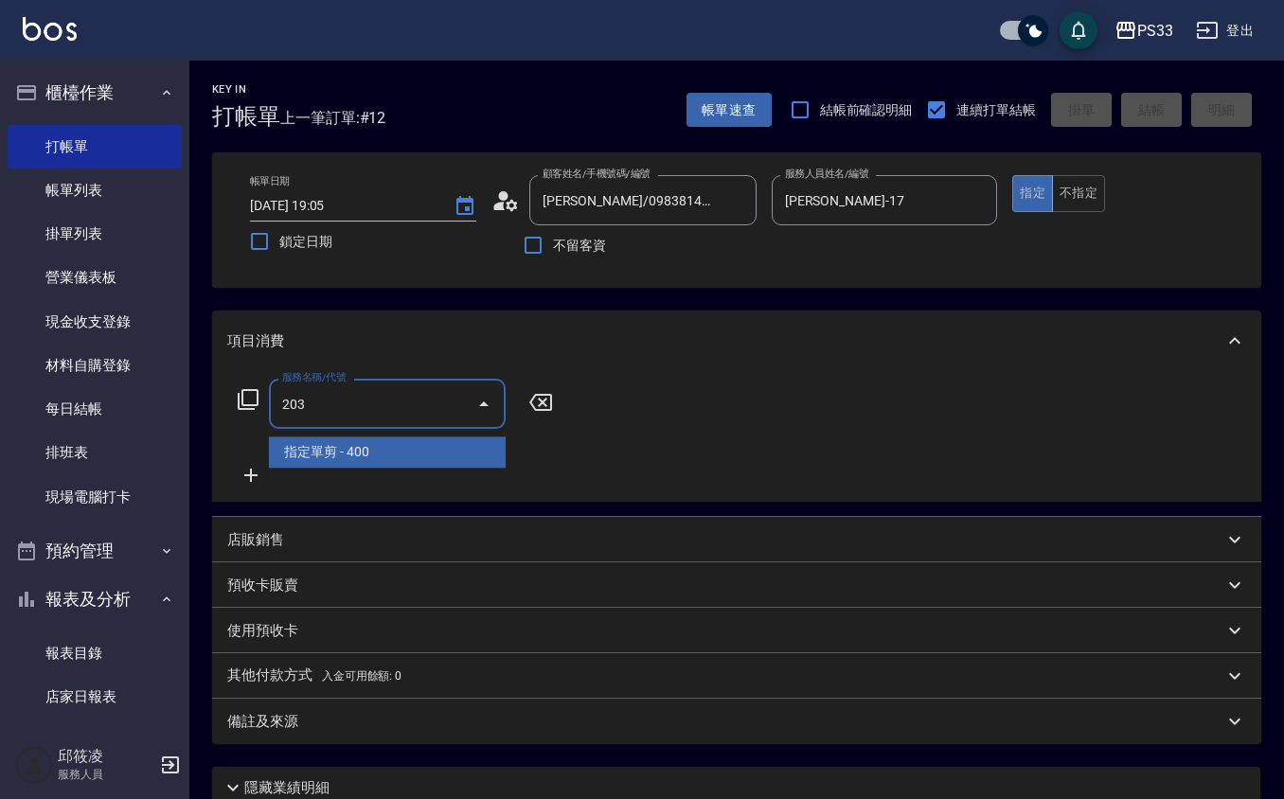
type input "指定單剪(203)"
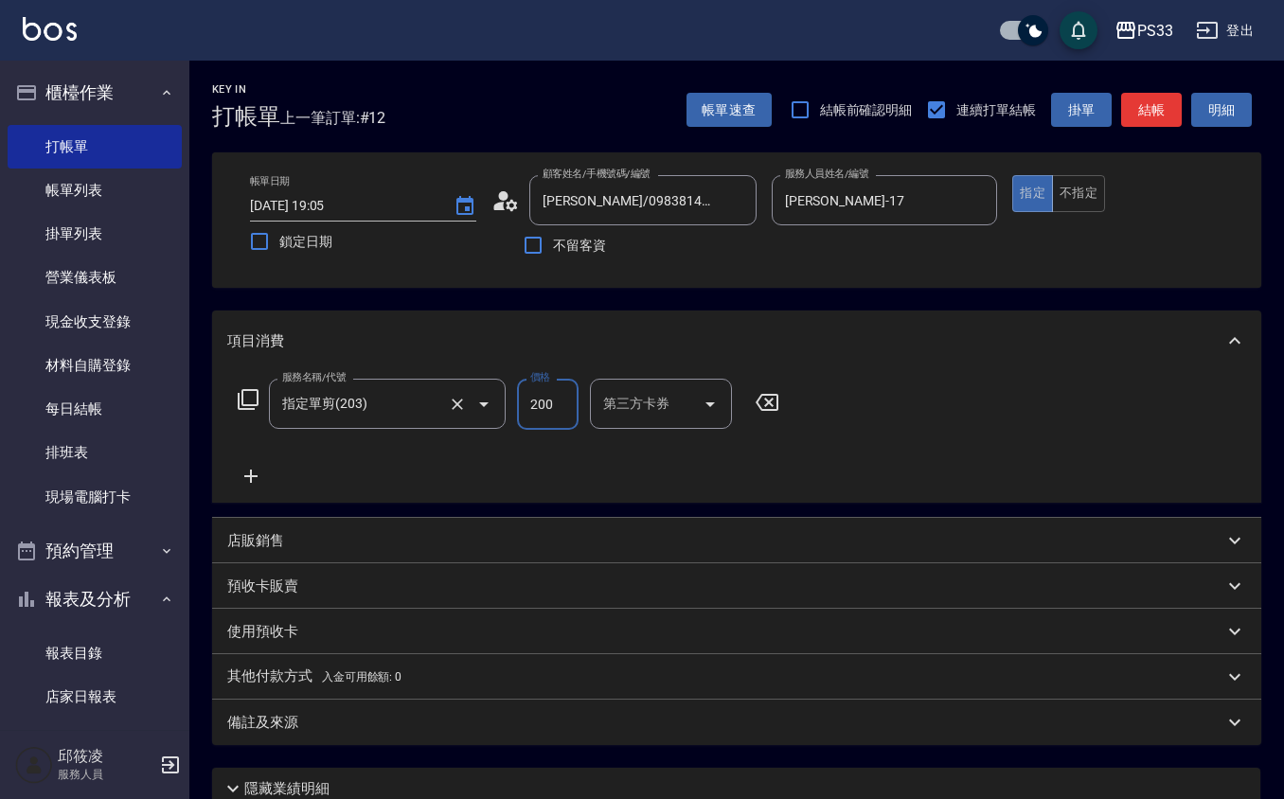
type input "200"
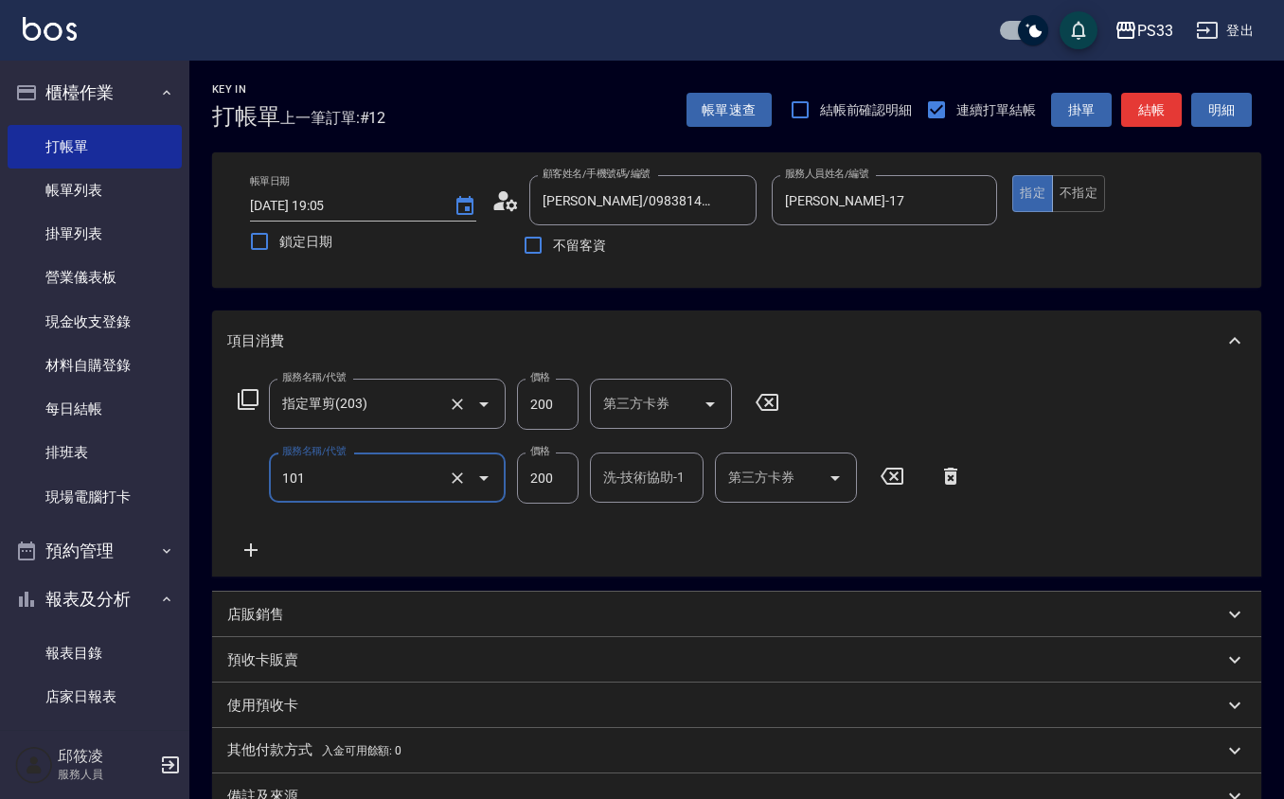
type input "洗髮(101)"
click at [611, 468] on input "洗-技術協助-1" at bounding box center [646, 477] width 97 height 33
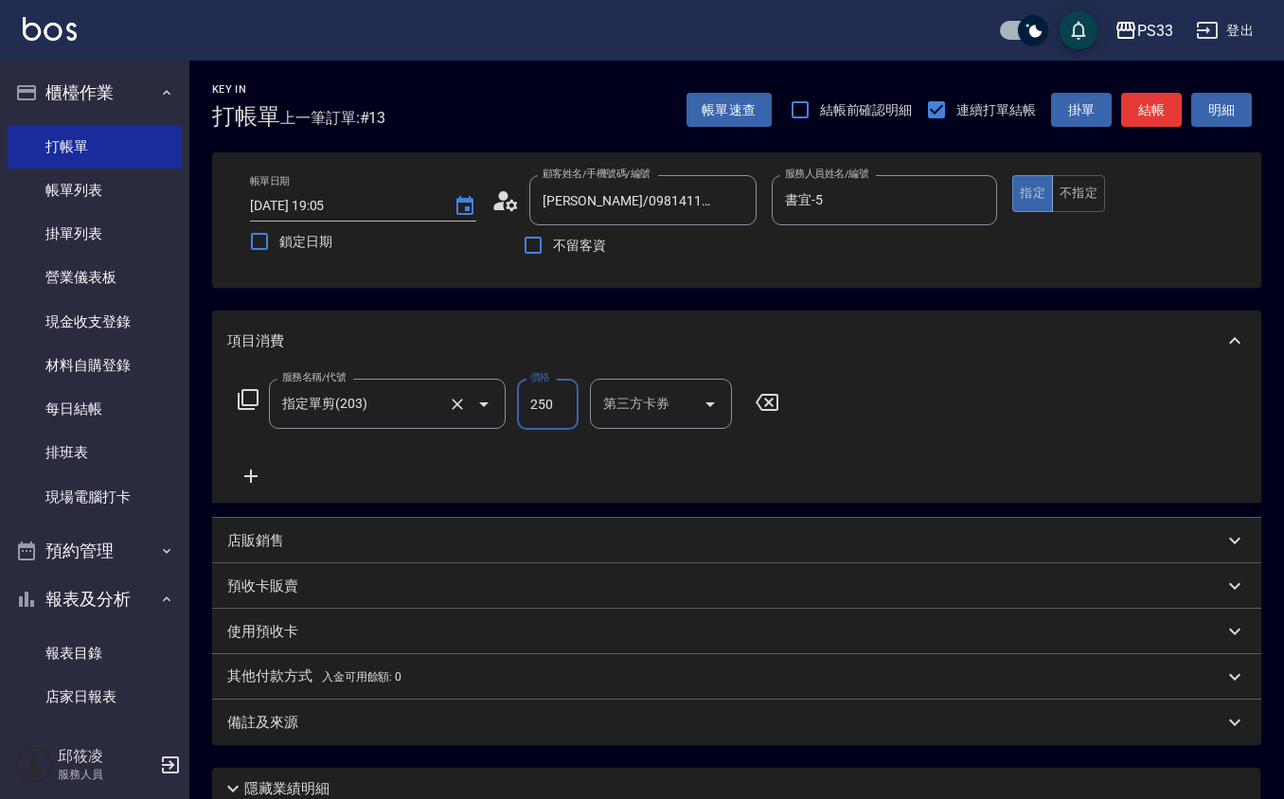
click at [540, 400] on input "250" at bounding box center [548, 404] width 62 height 51
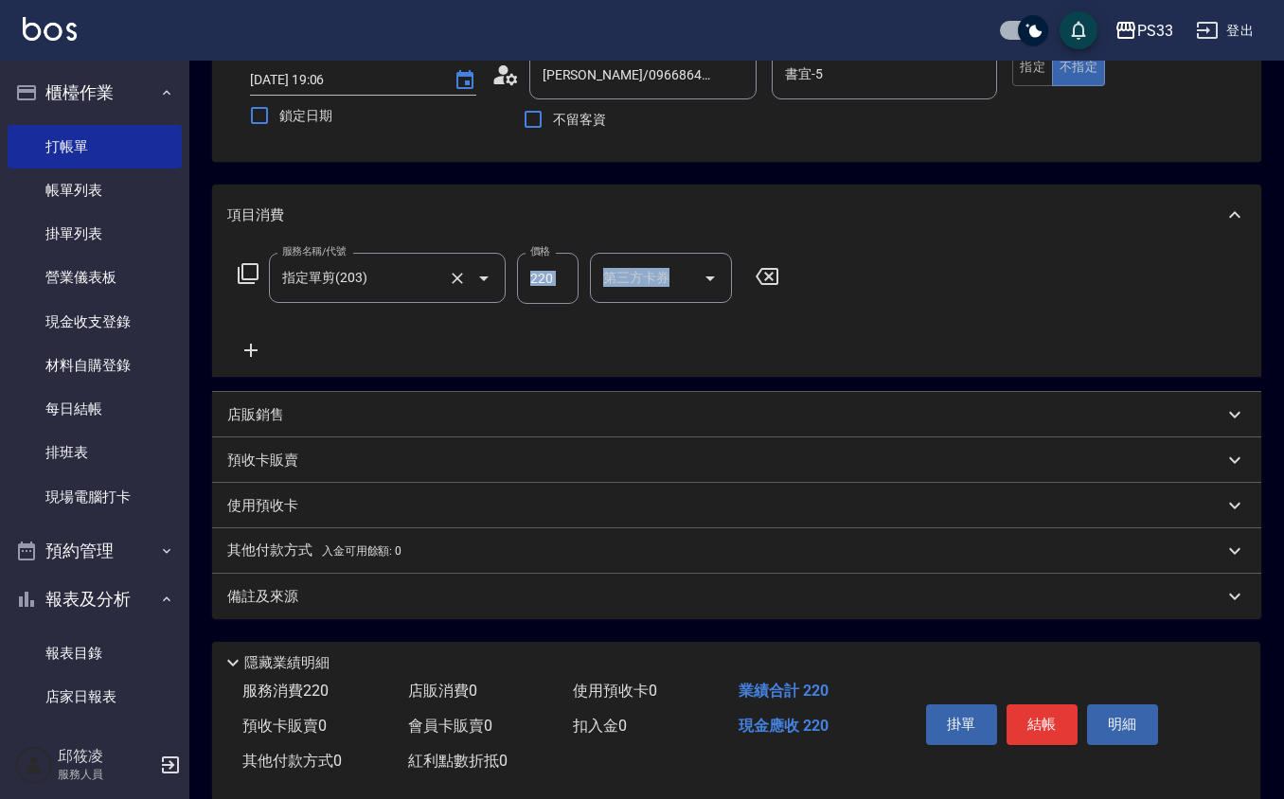
click at [532, 410] on div "項目消費 服務名稱/代號 指定單剪(203) 服務名稱/代號 價格 220 價格 第三方卡券 第三方卡券 店販銷售 服務人員姓名/編號 服務人員姓名/編號 商…" at bounding box center [736, 402] width 1049 height 435
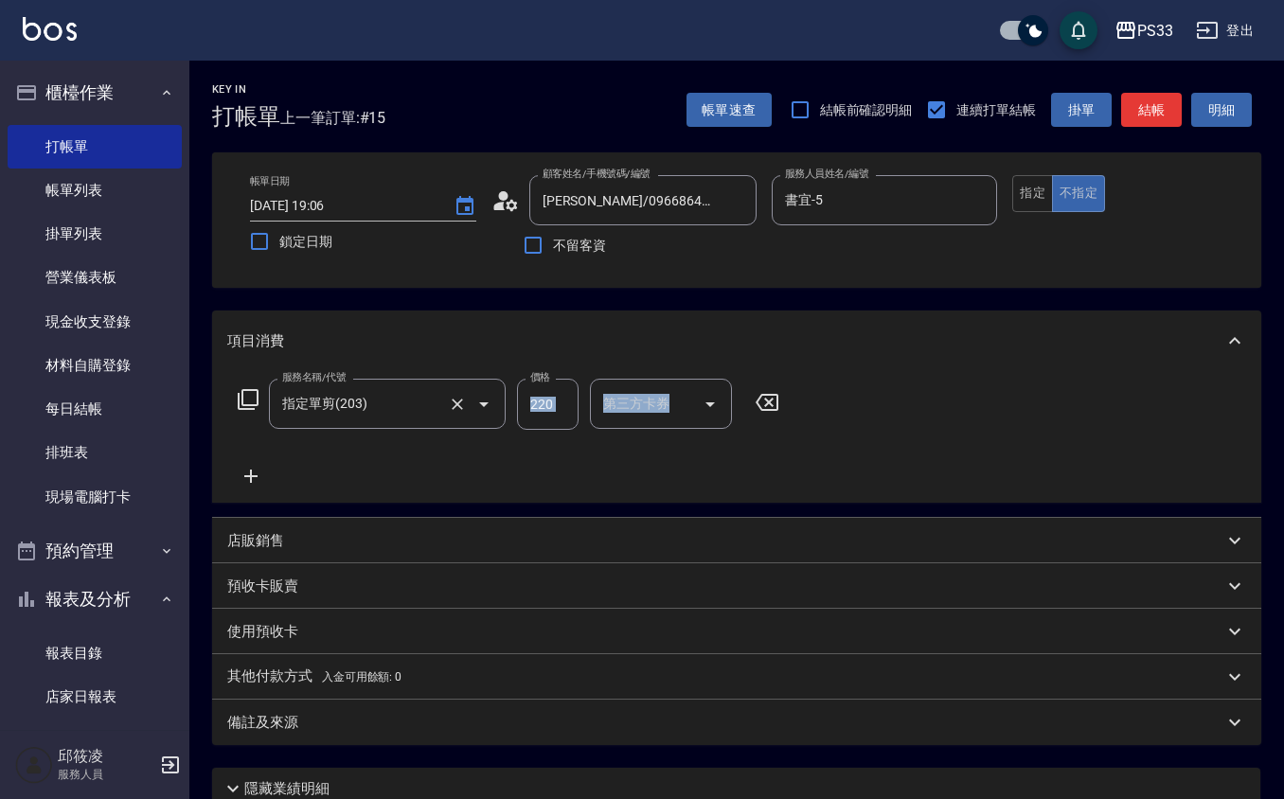
click at [557, 376] on div "服務名稱/代號 指定單剪(203) 服務名稱/代號 價格 220 價格 第三方卡券 第三方卡券" at bounding box center [736, 437] width 1049 height 132
click at [554, 395] on input "220" at bounding box center [548, 404] width 62 height 51
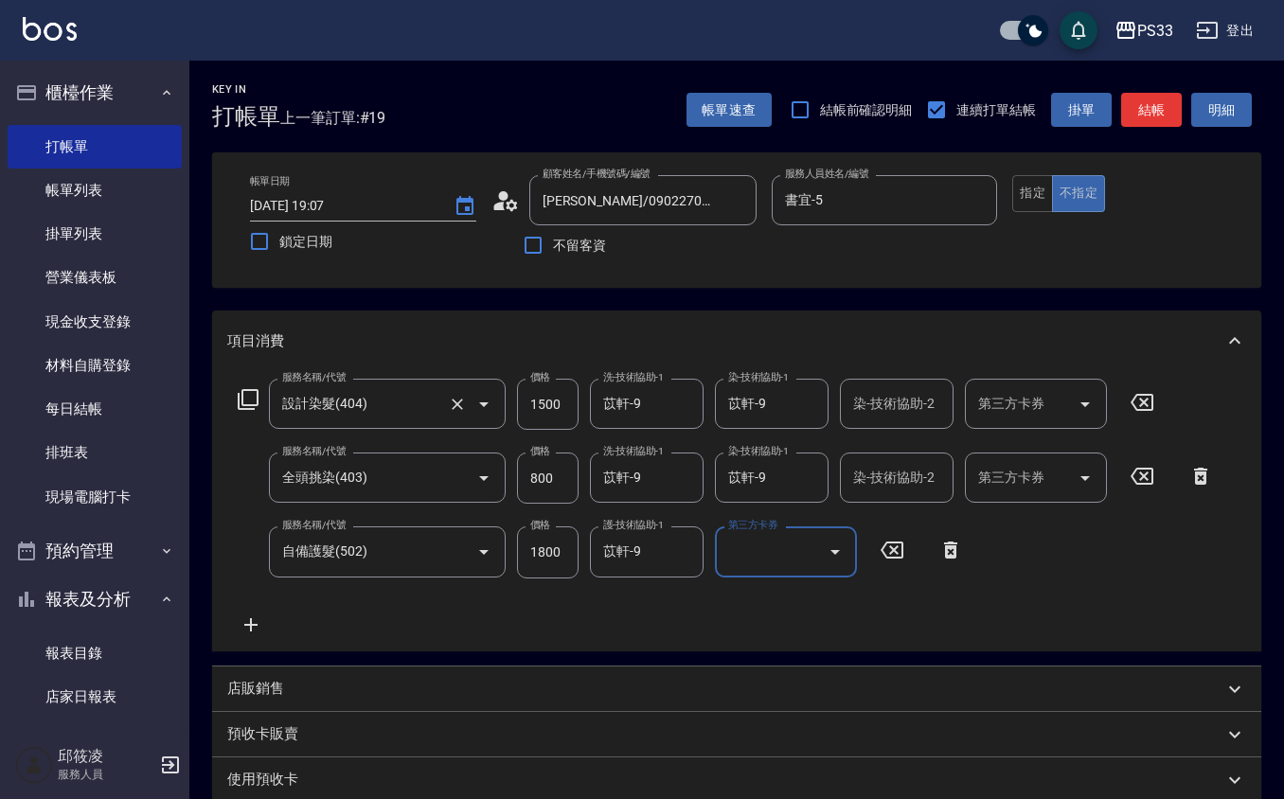
click at [562, 558] on input "1800" at bounding box center [548, 552] width 62 height 51
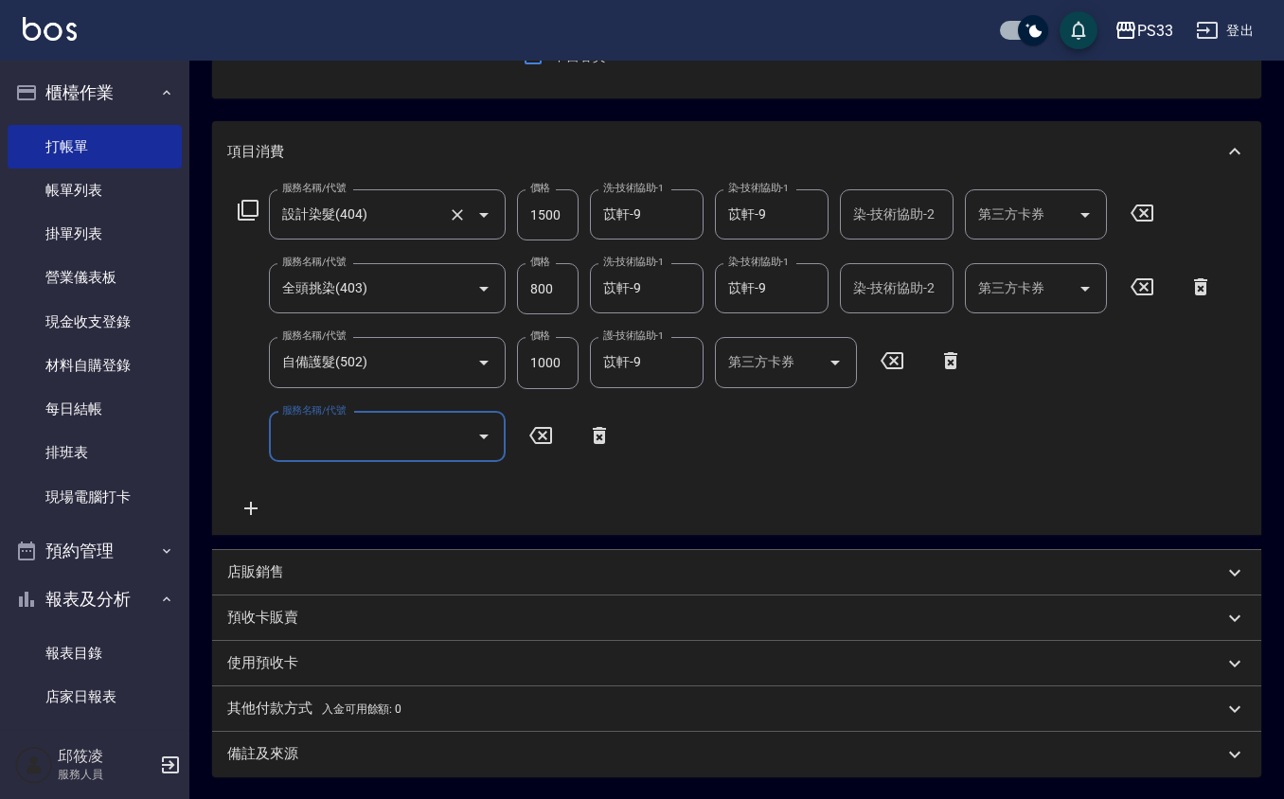
scroll to position [377, 0]
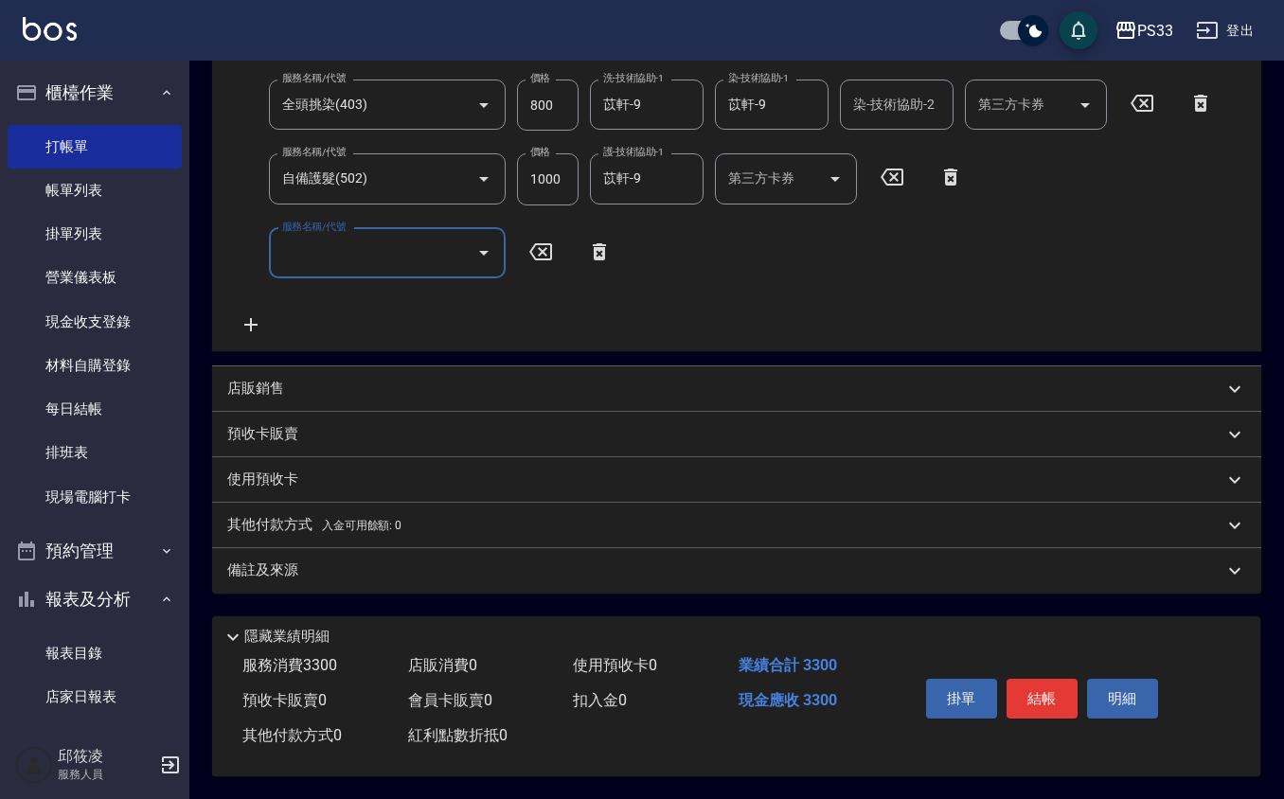
click at [293, 383] on div "店販銷售" at bounding box center [725, 389] width 996 height 20
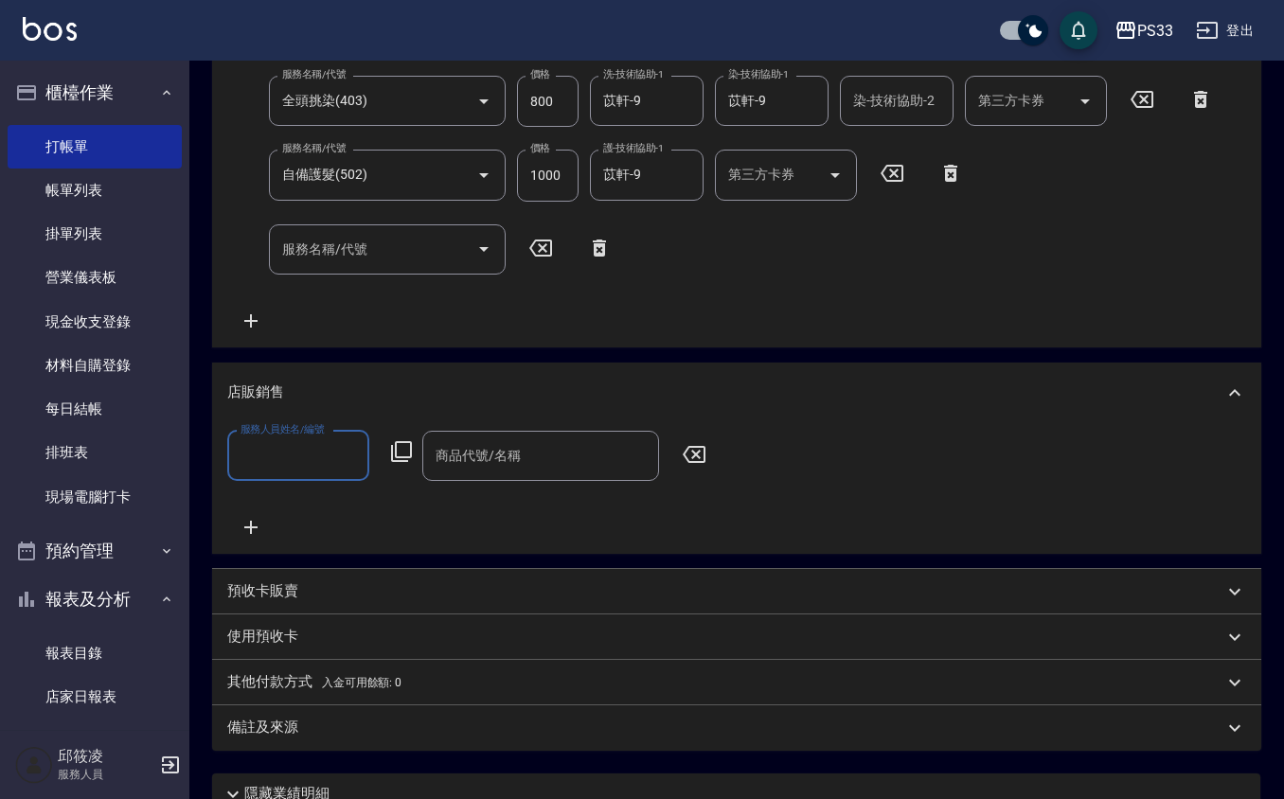
scroll to position [0, 0]
click at [399, 455] on icon at bounding box center [401, 451] width 21 height 21
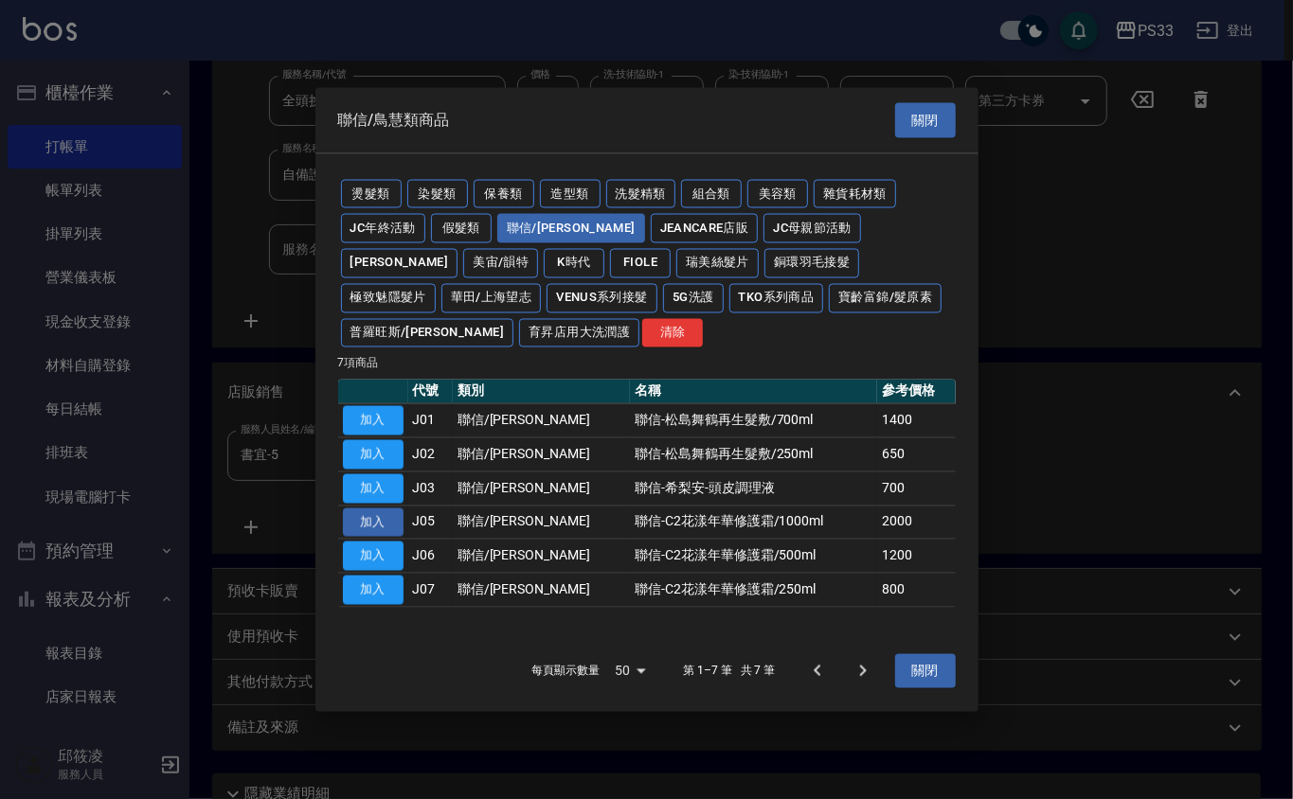
click at [383, 524] on button "加入" at bounding box center [373, 522] width 61 height 29
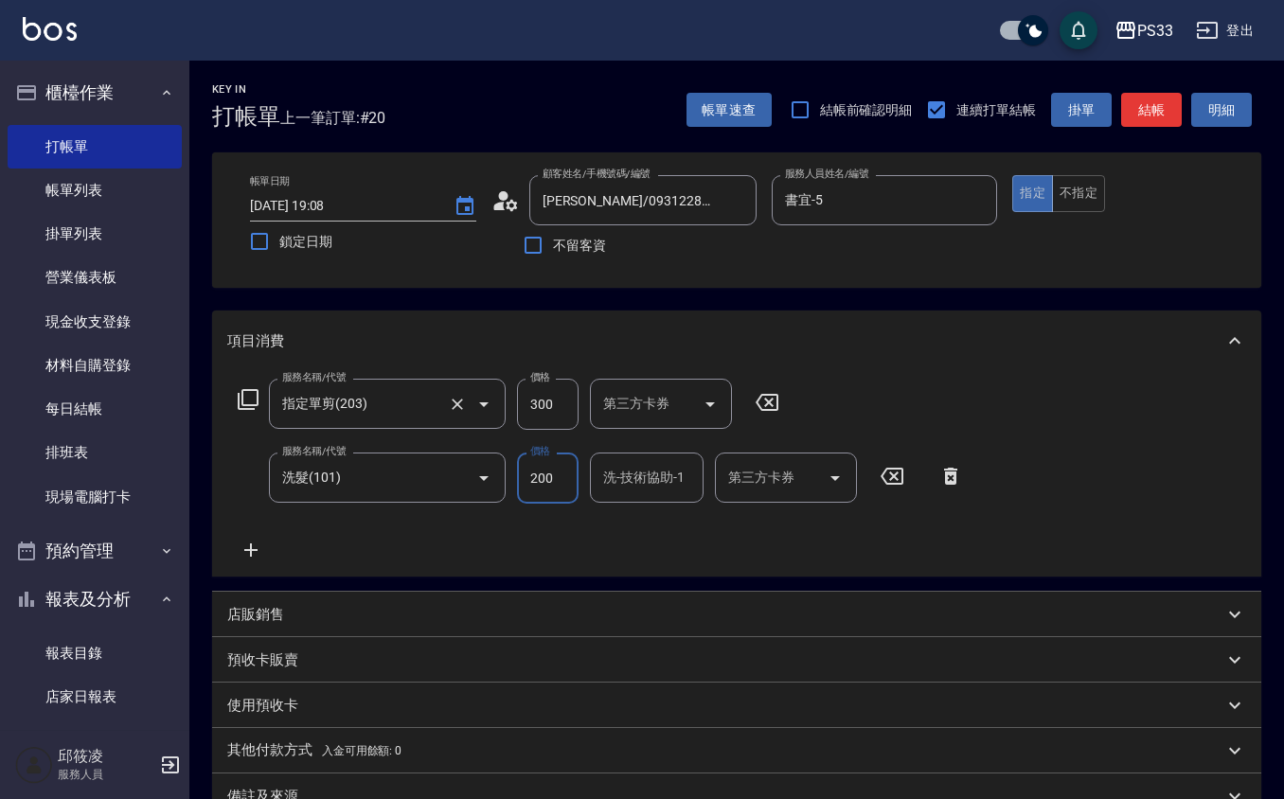
click at [550, 478] on input "200" at bounding box center [548, 478] width 62 height 51
drag, startPoint x: 939, startPoint y: 602, endPoint x: 860, endPoint y: 691, distance: 119.4
drag, startPoint x: 860, startPoint y: 691, endPoint x: 676, endPoint y: 494, distance: 269.3
click at [688, 521] on div "服務名稱/代號 指定單剪(203) 服務名稱/代號 價格 199 價格 第三方卡券 第三方卡券 服務名稱/代號 洗髮(101) 服務名稱/代號 價格 200 …" at bounding box center [600, 470] width 747 height 183
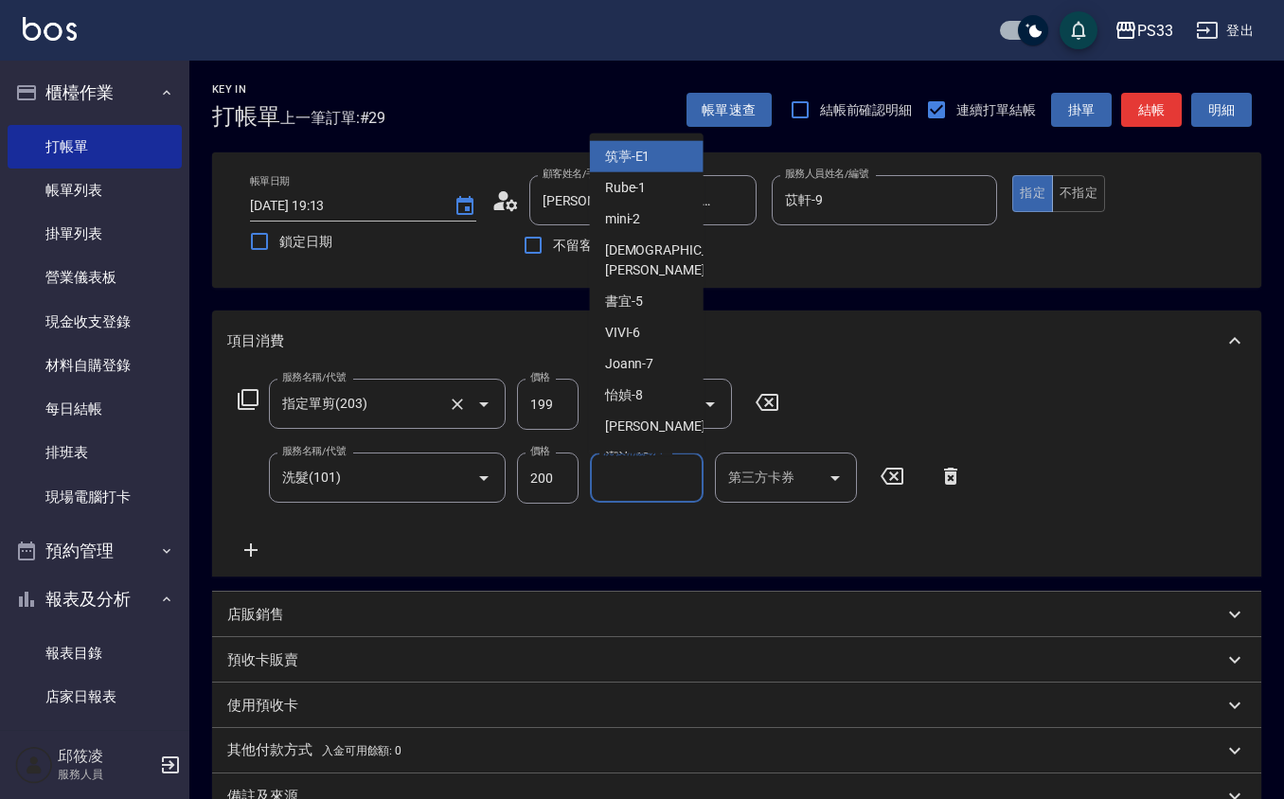
click at [653, 485] on input "洗-技術協助-1" at bounding box center [646, 477] width 97 height 33
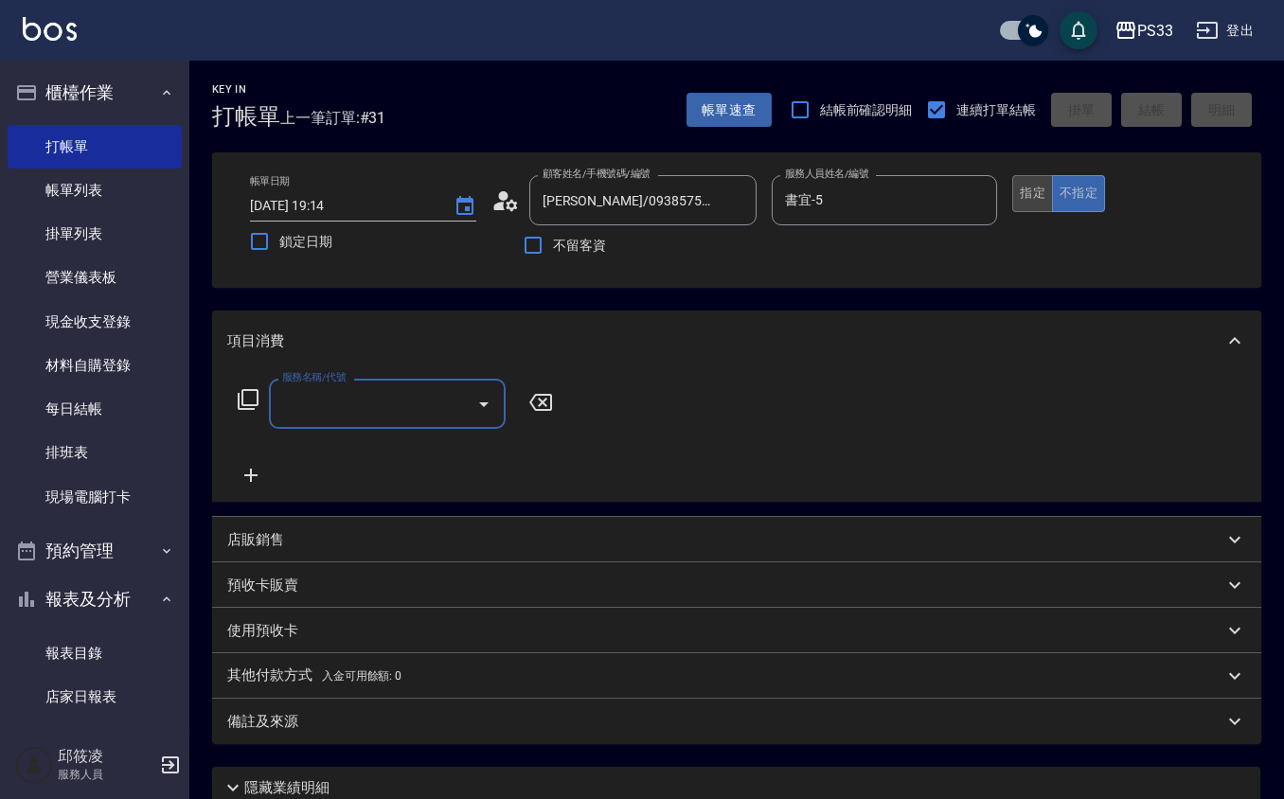
click at [1027, 187] on button "指定" at bounding box center [1032, 193] width 41 height 37
drag, startPoint x: 381, startPoint y: 388, endPoint x: 445, endPoint y: 375, distance: 65.7
click at [388, 387] on input "服務名稱/代號" at bounding box center [372, 403] width 191 height 33
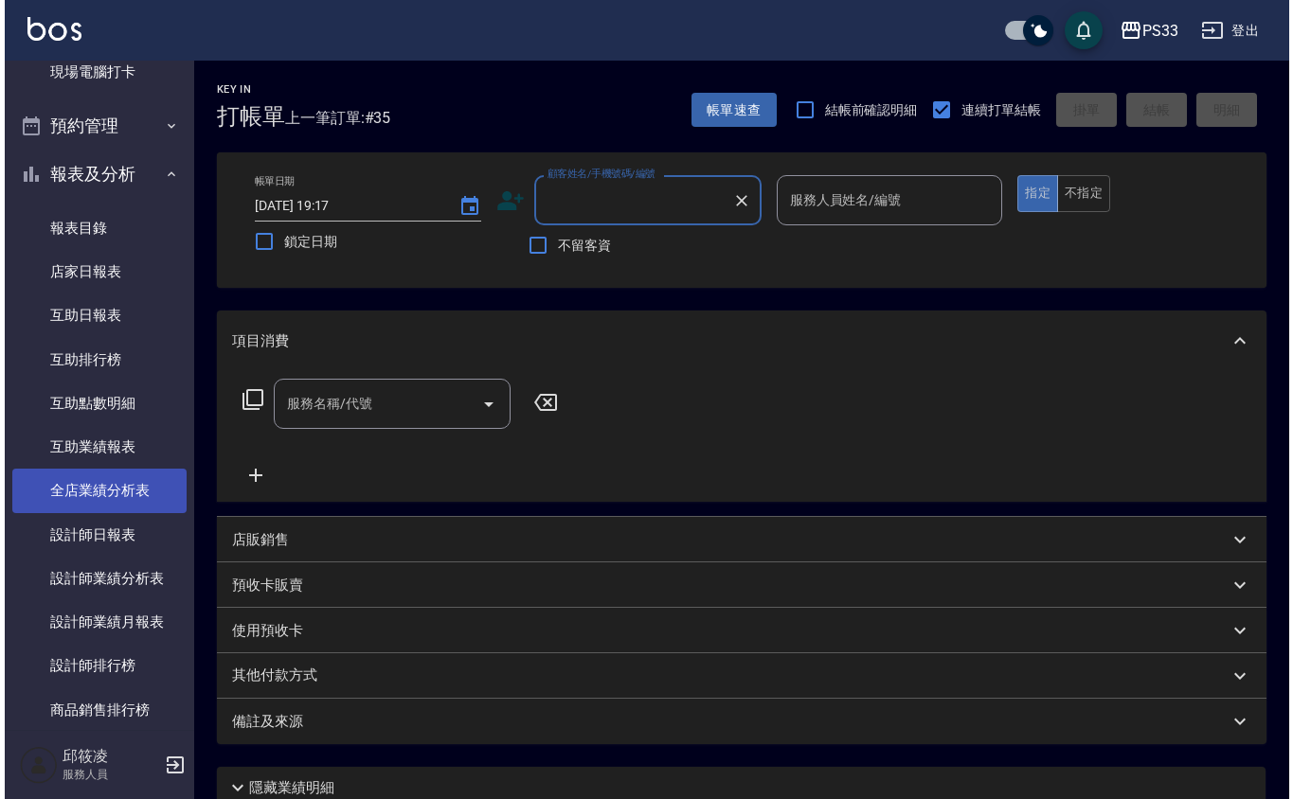
scroll to position [505, 0]
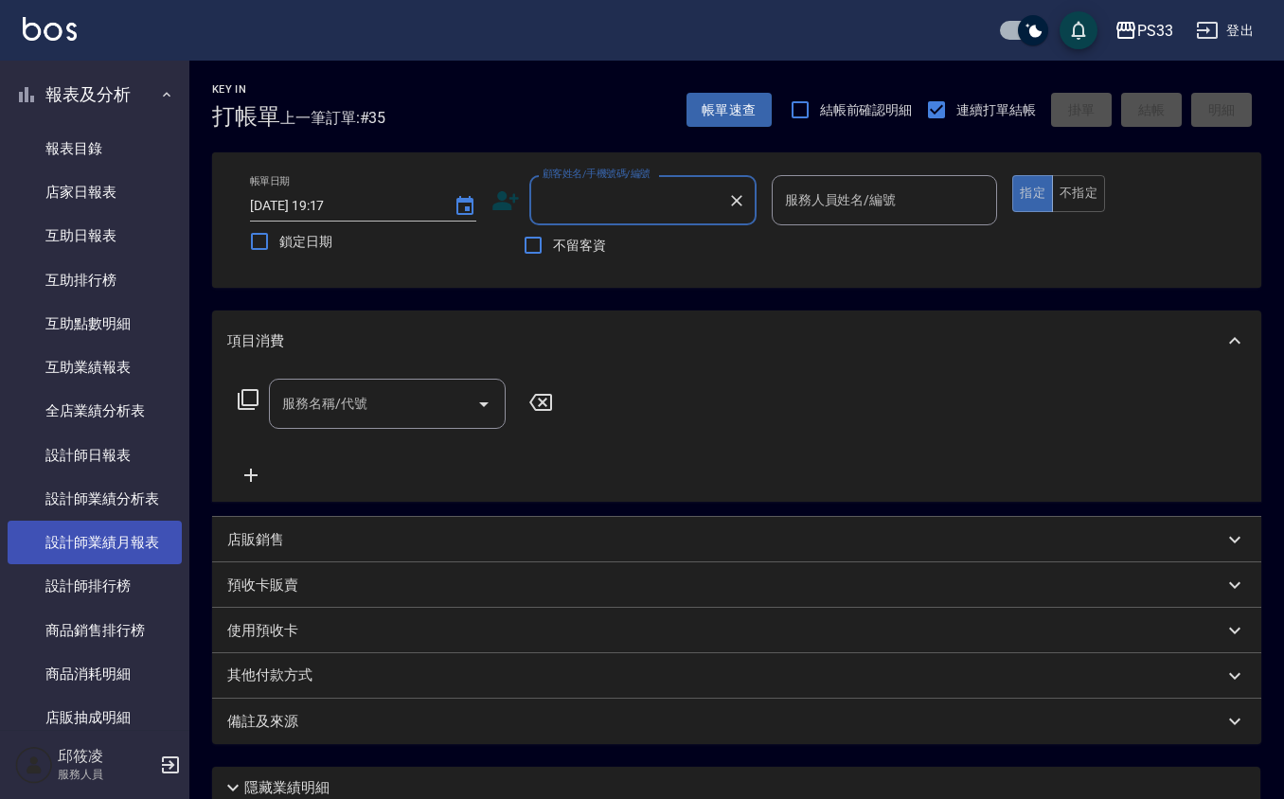
click at [38, 540] on link "設計師業績月報表" at bounding box center [95, 543] width 174 height 44
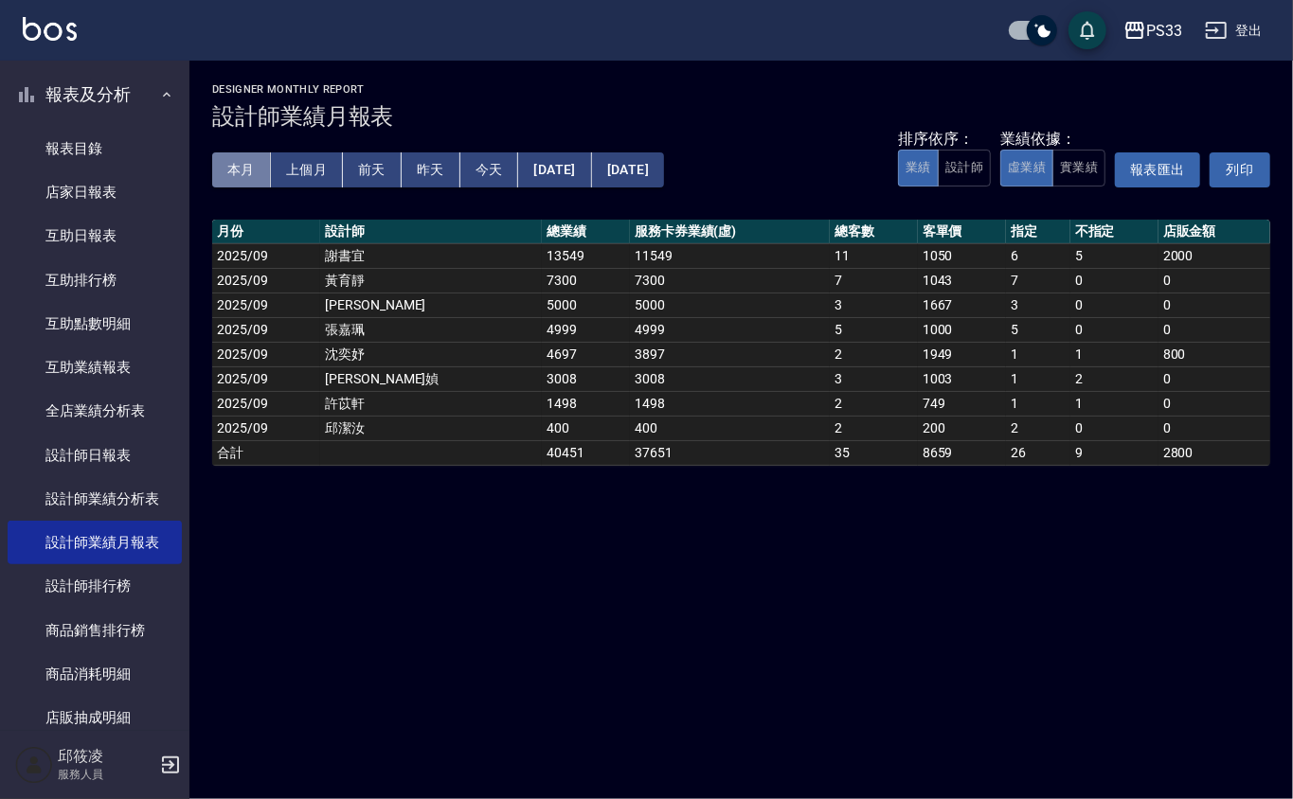
click at [251, 174] on button "本月" at bounding box center [241, 169] width 59 height 35
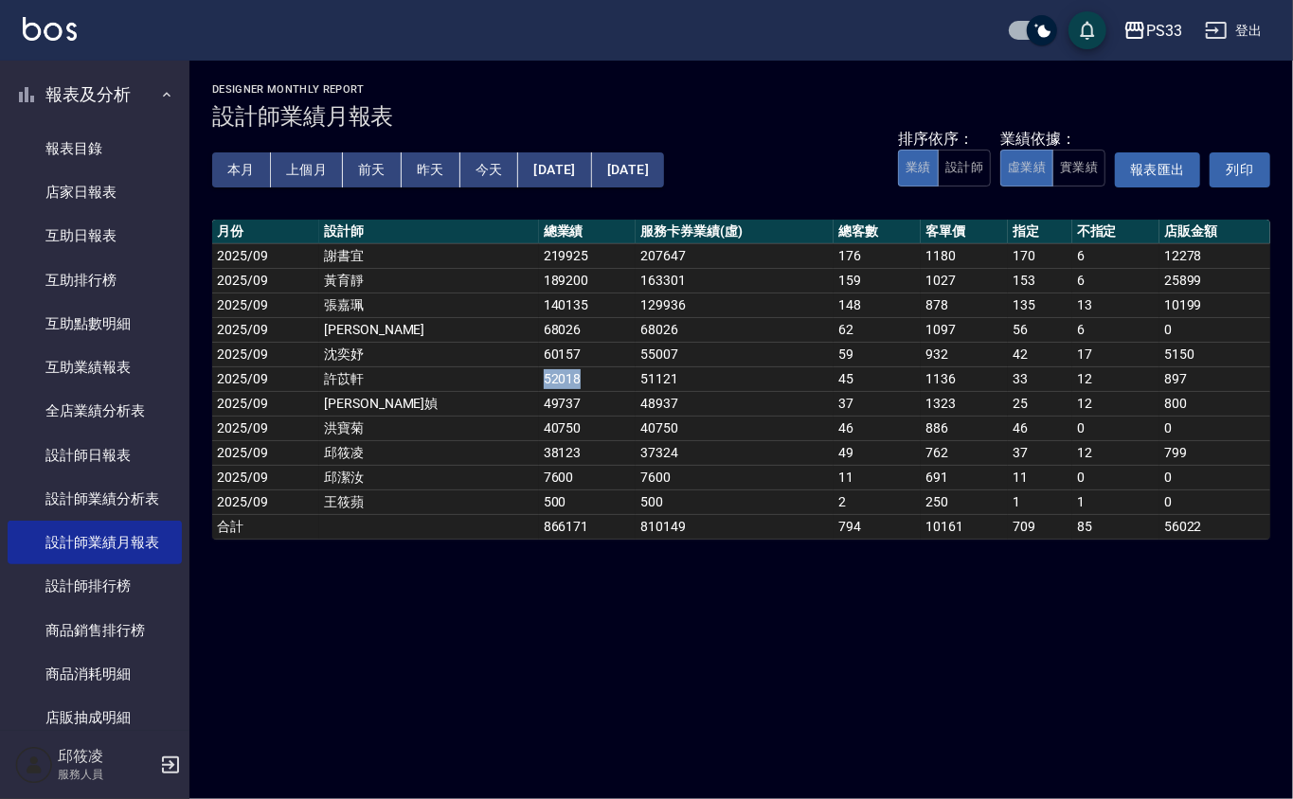
drag, startPoint x: 433, startPoint y: 380, endPoint x: 509, endPoint y: 384, distance: 76.8
click at [539, 384] on td "52018" at bounding box center [588, 378] width 98 height 25
drag, startPoint x: 848, startPoint y: 123, endPoint x: 852, endPoint y: 134, distance: 12.0
click at [852, 134] on div "PS33 2025-09-01 - 2025-09-30 設計師業績月報表 列印時間： 2025-09-25-19:24 Designer Monthly R…" at bounding box center [740, 312] width 1103 height 502
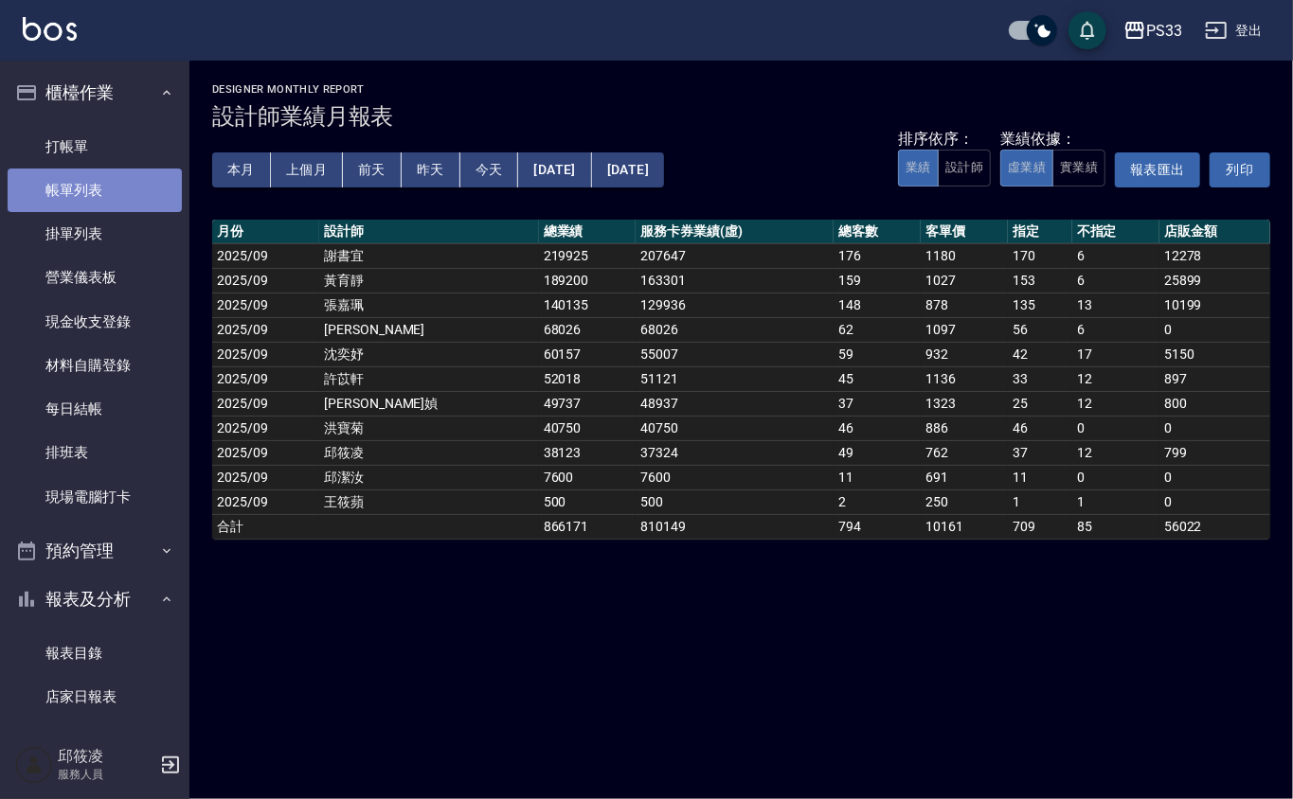
click at [108, 186] on link "帳單列表" at bounding box center [95, 191] width 174 height 44
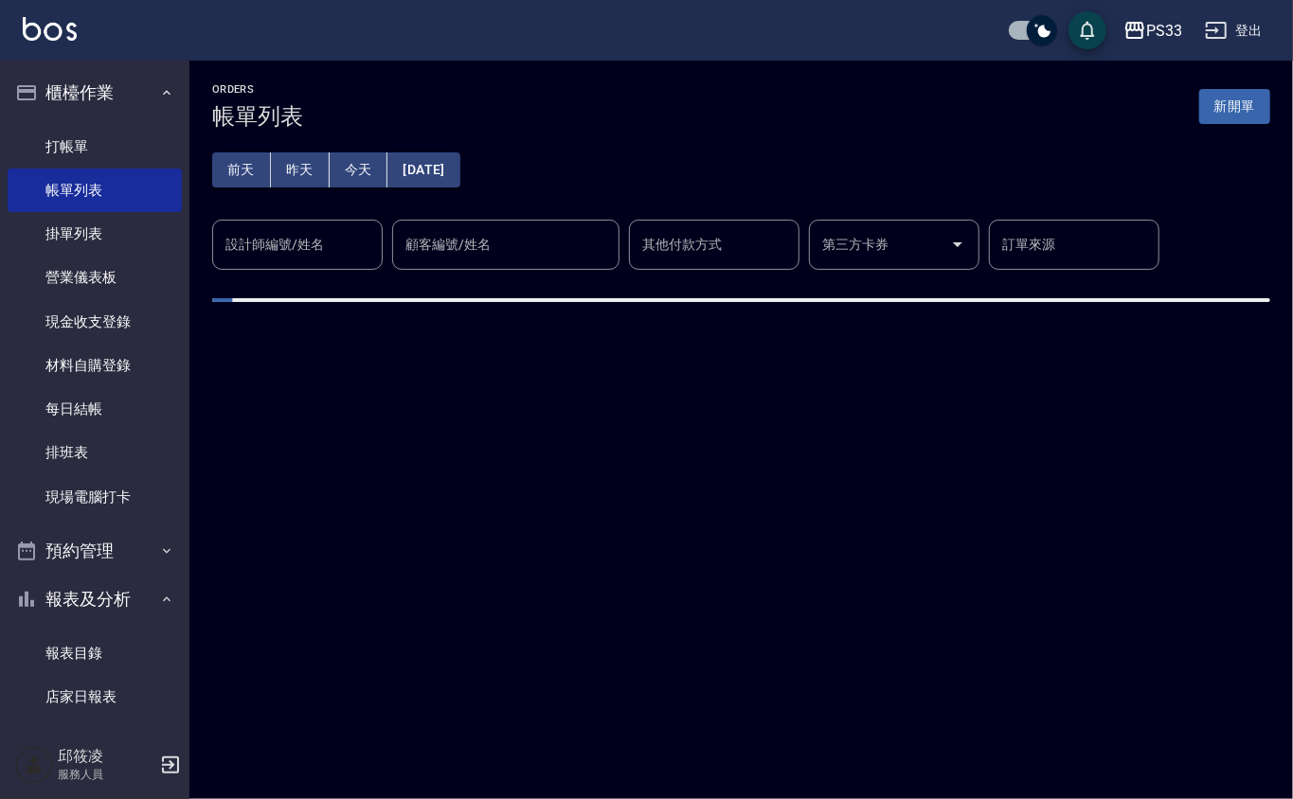
click at [326, 224] on div "設計師編號/姓名" at bounding box center [297, 245] width 170 height 50
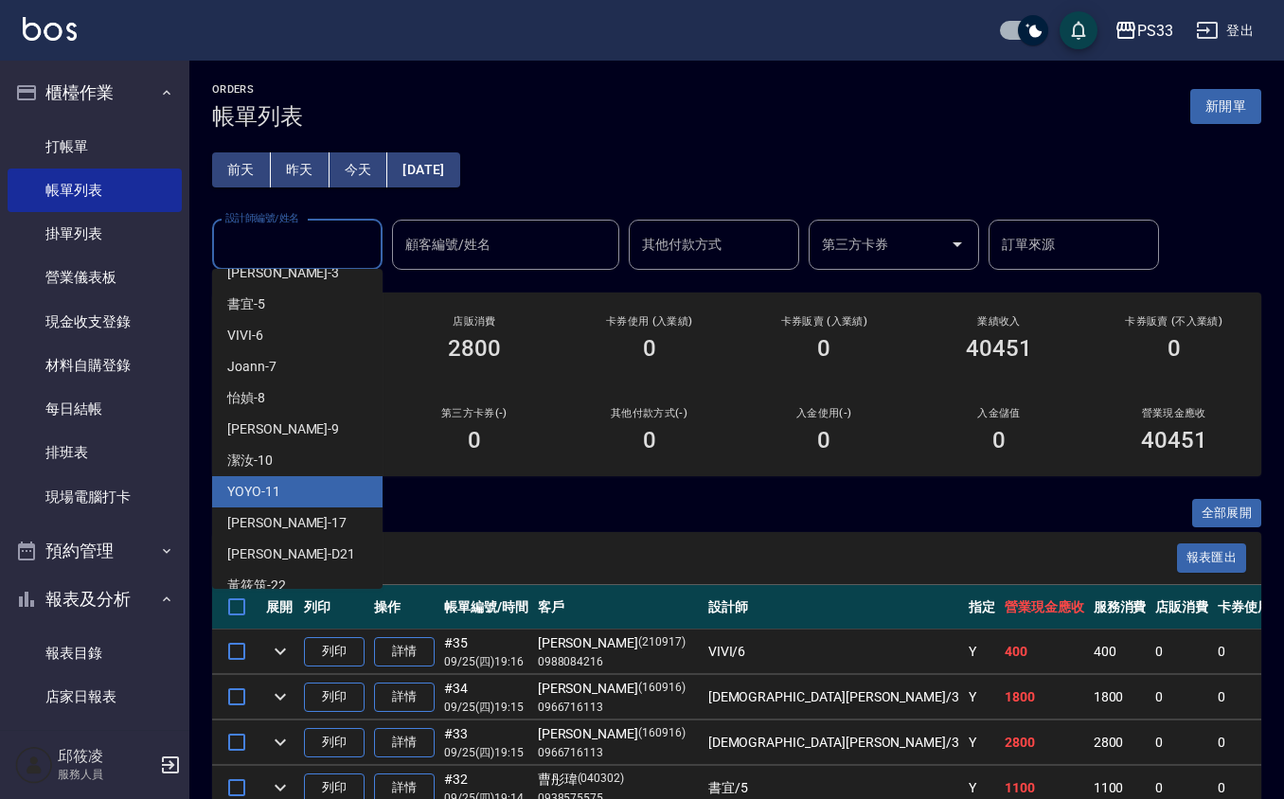
scroll to position [134, 0]
click at [309, 507] on div "嘉珮 -17" at bounding box center [297, 522] width 170 height 31
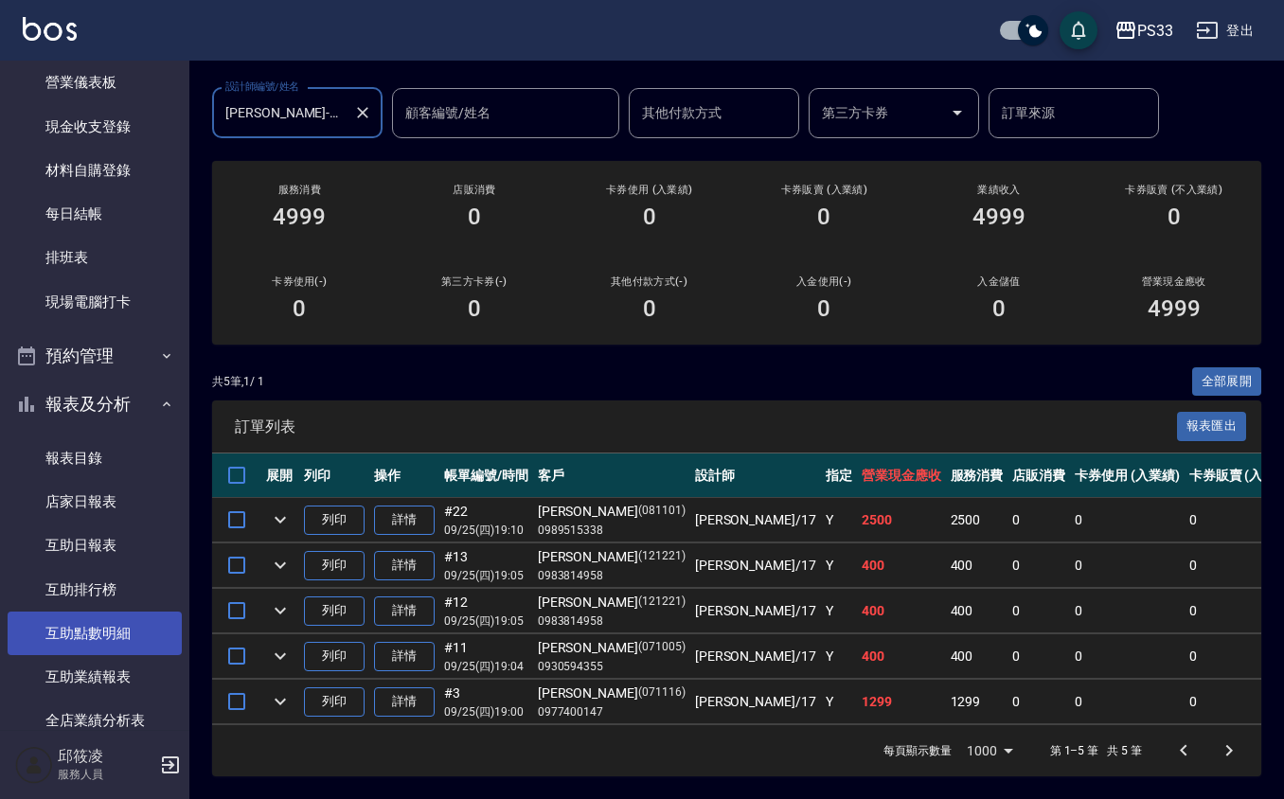
scroll to position [252, 0]
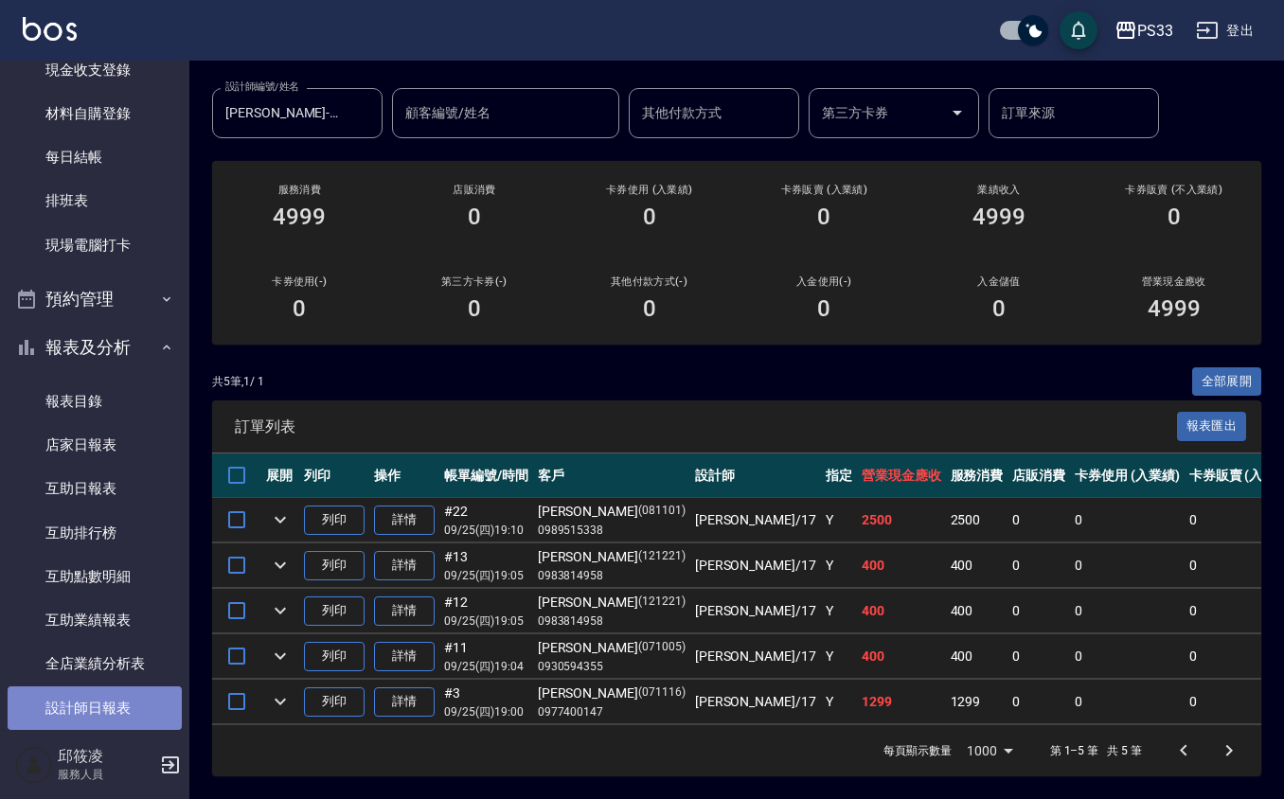
click at [115, 717] on link "設計師日報表" at bounding box center [95, 709] width 174 height 44
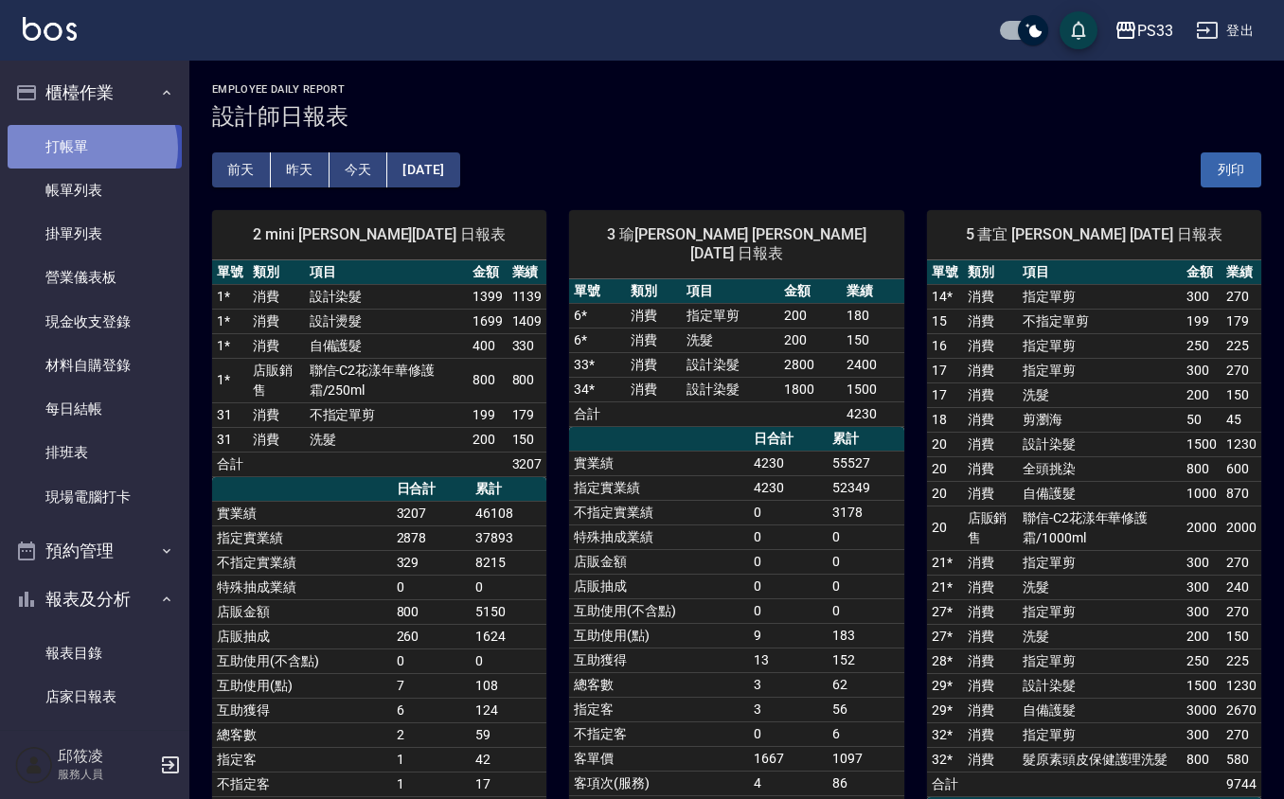
click at [89, 148] on link "打帳單" at bounding box center [95, 147] width 174 height 44
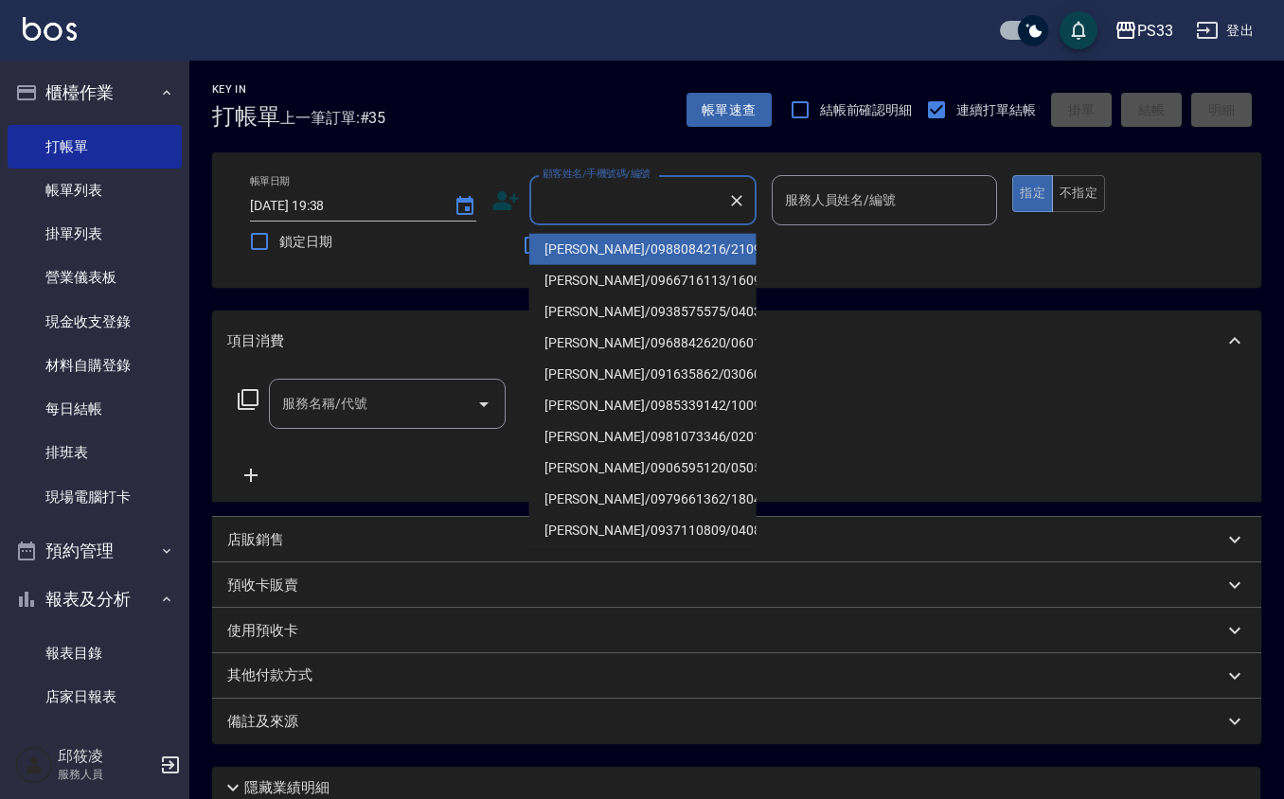
click at [591, 212] on input "顧客姓名/手機號碼/編號" at bounding box center [629, 200] width 182 height 33
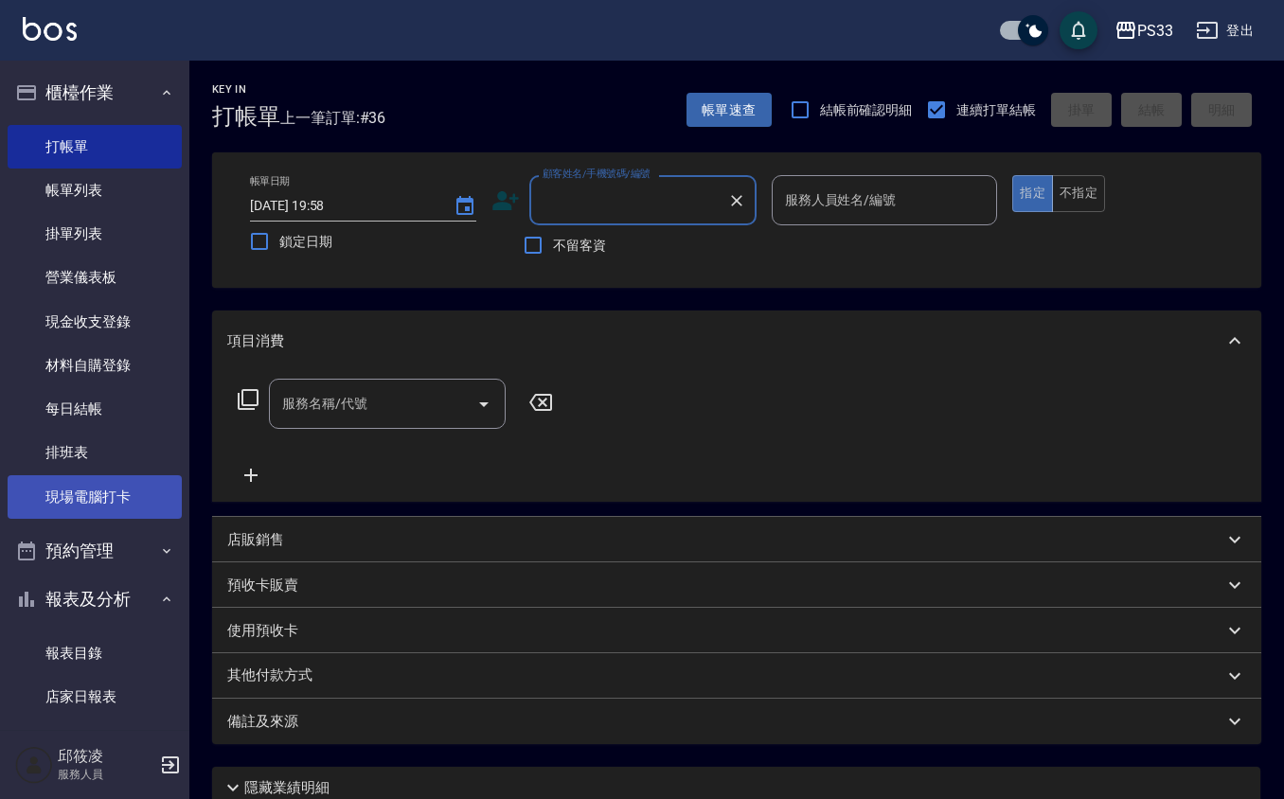
click at [59, 478] on link "現場電腦打卡" at bounding box center [95, 497] width 174 height 44
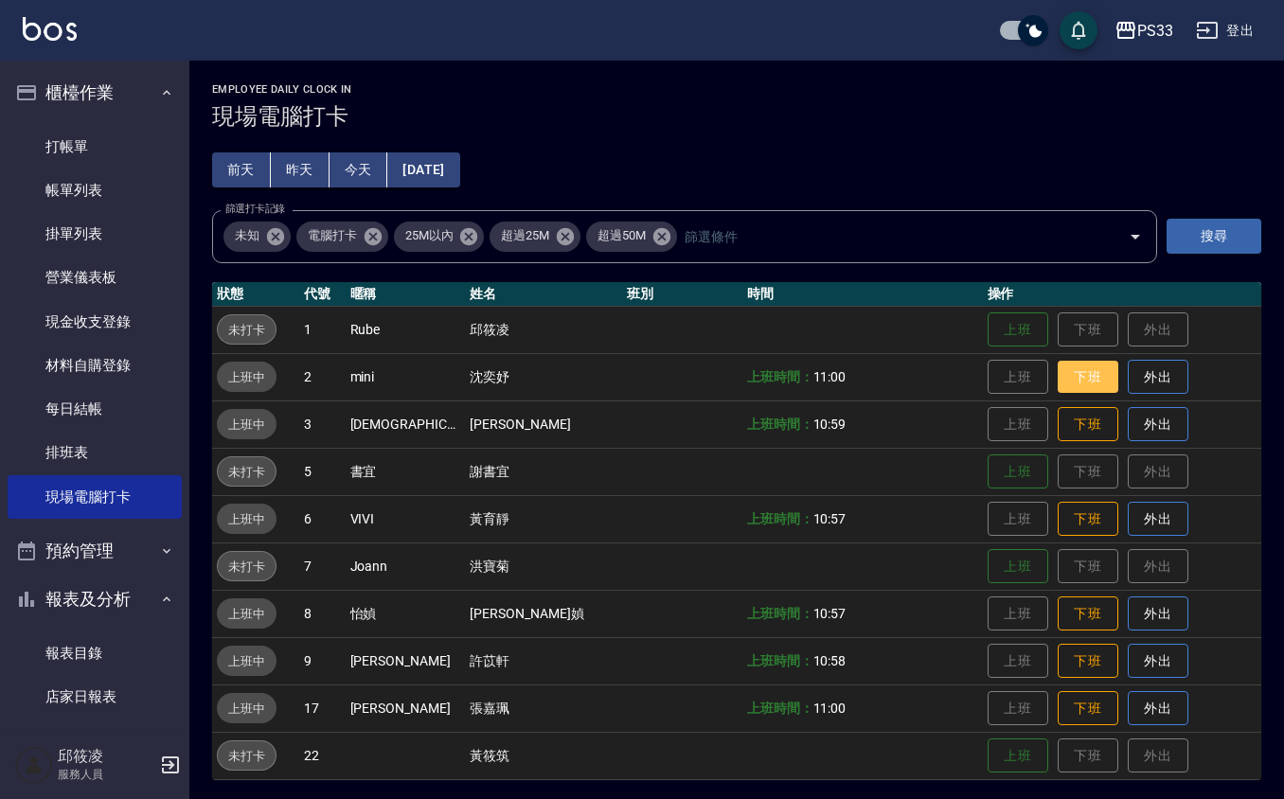
click at [1058, 373] on button "下班" at bounding box center [1088, 377] width 61 height 33
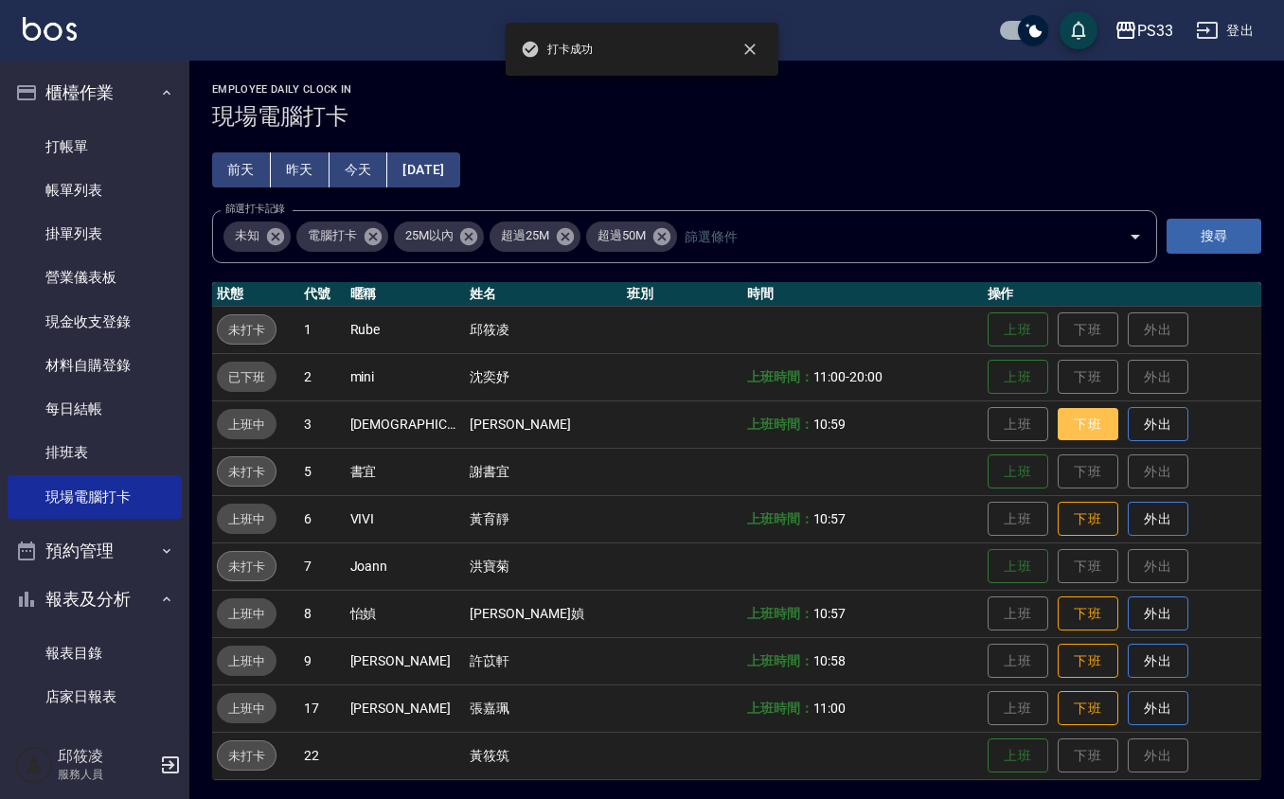
click at [1062, 425] on button "下班" at bounding box center [1088, 424] width 61 height 33
click at [1063, 504] on button "下班" at bounding box center [1088, 519] width 61 height 33
click at [1072, 617] on button "下班" at bounding box center [1088, 614] width 61 height 33
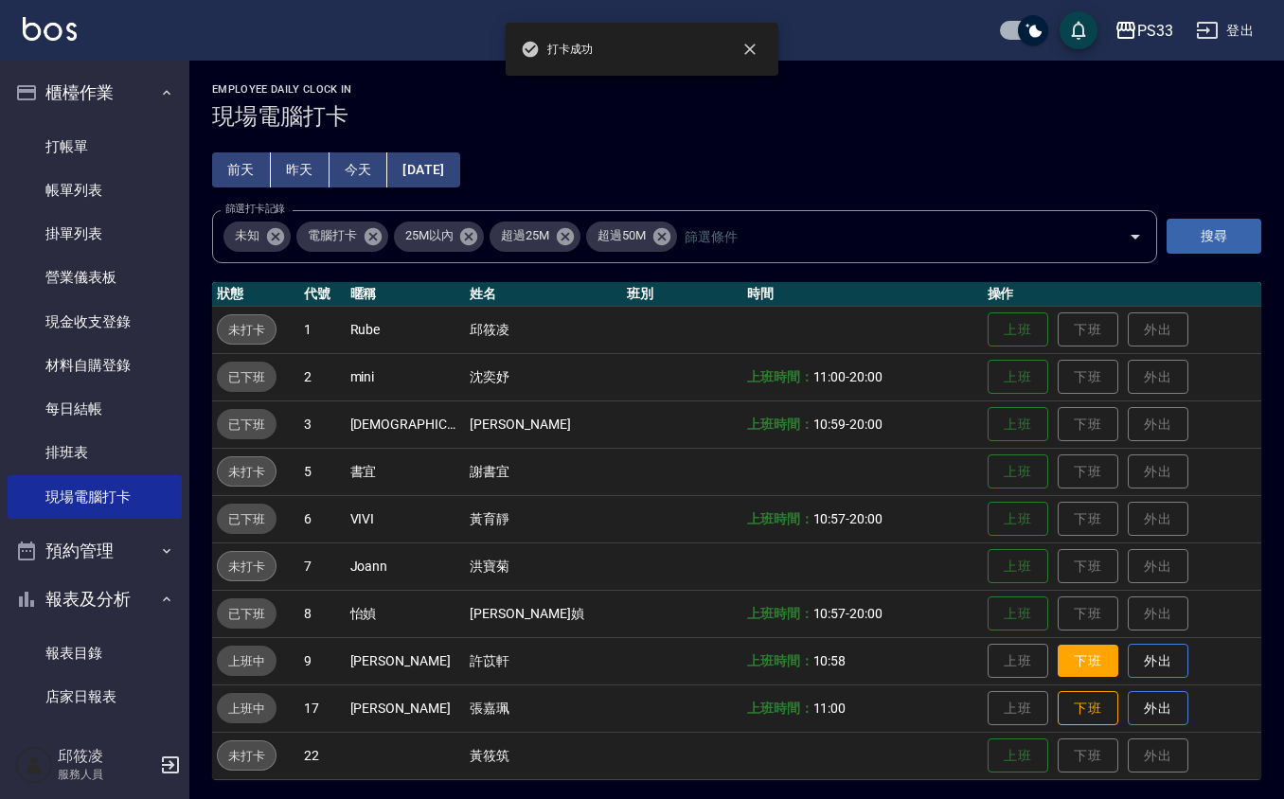
click at [1058, 661] on button "下班" at bounding box center [1088, 661] width 61 height 33
click at [1069, 695] on button "下班" at bounding box center [1088, 708] width 61 height 33
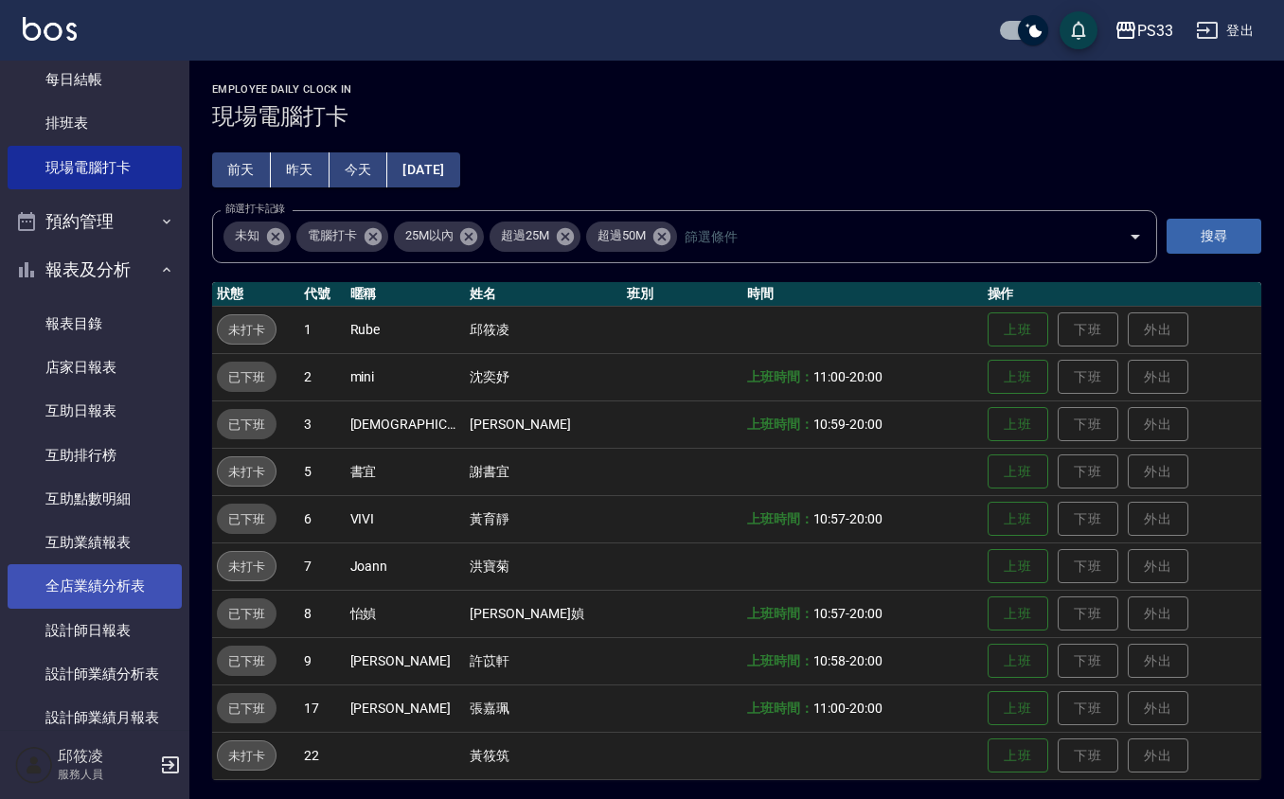
scroll to position [379, 0]
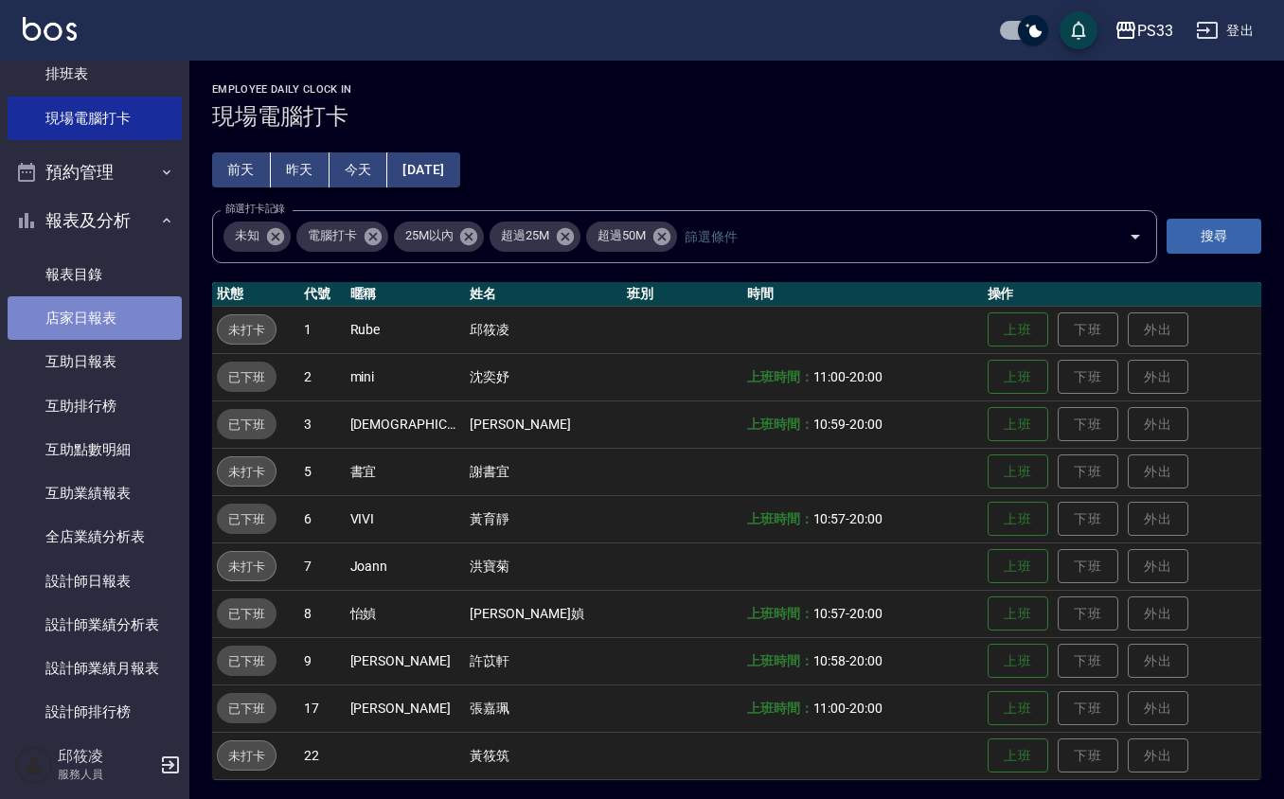
click at [97, 309] on link "店家日報表" at bounding box center [95, 318] width 174 height 44
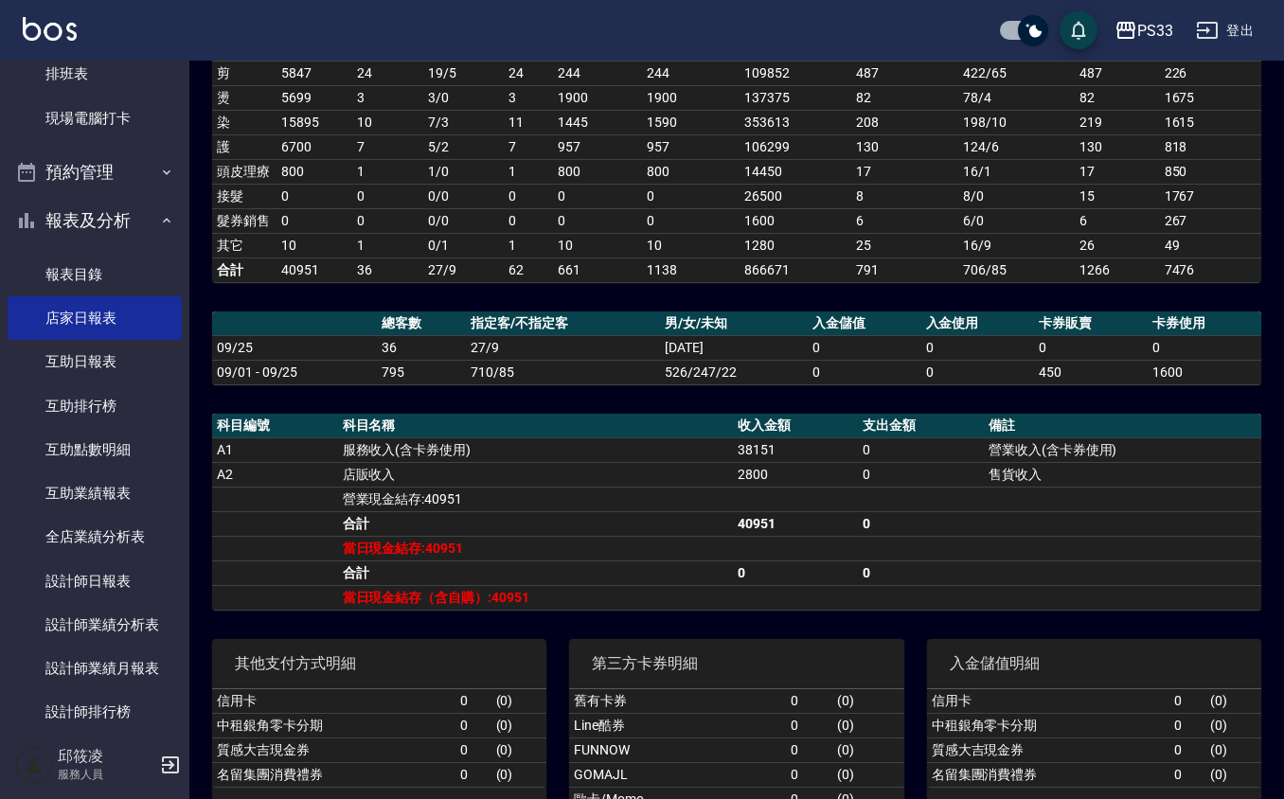
scroll to position [379, 0]
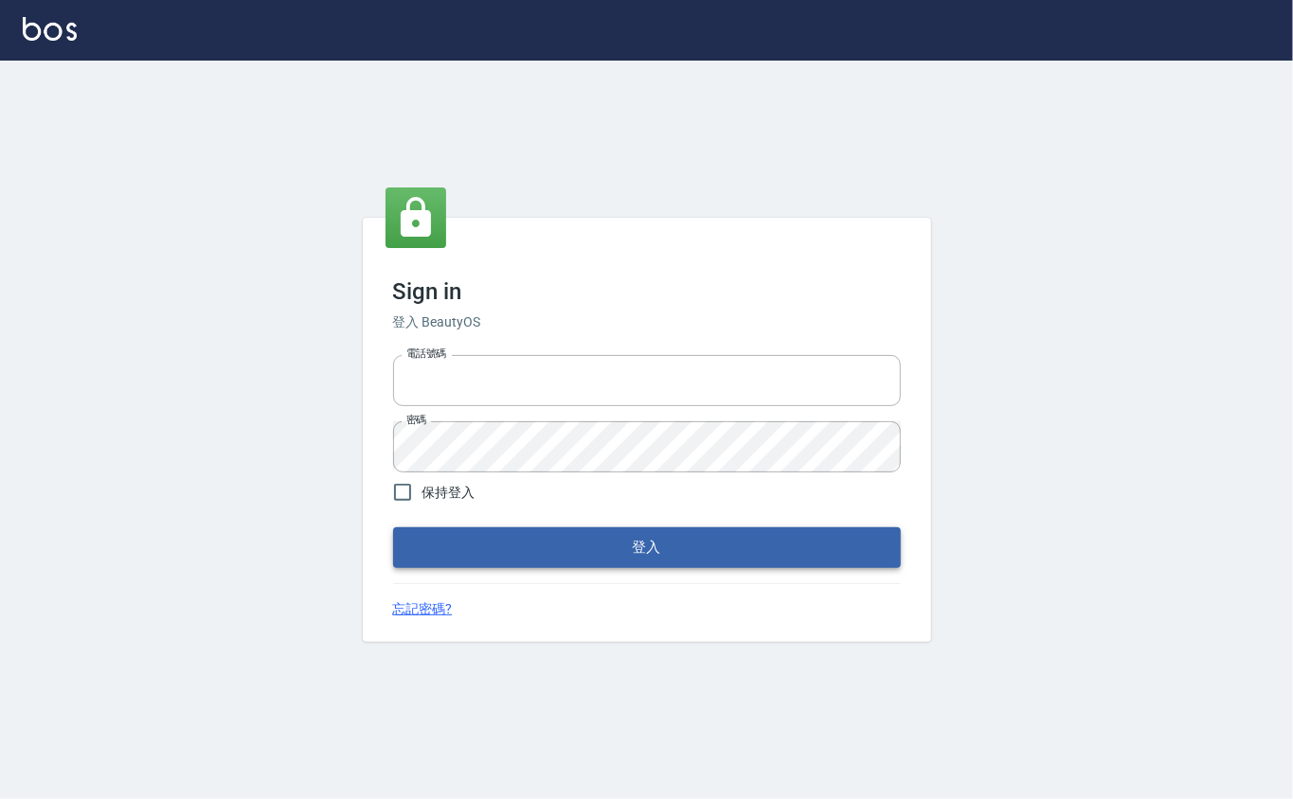
type input "0912271117"
click at [527, 543] on button "登入" at bounding box center [647, 547] width 508 height 40
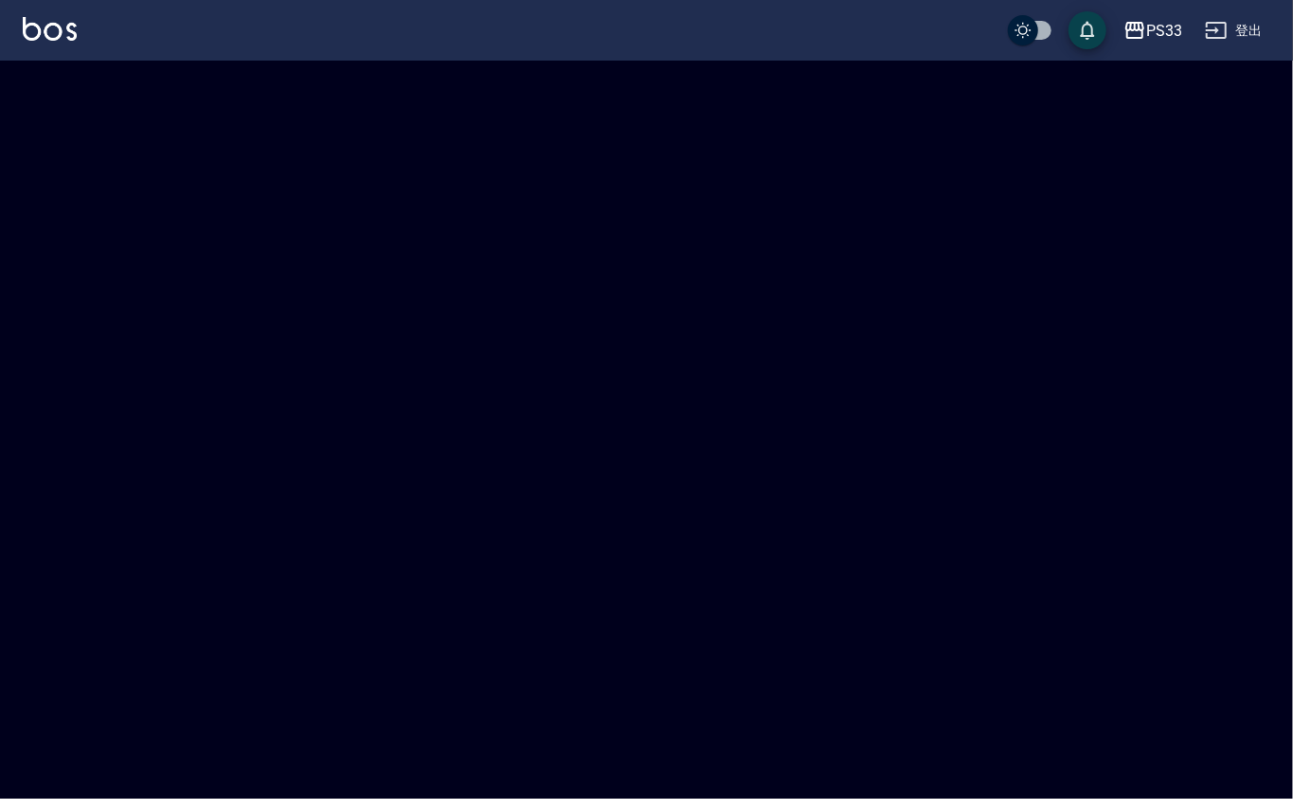
checkbox input "true"
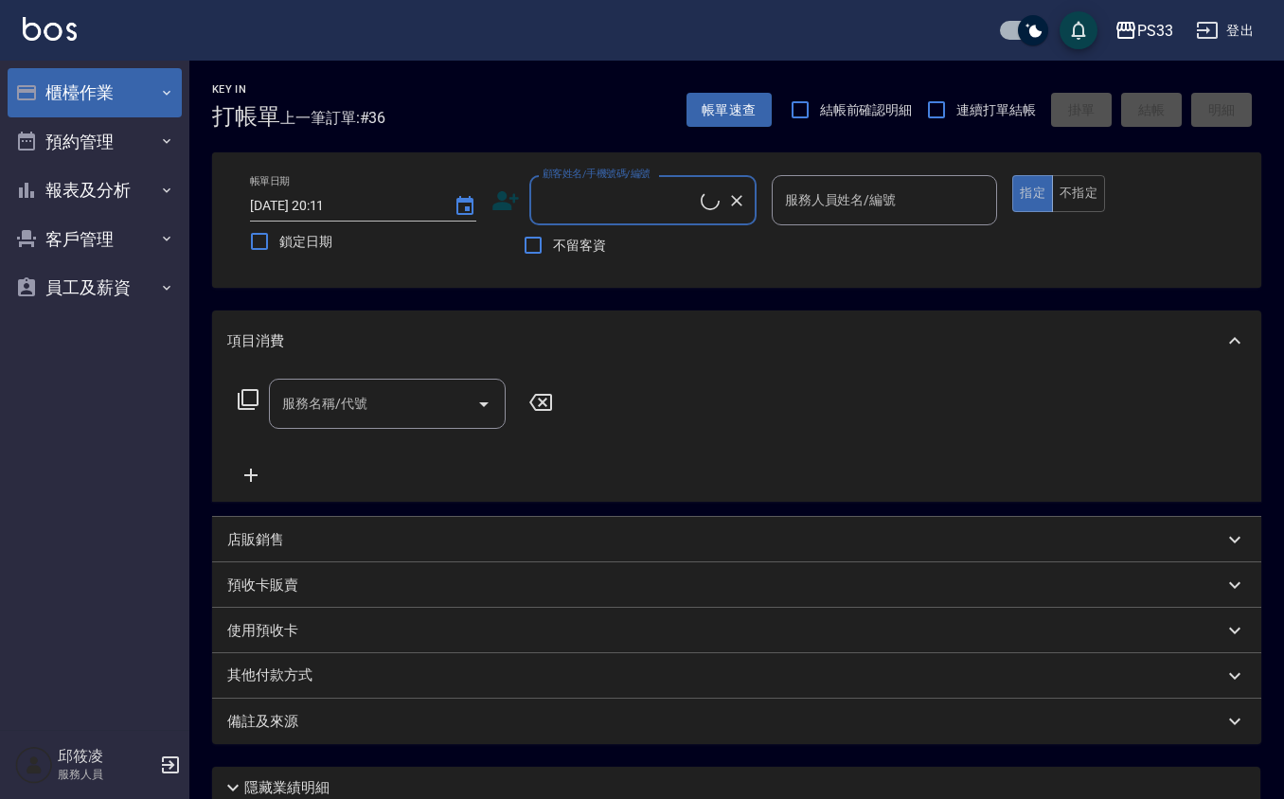
click at [80, 77] on button "櫃檯作業" at bounding box center [95, 92] width 174 height 49
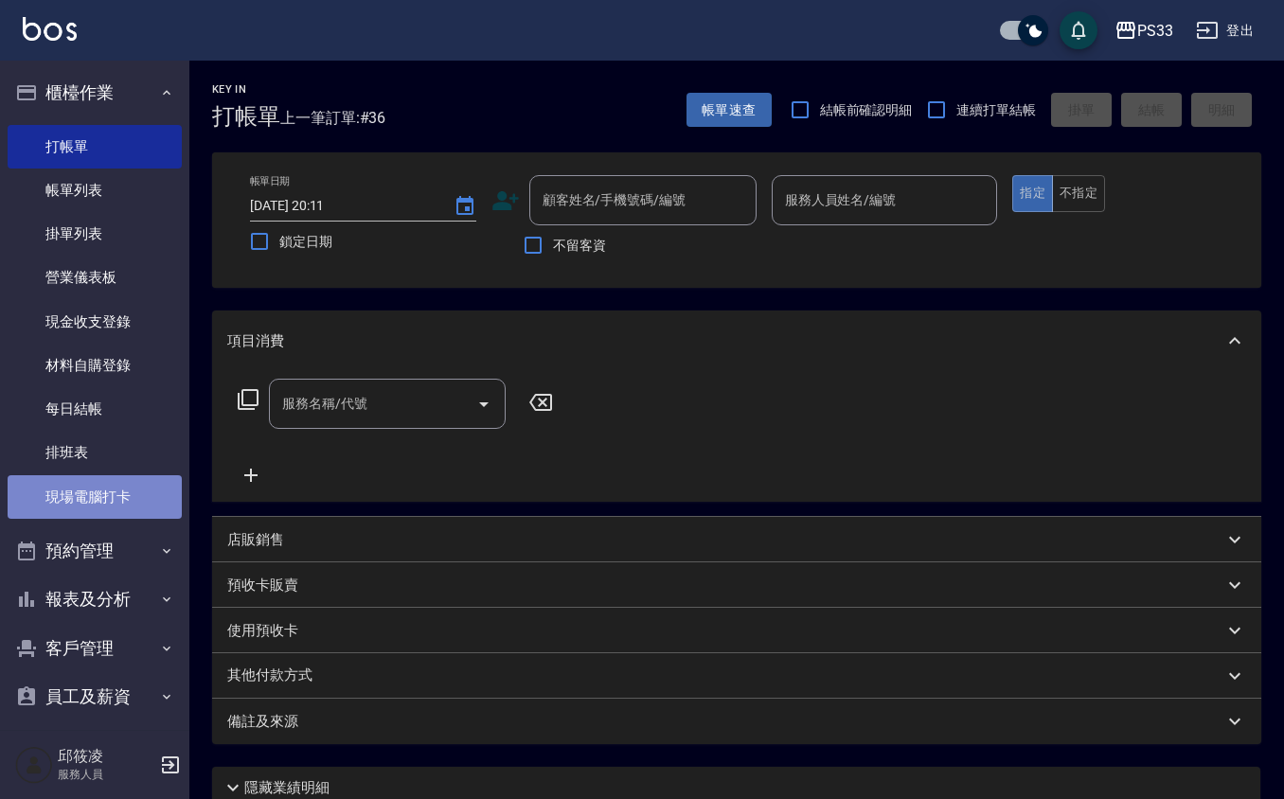
click at [115, 494] on link "現場電腦打卡" at bounding box center [95, 497] width 174 height 44
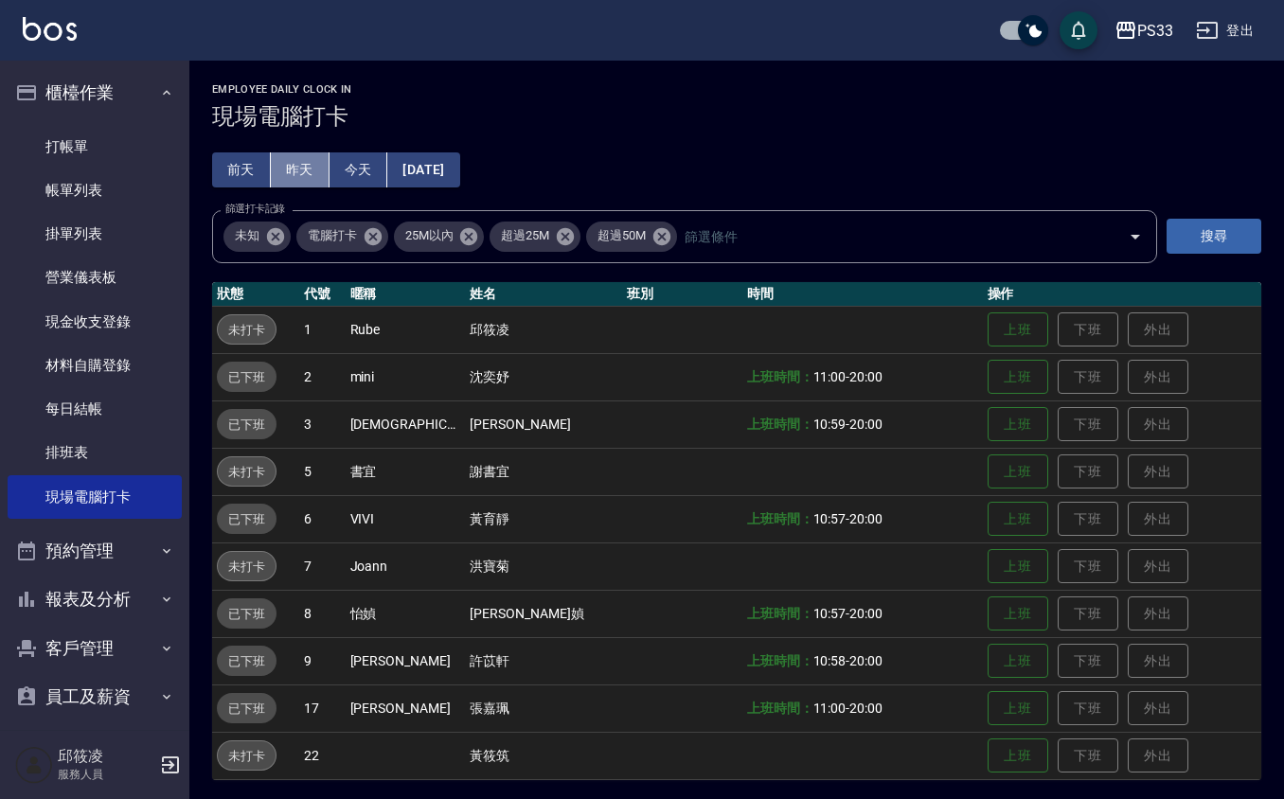
click at [307, 172] on button "昨天" at bounding box center [300, 169] width 59 height 35
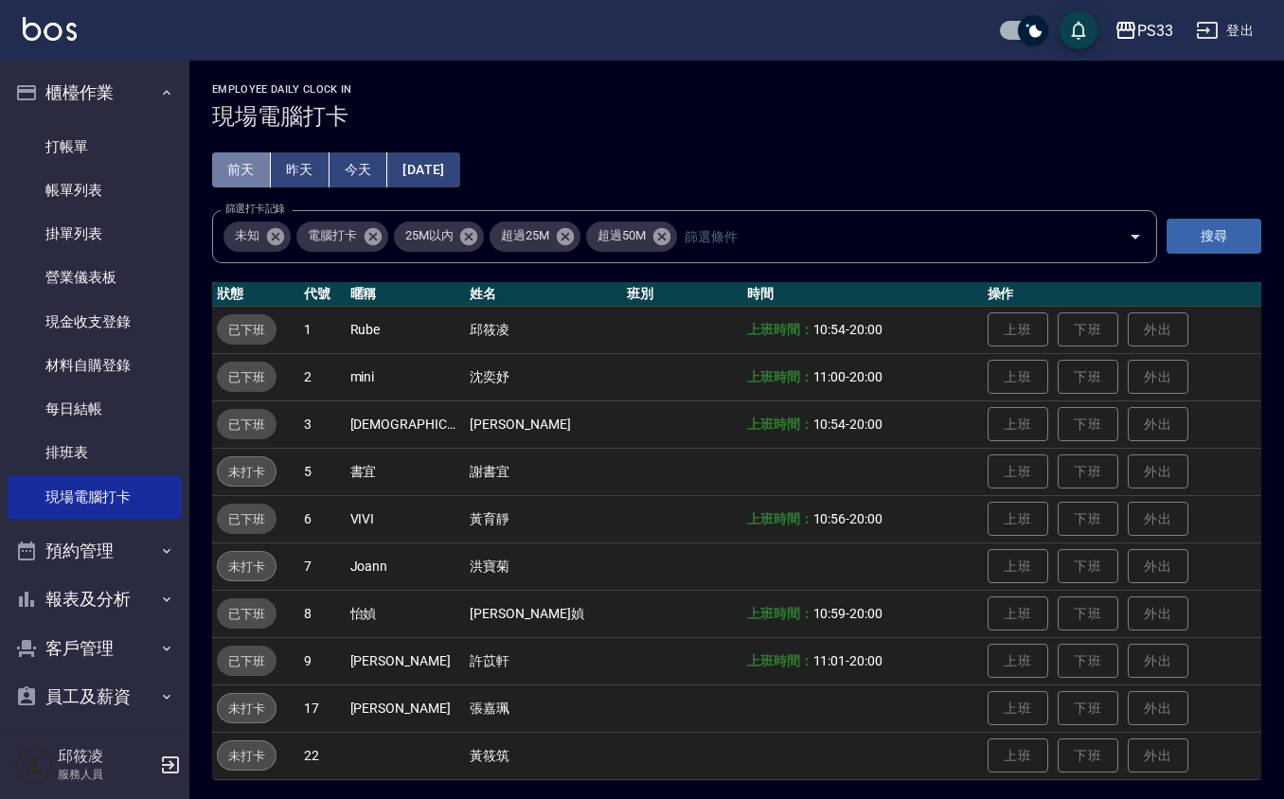
click at [235, 163] on button "前天" at bounding box center [241, 169] width 59 height 35
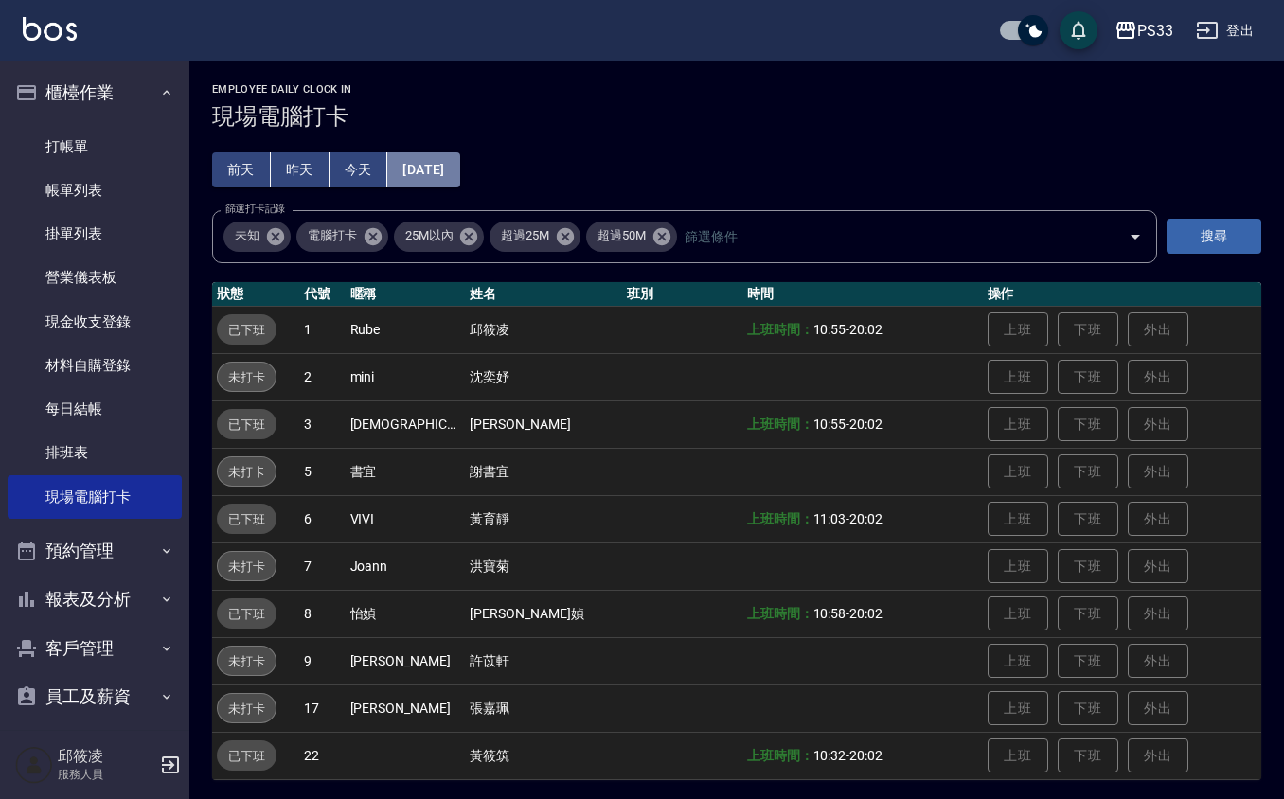
click at [429, 172] on button "[DATE]" at bounding box center [423, 169] width 72 height 35
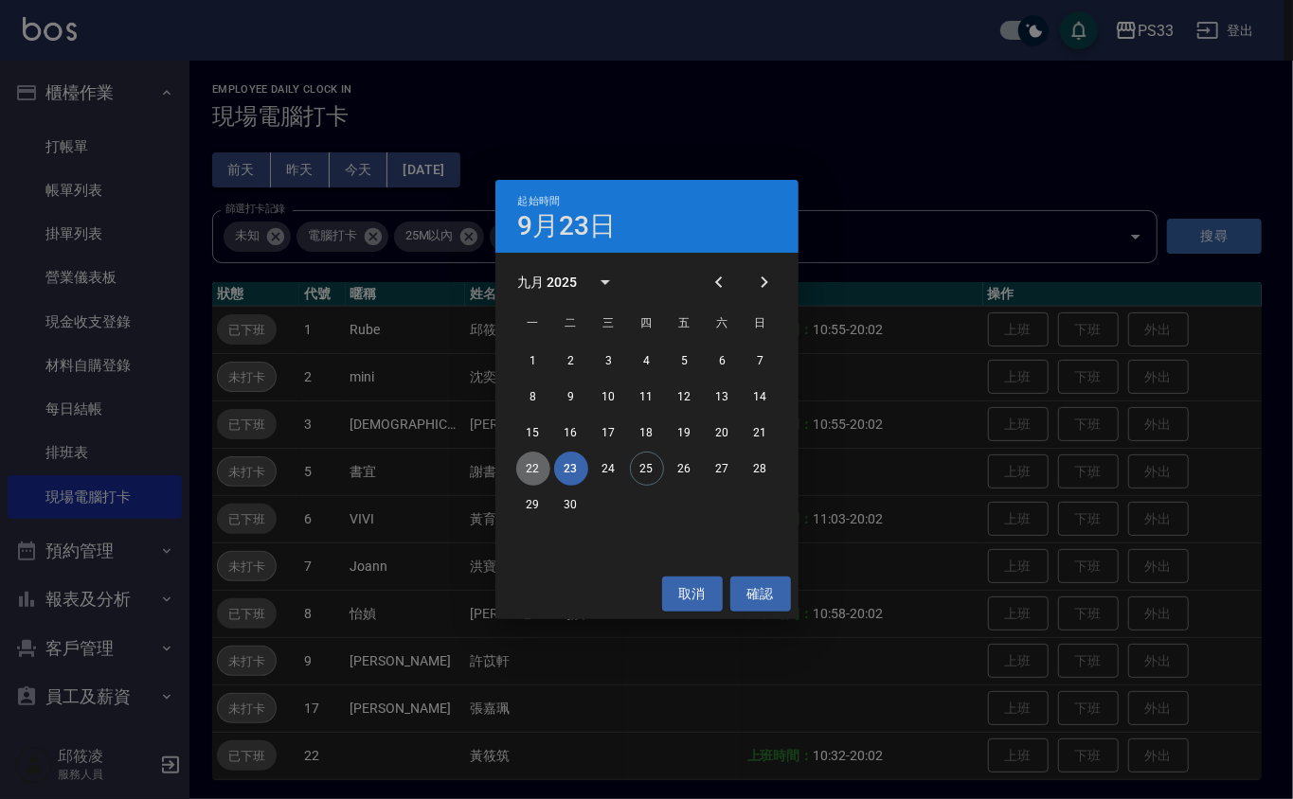
click at [527, 466] on button "22" at bounding box center [533, 469] width 34 height 34
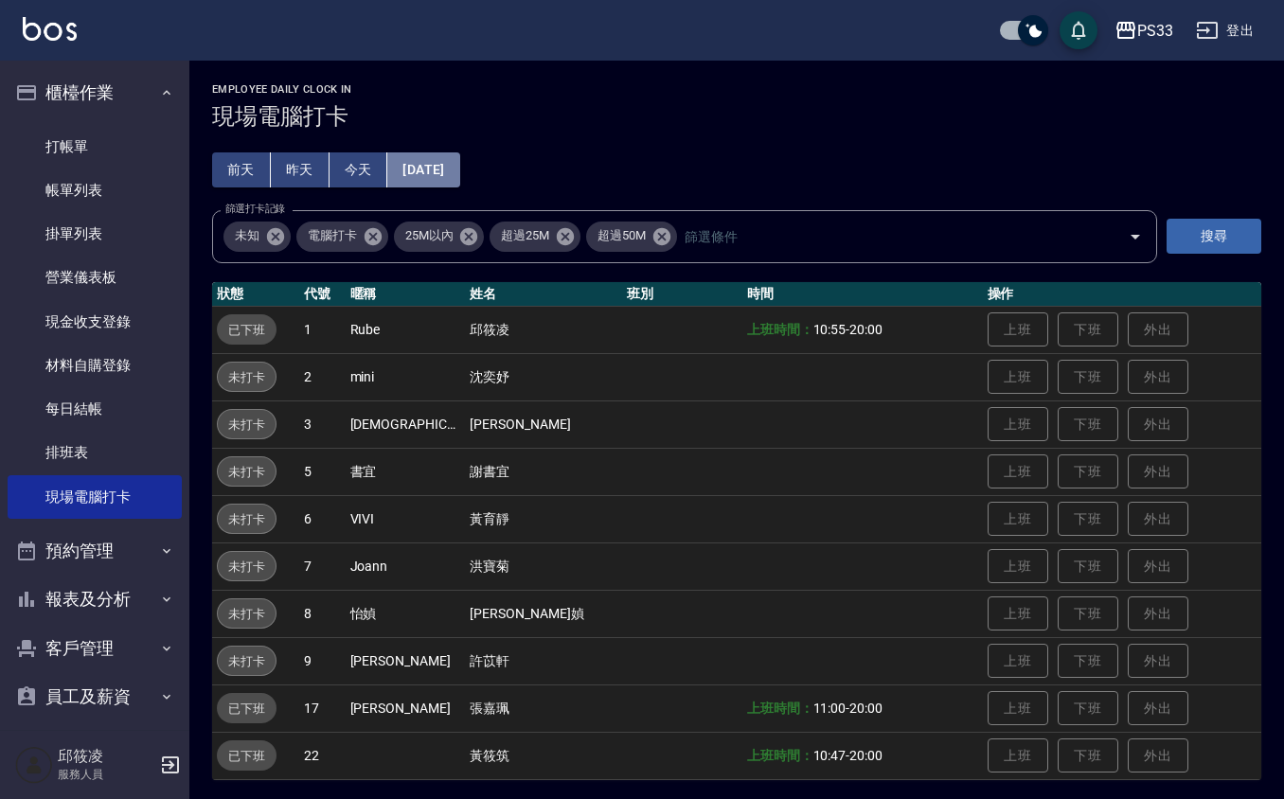
click at [429, 156] on button "[DATE]" at bounding box center [423, 169] width 72 height 35
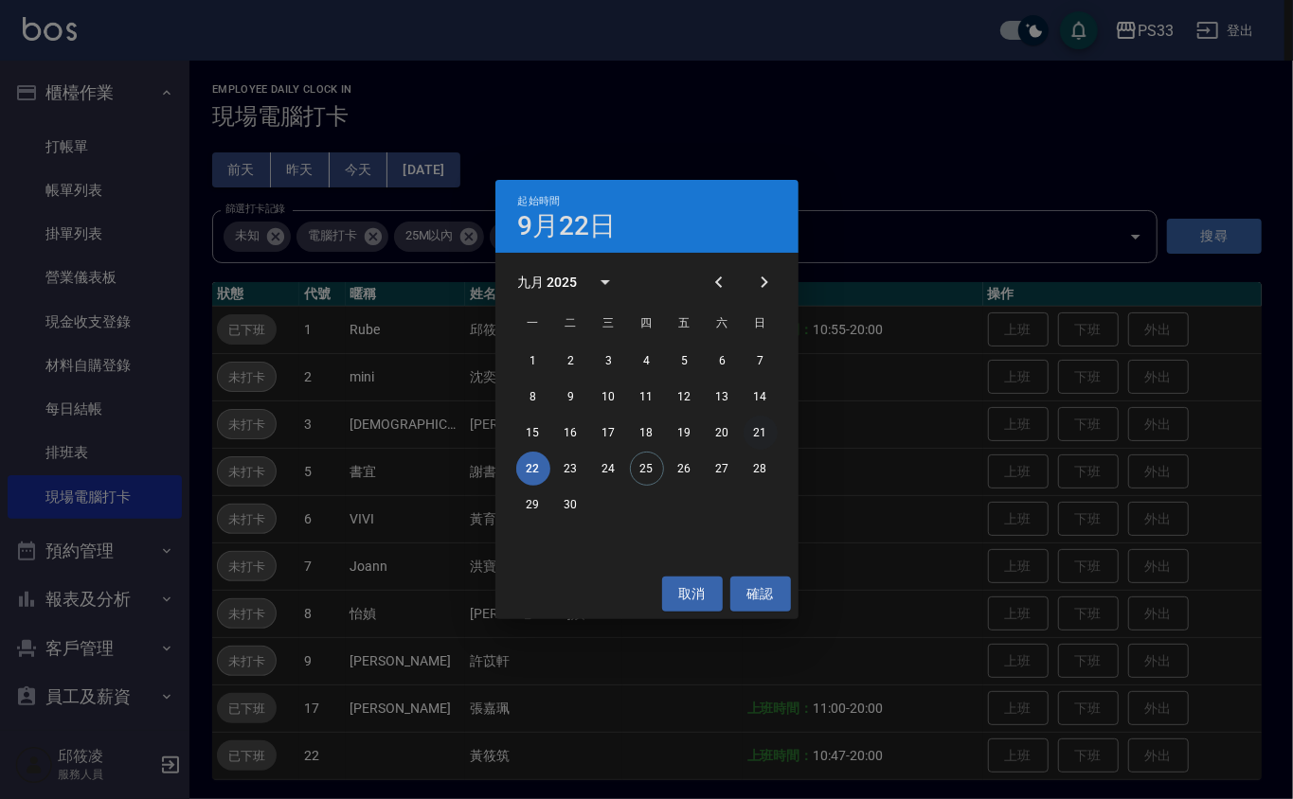
click at [759, 432] on button "21" at bounding box center [760, 433] width 34 height 34
